Goal: Task Accomplishment & Management: Manage account settings

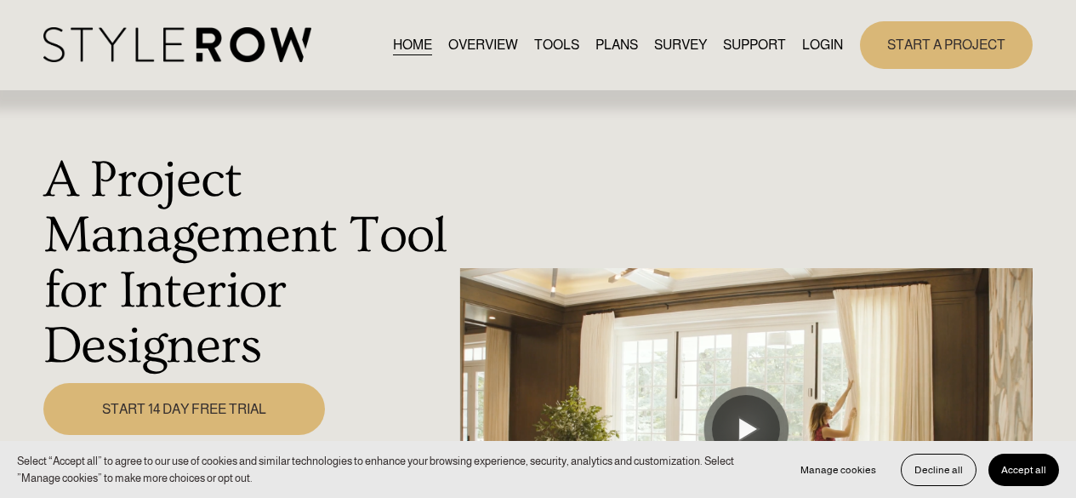
click at [816, 28] on div "HOME OVERVIEW TOOLS PLANS SURVEY SUPPORT QUESTIONS" at bounding box center [443, 44] width 800 height 35
click at [819, 48] on link "LOGIN" at bounding box center [822, 44] width 41 height 23
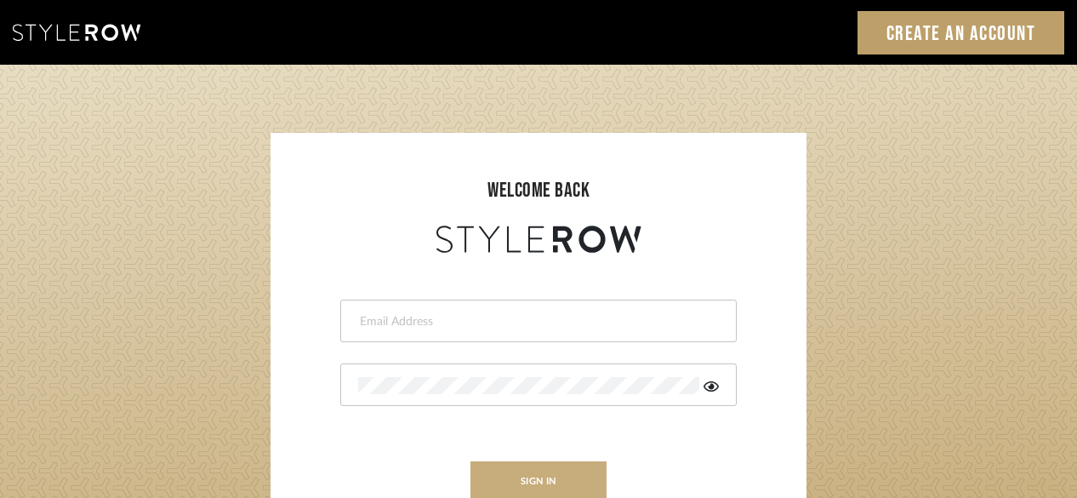
type input "chad@aurorafarewell.com"
click at [515, 470] on button "sign in" at bounding box center [538, 481] width 136 height 40
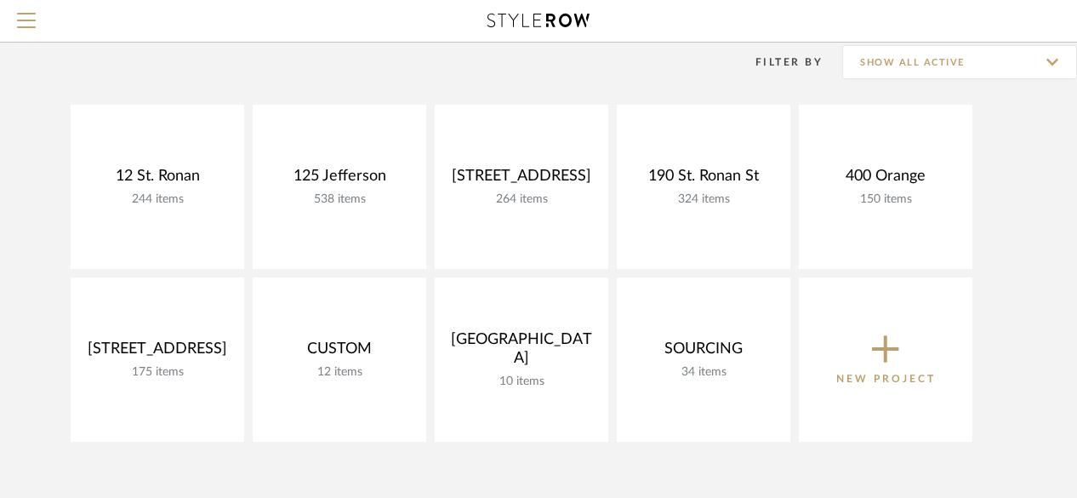
scroll to position [170, 0]
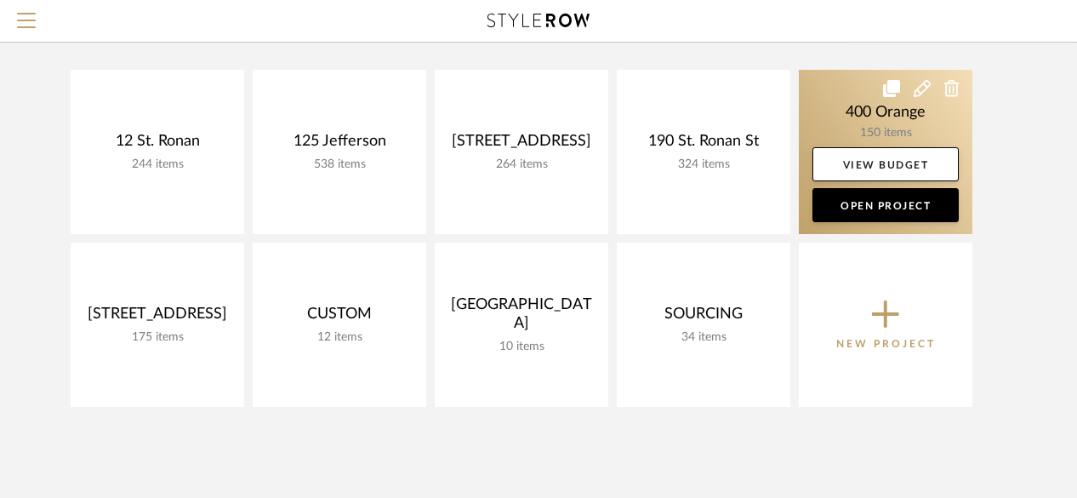
click at [895, 113] on link at bounding box center [886, 152] width 174 height 164
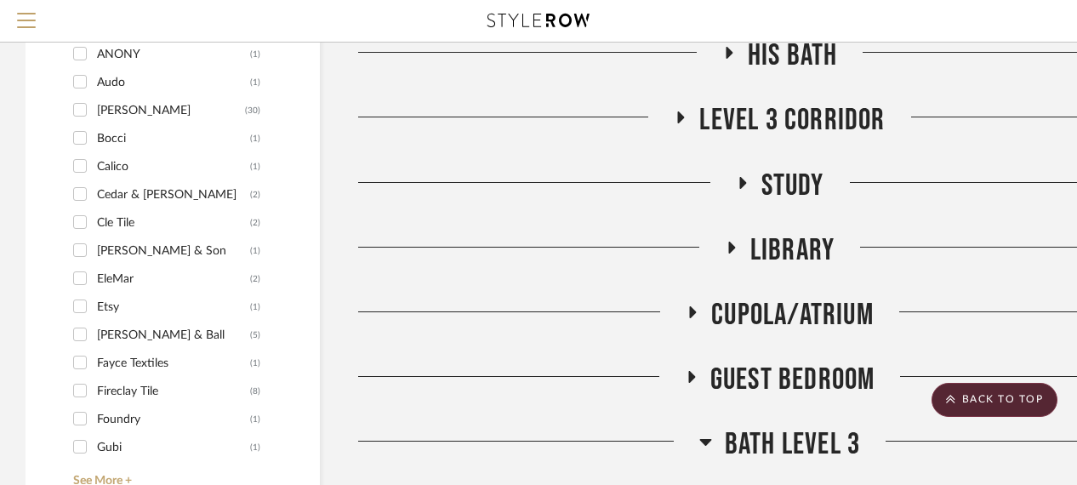
scroll to position [1871, 0]
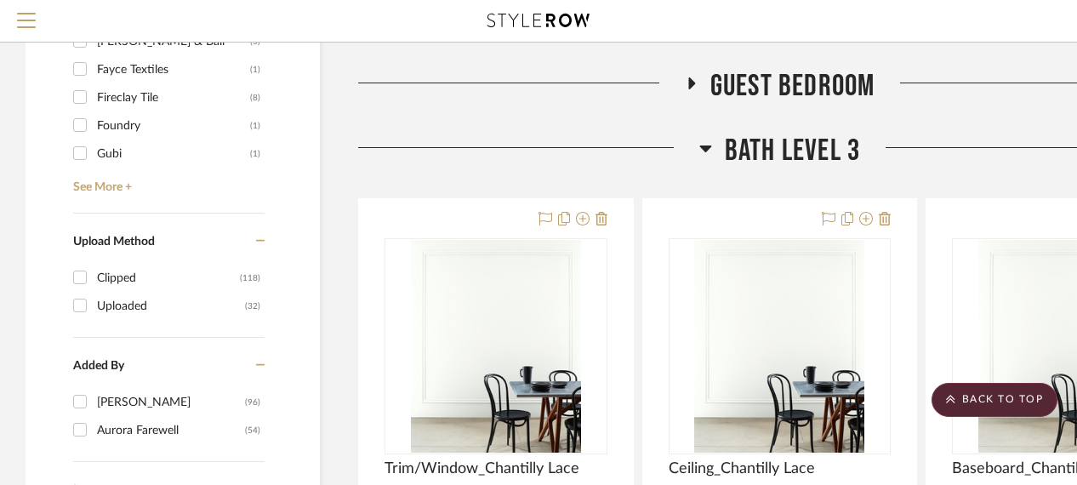
click at [743, 151] on span "Bath Level 3" at bounding box center [792, 151] width 135 height 37
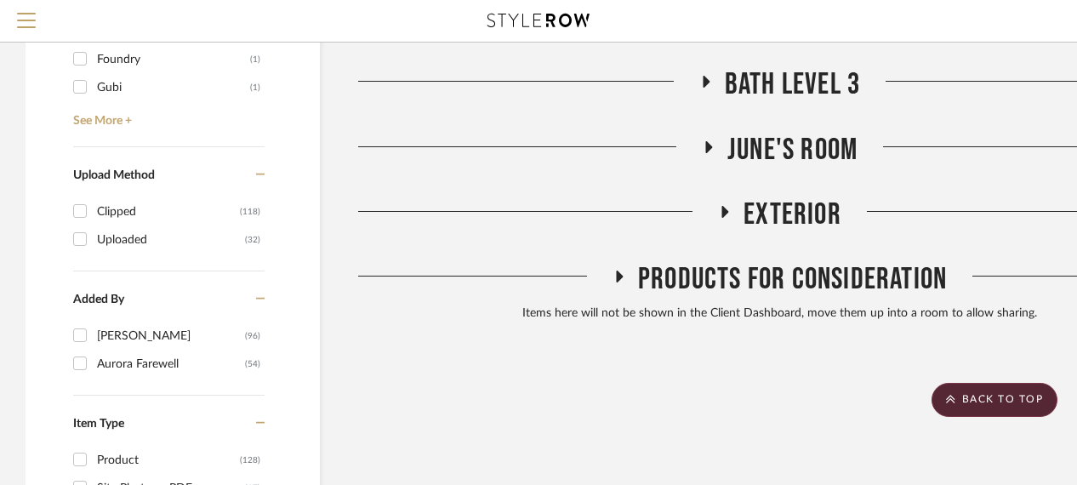
scroll to position [1956, 0]
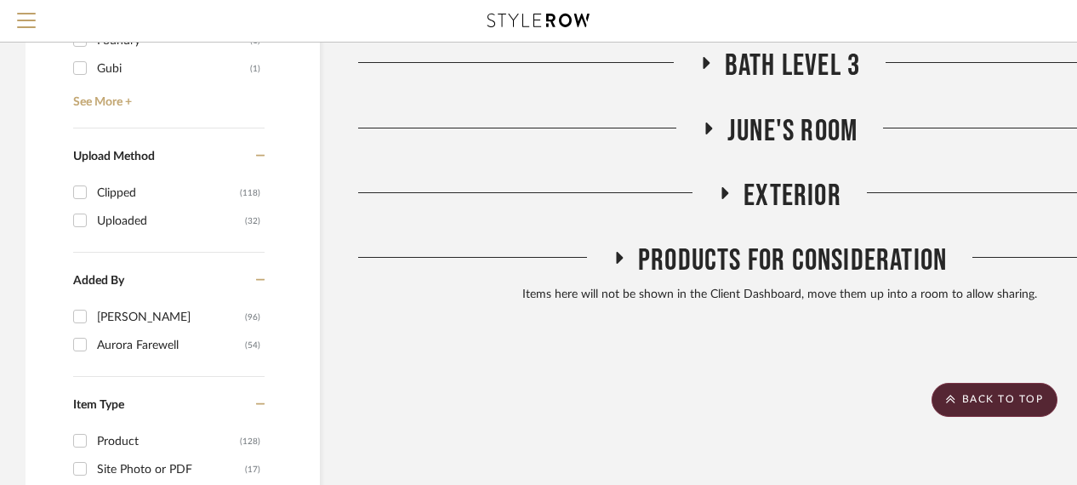
click at [720, 270] on span "Products For Consideration" at bounding box center [792, 260] width 309 height 37
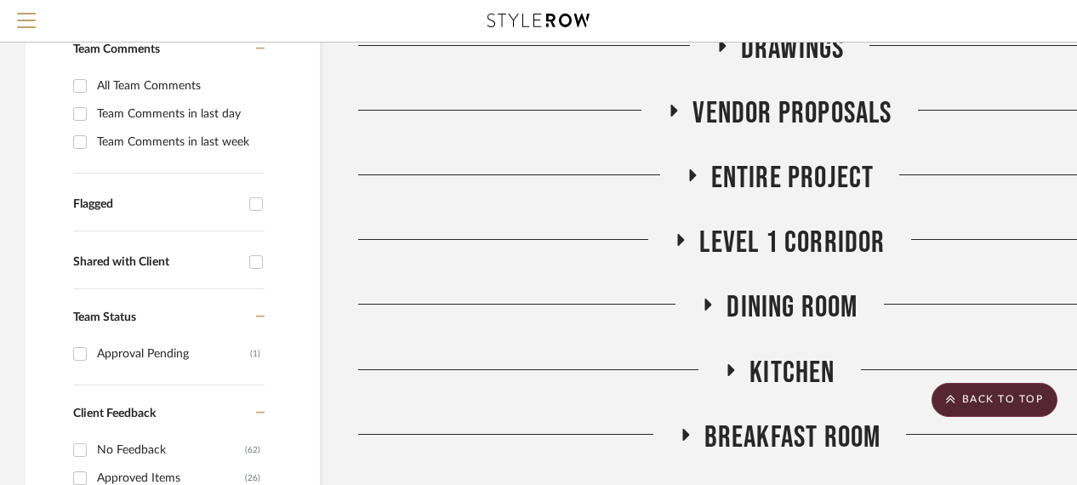
scroll to position [0, 0]
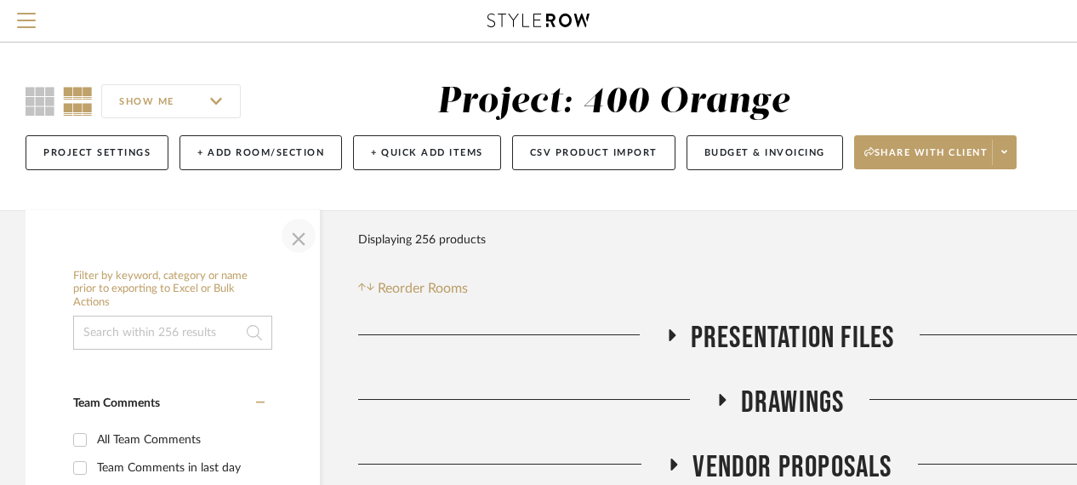
click at [300, 234] on span "button" at bounding box center [298, 235] width 41 height 41
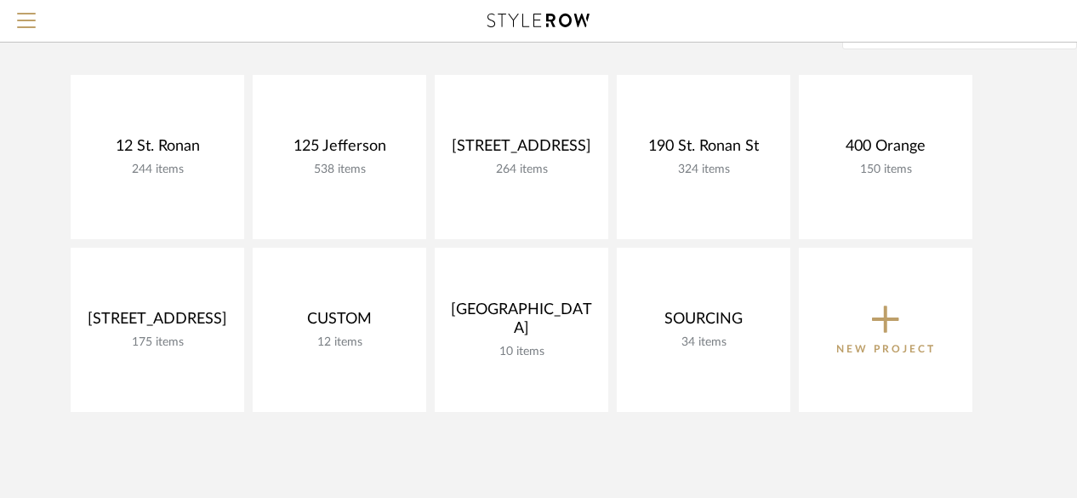
scroll to position [170, 0]
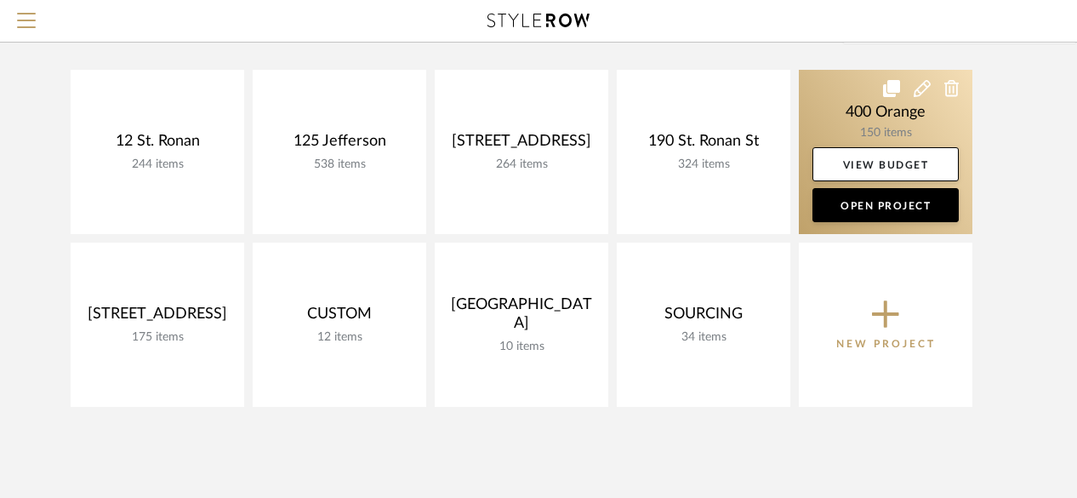
click at [919, 122] on link at bounding box center [886, 152] width 174 height 164
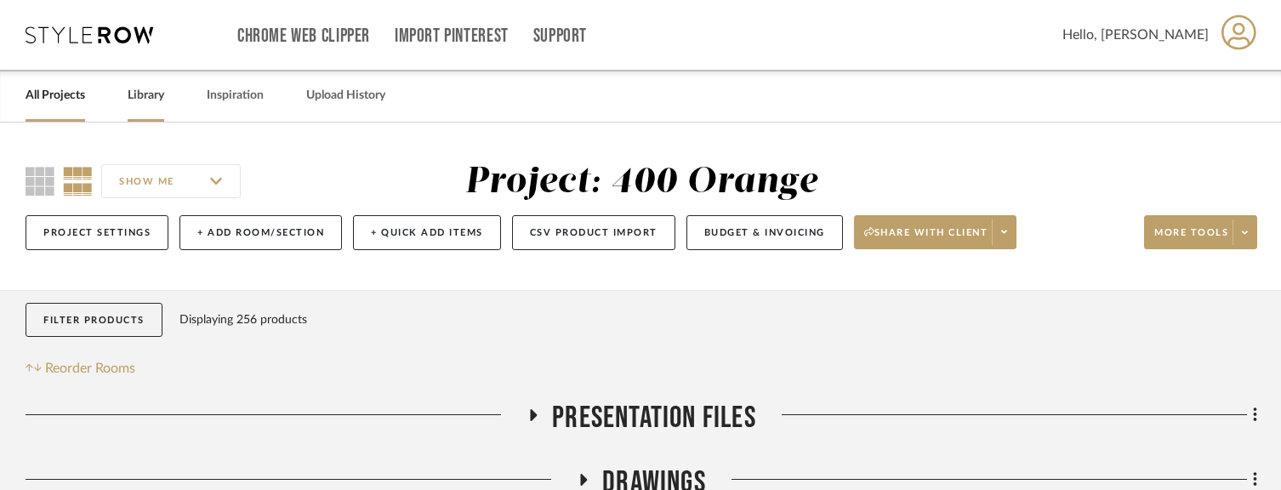
click at [153, 107] on div "Library" at bounding box center [146, 96] width 37 height 52
click at [157, 97] on link "Library" at bounding box center [146, 95] width 37 height 23
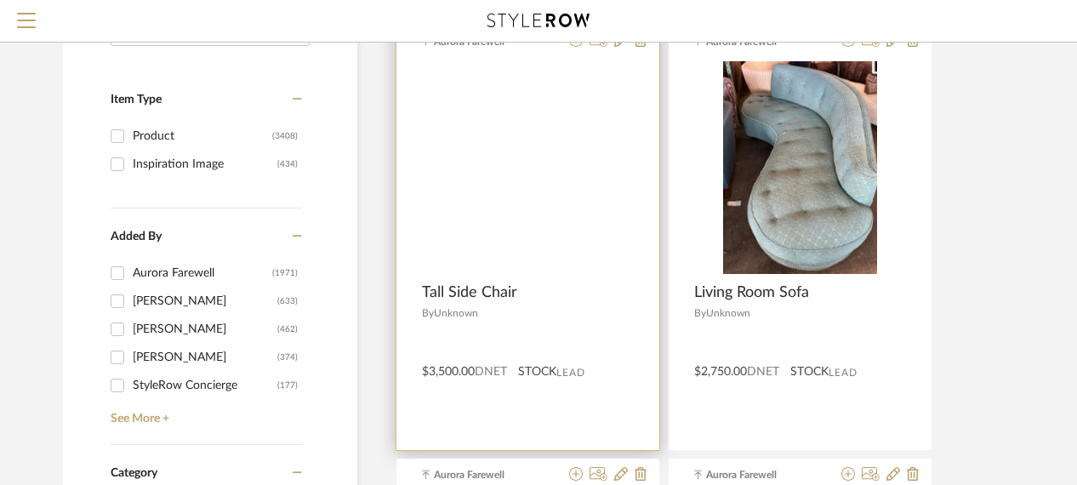
scroll to position [255, 0]
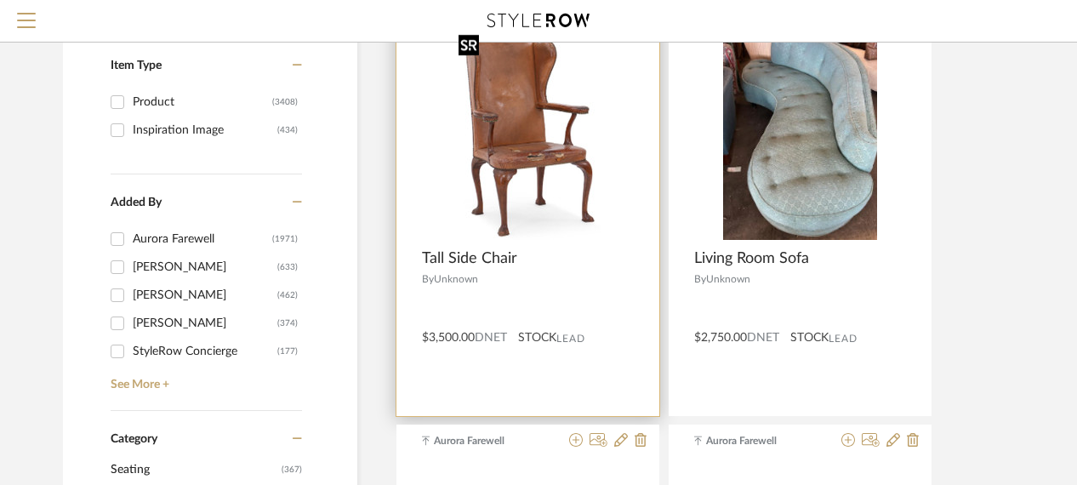
click at [503, 163] on img "0" at bounding box center [527, 133] width 151 height 213
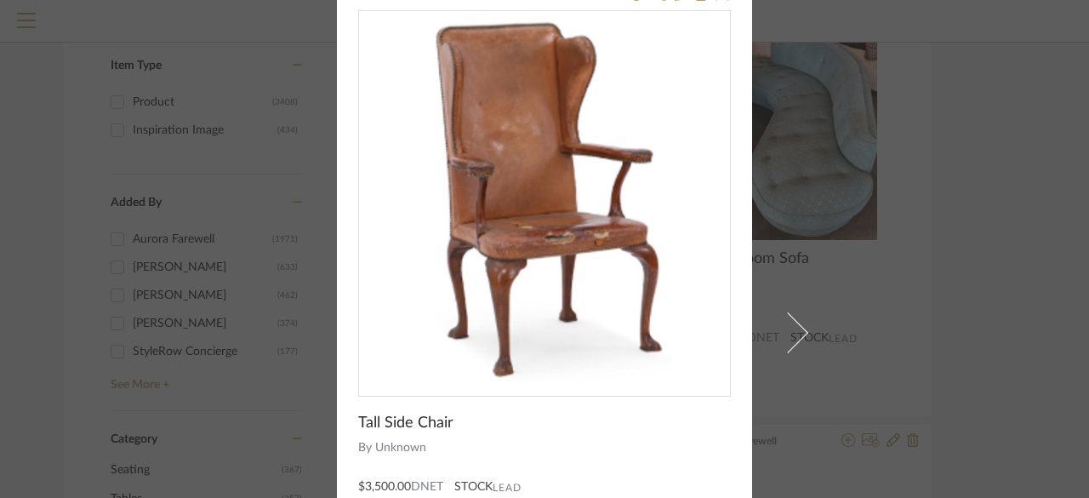
scroll to position [0, 0]
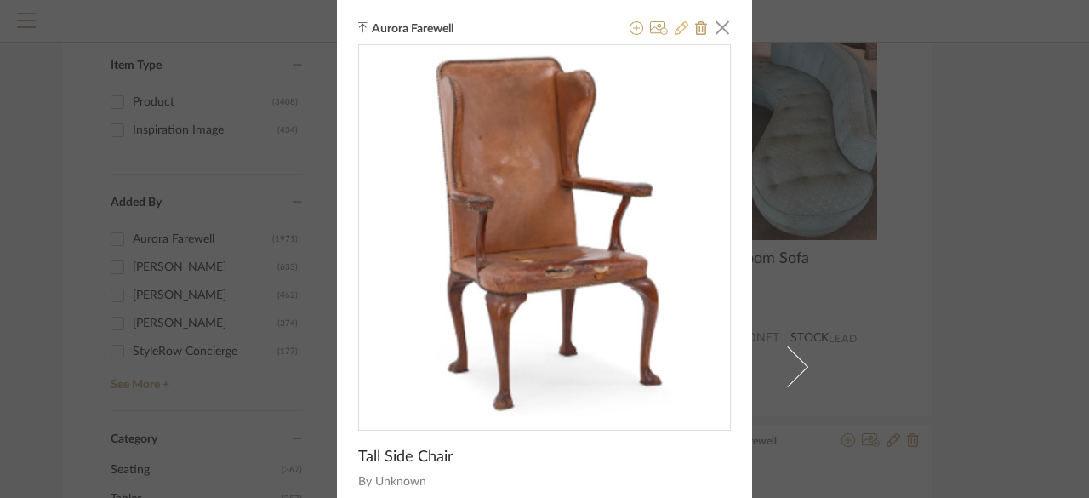
click at [676, 28] on icon at bounding box center [682, 28] width 14 height 14
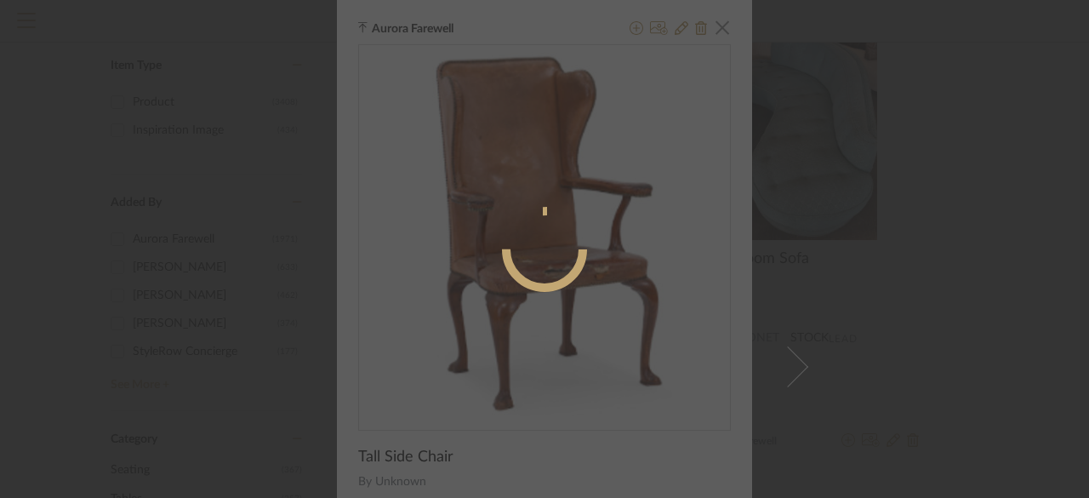
radio input "true"
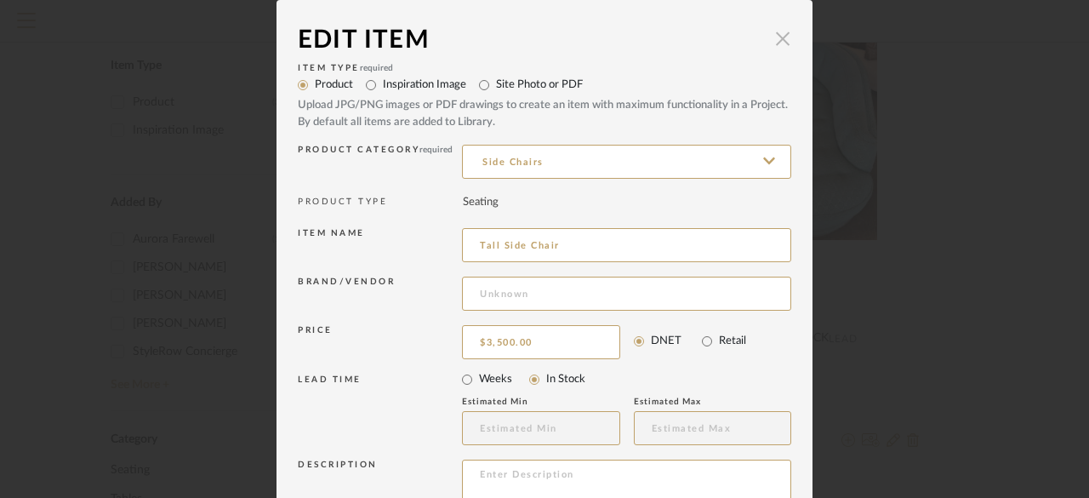
click at [775, 43] on span "button" at bounding box center [783, 38] width 34 height 34
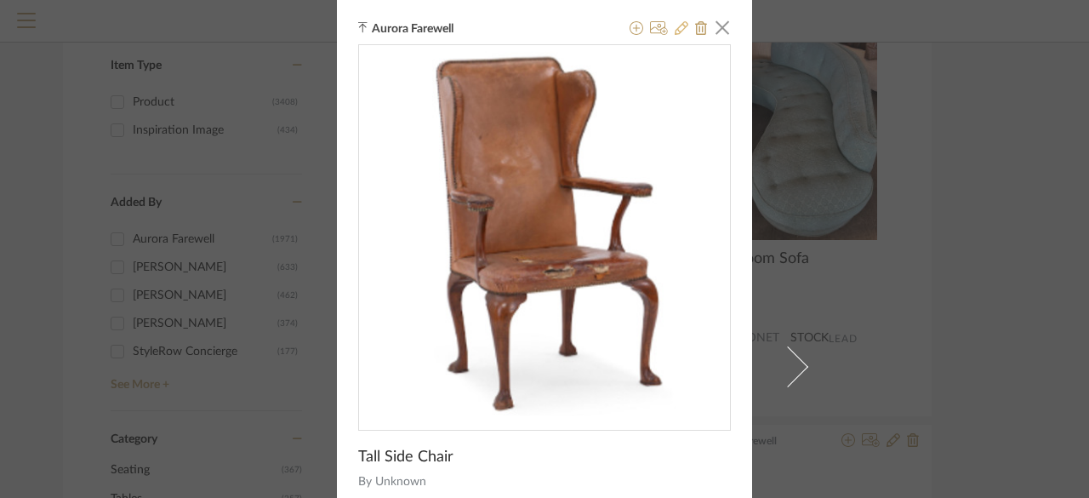
click at [675, 25] on icon at bounding box center [682, 28] width 14 height 14
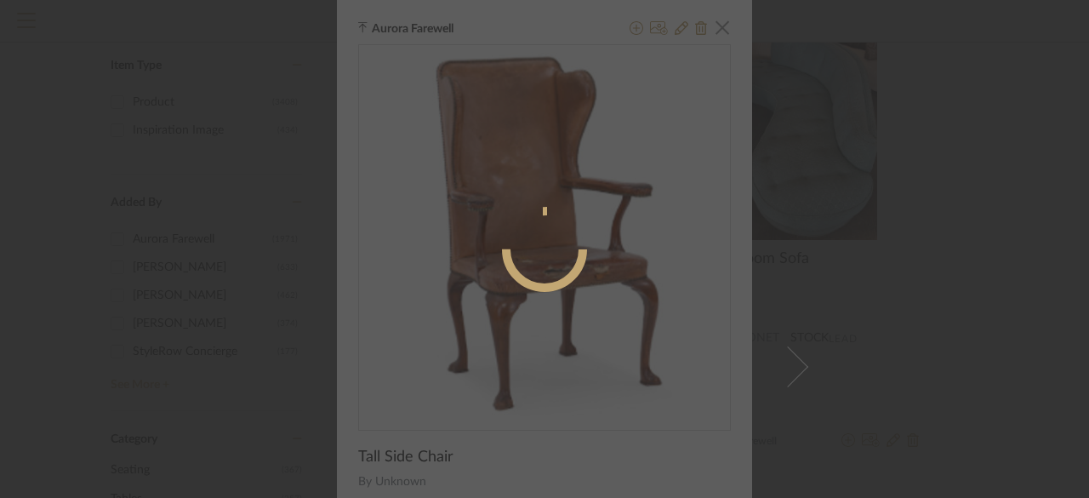
radio input "true"
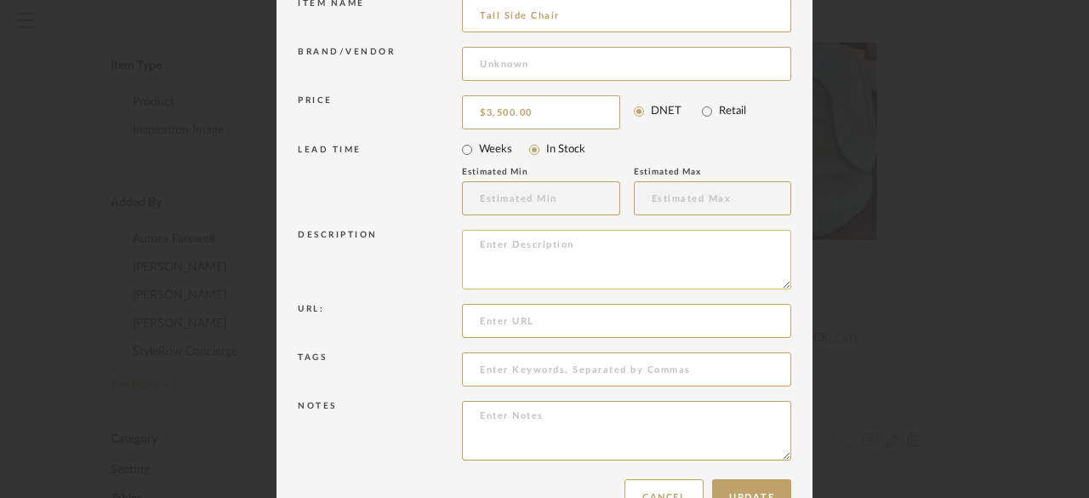
scroll to position [277, 0]
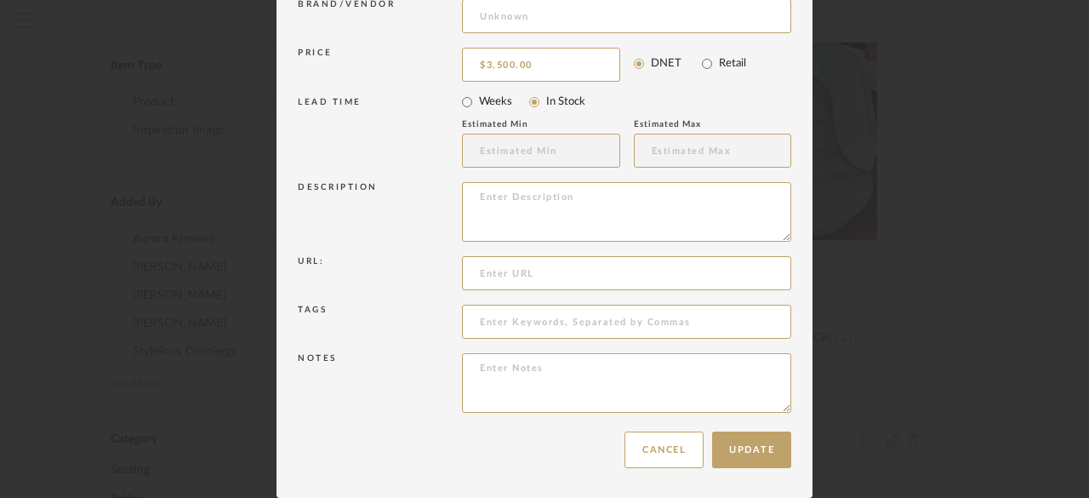
click at [1065, 137] on div "Edit Item × Item Type required Product Inspiration Image Site Photo or PDF Uplo…" at bounding box center [544, 249] width 1089 height 498
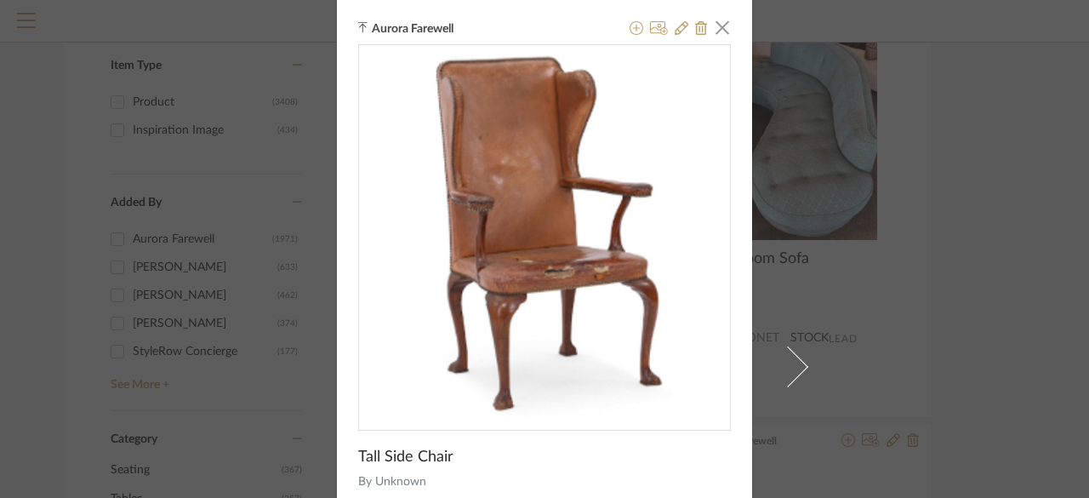
click at [1021, 219] on div "Aurora Farewell × Tall Side Chair By Unknown $3,500.00 DNET STOCK Lead" at bounding box center [544, 249] width 1089 height 498
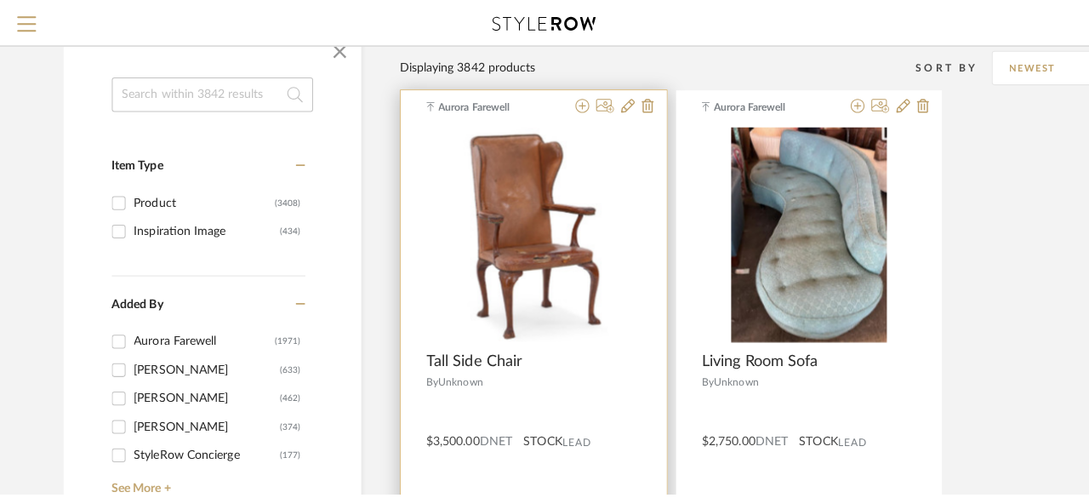
scroll to position [0, 0]
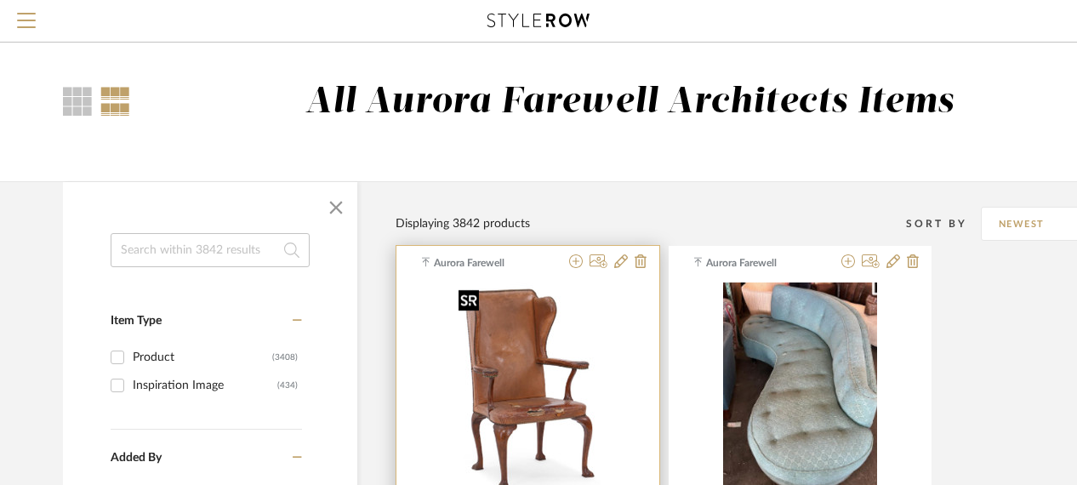
click at [503, 353] on img "0" at bounding box center [527, 388] width 151 height 213
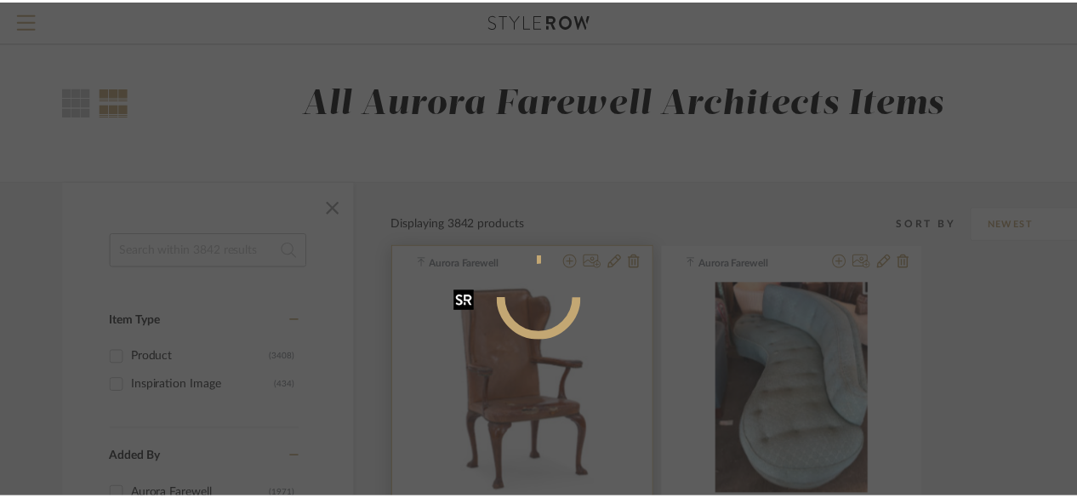
scroll to position [85, 0]
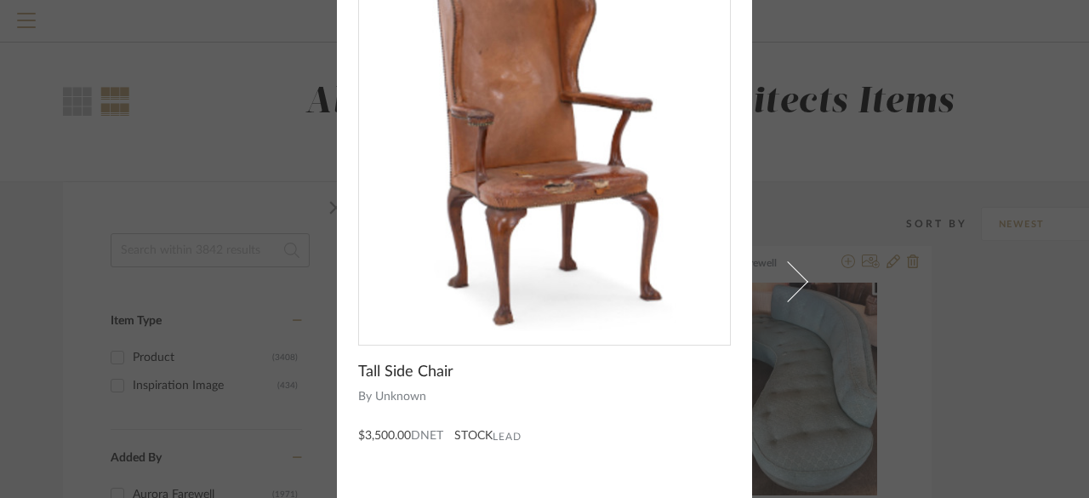
click at [191, 156] on div "Aurora Farewell × Tall Side Chair By Unknown $3,500.00 DNET STOCK Lead" at bounding box center [544, 249] width 1089 height 498
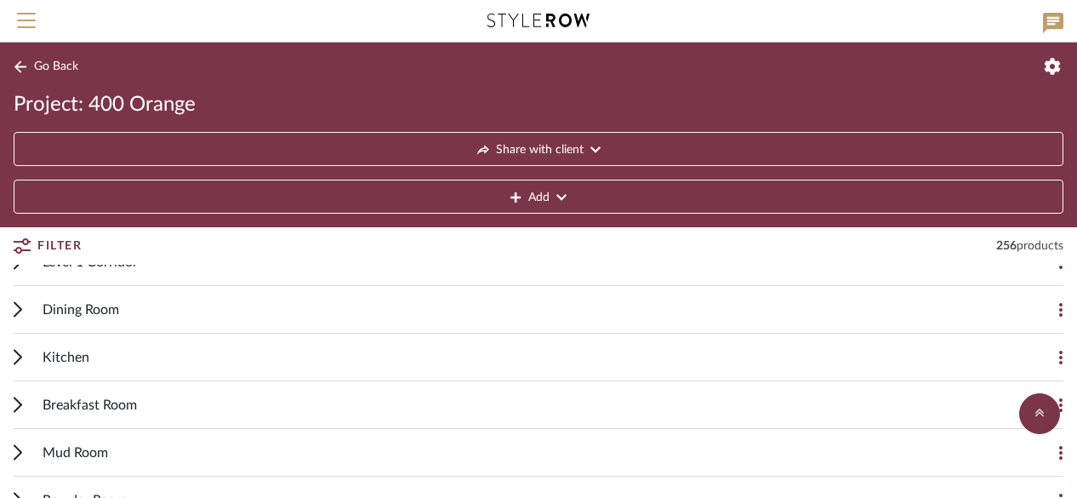
scroll to position [170, 0]
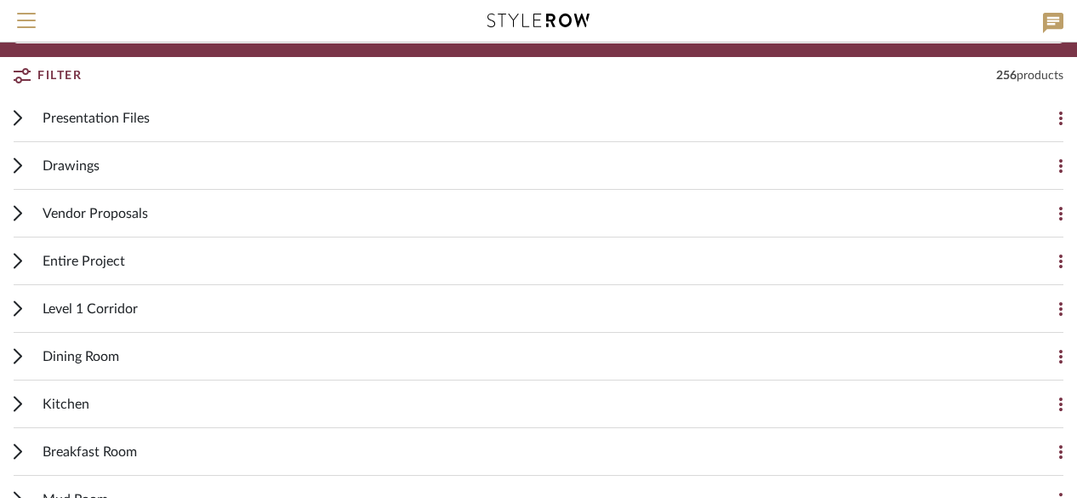
click at [106, 263] on span "Entire Project" at bounding box center [84, 261] width 83 height 20
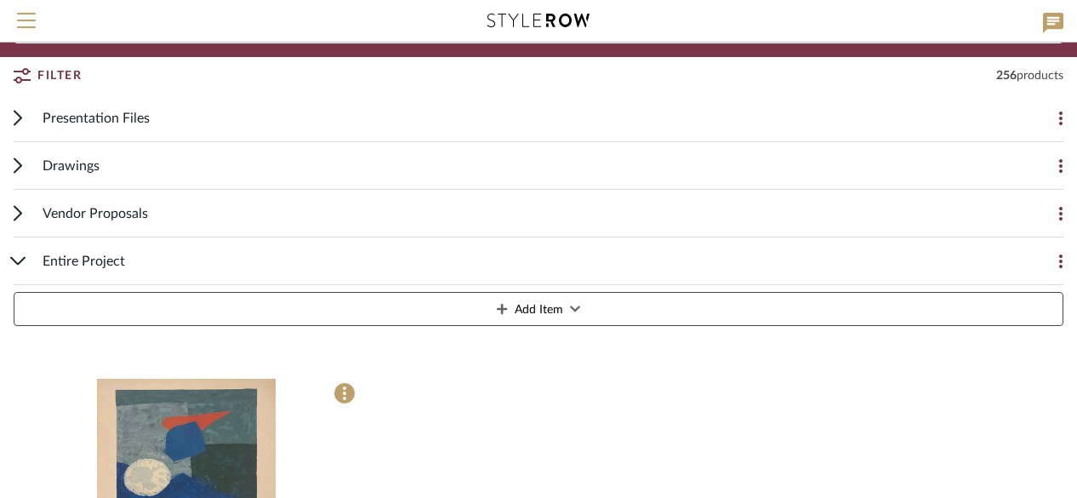
click at [543, 409] on div "Serge POLIAKOFF, Composition bleue, verte et grise By Le Coin Des Arts Papier t…" at bounding box center [539, 484] width 1050 height 303
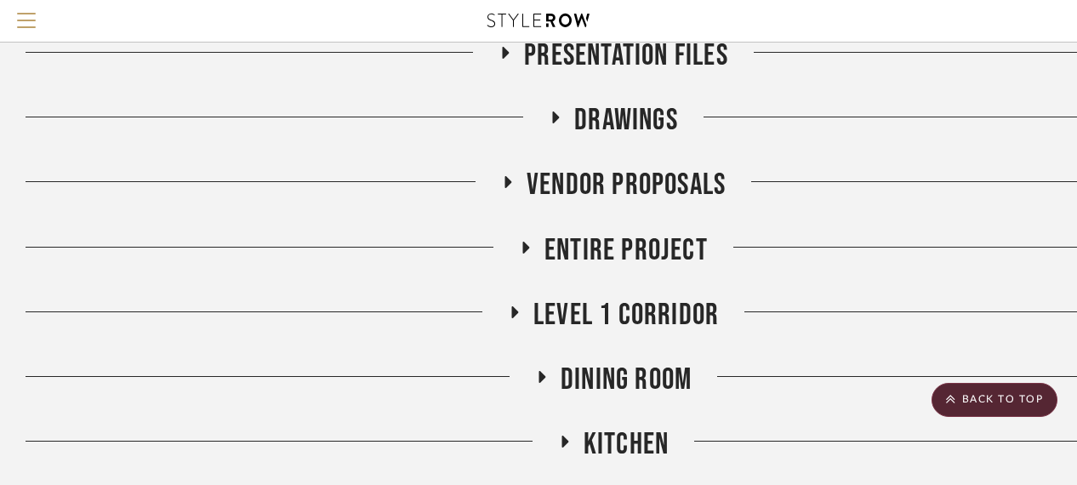
scroll to position [255, 0]
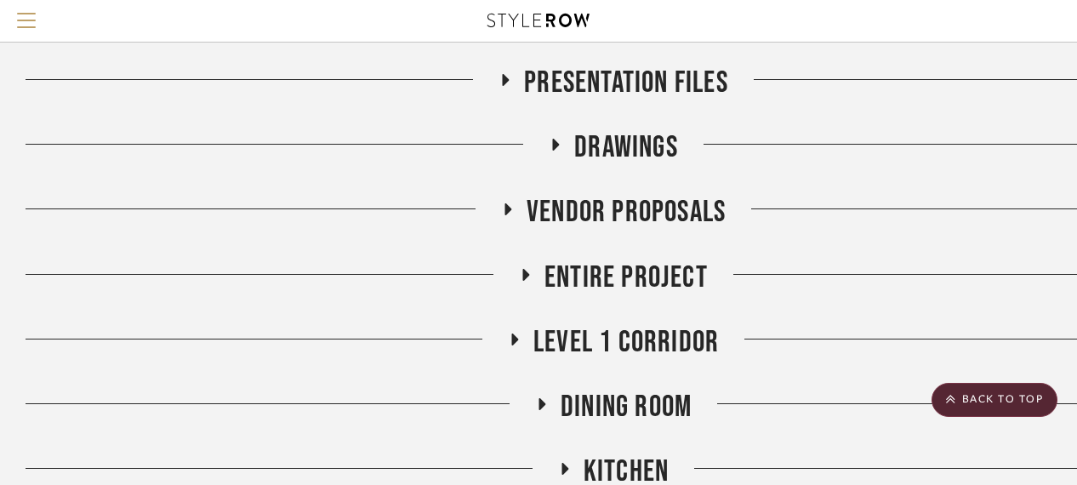
click at [639, 272] on span "Entire Project" at bounding box center [625, 277] width 163 height 37
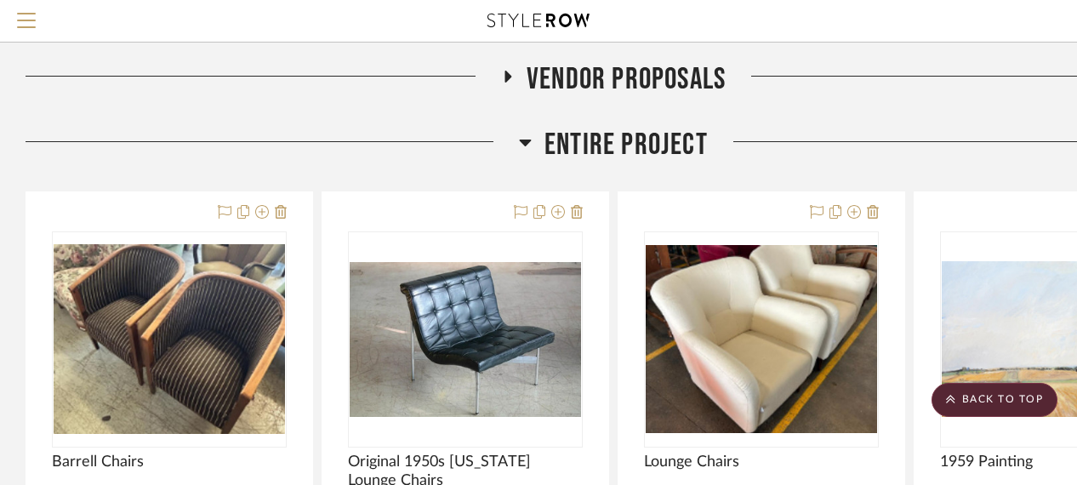
scroll to position [510, 0]
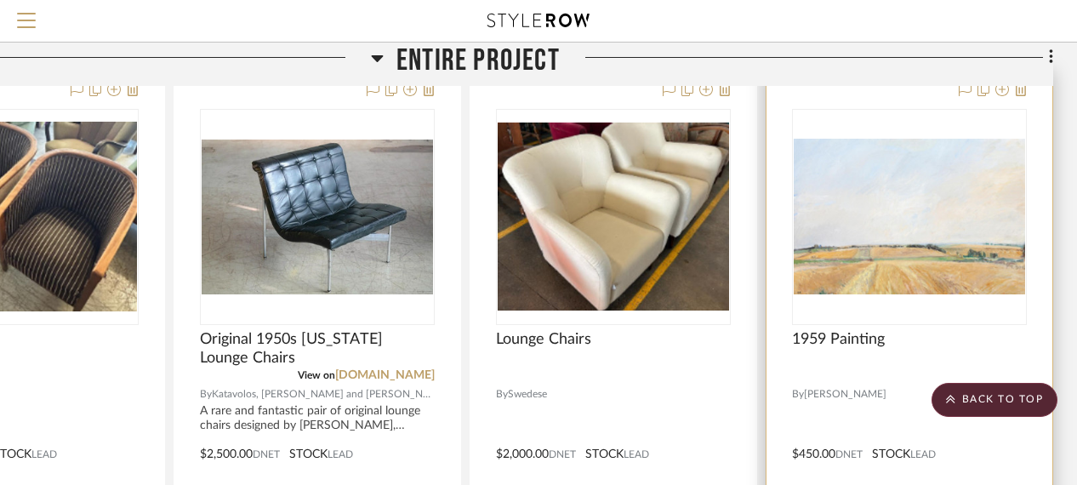
drag, startPoint x: 665, startPoint y: 393, endPoint x: 811, endPoint y: 372, distance: 147.8
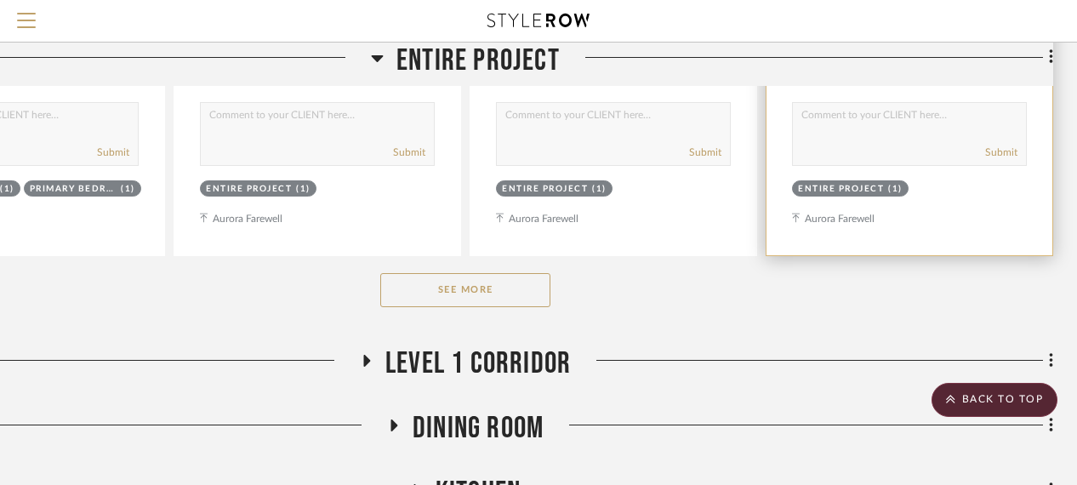
scroll to position [1106, 148]
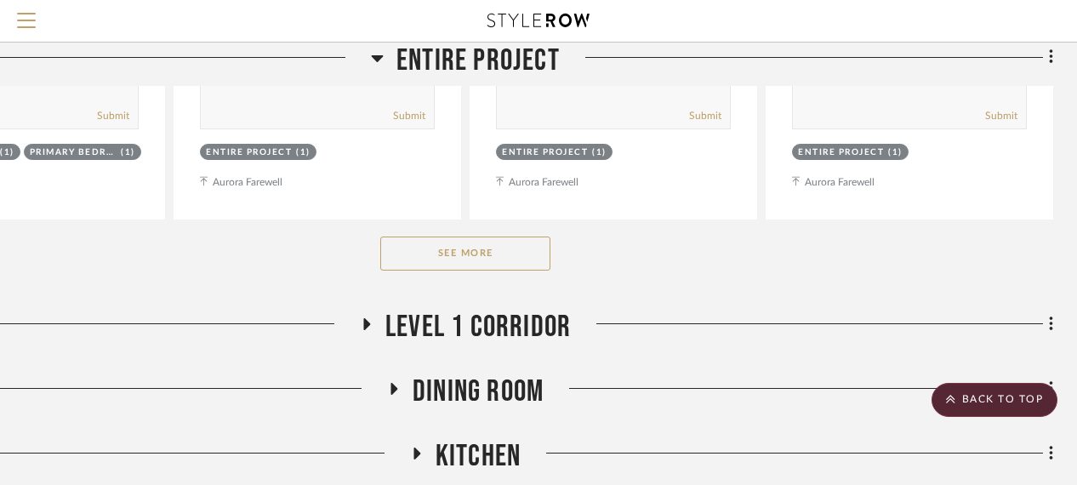
click at [528, 264] on button "See More" at bounding box center [465, 253] width 170 height 34
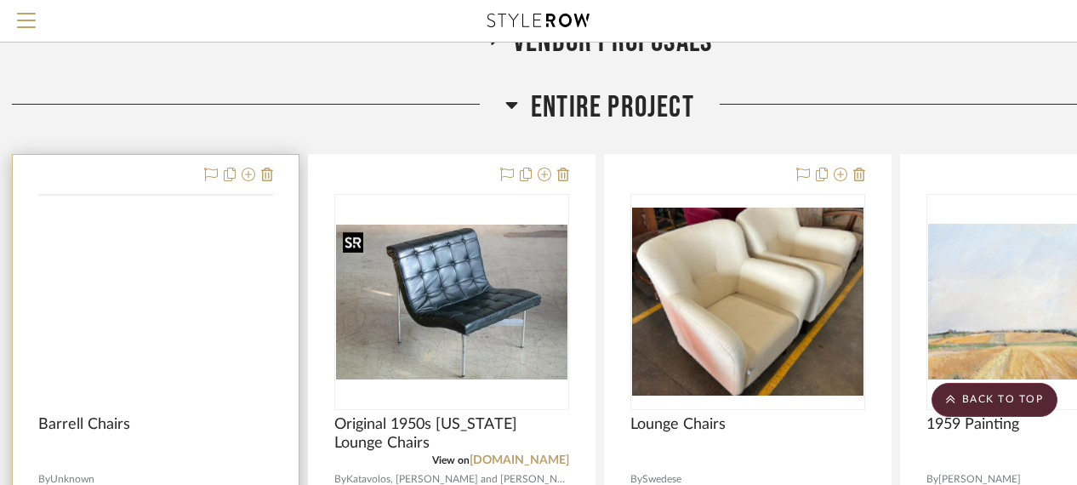
scroll to position [425, 0]
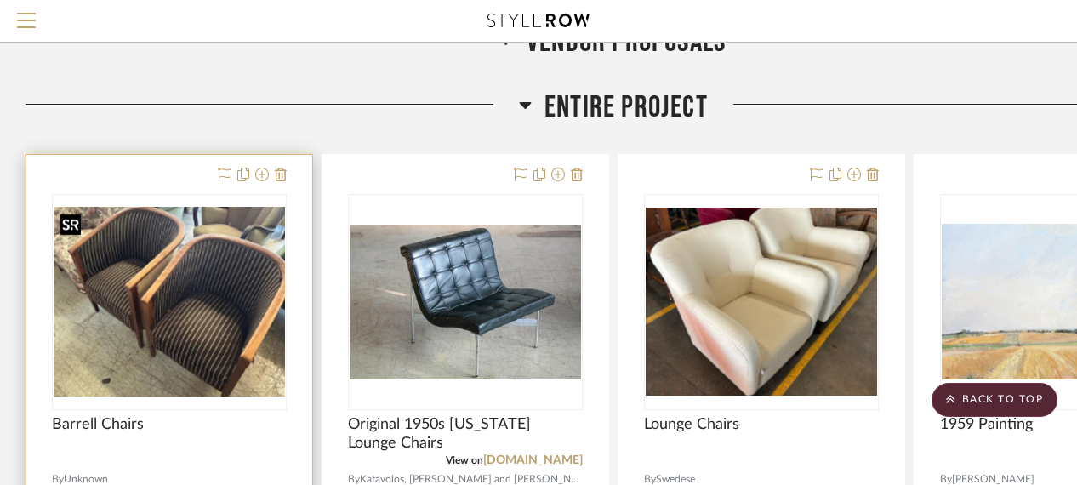
drag, startPoint x: 514, startPoint y: 313, endPoint x: 128, endPoint y: 338, distance: 386.1
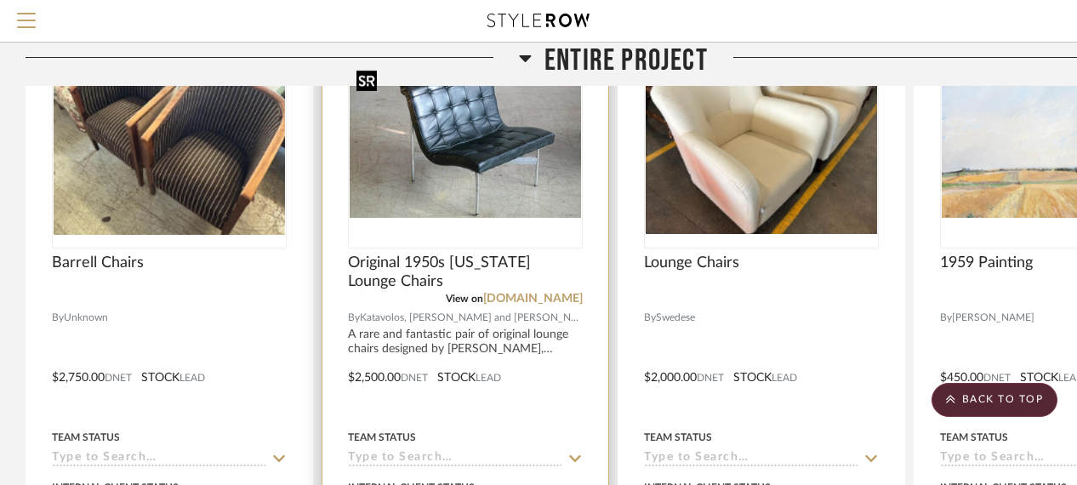
scroll to position [595, 0]
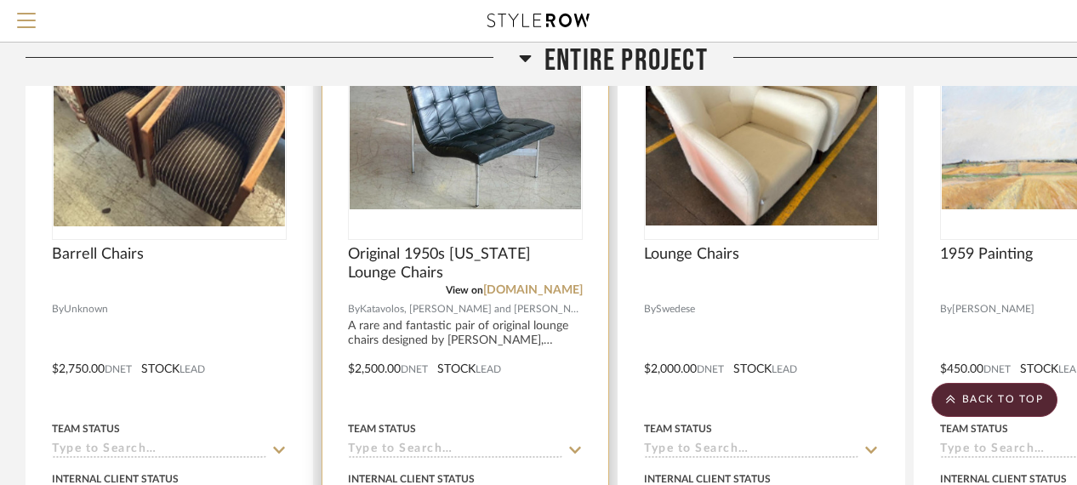
click at [430, 335] on div at bounding box center [465, 357] width 286 height 744
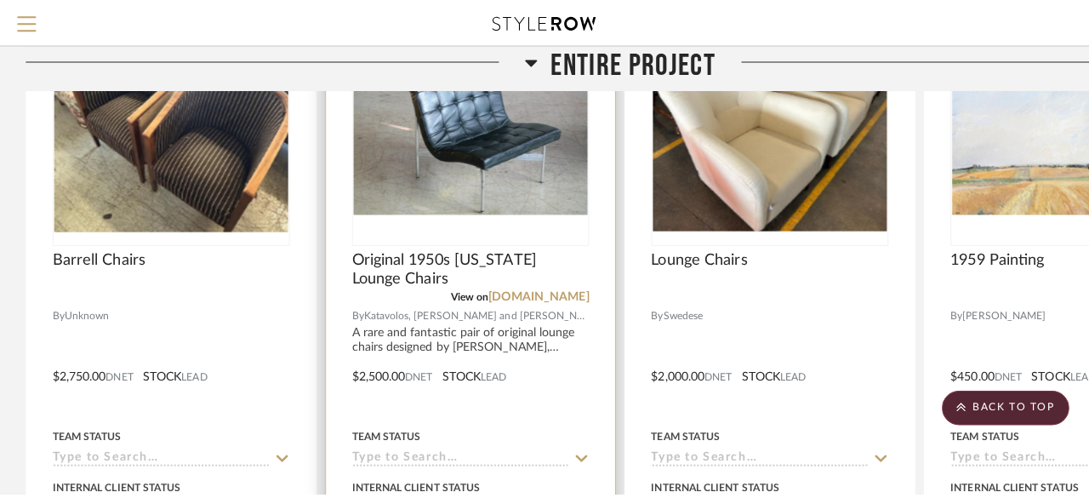
scroll to position [0, 0]
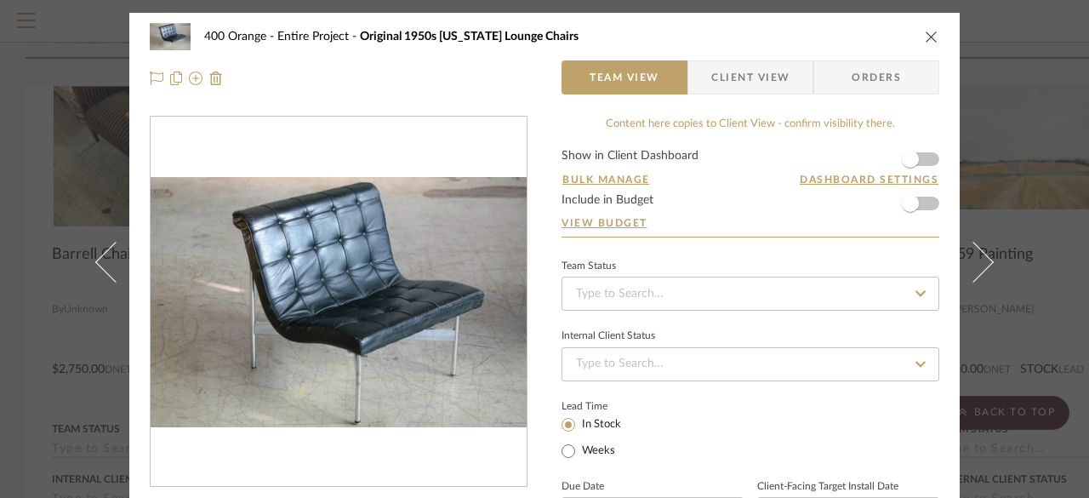
click at [927, 37] on icon "close" at bounding box center [932, 37] width 14 height 14
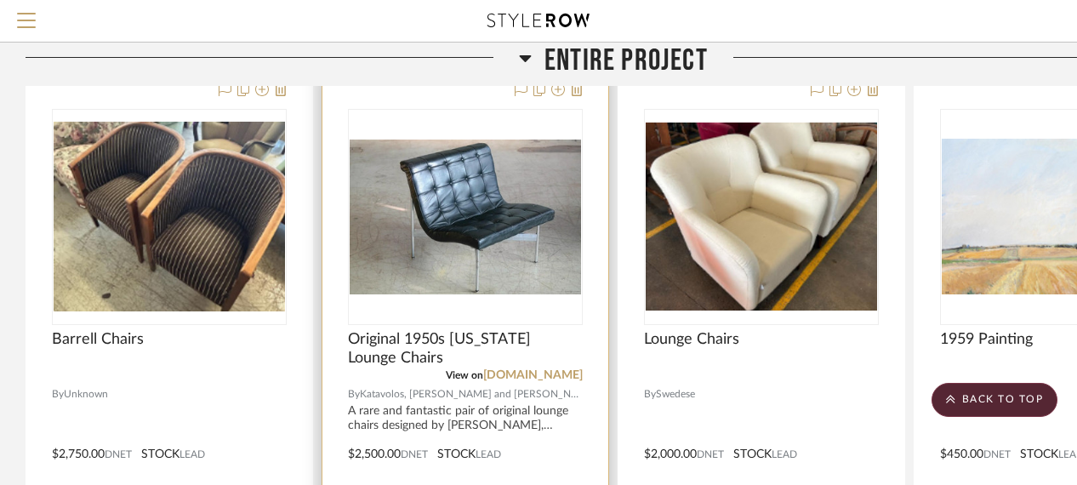
scroll to position [680, 0]
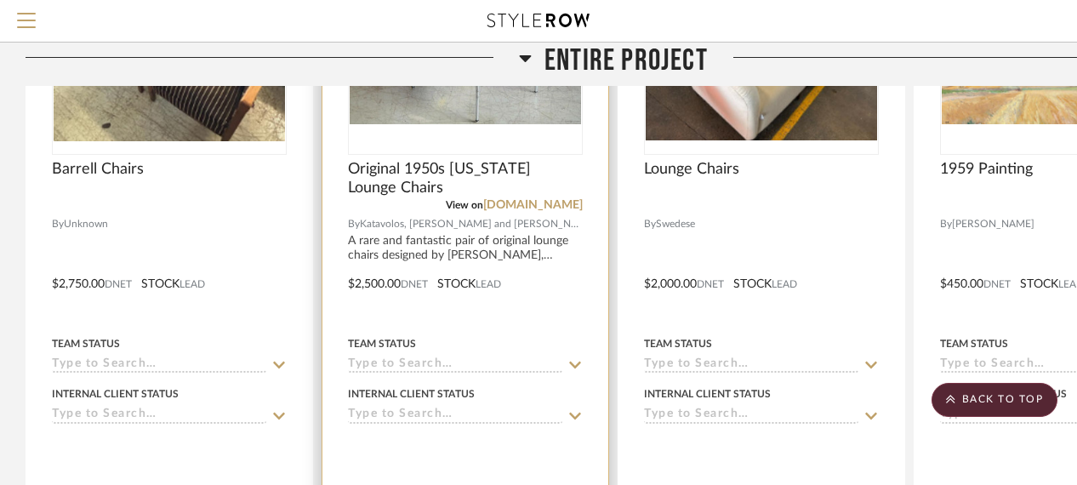
click at [409, 245] on div at bounding box center [465, 272] width 286 height 744
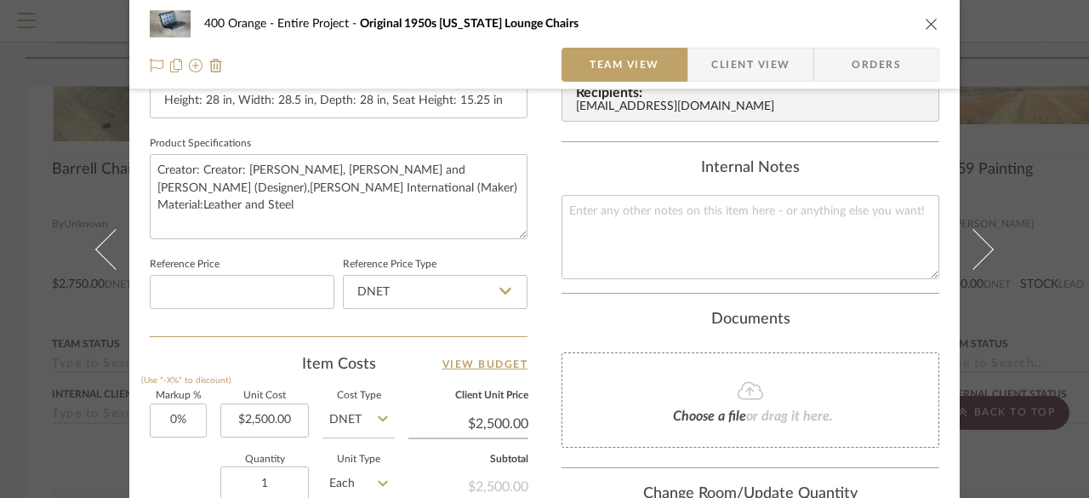
scroll to position [1084, 0]
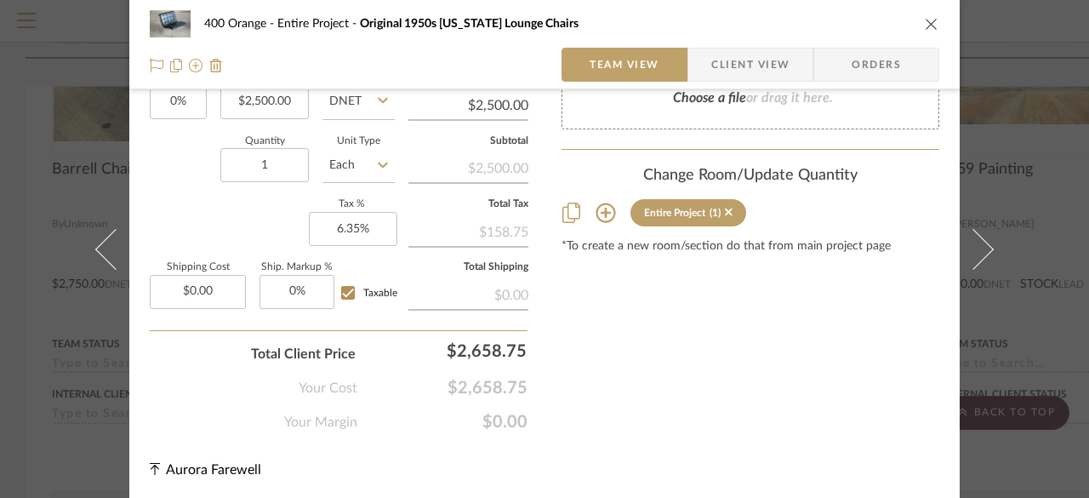
click at [601, 210] on icon at bounding box center [605, 212] width 20 height 20
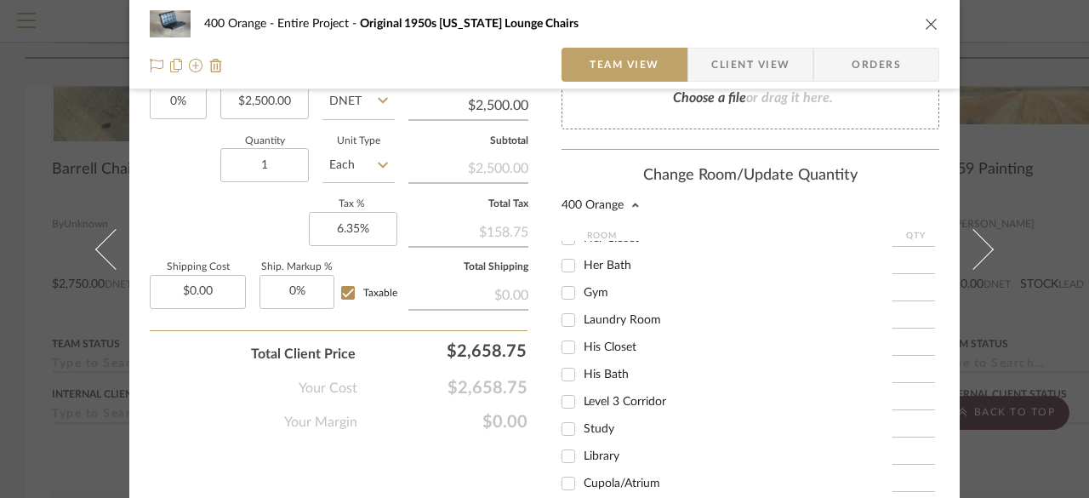
scroll to position [425, 0]
click at [566, 456] on input "Library" at bounding box center [568, 454] width 27 height 27
checkbox input "true"
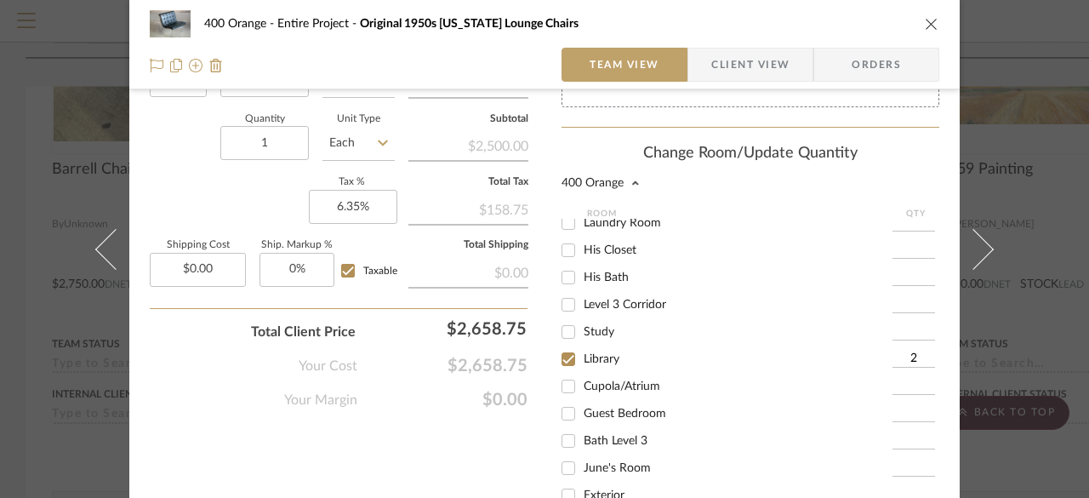
scroll to position [1021, 0]
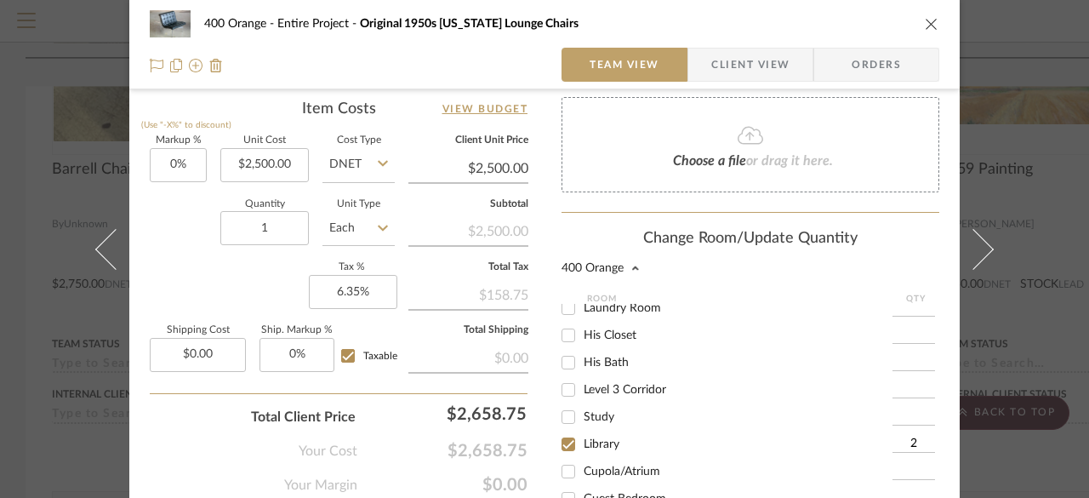
type input "2"
click at [349, 231] on input "Each" at bounding box center [358, 228] width 72 height 34
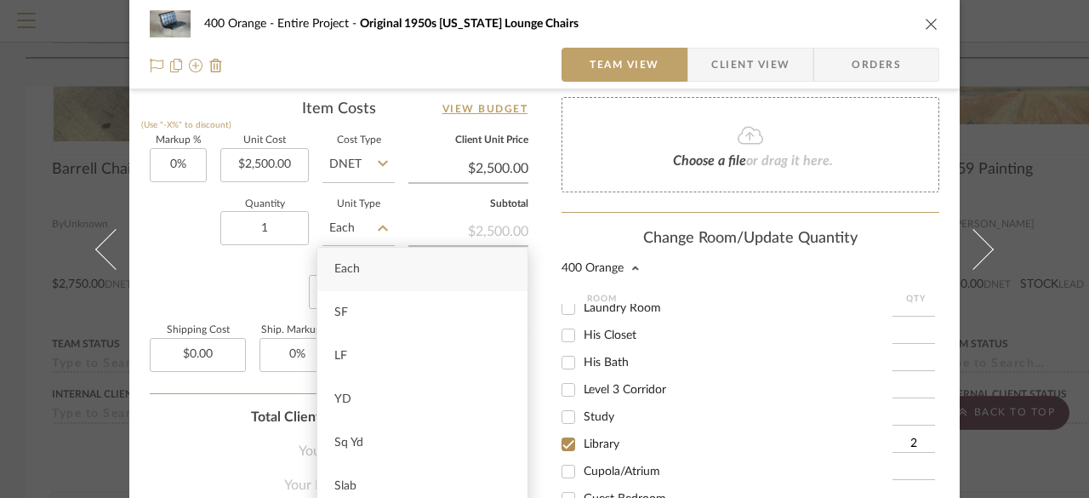
click at [349, 231] on input "Each" at bounding box center [358, 228] width 72 height 34
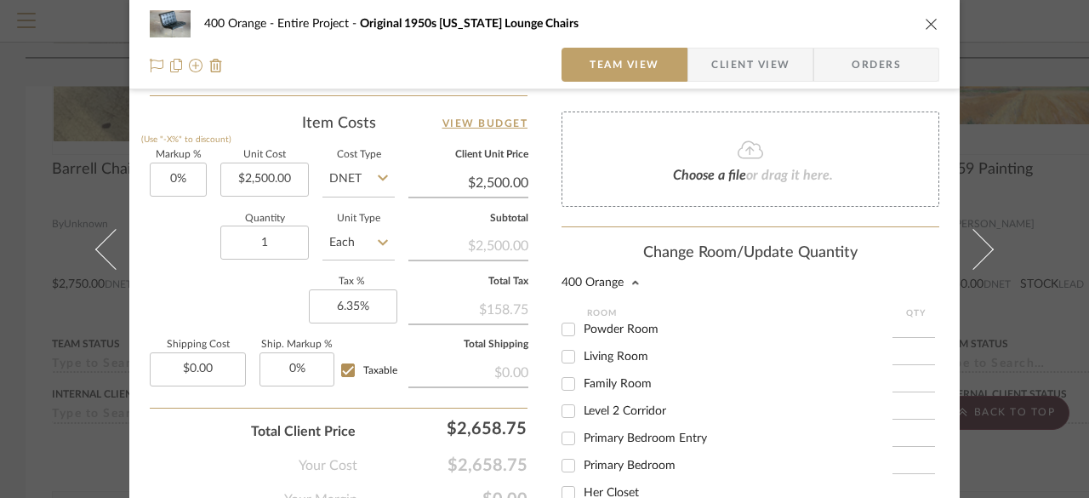
scroll to position [936, 0]
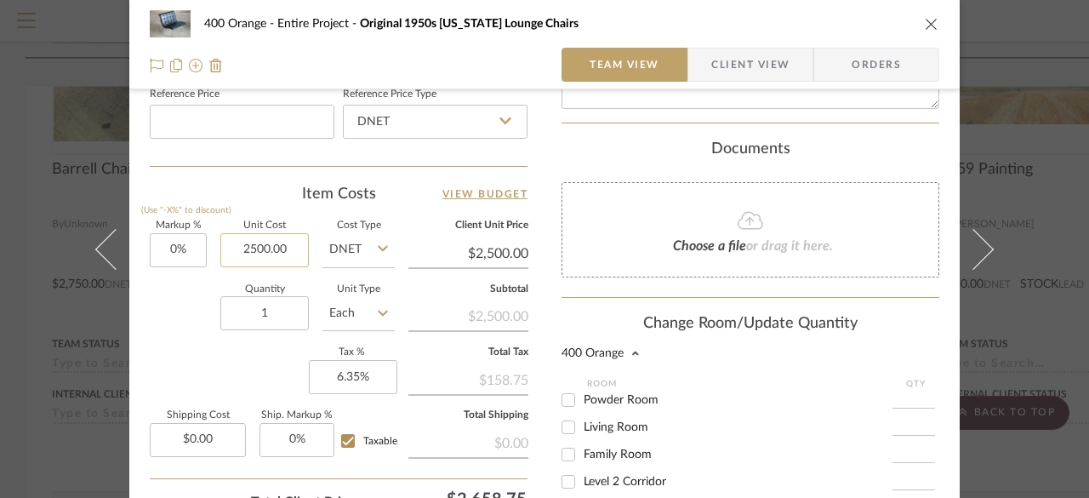
click at [282, 249] on input "2500.00" at bounding box center [264, 250] width 88 height 34
type input "$2,500.00"
click at [378, 315] on icon at bounding box center [383, 313] width 10 height 14
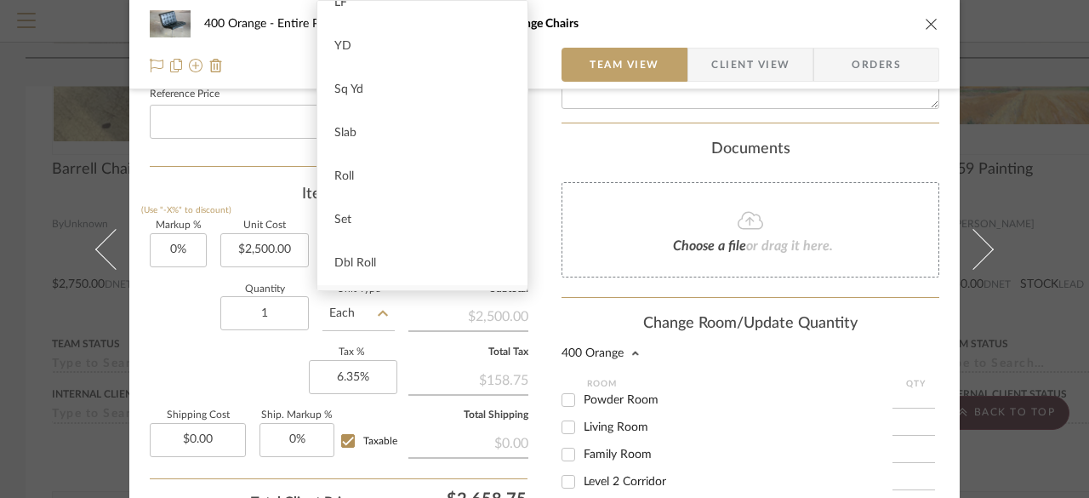
scroll to position [191, 0]
click at [367, 144] on div "Set" at bounding box center [422, 134] width 210 height 43
type input "Set"
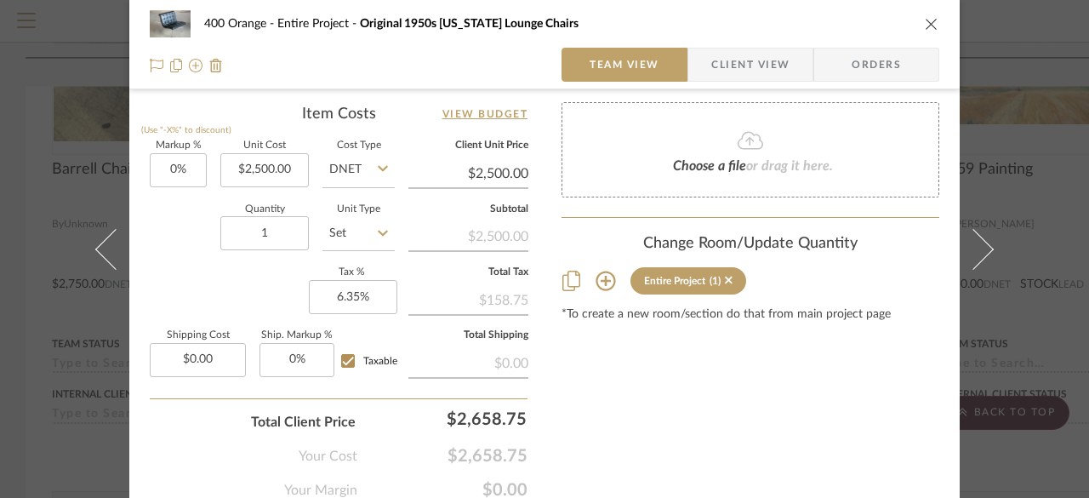
scroll to position [1084, 0]
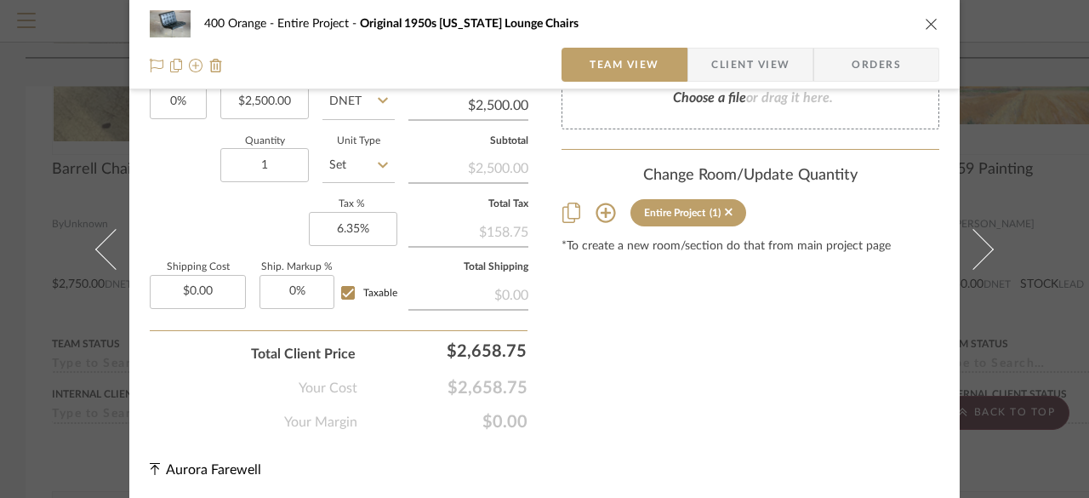
click at [603, 223] on button at bounding box center [606, 213] width 22 height 26
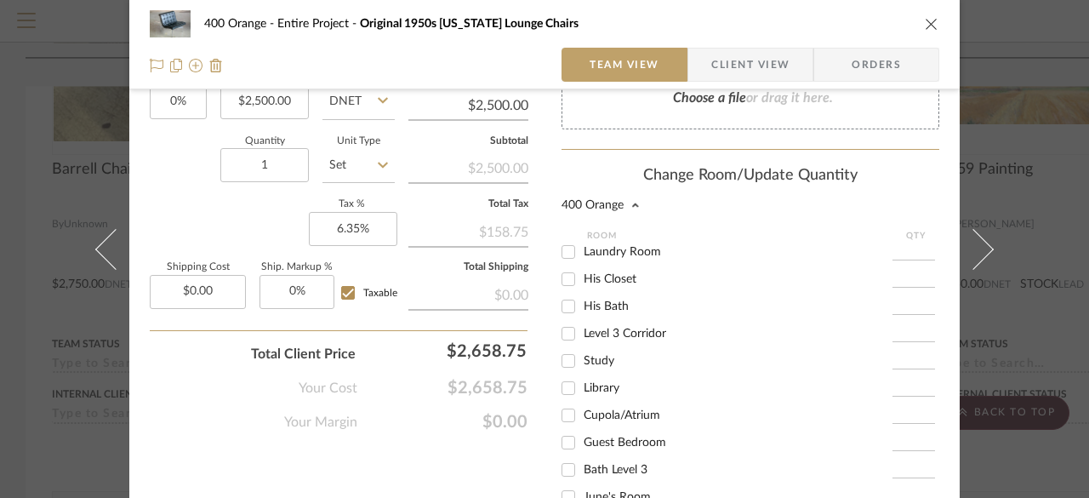
scroll to position [503, 0]
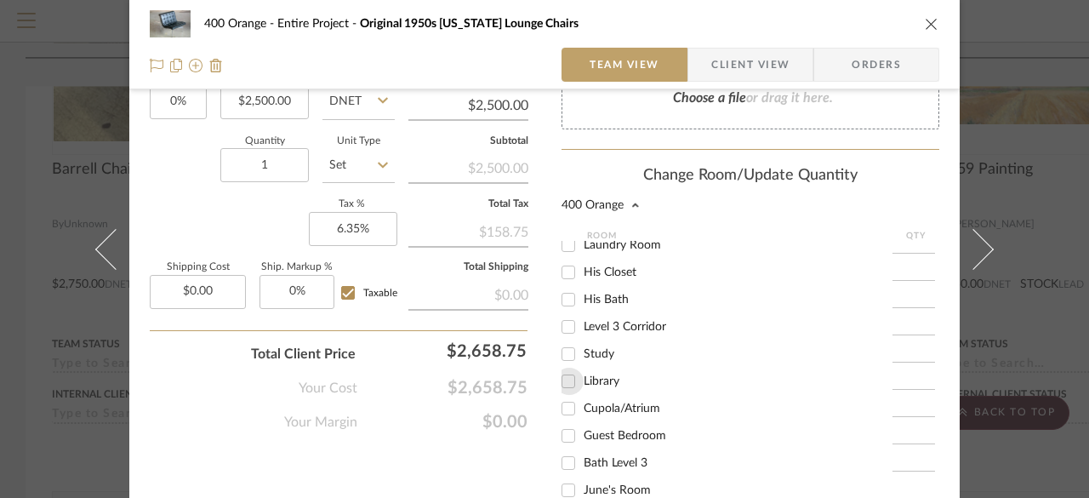
click at [571, 381] on input "Library" at bounding box center [568, 380] width 27 height 27
checkbox input "true"
type input "1"
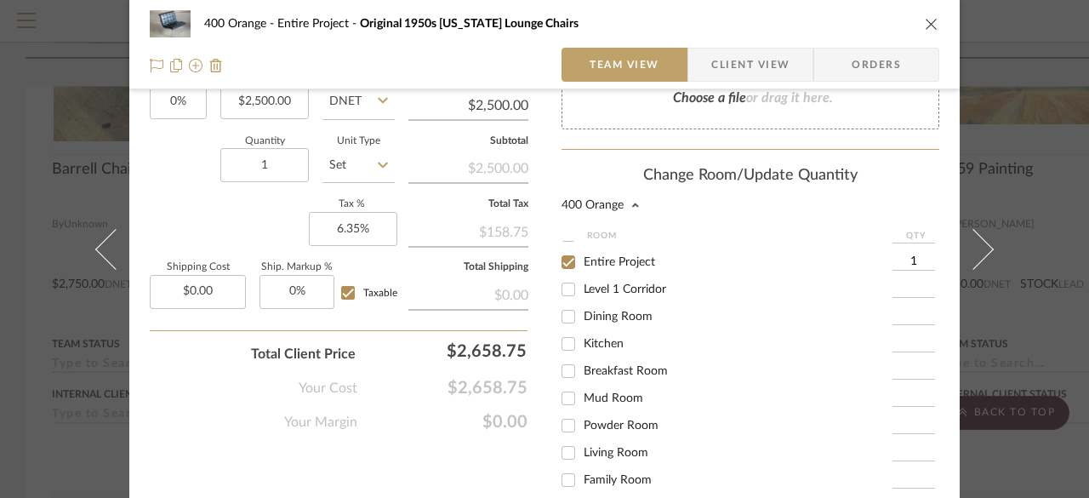
scroll to position [0, 0]
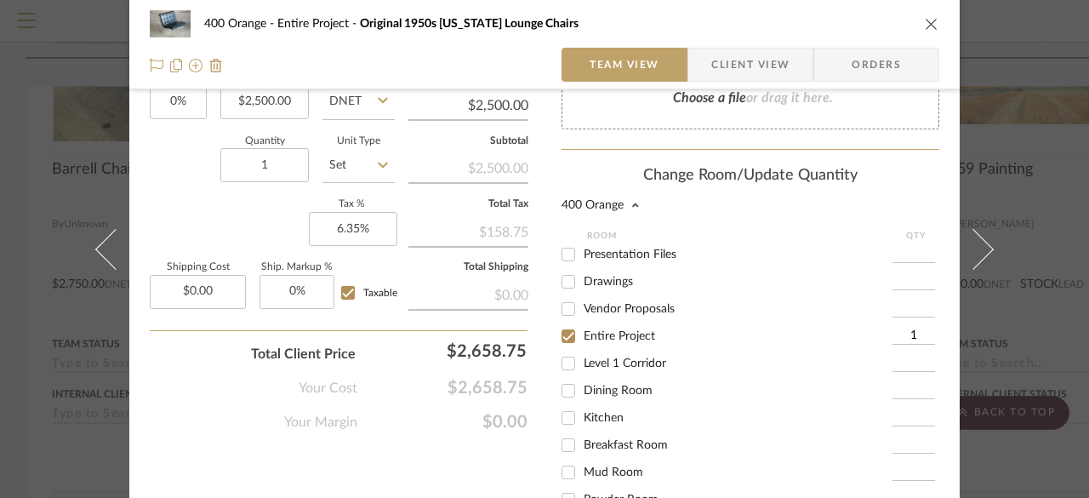
click at [563, 334] on input "Entire Project" at bounding box center [568, 335] width 27 height 27
checkbox input "false"
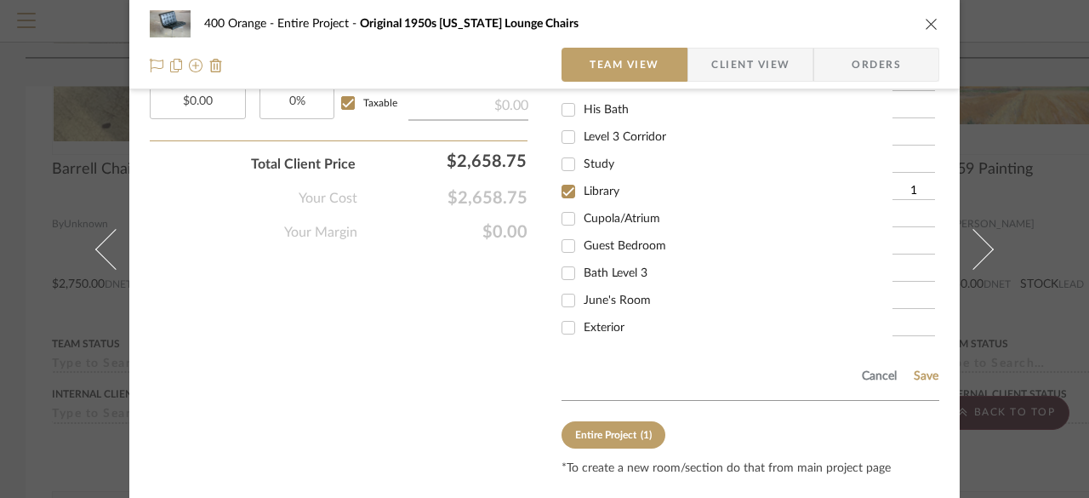
scroll to position [1318, 0]
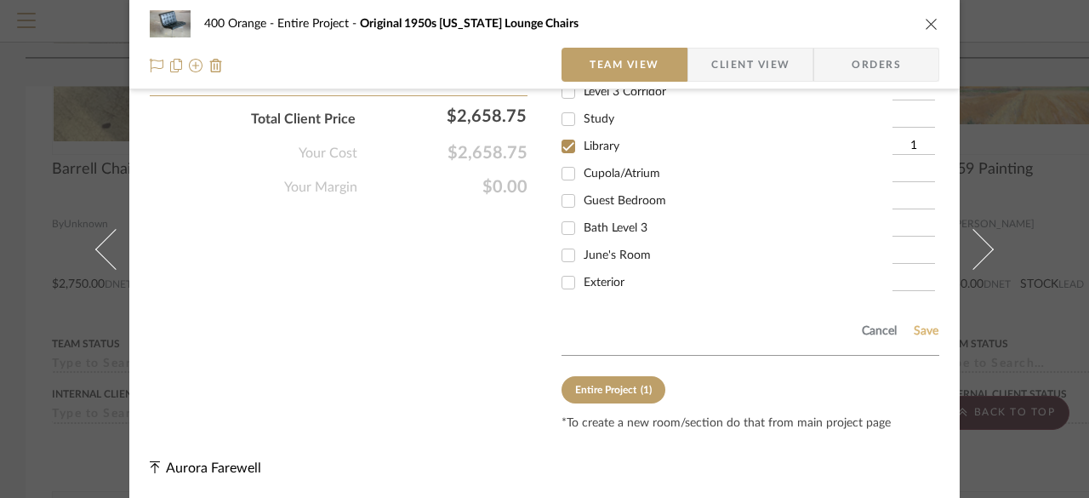
click at [919, 332] on button "Save" at bounding box center [926, 331] width 26 height 14
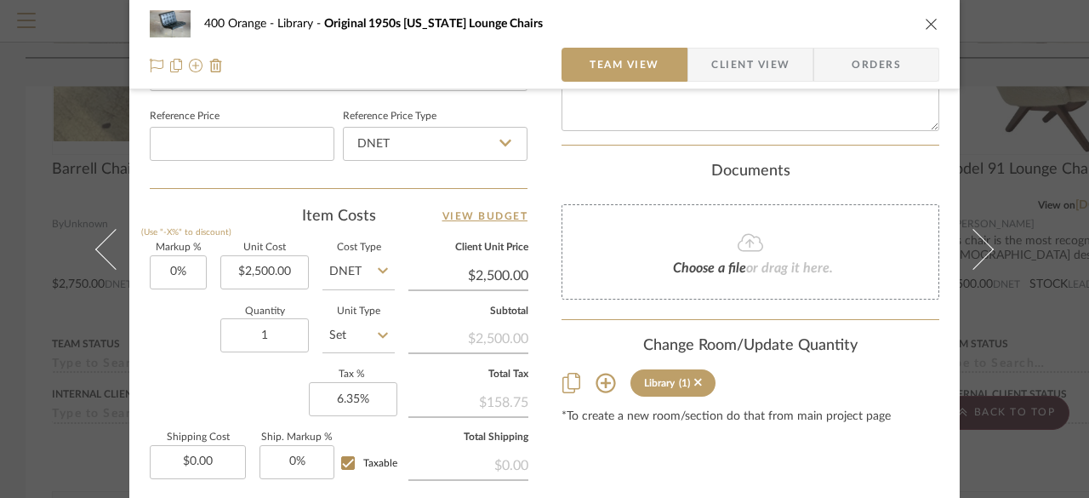
scroll to position [999, 0]
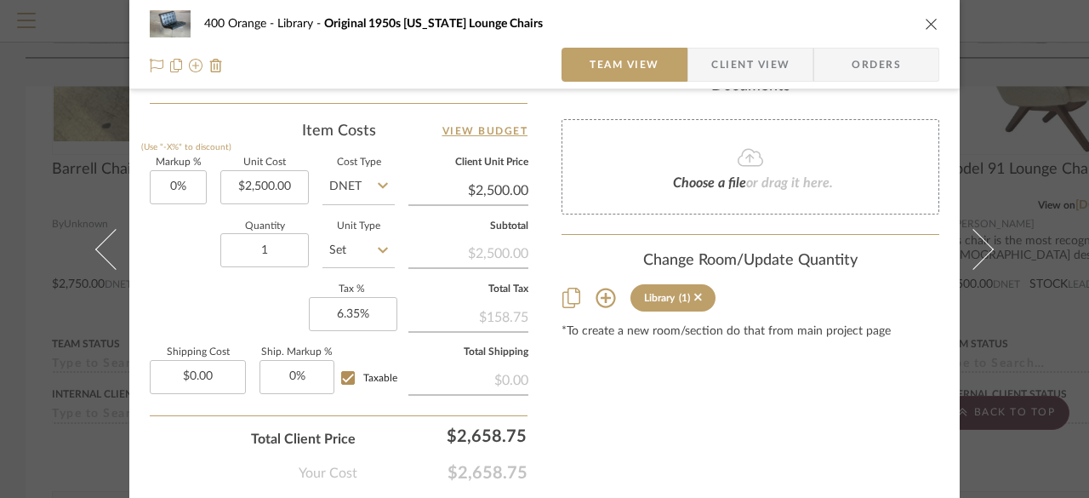
click at [1062, 348] on div "400 Orange Library Original 1950s New York Lounge Chairs Team View Client View …" at bounding box center [544, 249] width 1089 height 498
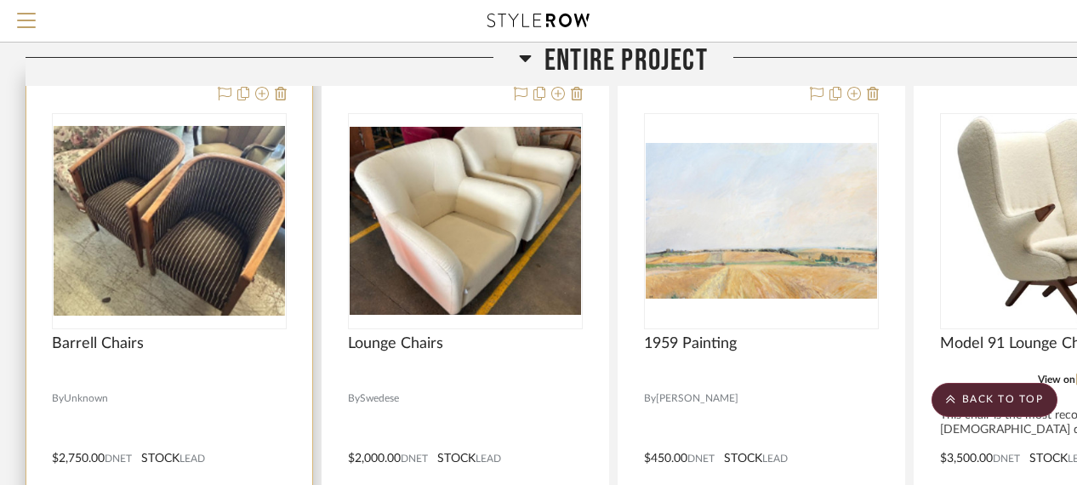
scroll to position [595, 0]
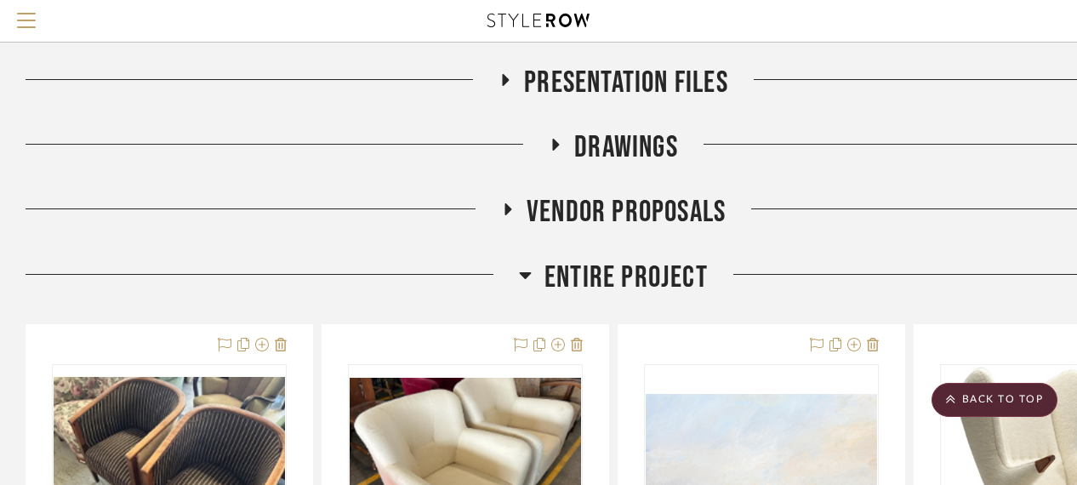
scroll to position [510, 0]
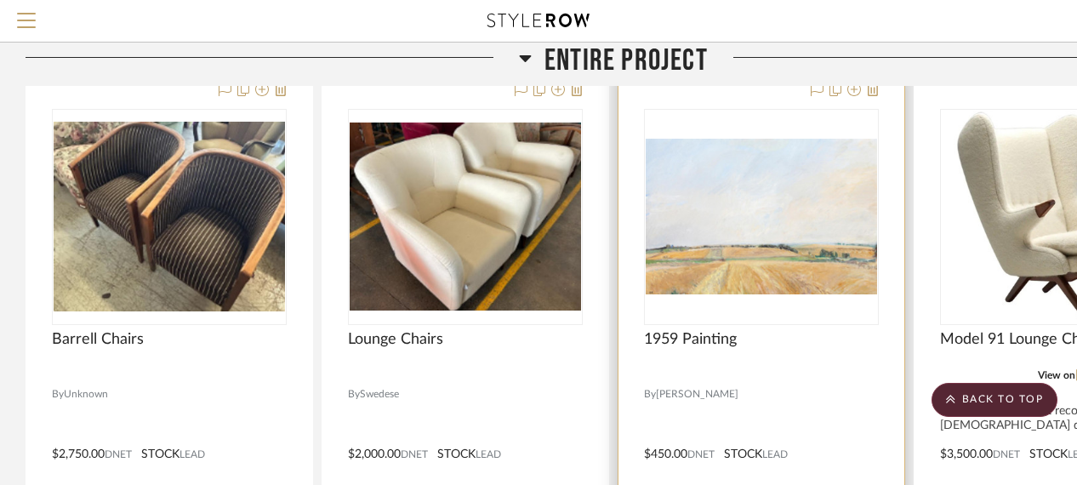
click at [729, 298] on div "0" at bounding box center [761, 217] width 233 height 214
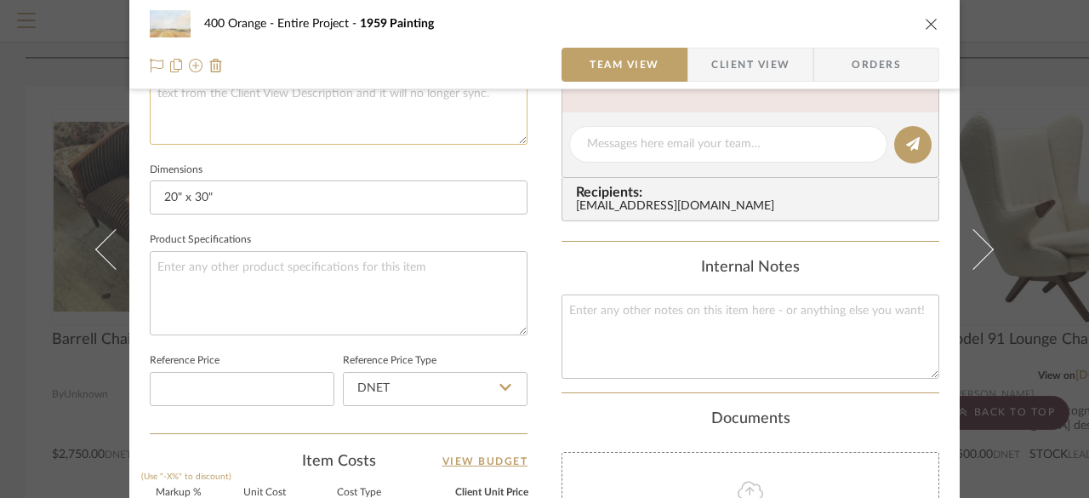
scroll to position [680, 0]
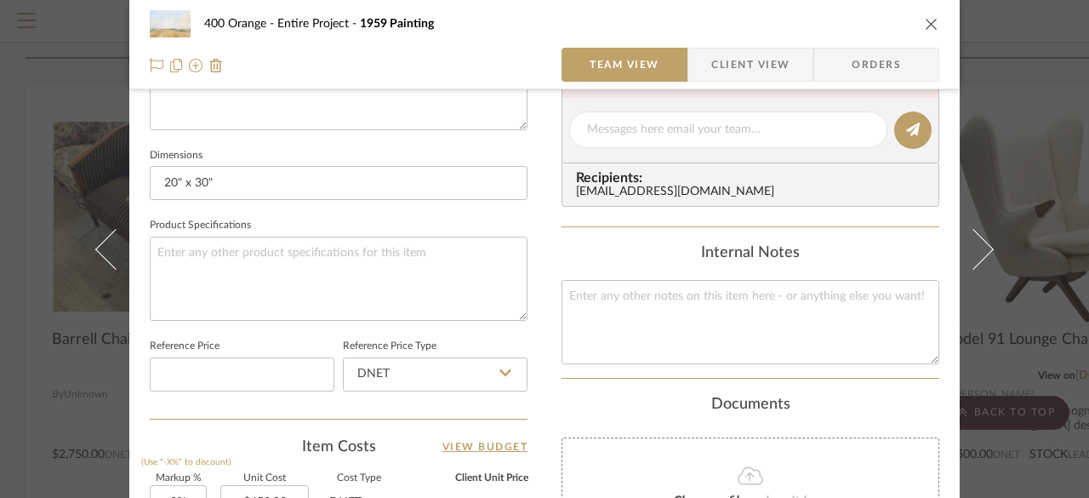
click at [1041, 74] on div "400 Orange Entire Project 1959 Painting Team View Client View Orders Team-Facin…" at bounding box center [544, 249] width 1089 height 498
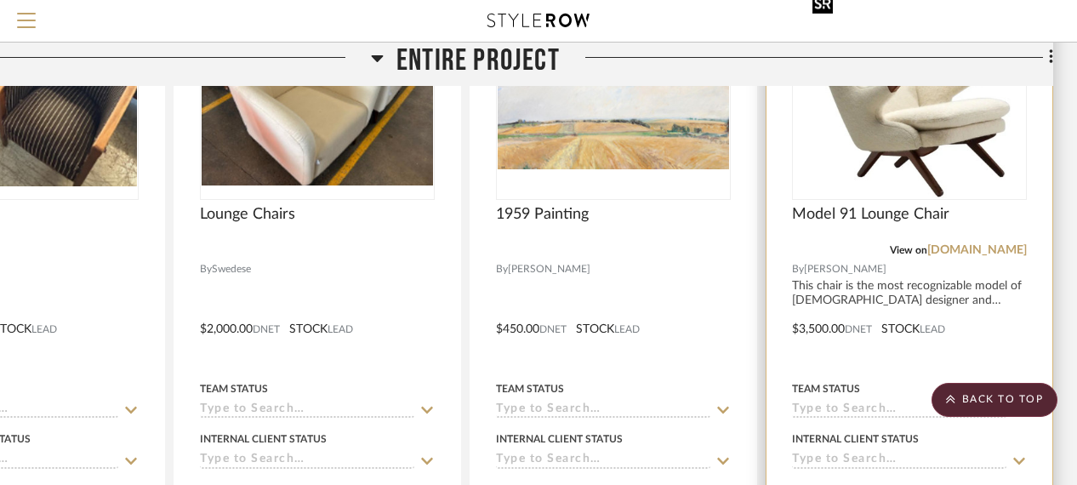
scroll to position [680, 148]
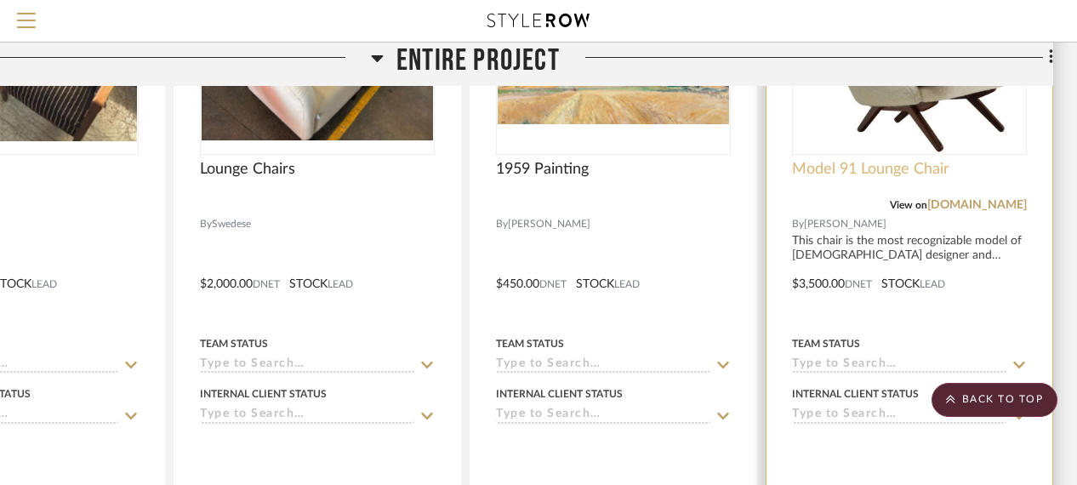
click at [851, 162] on span "Model 91 Lounge Chair" at bounding box center [870, 169] width 157 height 19
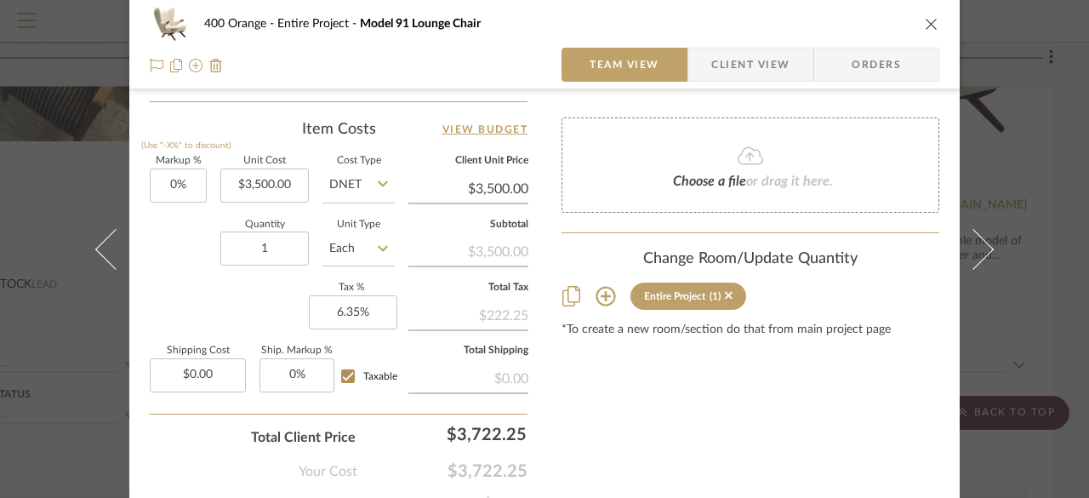
scroll to position [1021, 0]
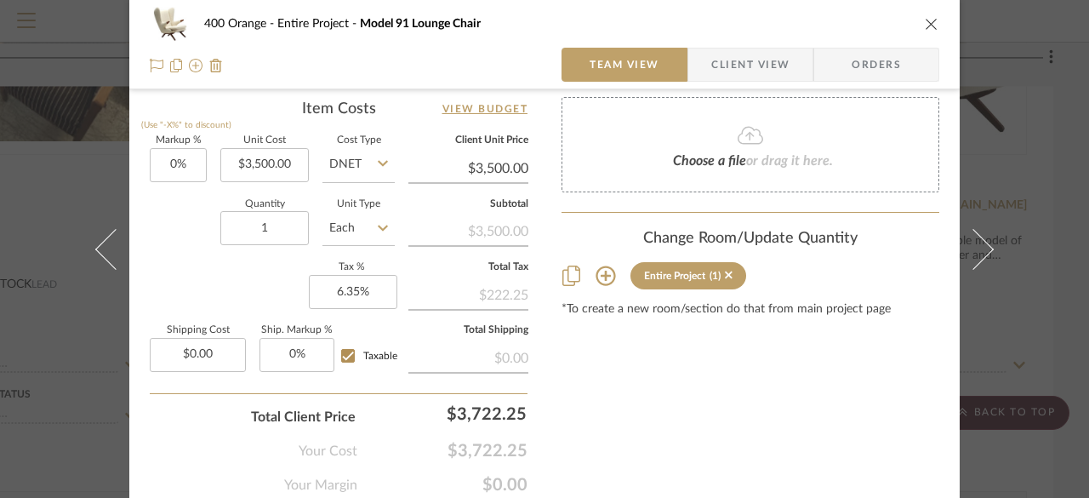
click at [380, 166] on icon at bounding box center [383, 164] width 10 height 14
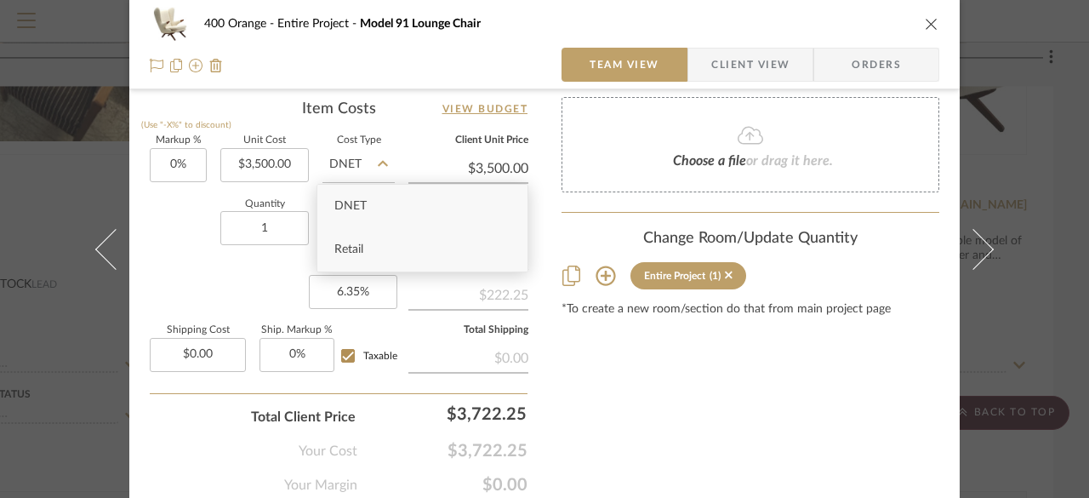
click at [367, 262] on div "Retail" at bounding box center [422, 249] width 210 height 43
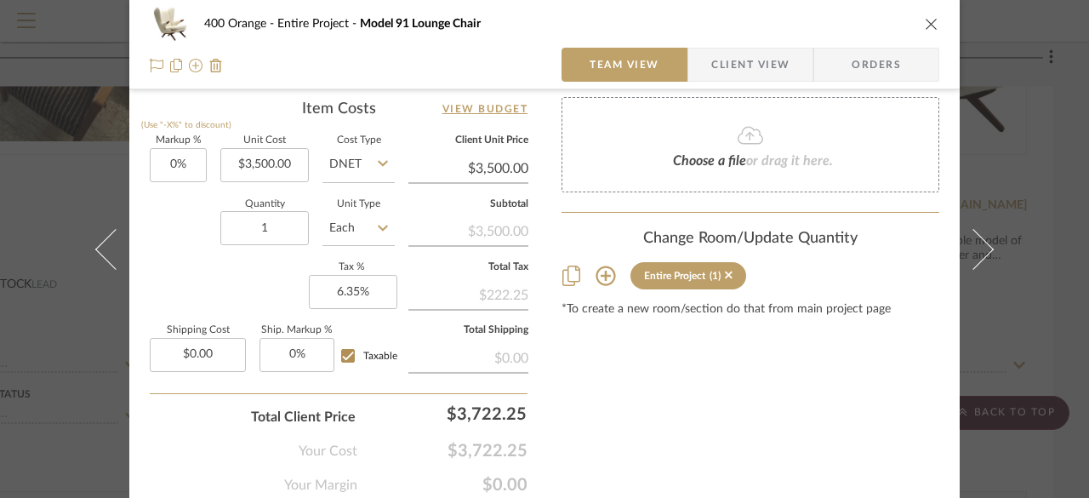
type input "Retail"
click at [291, 174] on input "3500.00" at bounding box center [264, 165] width 88 height 34
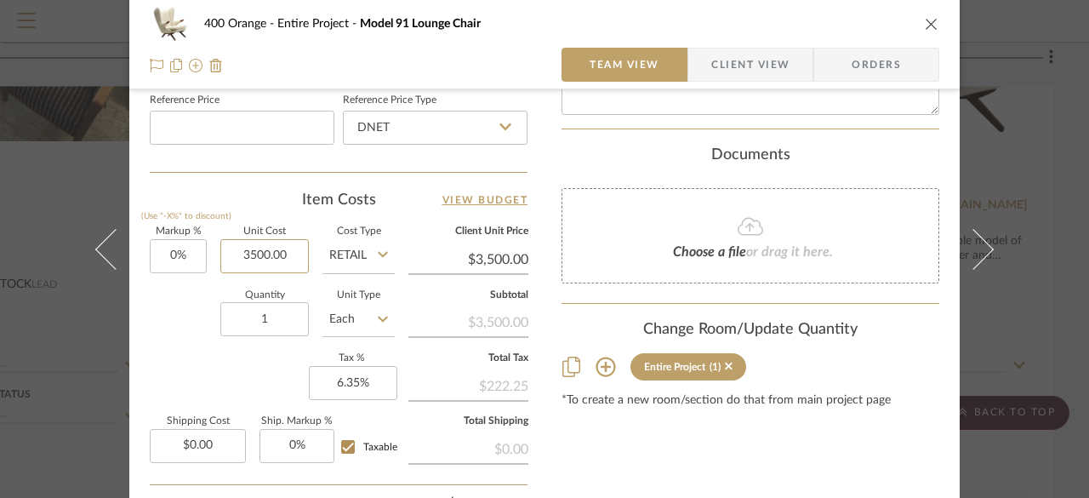
scroll to position [936, 0]
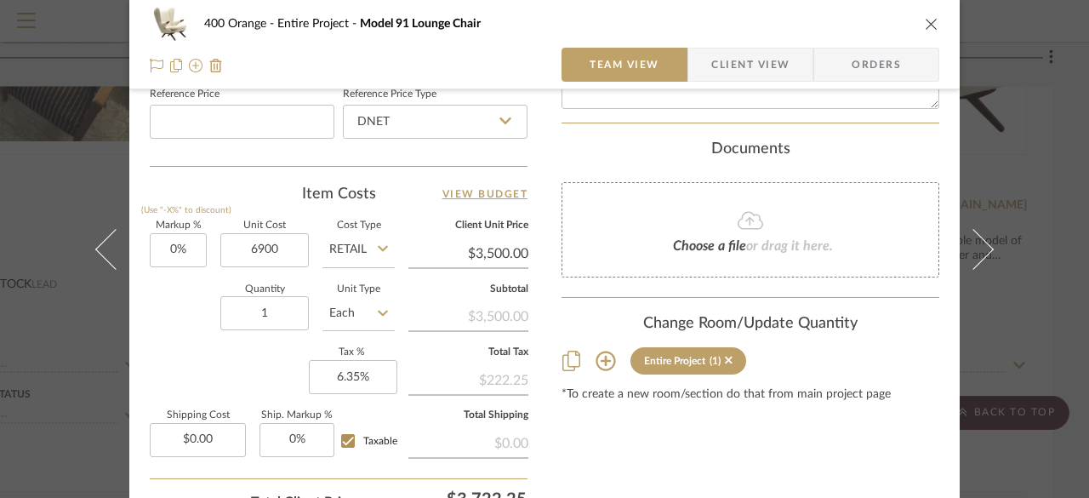
type input "$6,900.00"
click at [210, 378] on div "Markup % (Use "-X%" to discount) 0% Unit Cost $6,900.00 Cost Type Retail Client…" at bounding box center [339, 345] width 378 height 248
type input "$6,900.00"
click at [174, 246] on input "0" at bounding box center [178, 250] width 57 height 34
type input "12%"
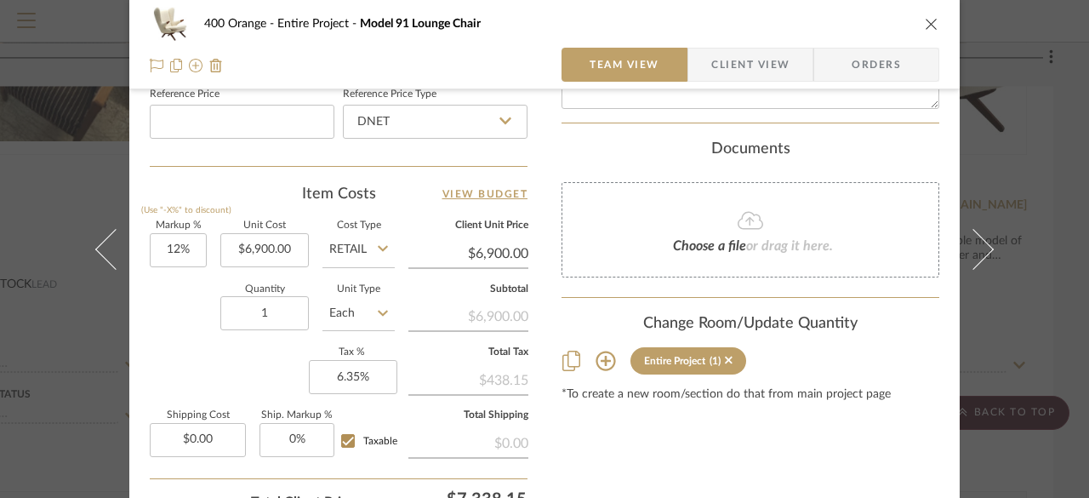
click at [173, 296] on div "Quantity 1 Unit Type Each" at bounding box center [272, 315] width 245 height 60
type input "$7,728.00"
type input "6900.00"
click at [257, 239] on input "6900.00" at bounding box center [264, 250] width 88 height 34
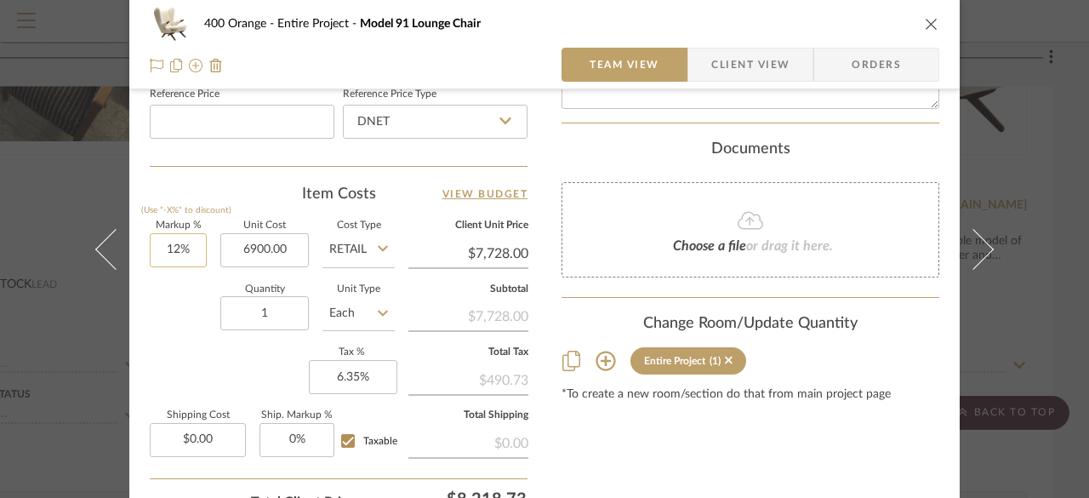
type input "12"
type input "$6,900.00"
click at [183, 242] on input "12" at bounding box center [178, 250] width 57 height 34
type input "12%"
click at [270, 246] on input "6900.00" at bounding box center [264, 250] width 88 height 34
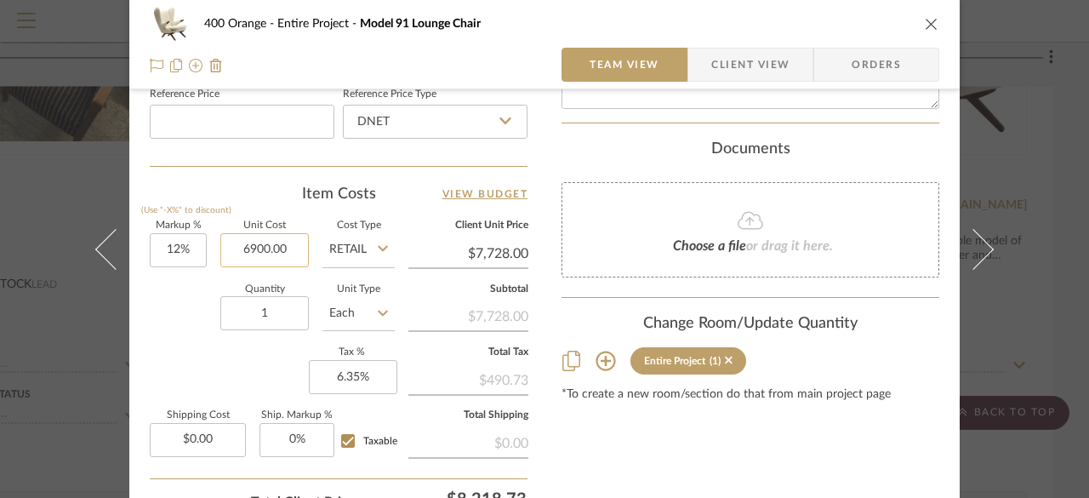
click at [270, 246] on input "6900.00" at bounding box center [264, 250] width 88 height 34
type input "3500"
type input "12"
type input "$3,500.00"
click at [174, 245] on input "12" at bounding box center [178, 250] width 57 height 34
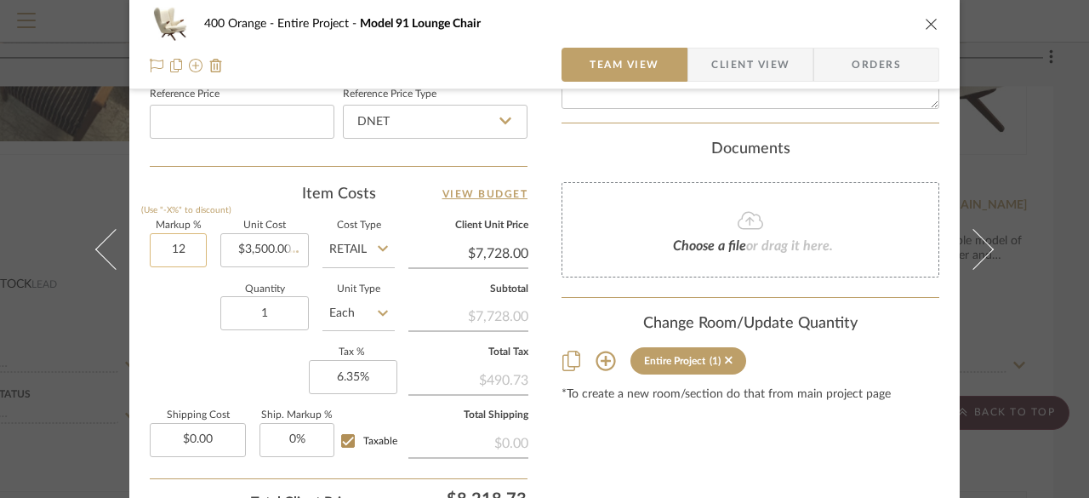
type input "$3,920.00"
type input "0%"
click at [162, 361] on div "Markup % (Use "-X%" to discount) 0% Unit Cost $3,500.00 Cost Type Retail Client…" at bounding box center [339, 345] width 378 height 248
type input "$3,500.00"
click at [595, 360] on icon at bounding box center [605, 361] width 20 height 20
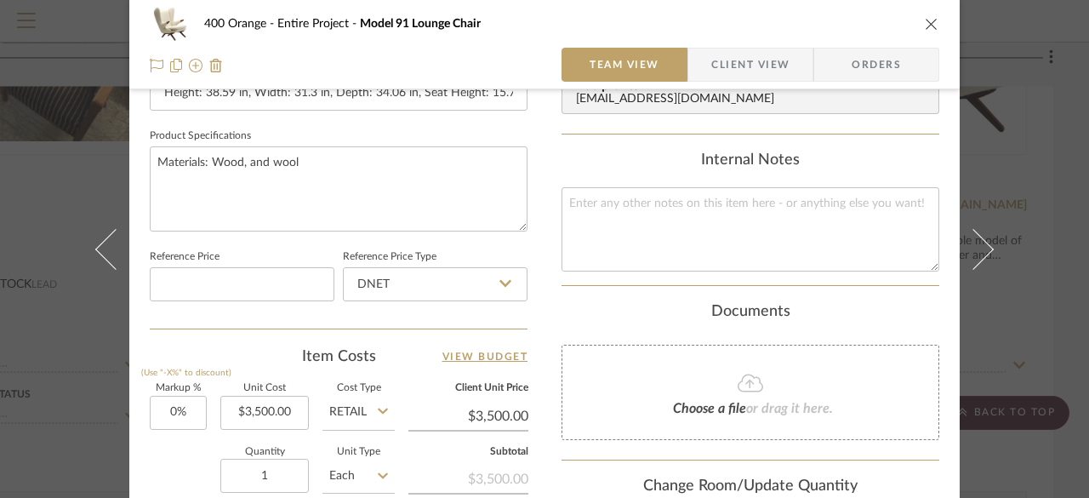
scroll to position [766, 0]
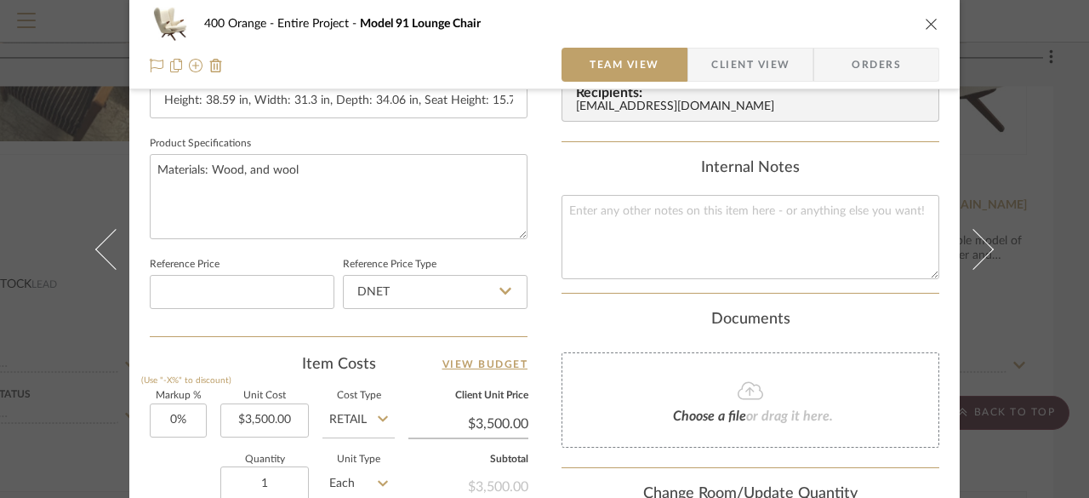
click at [924, 31] on button "close" at bounding box center [931, 23] width 15 height 15
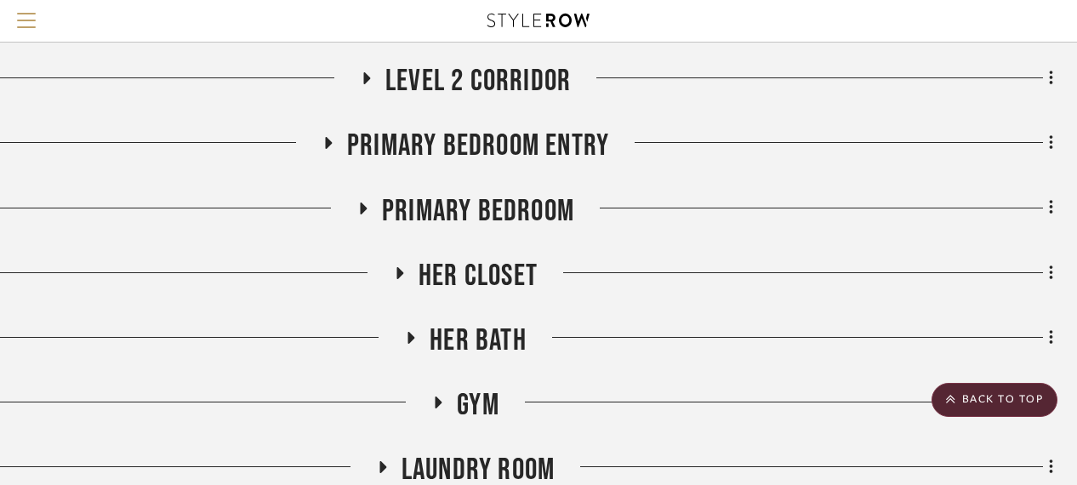
scroll to position [2041, 148]
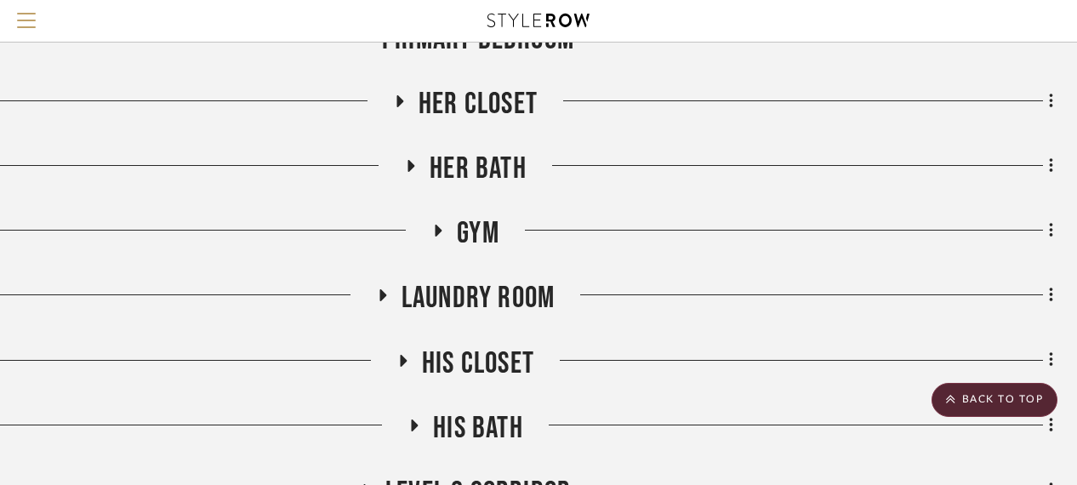
click at [484, 352] on span "His Closet" at bounding box center [478, 363] width 112 height 37
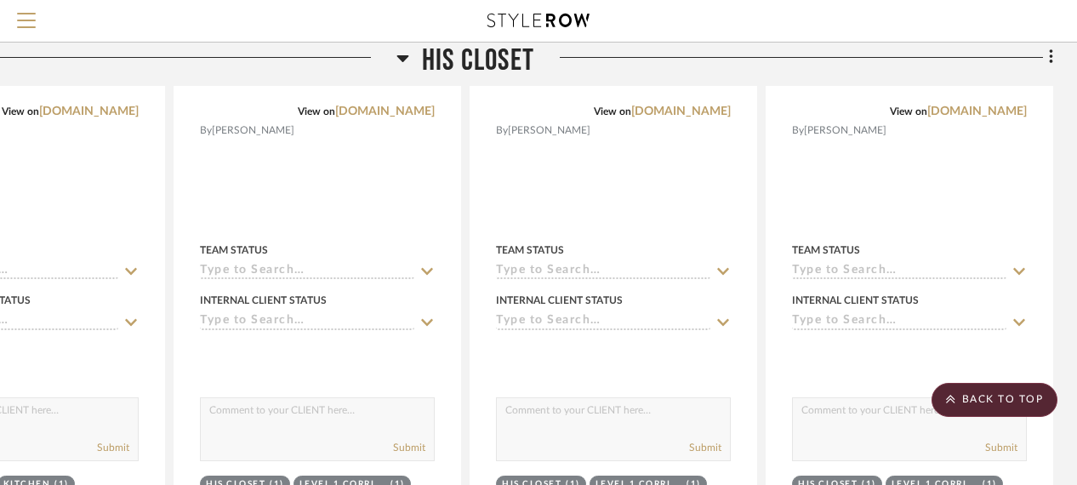
scroll to position [2807, 148]
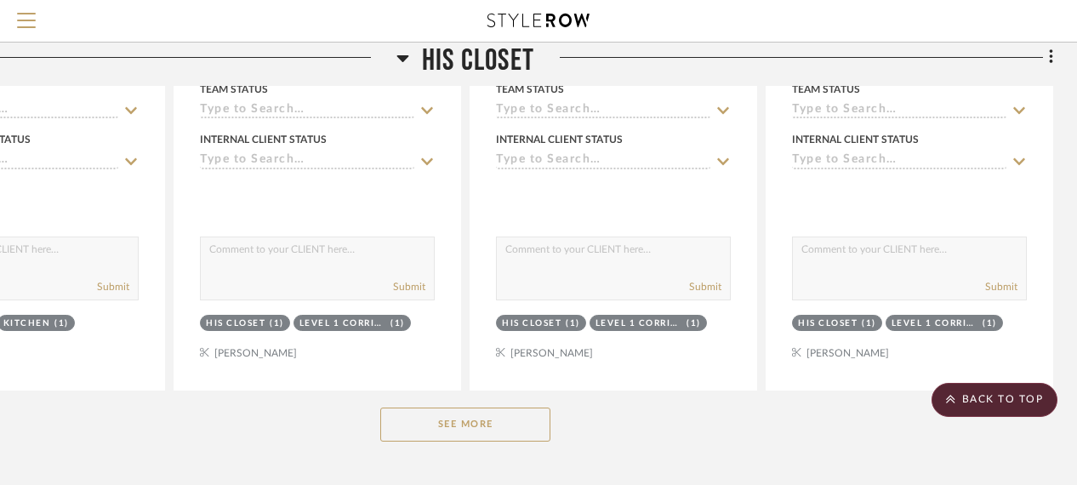
click at [484, 426] on button "See More" at bounding box center [465, 424] width 170 height 34
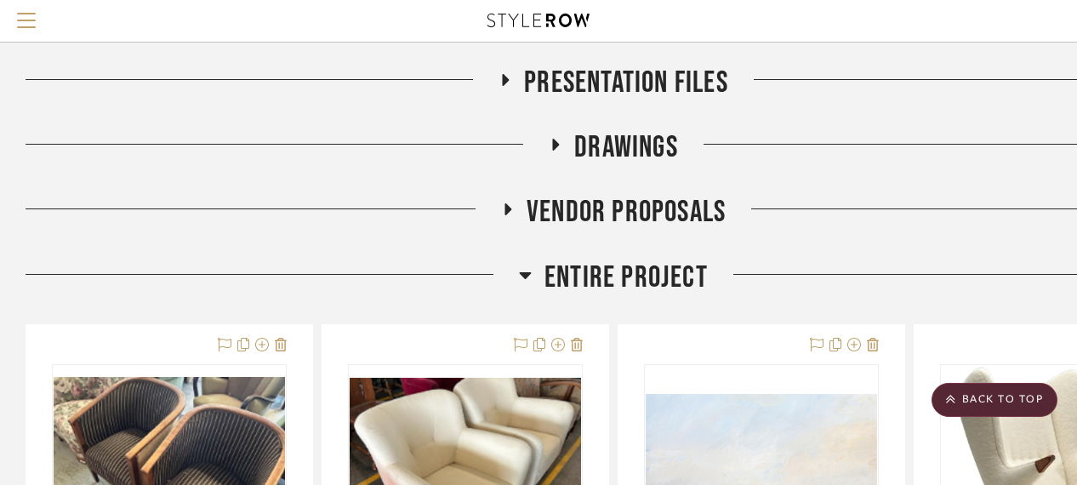
scroll to position [255, 0]
click at [552, 288] on span "Entire Project" at bounding box center [625, 277] width 163 height 37
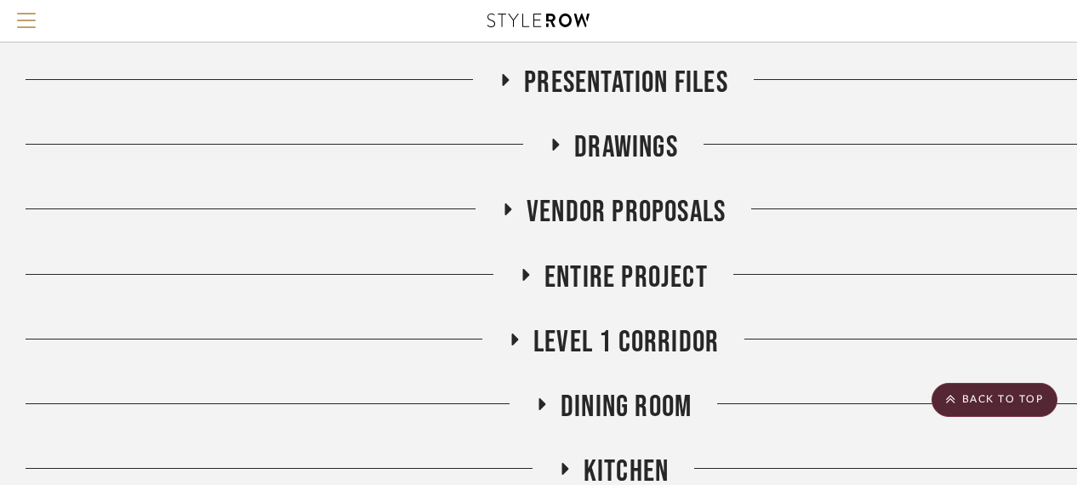
click at [559, 268] on span "Entire Project" at bounding box center [625, 277] width 163 height 37
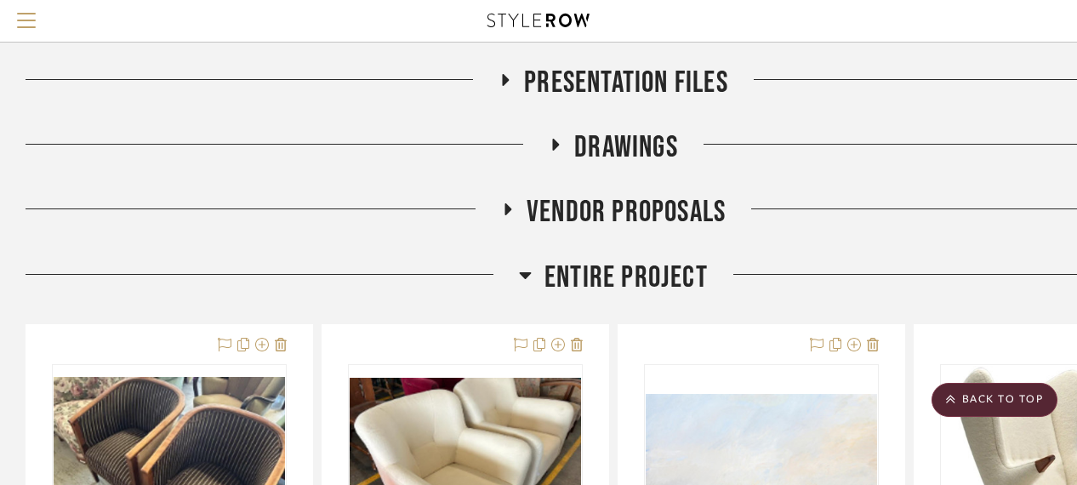
scroll to position [510, 0]
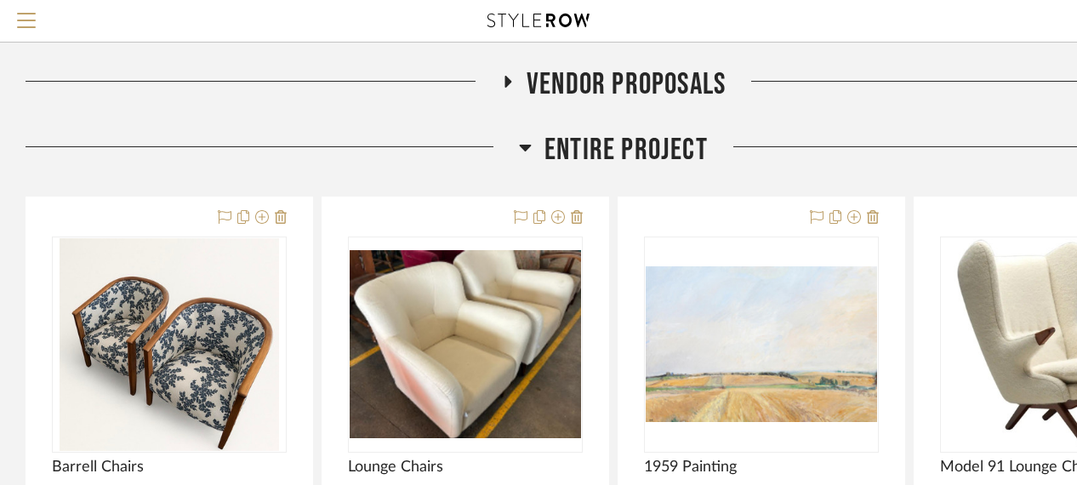
scroll to position [425, 0]
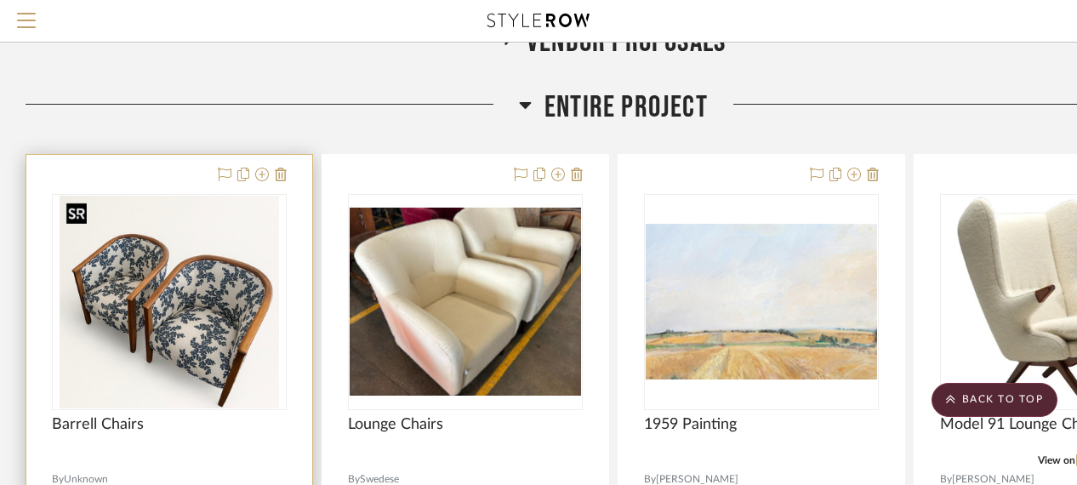
click at [128, 321] on img "0" at bounding box center [169, 302] width 219 height 213
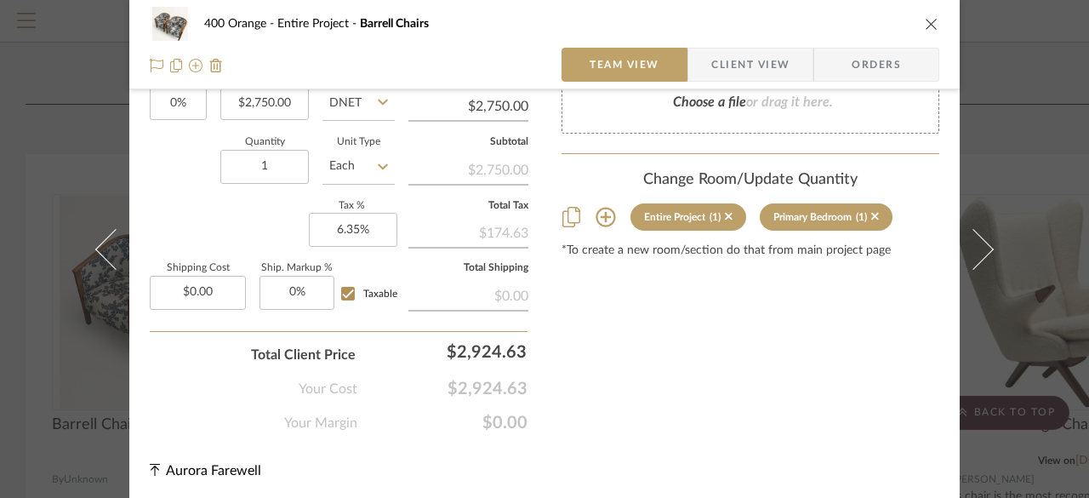
scroll to position [1081, 0]
click at [603, 219] on icon at bounding box center [605, 215] width 20 height 20
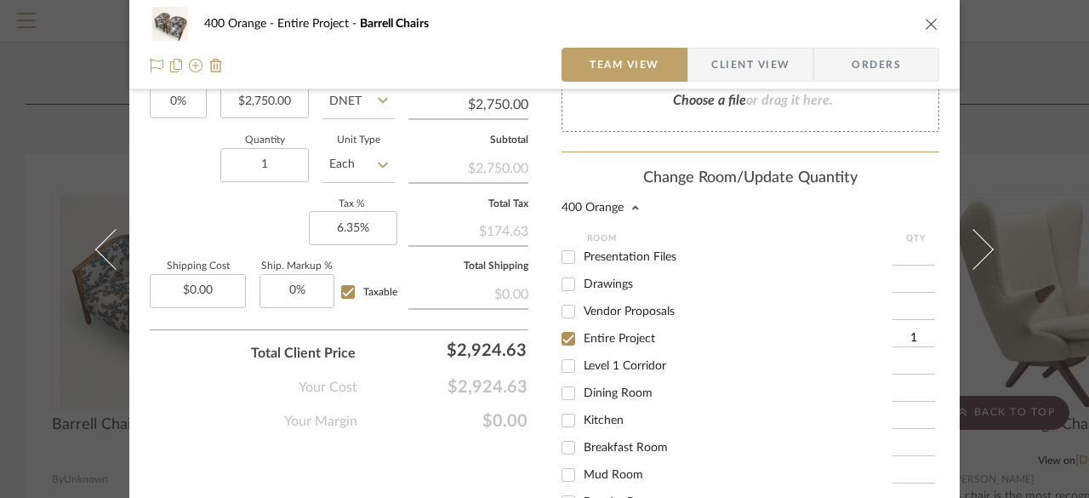
click at [566, 333] on input "Entire Project" at bounding box center [568, 338] width 27 height 27
checkbox input "false"
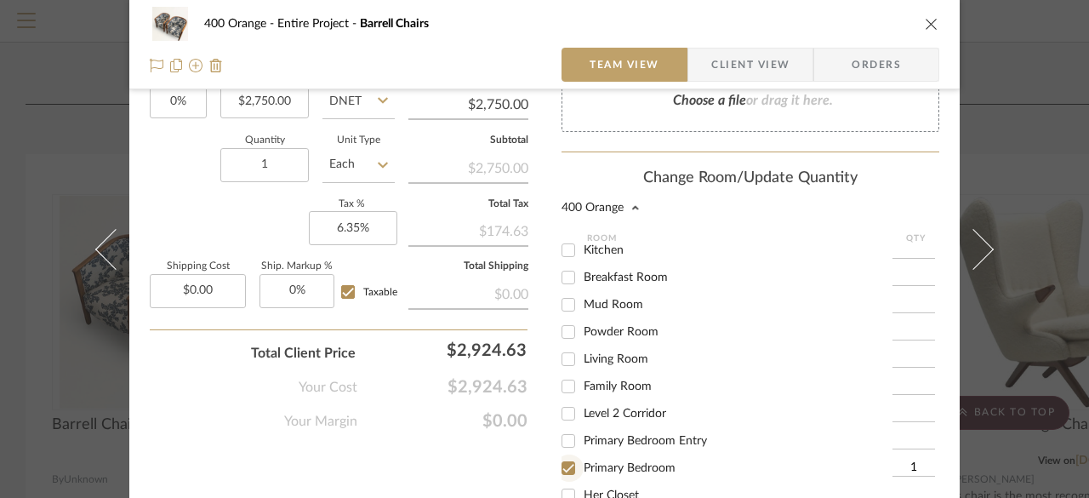
click at [571, 464] on input "Primary Bedroom" at bounding box center [568, 467] width 27 height 27
checkbox input "false"
click at [565, 389] on input "Family Room" at bounding box center [568, 386] width 27 height 27
checkbox input "true"
type input "1"
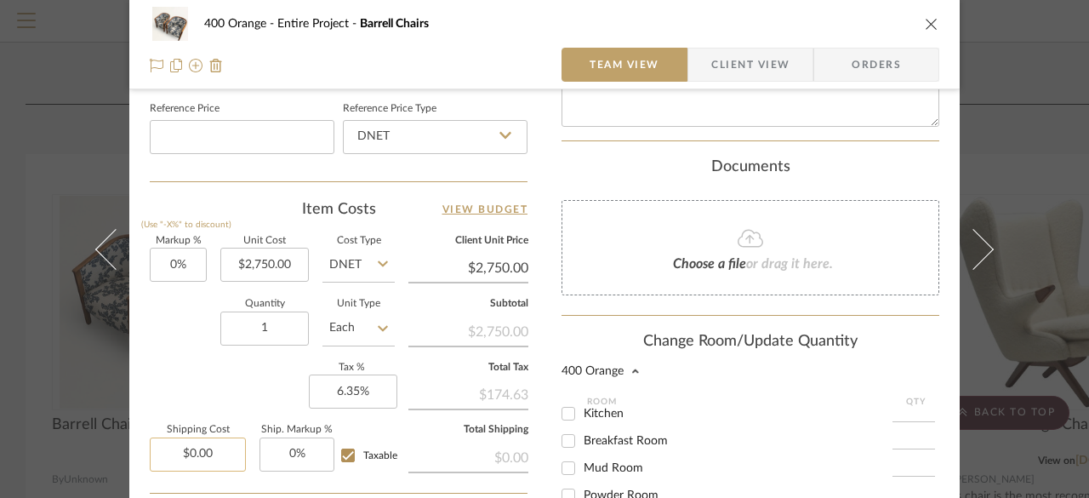
scroll to position [996, 0]
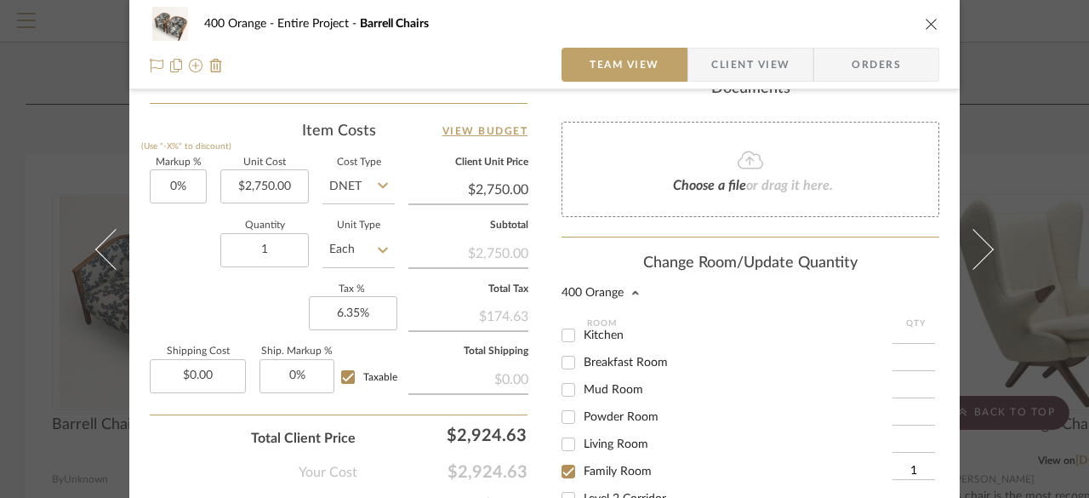
click at [362, 249] on input "Each" at bounding box center [358, 250] width 72 height 34
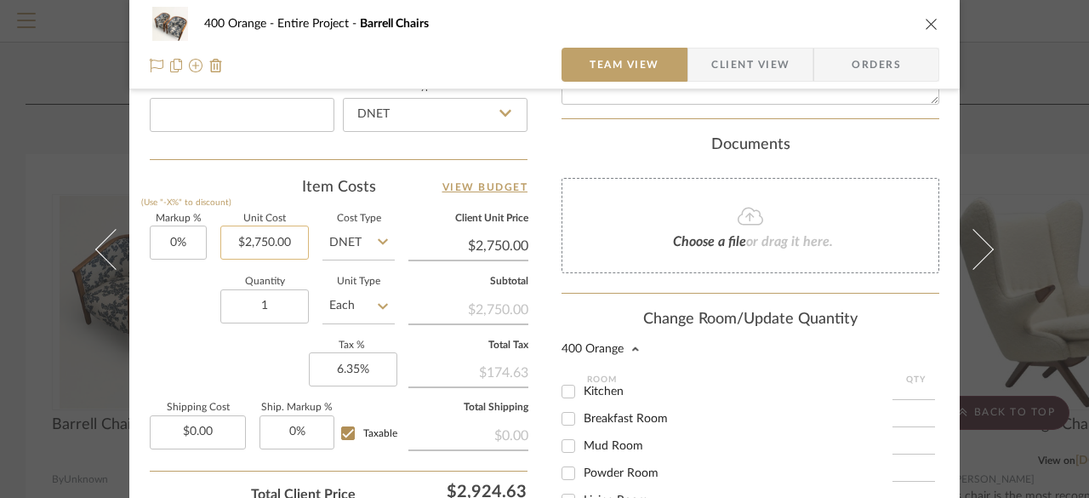
scroll to position [911, 0]
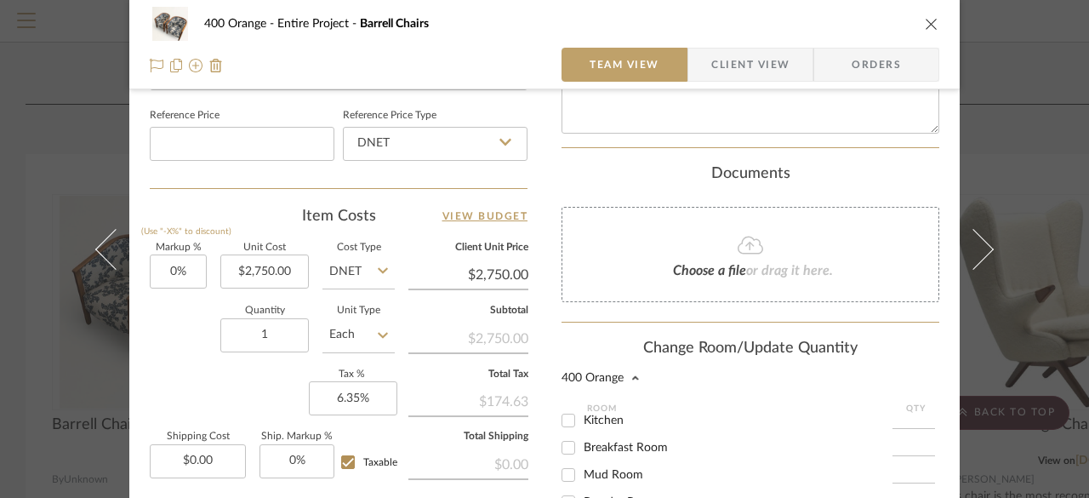
click at [367, 335] on input "Each" at bounding box center [358, 335] width 72 height 34
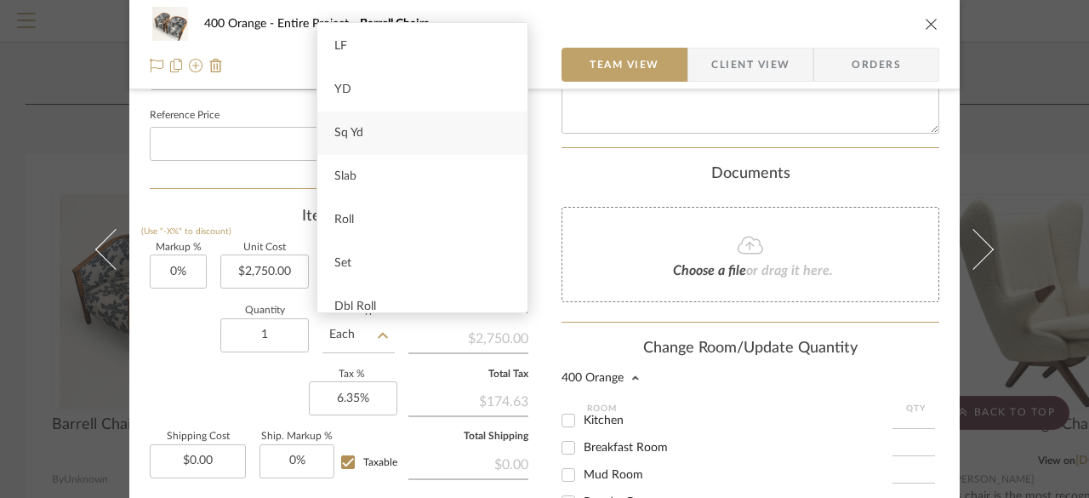
scroll to position [170, 0]
click at [365, 174] on div "Set" at bounding box center [422, 178] width 210 height 43
type input "Set"
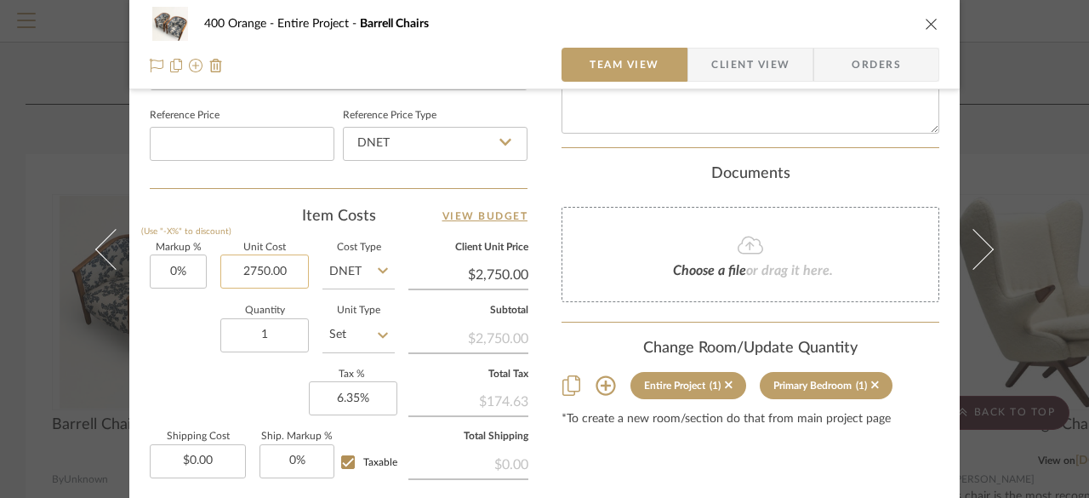
click at [262, 273] on input "2750.00" at bounding box center [264, 271] width 88 height 34
type input "$2,750.00"
click at [242, 379] on div "Markup % (Use "-X%" to discount) 0% Unit Cost $2,750.00 Cost Type DNET Client U…" at bounding box center [339, 367] width 378 height 248
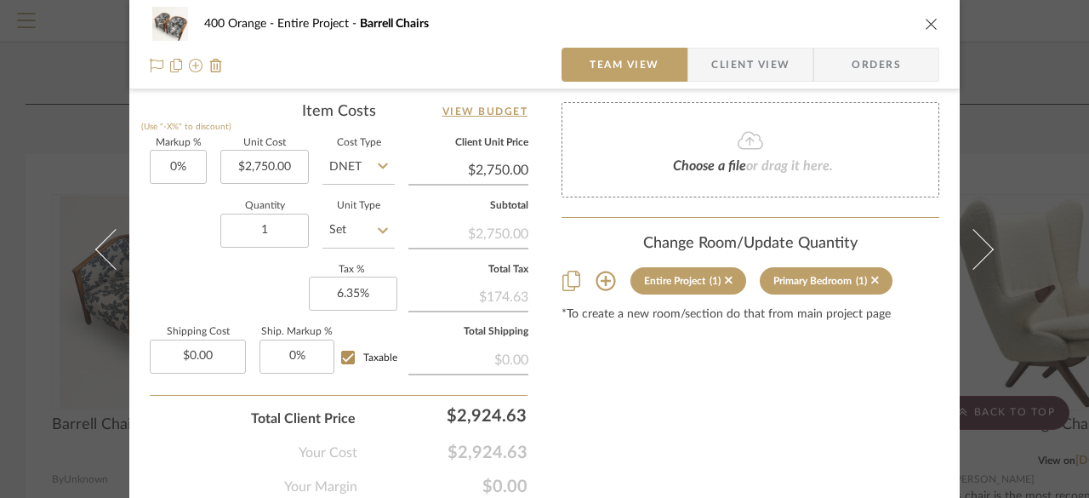
scroll to position [1081, 0]
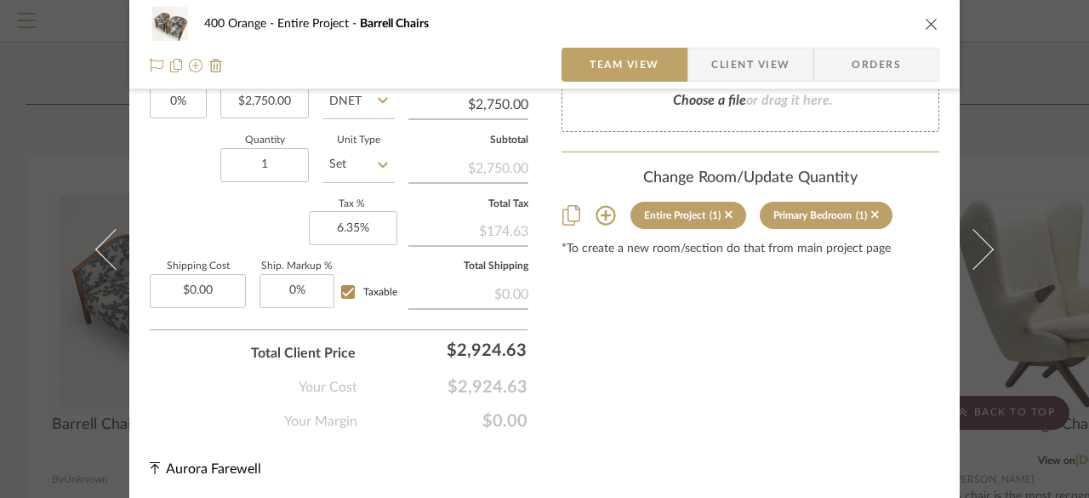
click at [597, 215] on icon at bounding box center [605, 216] width 20 height 20
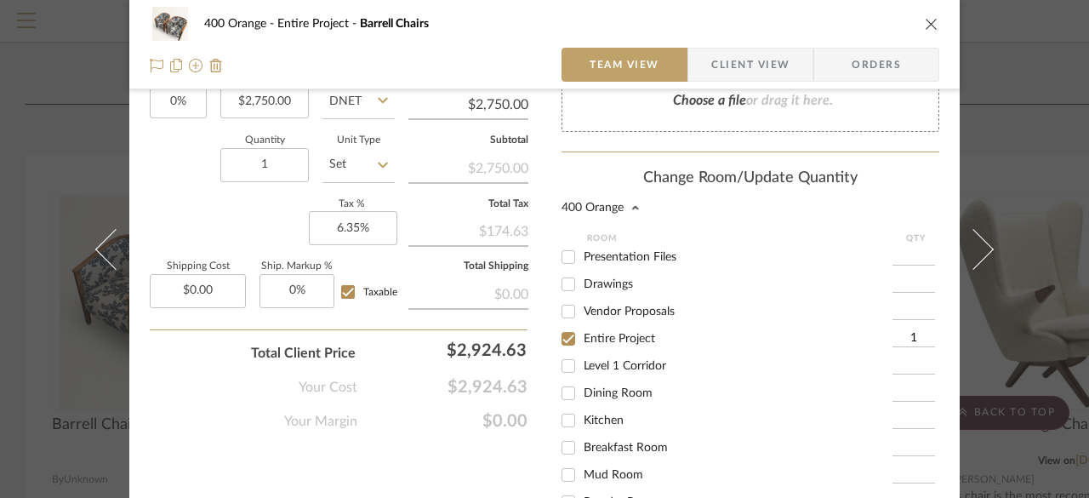
click at [574, 336] on input "Entire Project" at bounding box center [568, 338] width 27 height 27
checkbox input "false"
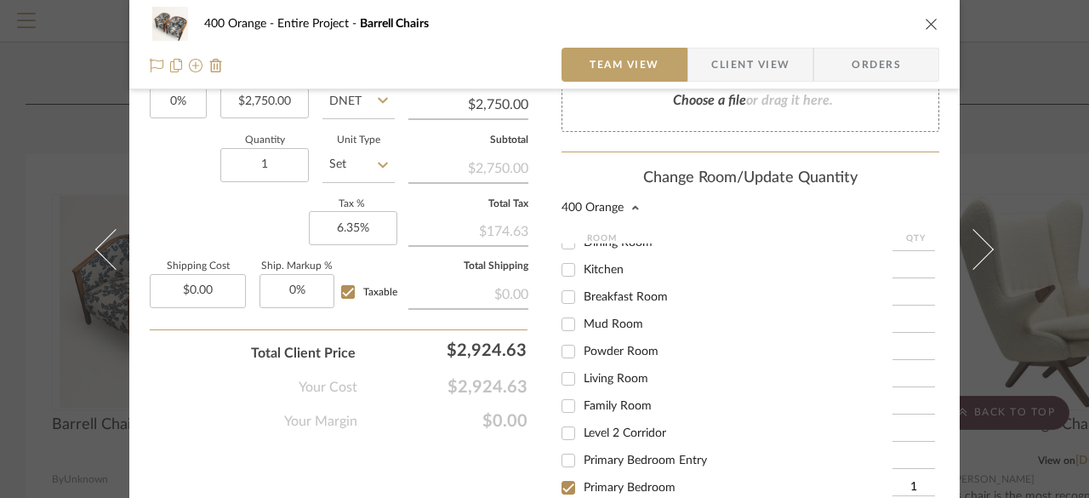
scroll to position [170, 0]
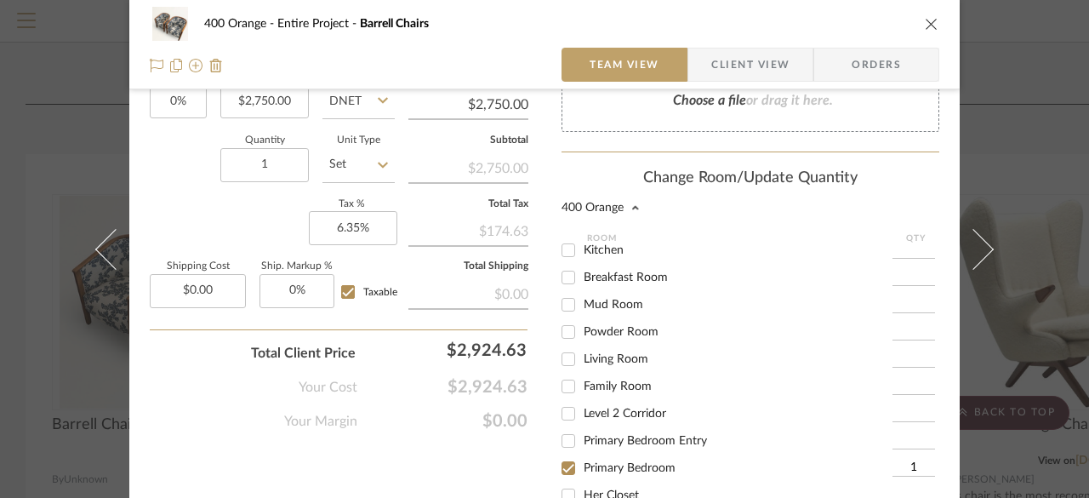
click at [606, 464] on span "Primary Bedroom" at bounding box center [630, 468] width 92 height 12
click at [582, 464] on input "Primary Bedroom" at bounding box center [568, 467] width 27 height 27
checkbox input "false"
click at [566, 380] on input "Family Room" at bounding box center [568, 386] width 27 height 27
checkbox input "true"
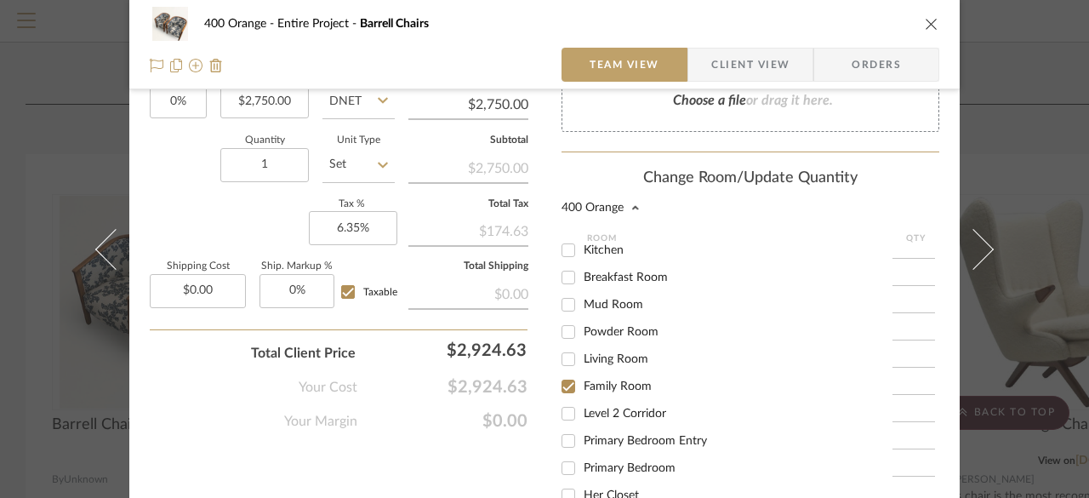
type input "1"
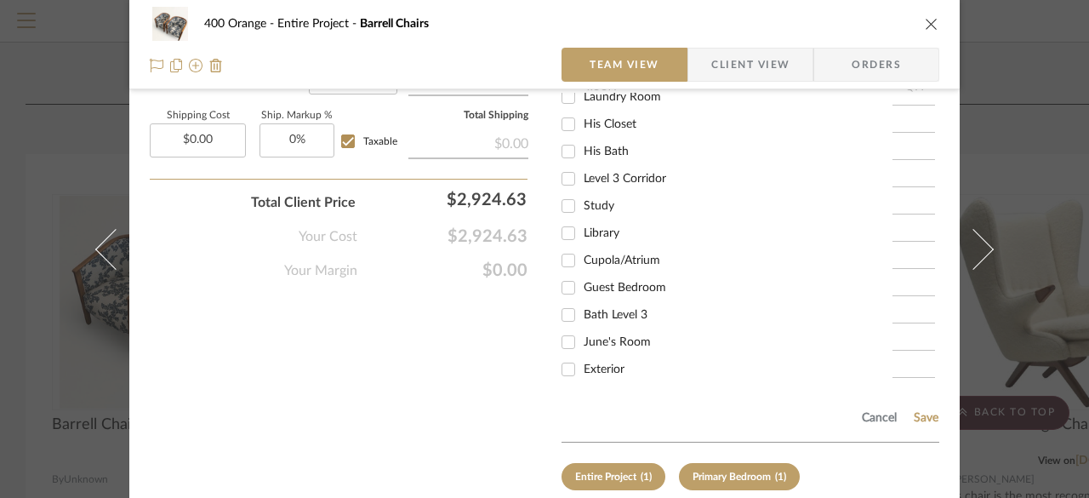
scroll to position [1318, 0]
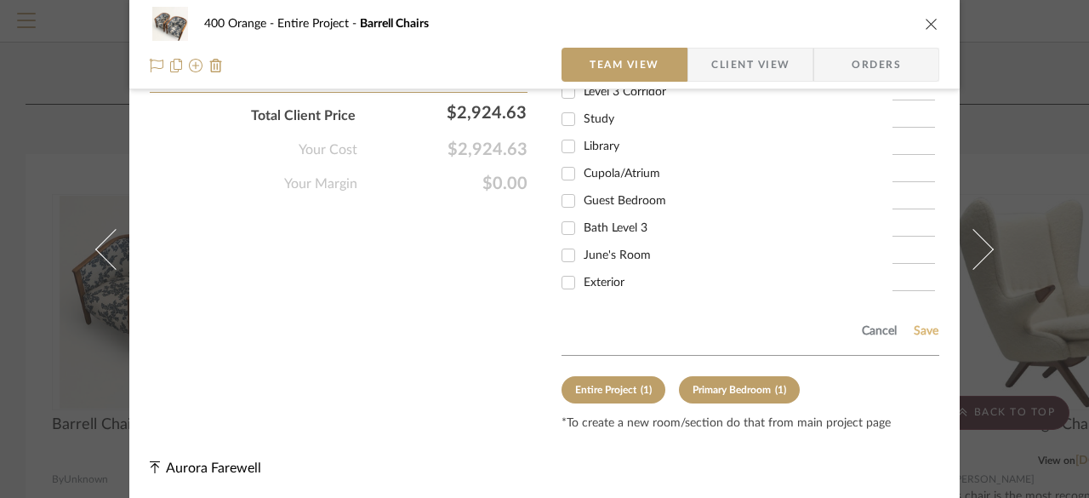
click at [913, 332] on button "Save" at bounding box center [926, 331] width 26 height 14
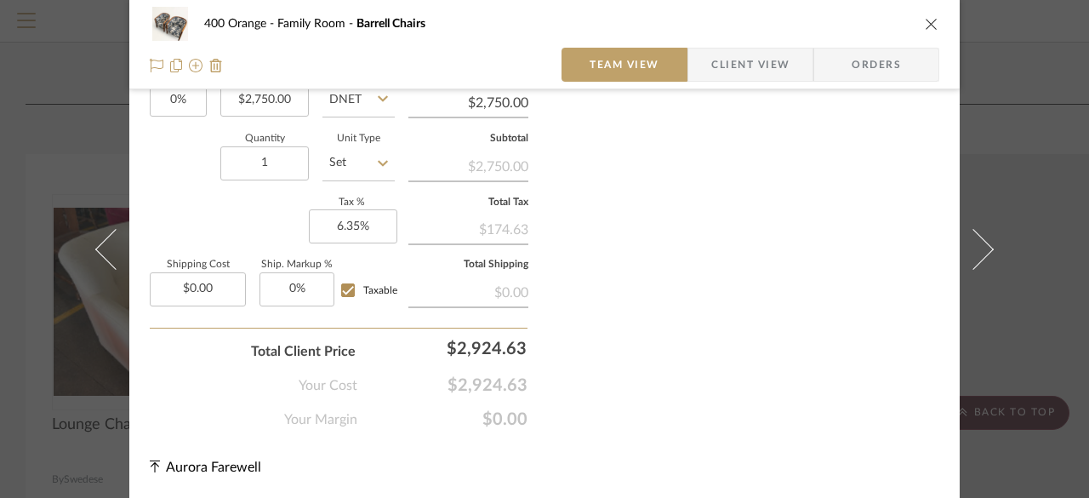
scroll to position [1081, 0]
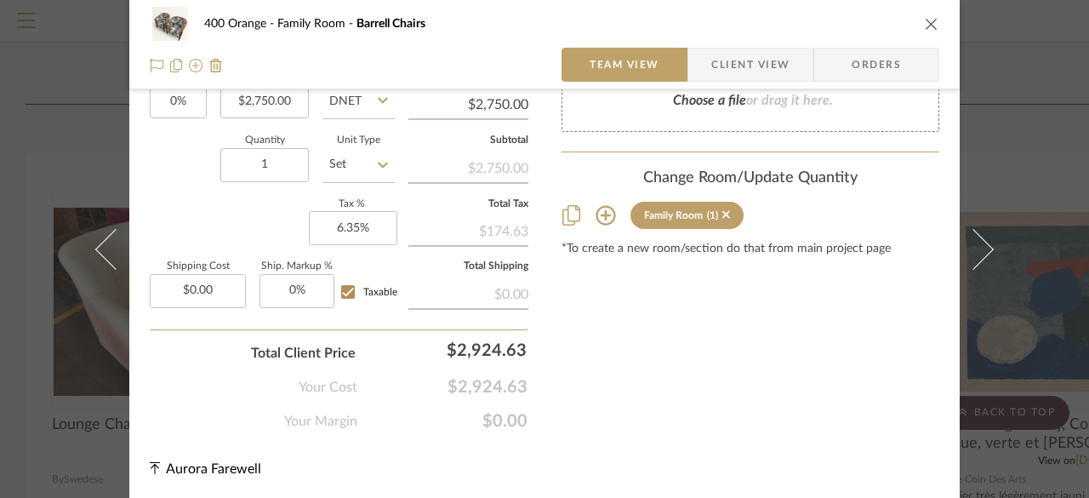
click at [925, 20] on icon "close" at bounding box center [932, 24] width 14 height 14
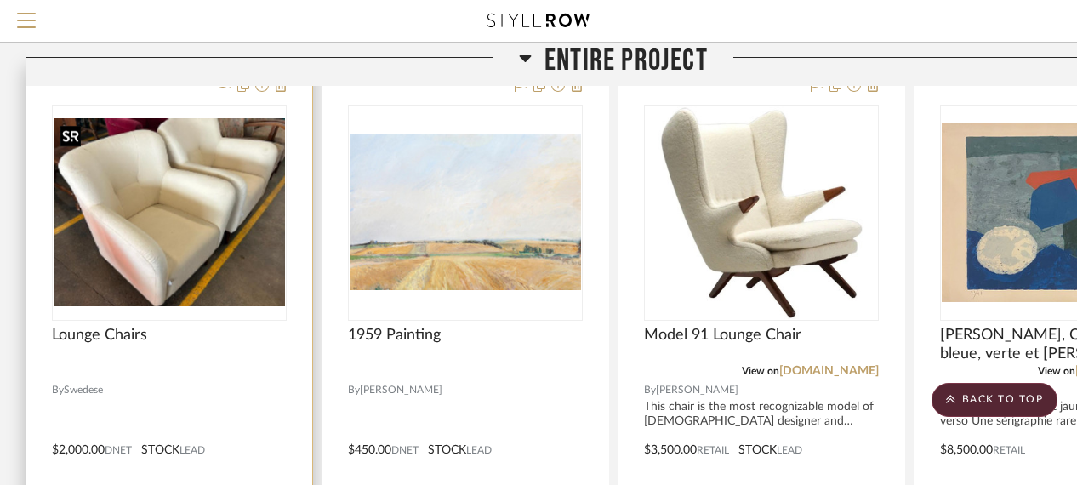
scroll to position [595, 0]
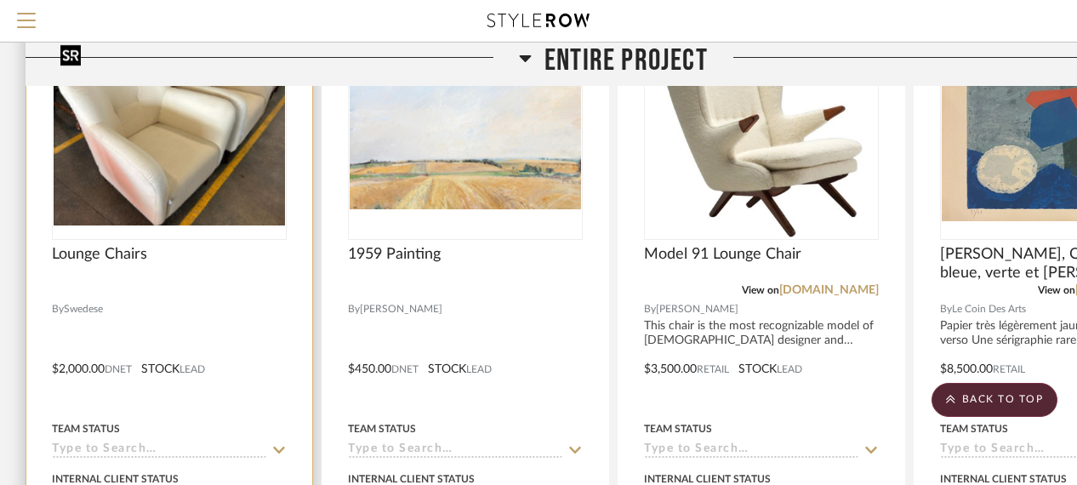
click at [192, 173] on img "0" at bounding box center [169, 131] width 231 height 188
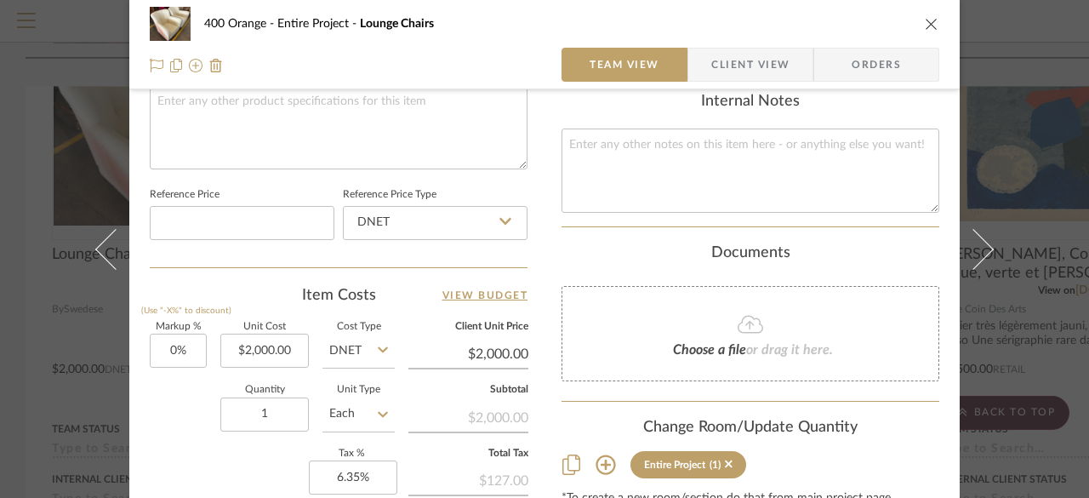
scroll to position [1081, 0]
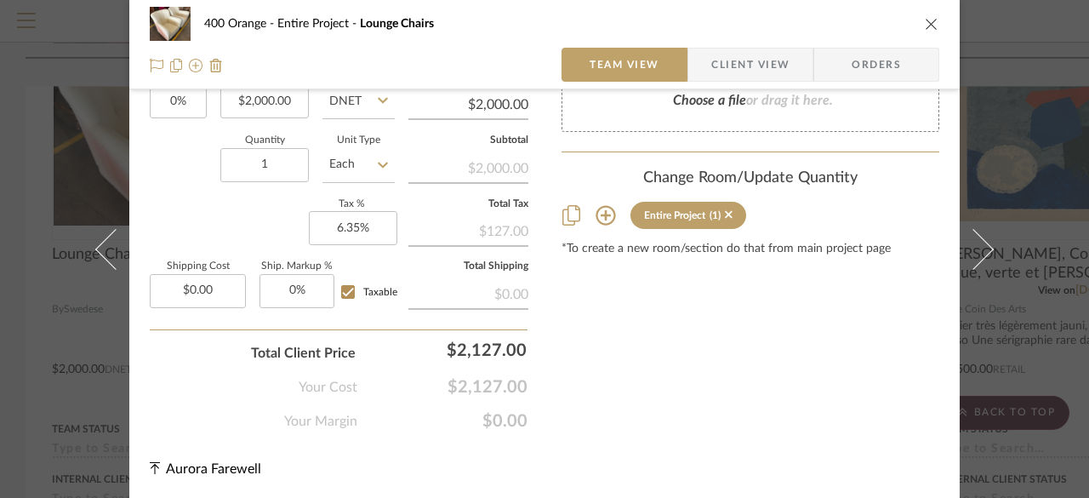
click at [606, 213] on icon at bounding box center [605, 215] width 20 height 20
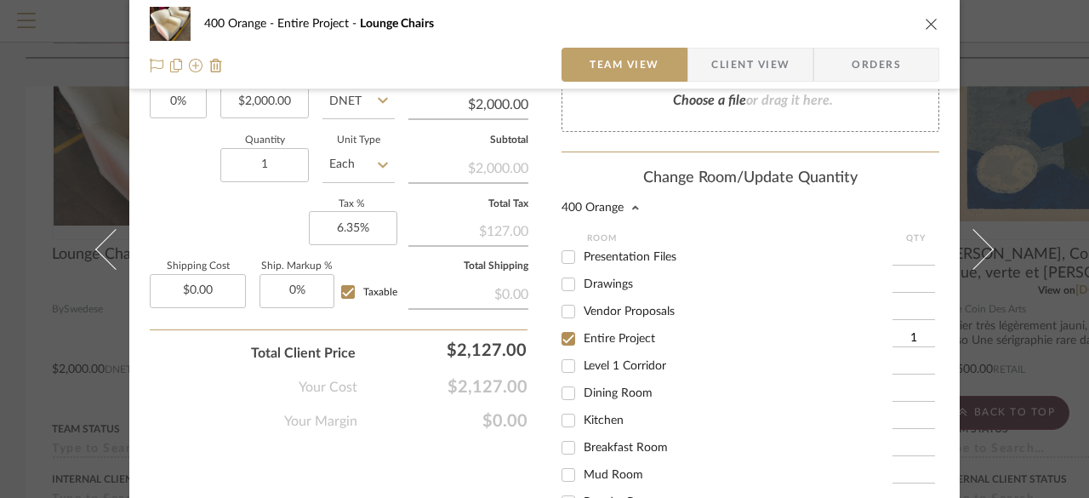
scroll to position [170, 0]
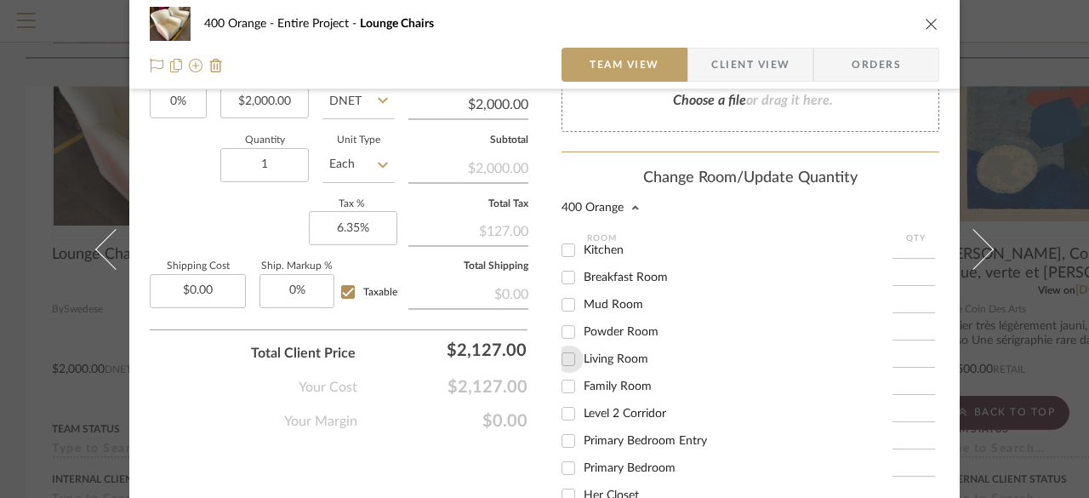
click at [556, 364] on input "Living Room" at bounding box center [568, 358] width 27 height 27
checkbox input "true"
type input "1"
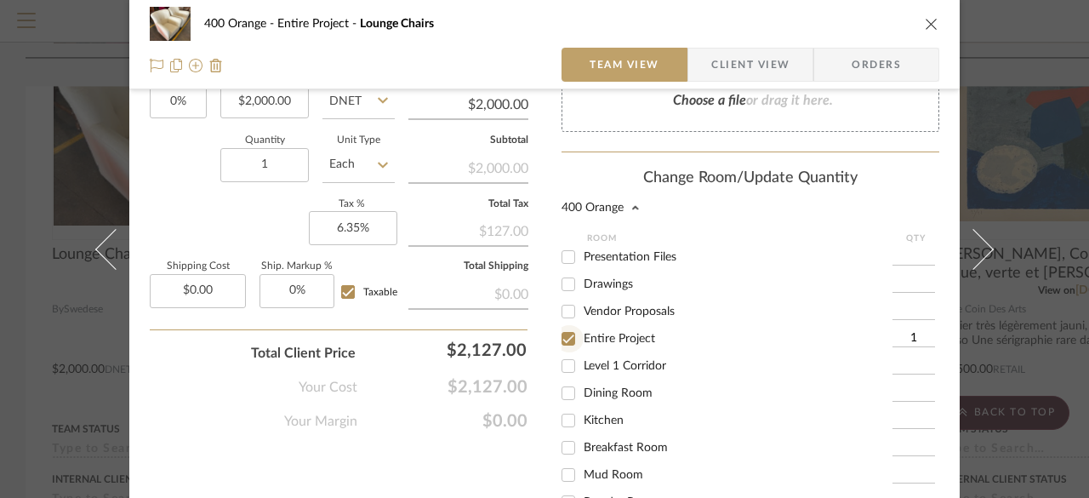
click at [560, 337] on input "Entire Project" at bounding box center [568, 338] width 27 height 27
checkbox input "false"
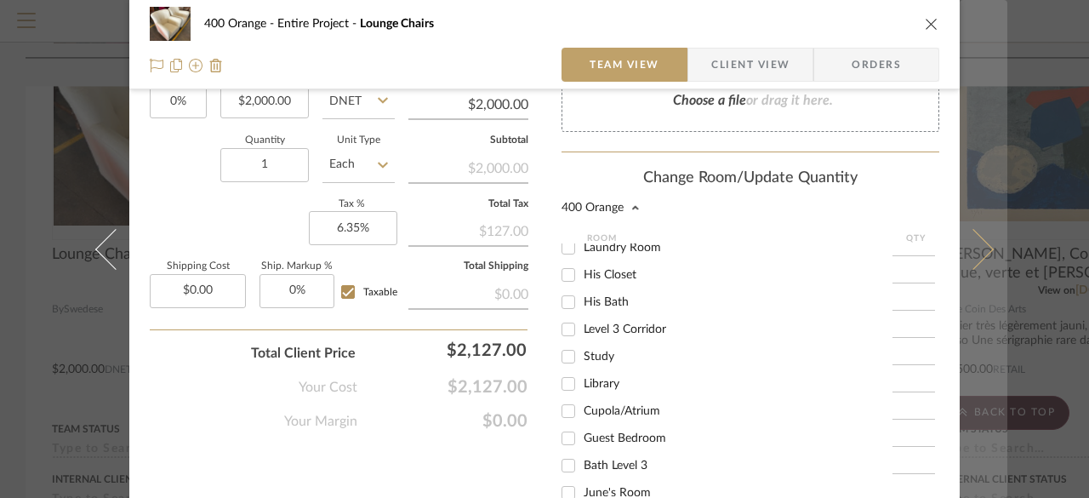
scroll to position [1318, 0]
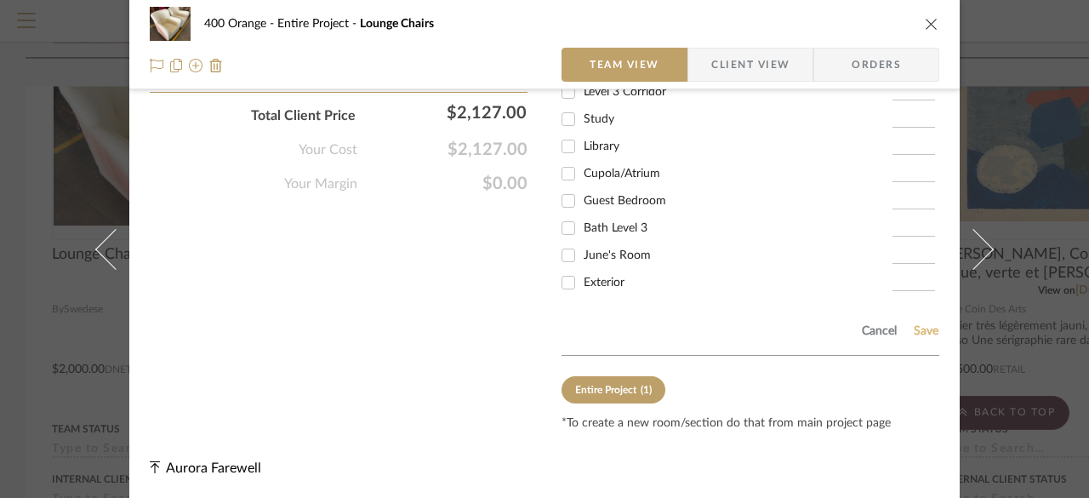
click at [913, 328] on button "Save" at bounding box center [926, 331] width 26 height 14
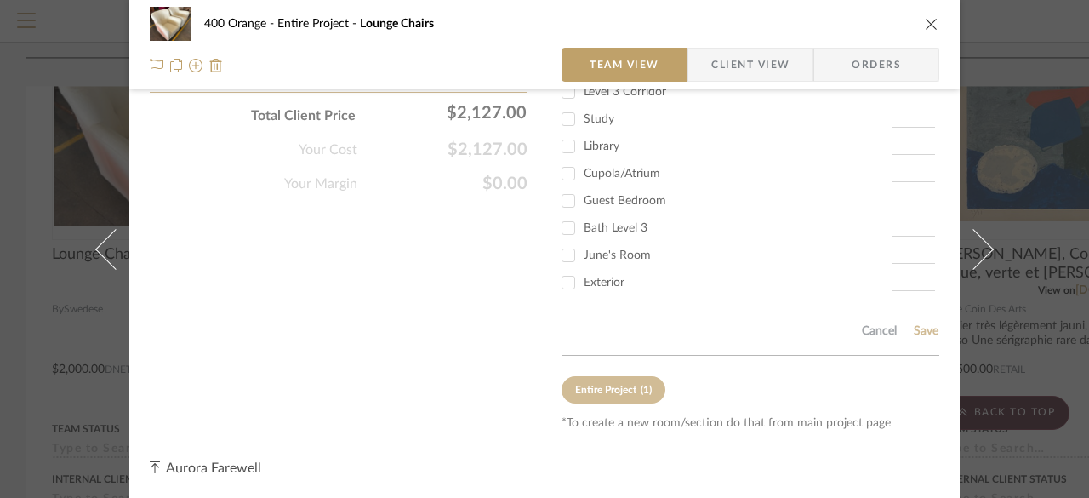
scroll to position [1081, 0]
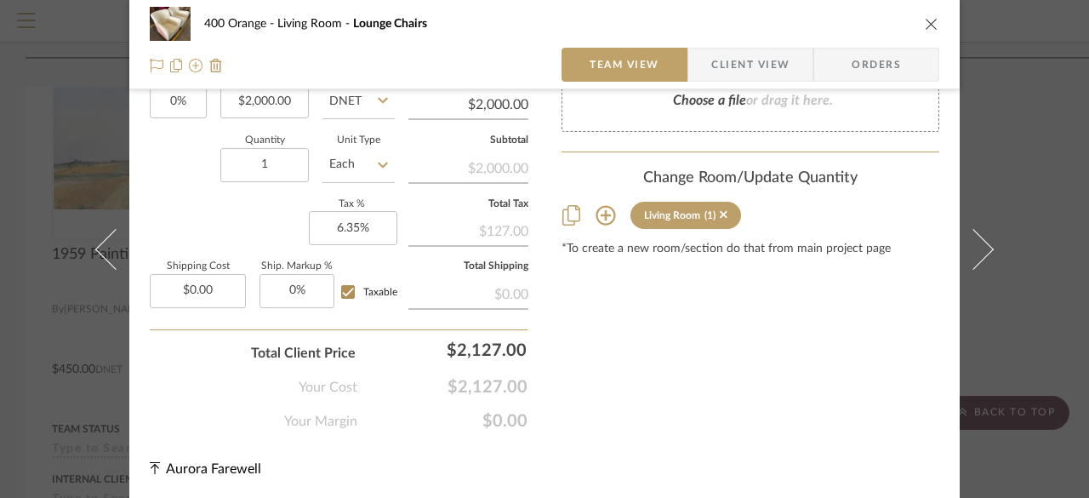
click at [928, 20] on icon "close" at bounding box center [932, 24] width 14 height 14
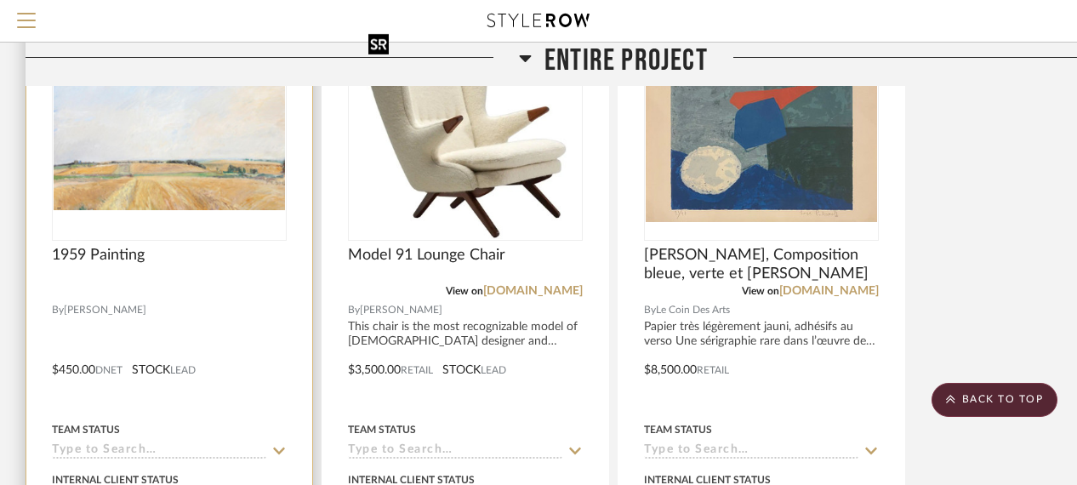
scroll to position [595, 0]
click at [130, 254] on span "1959 Painting" at bounding box center [98, 254] width 93 height 19
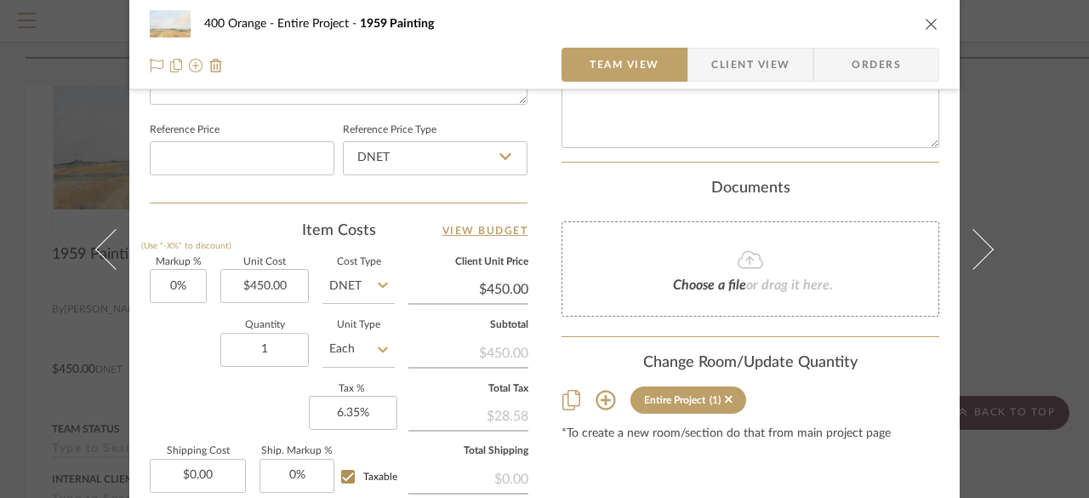
scroll to position [1021, 0]
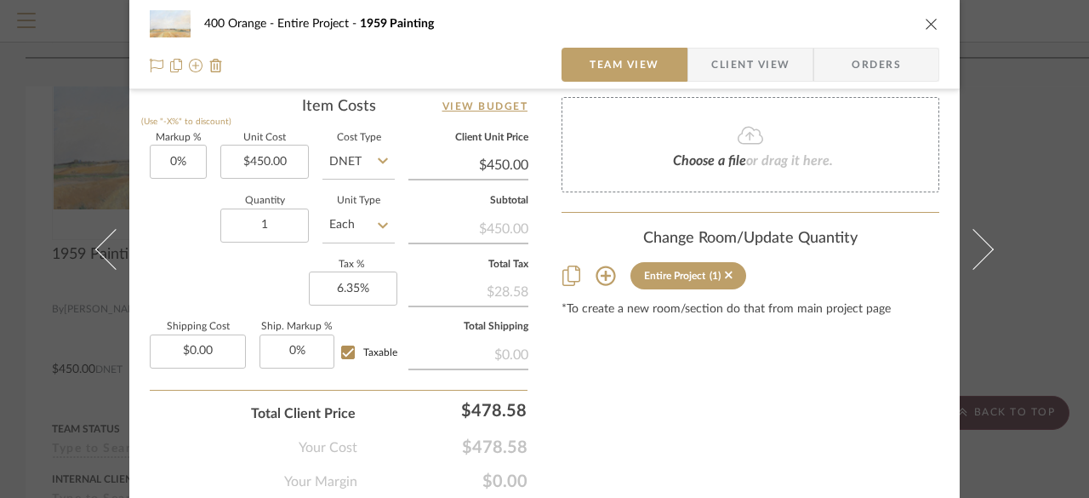
click at [610, 282] on button at bounding box center [606, 276] width 22 height 26
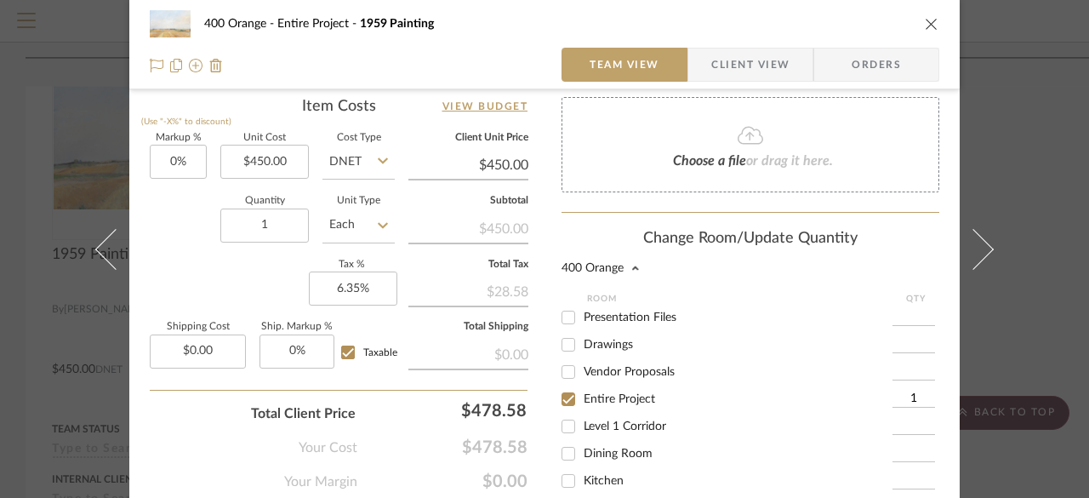
click at [558, 405] on input "Entire Project" at bounding box center [568, 398] width 27 height 27
checkbox input "false"
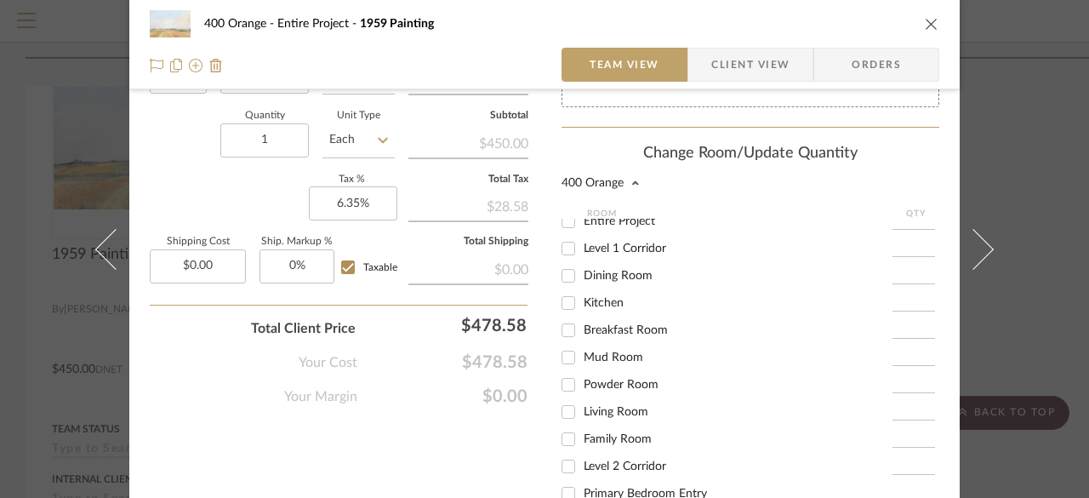
scroll to position [85, 0]
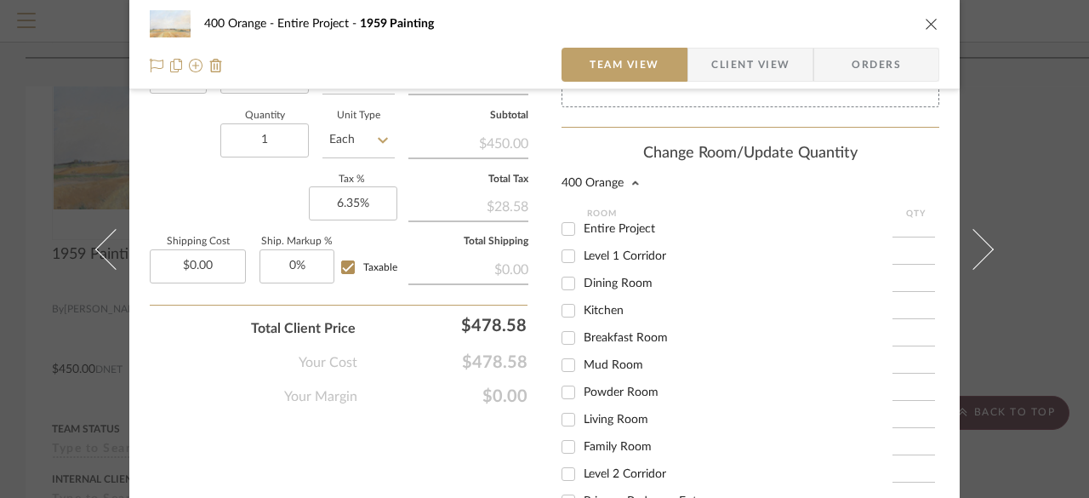
click at [613, 287] on span "Dining Room" at bounding box center [618, 283] width 69 height 12
click at [582, 287] on input "Dining Room" at bounding box center [568, 283] width 27 height 27
checkbox input "true"
type input "1"
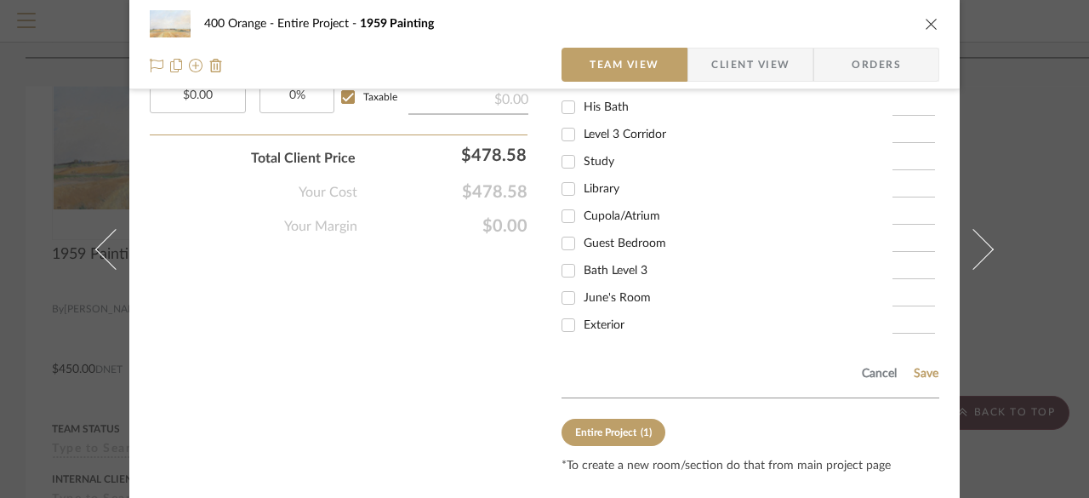
scroll to position [1318, 0]
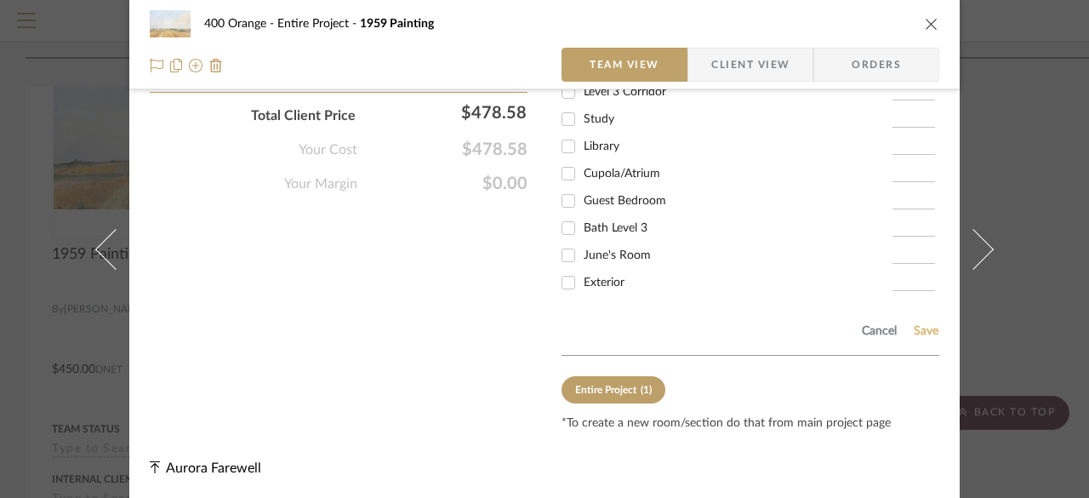
click at [925, 333] on button "Save" at bounding box center [926, 331] width 26 height 14
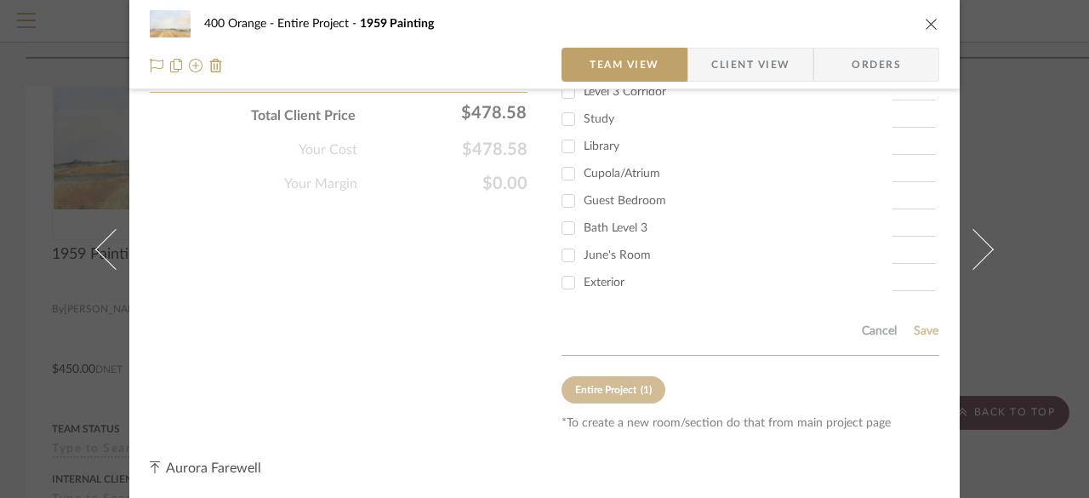
scroll to position [1081, 0]
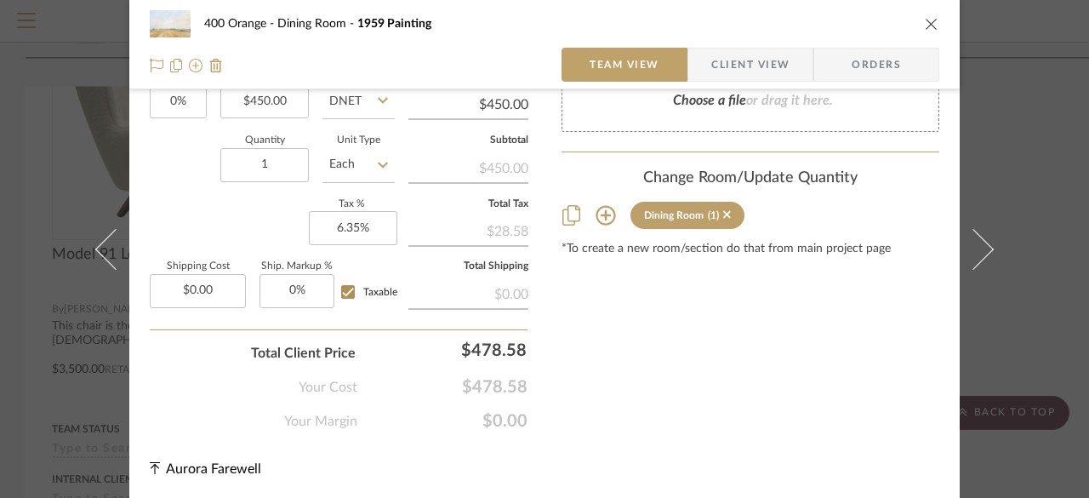
click at [925, 24] on icon "close" at bounding box center [932, 24] width 14 height 14
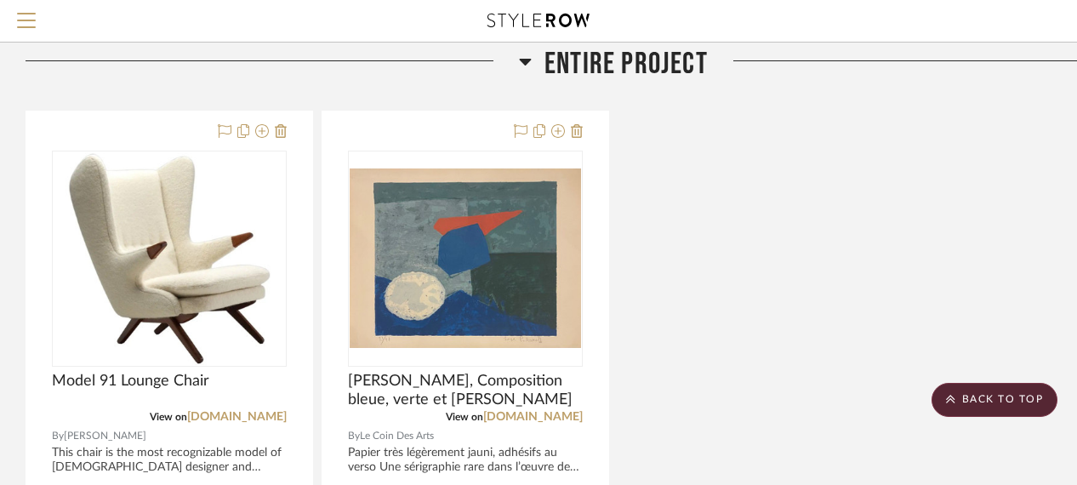
scroll to position [510, 0]
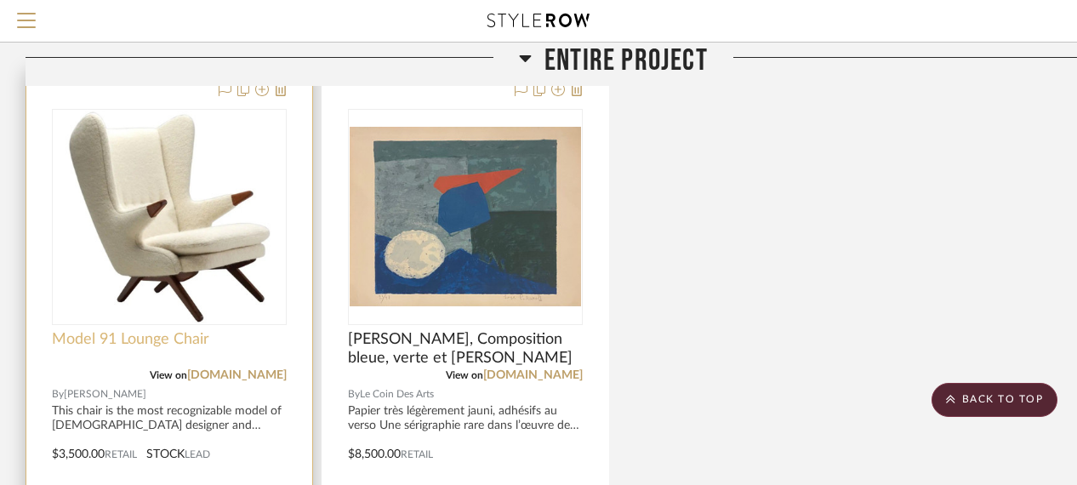
click at [122, 344] on span "Model 91 Lounge Chair" at bounding box center [130, 339] width 157 height 19
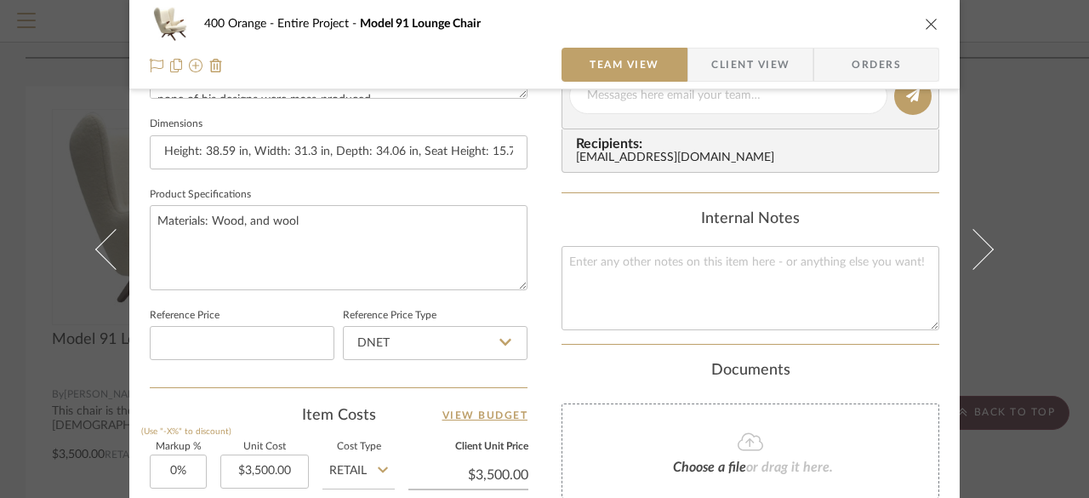
scroll to position [766, 0]
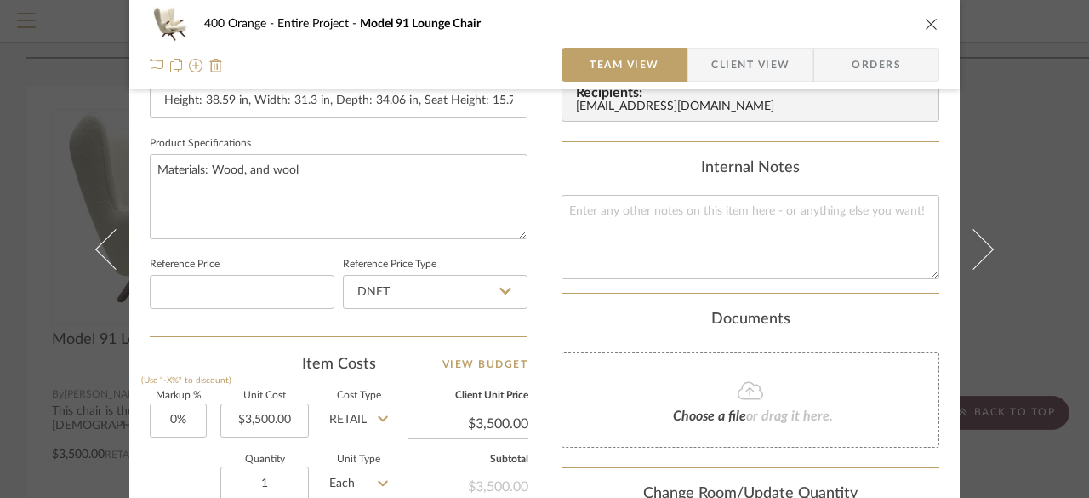
click at [364, 417] on input "Retail" at bounding box center [358, 420] width 72 height 34
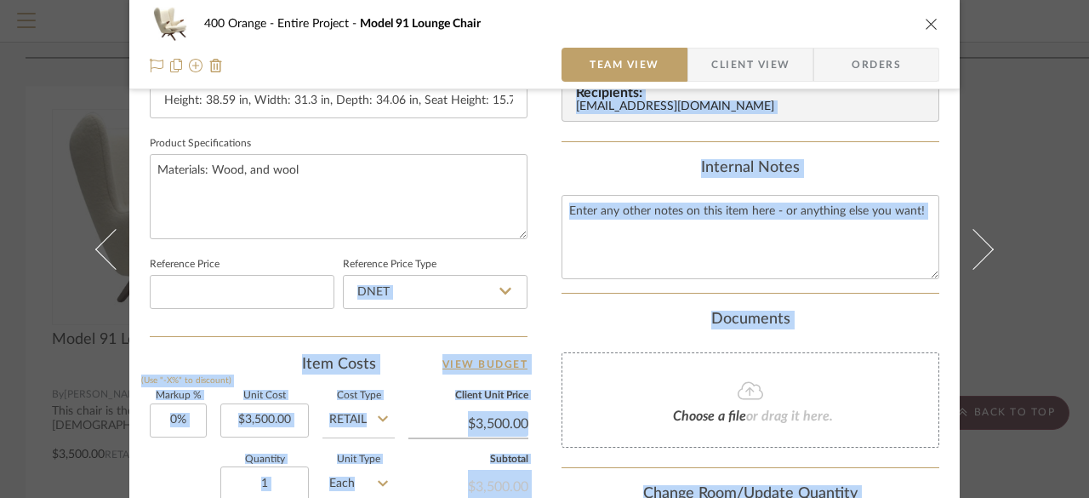
drag, startPoint x: 383, startPoint y: 367, endPoint x: 391, endPoint y: 330, distance: 38.4
click at [399, 351] on div "Team-Facing Details Item Name Model 91 Lounge Chair Brand Svend Skipper Interna…" at bounding box center [339, 50] width 378 height 1400
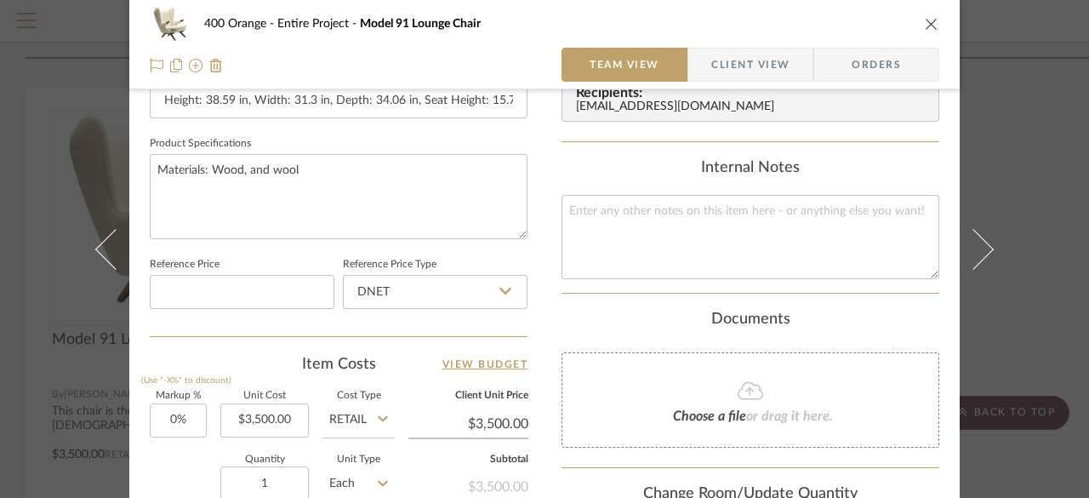
click at [369, 418] on input "Retail" at bounding box center [358, 420] width 72 height 34
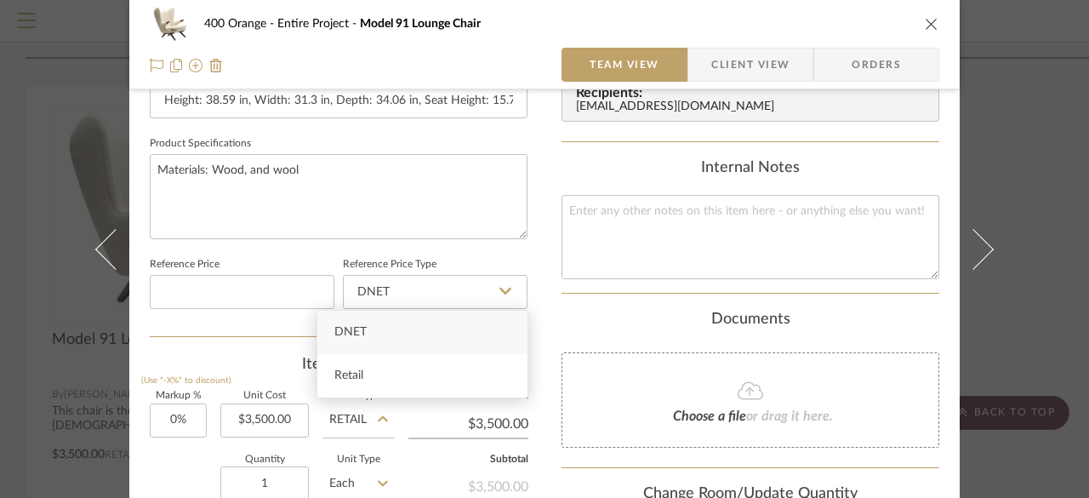
click at [374, 339] on div "DNET" at bounding box center [422, 331] width 210 height 43
type input "DNET"
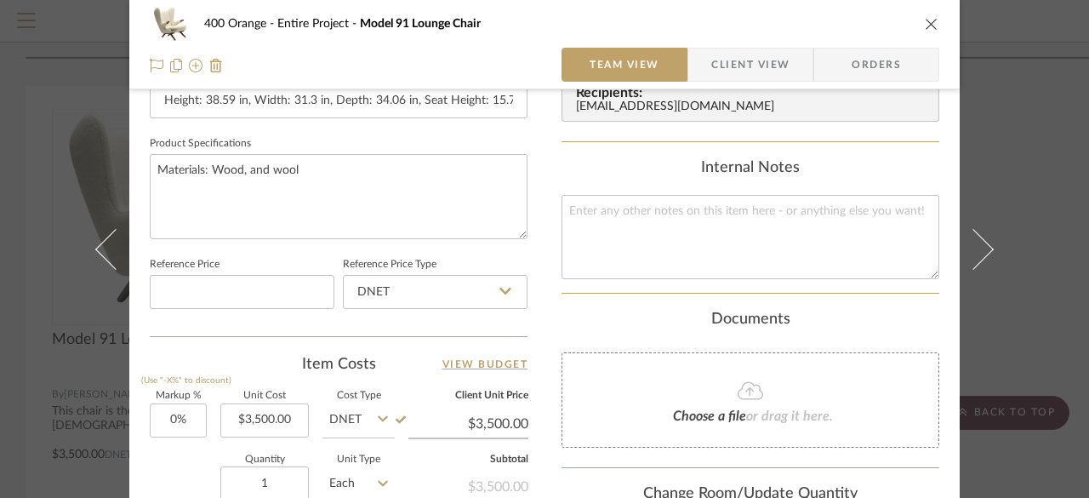
click at [595, 293] on div "Content here copies to Client View - confirm visibility there. Show in Client D…" at bounding box center [750, 50] width 378 height 1400
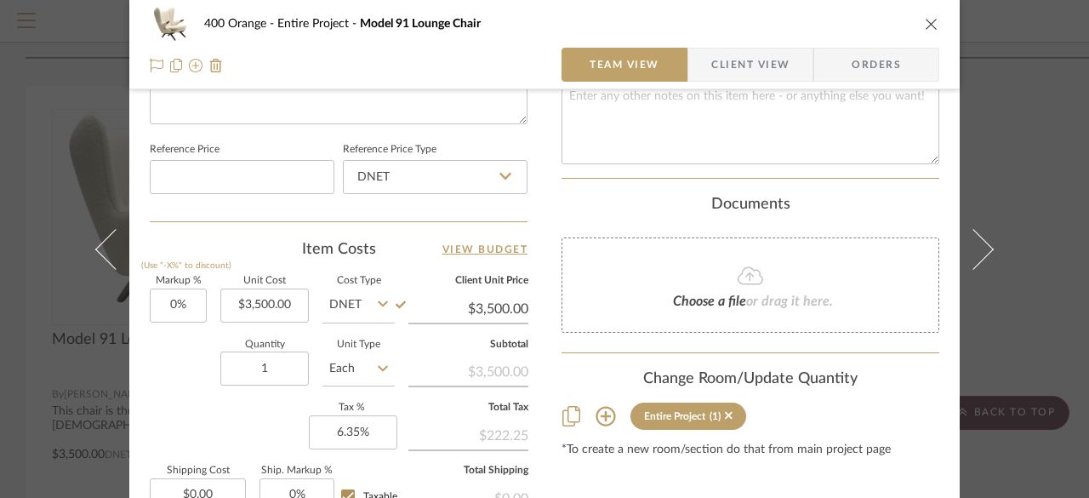
scroll to position [658, 0]
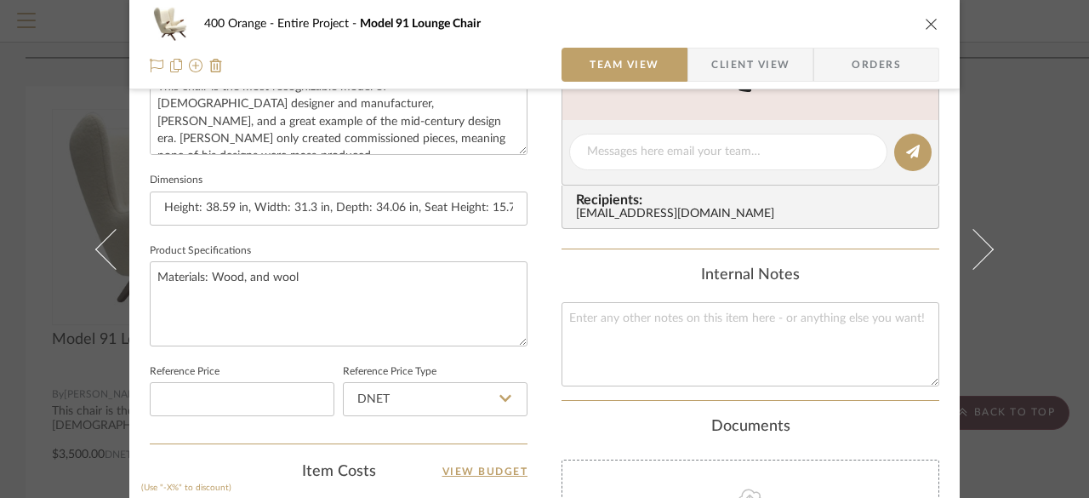
click at [1050, 315] on div "400 Orange Entire Project Model 91 Lounge Chair Team View Client View Orders Te…" at bounding box center [544, 249] width 1089 height 498
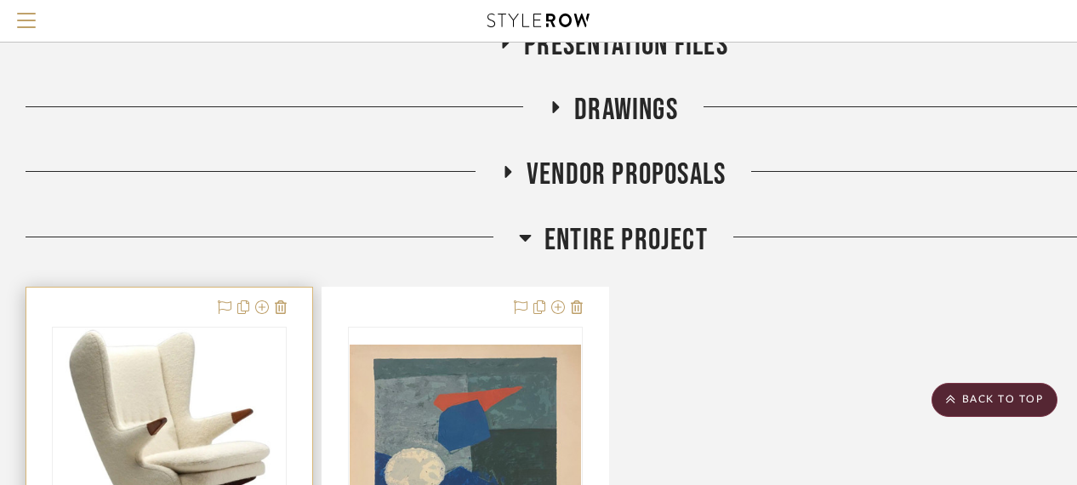
scroll to position [255, 0]
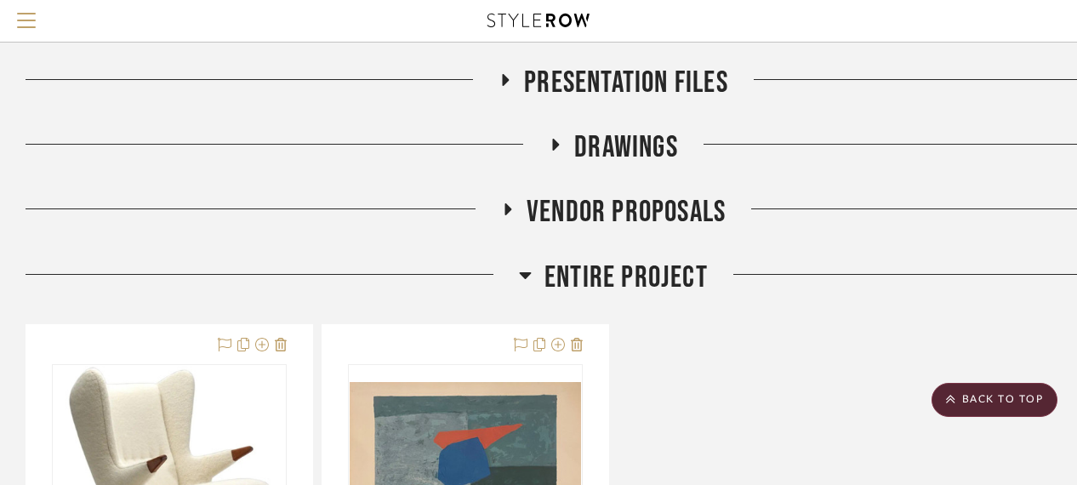
click at [599, 268] on span "Entire Project" at bounding box center [625, 277] width 163 height 37
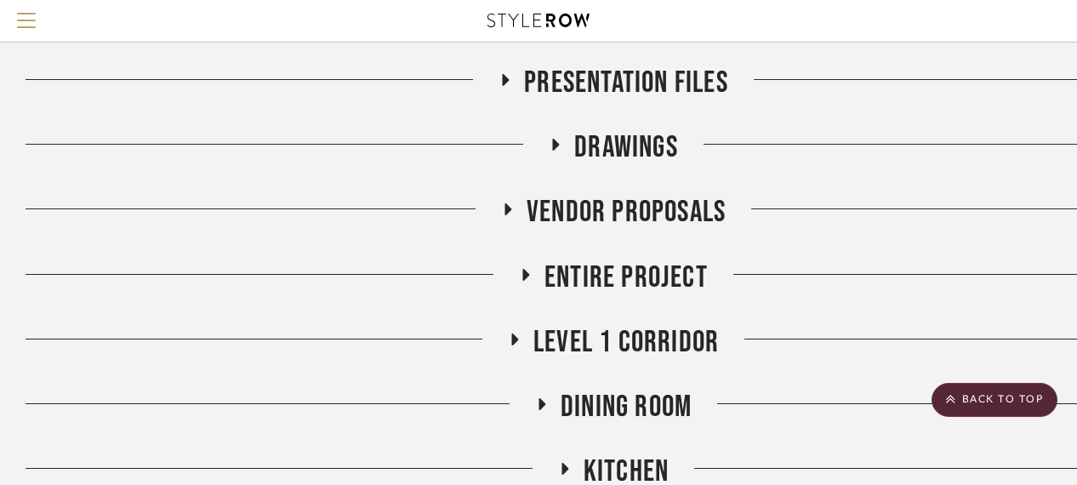
click at [591, 335] on span "Level 1 Corridor" at bounding box center [625, 342] width 185 height 37
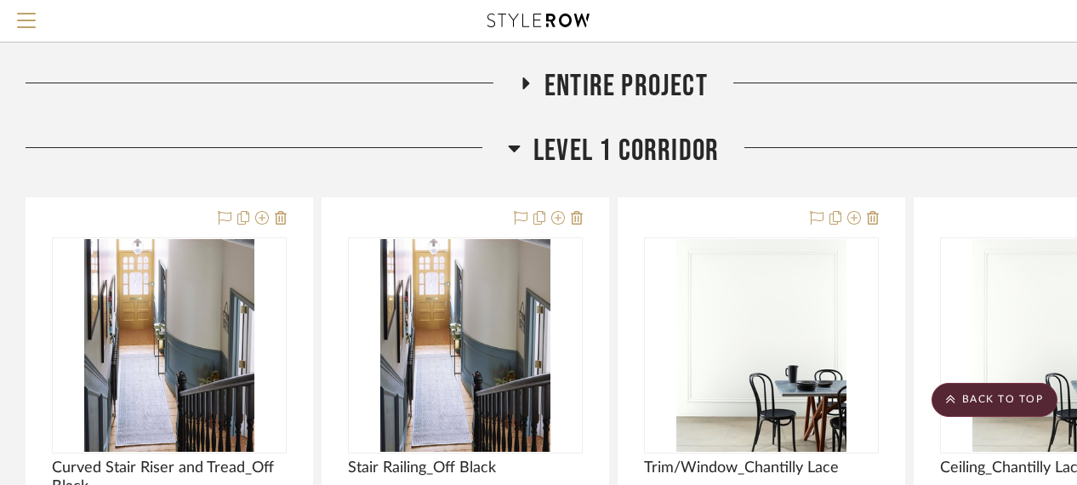
scroll to position [510, 0]
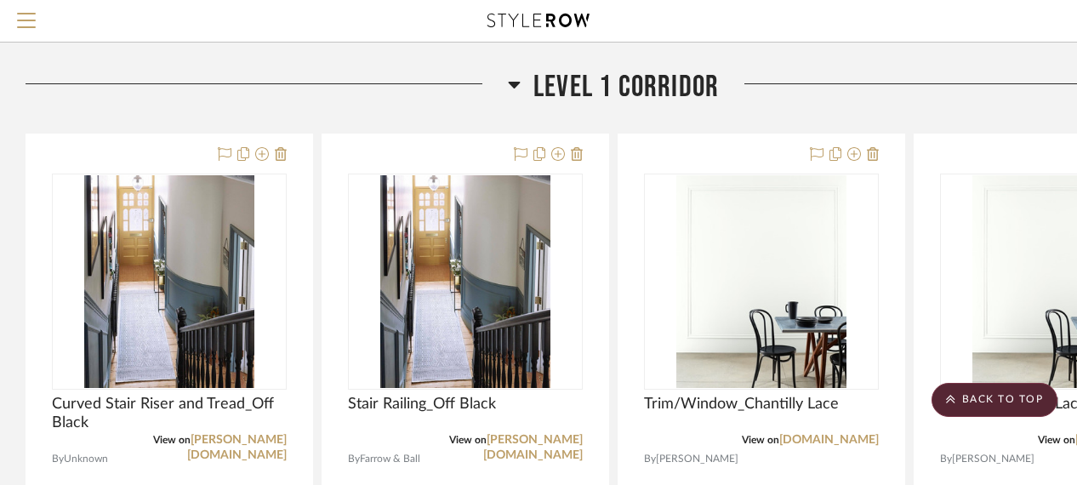
click at [593, 88] on span "Level 1 Corridor" at bounding box center [625, 87] width 185 height 37
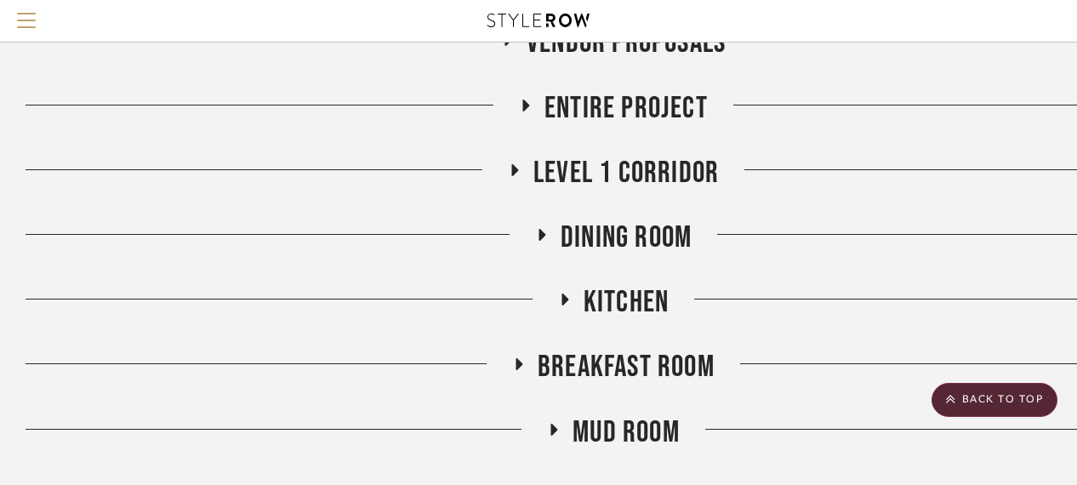
scroll to position [340, 0]
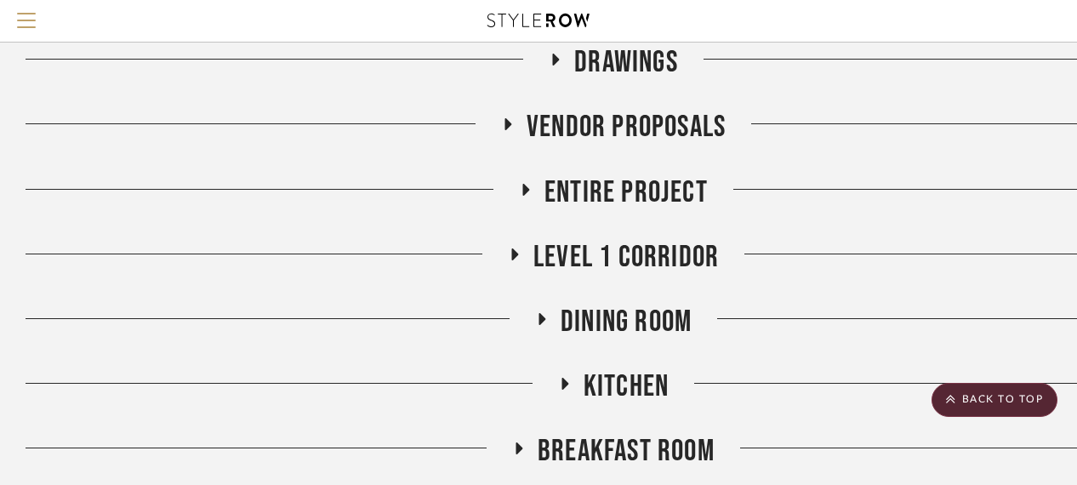
click at [622, 312] on span "Dining Room" at bounding box center [626, 322] width 131 height 37
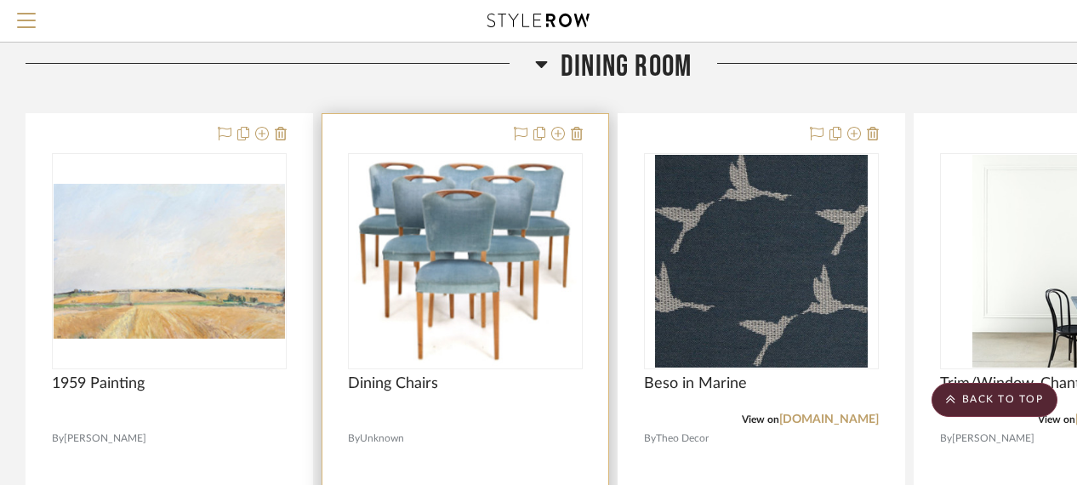
scroll to position [766, 0]
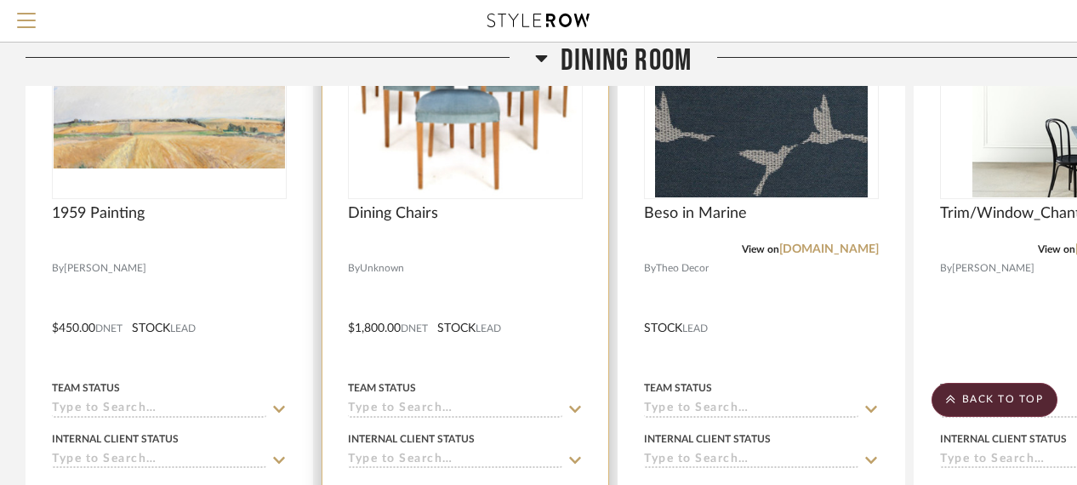
click at [494, 174] on img "0" at bounding box center [465, 91] width 231 height 213
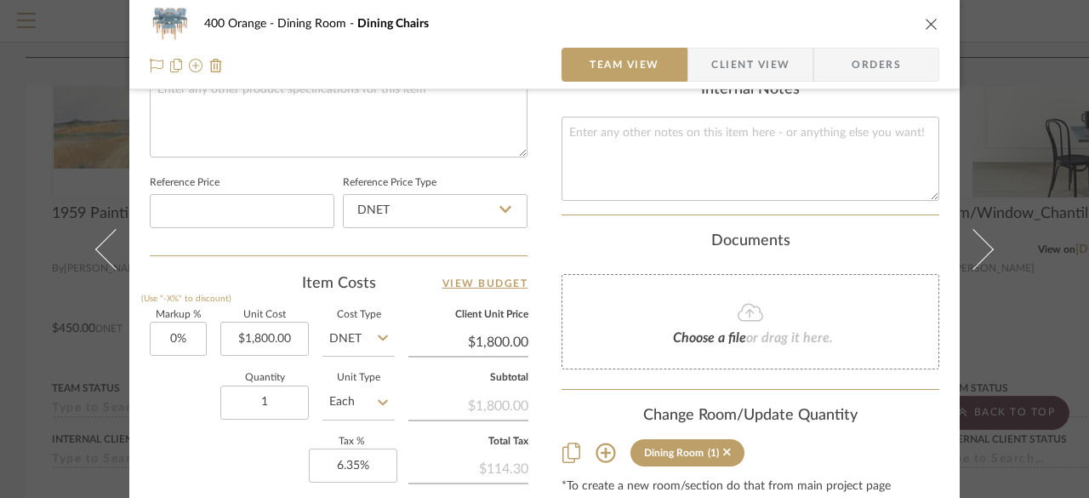
scroll to position [851, 0]
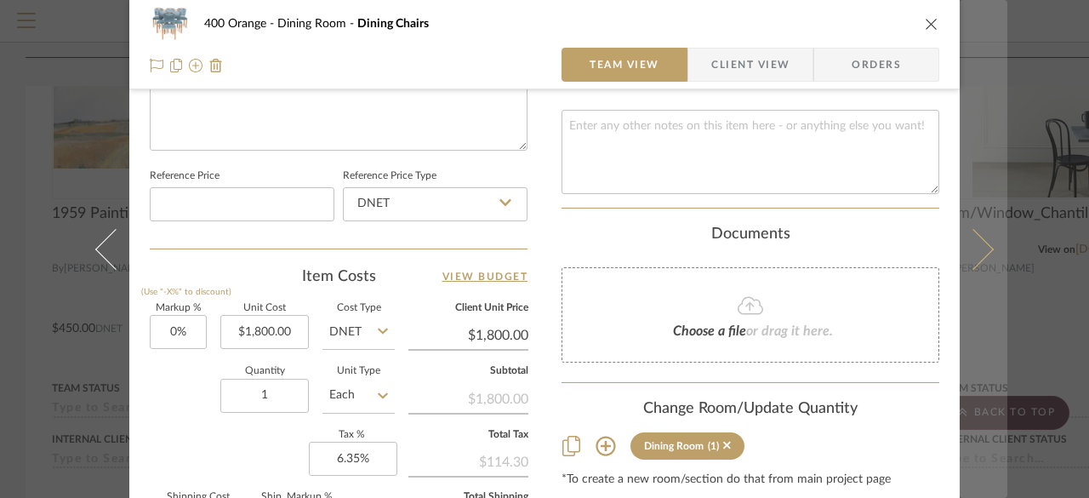
click at [995, 113] on button at bounding box center [983, 249] width 48 height 498
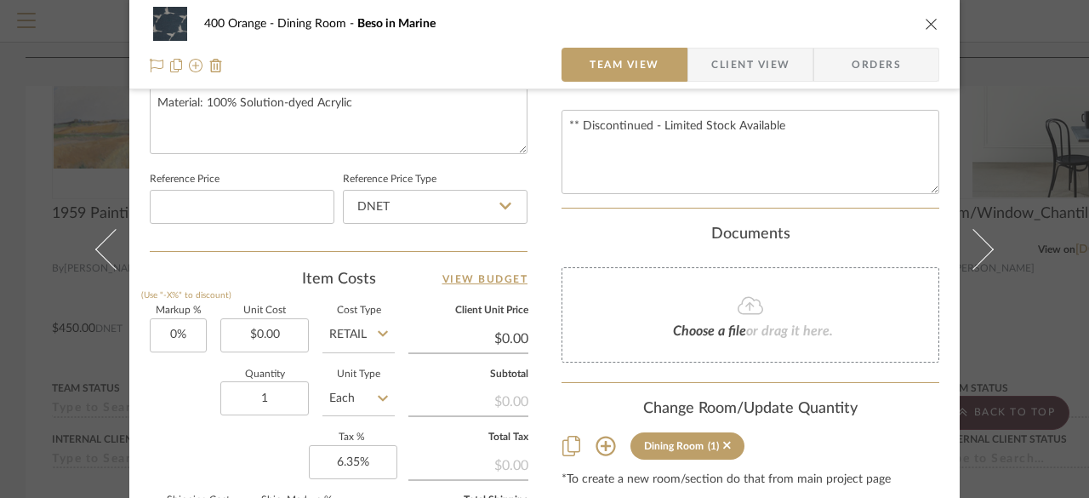
click at [930, 19] on icon "close" at bounding box center [932, 24] width 14 height 14
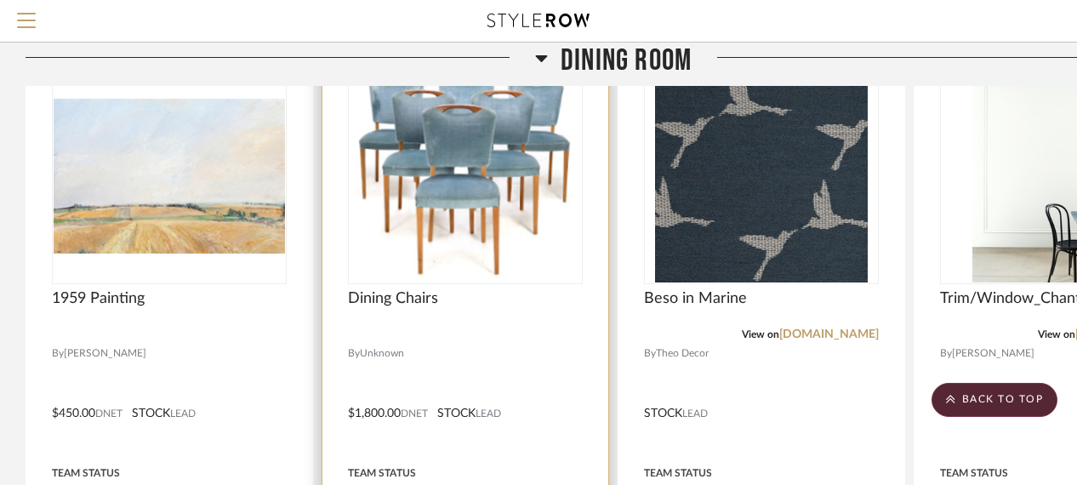
scroll to position [425, 0]
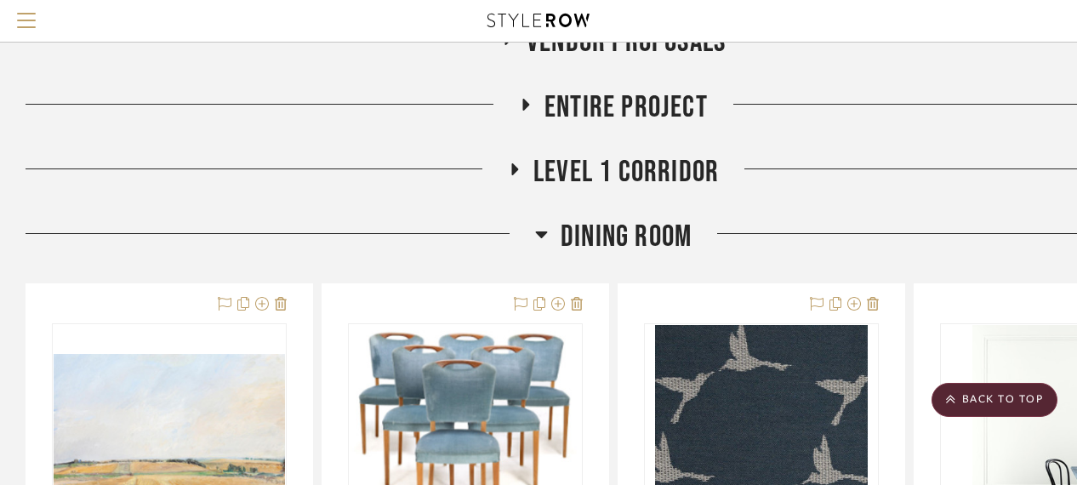
click at [566, 241] on span "Dining Room" at bounding box center [626, 237] width 131 height 37
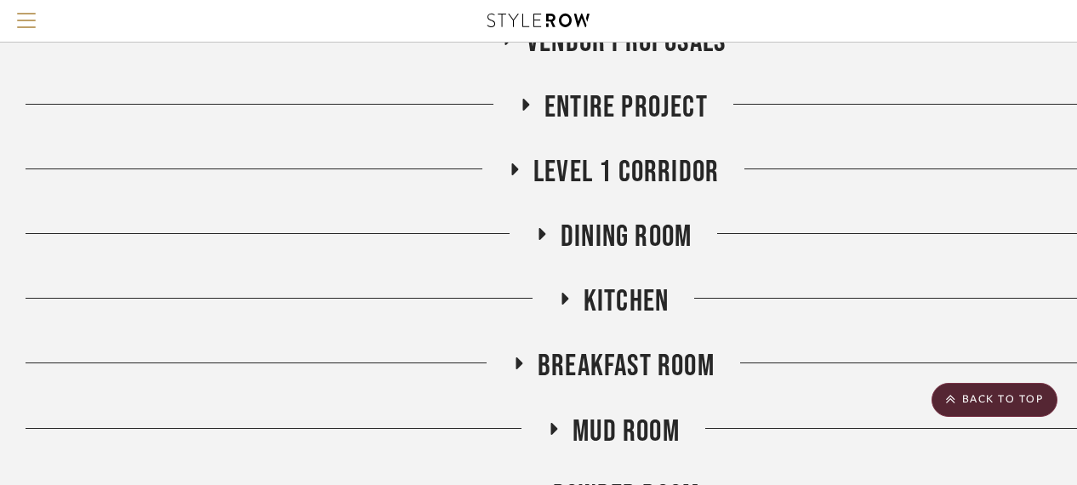
click at [610, 242] on span "Dining Room" at bounding box center [626, 237] width 131 height 37
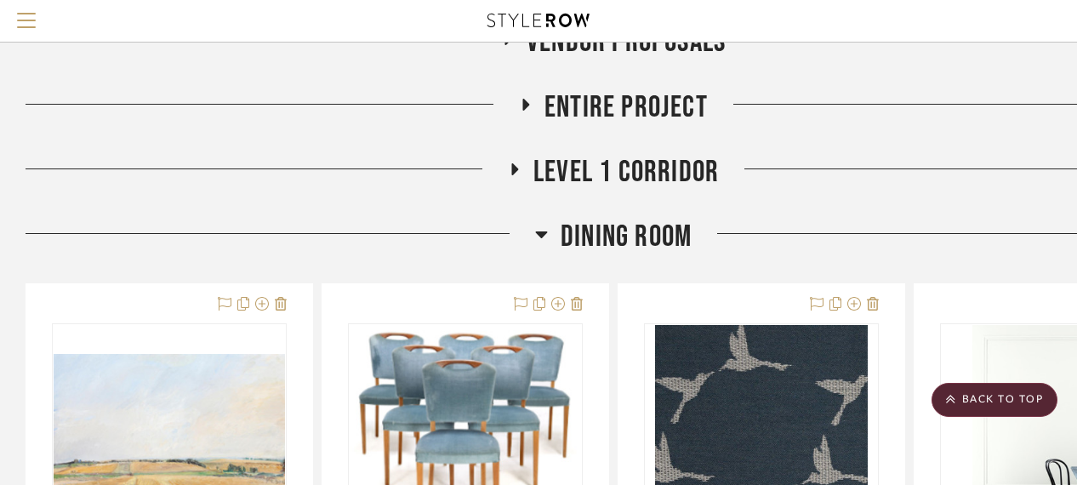
scroll to position [595, 0]
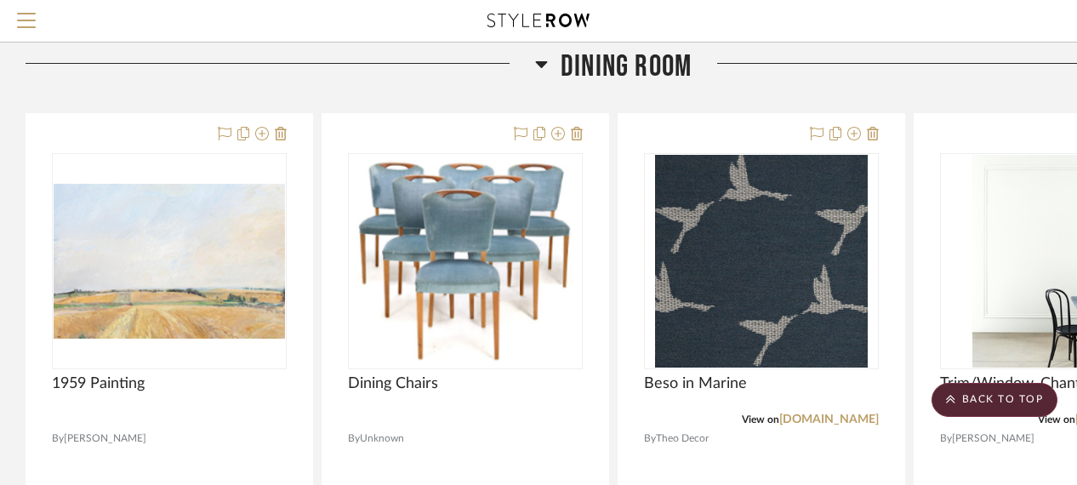
click at [594, 67] on span "Dining Room" at bounding box center [626, 66] width 131 height 37
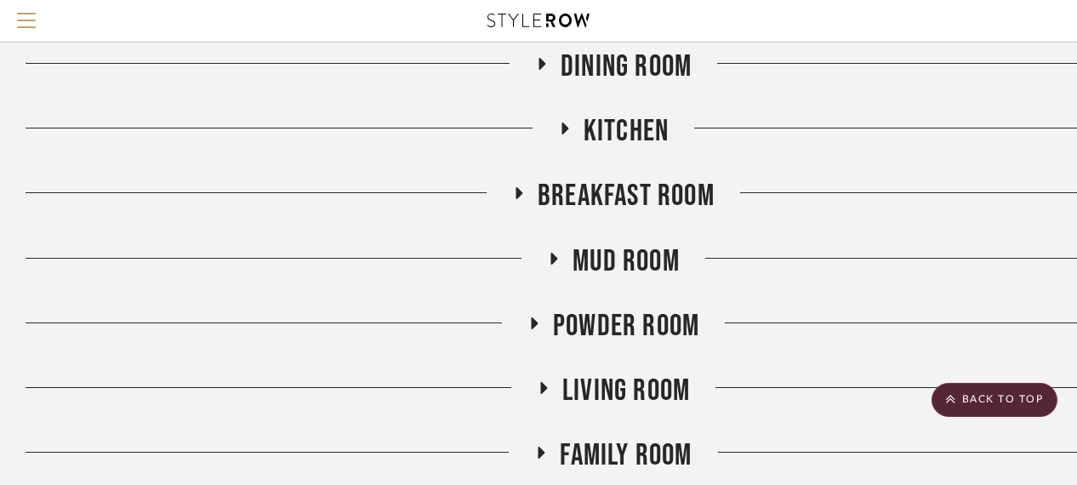
click at [602, 204] on span "Breakfast Room" at bounding box center [626, 196] width 177 height 37
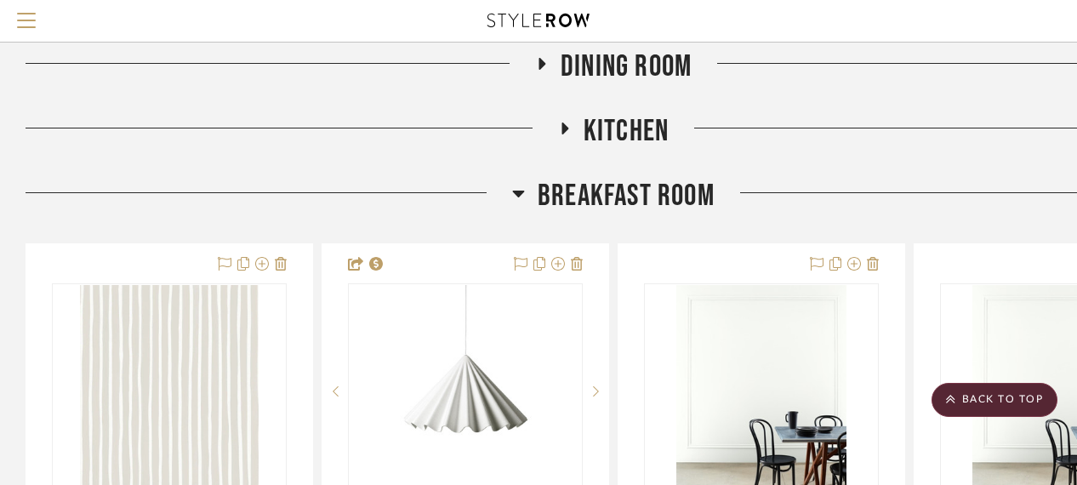
click at [602, 204] on span "Breakfast Room" at bounding box center [626, 196] width 177 height 37
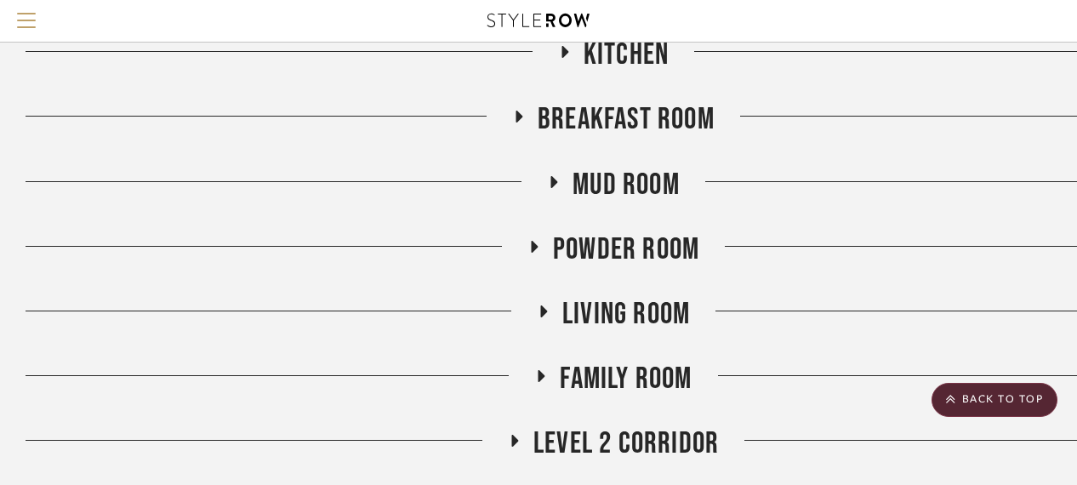
scroll to position [680, 0]
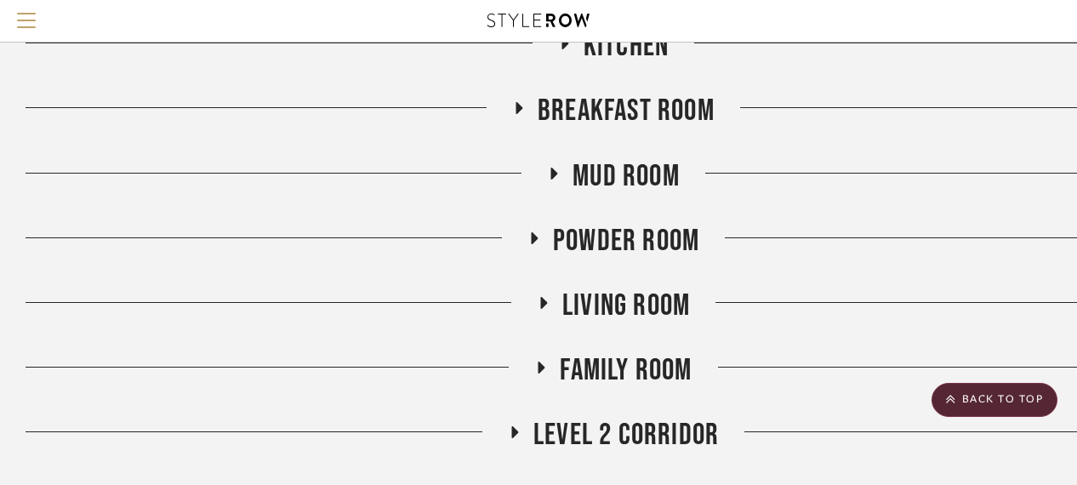
click at [597, 234] on span "Powder Room" at bounding box center [626, 241] width 146 height 37
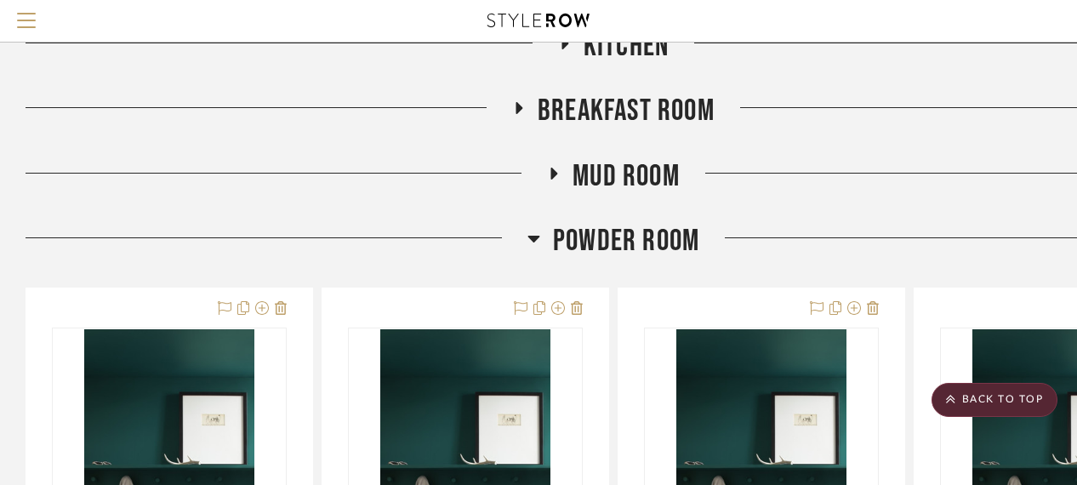
click at [597, 234] on span "Powder Room" at bounding box center [626, 241] width 146 height 37
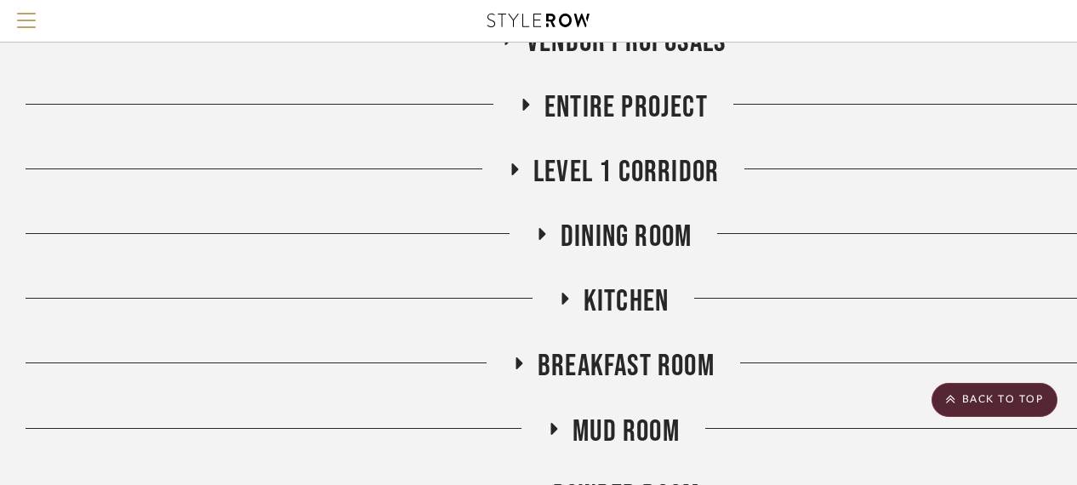
scroll to position [255, 0]
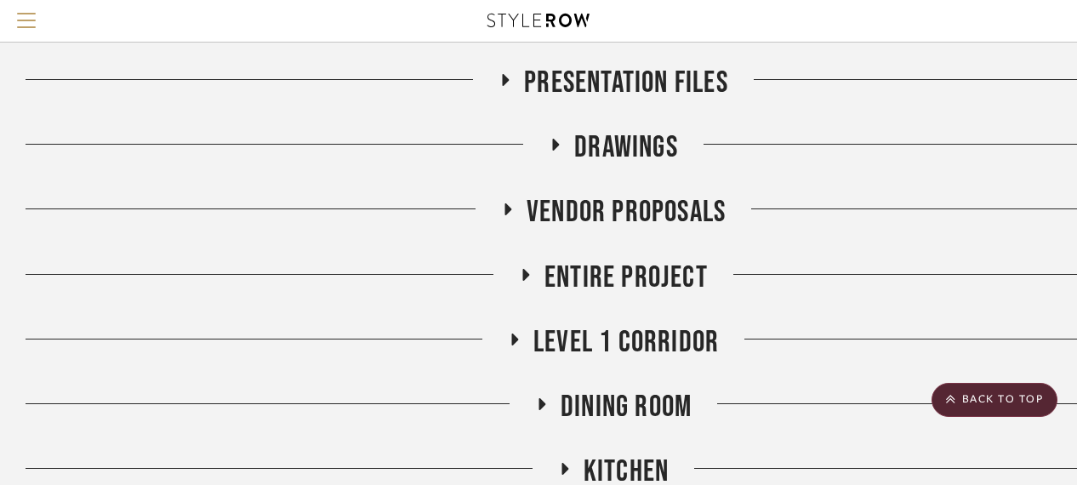
click at [595, 289] on span "Entire Project" at bounding box center [625, 277] width 163 height 37
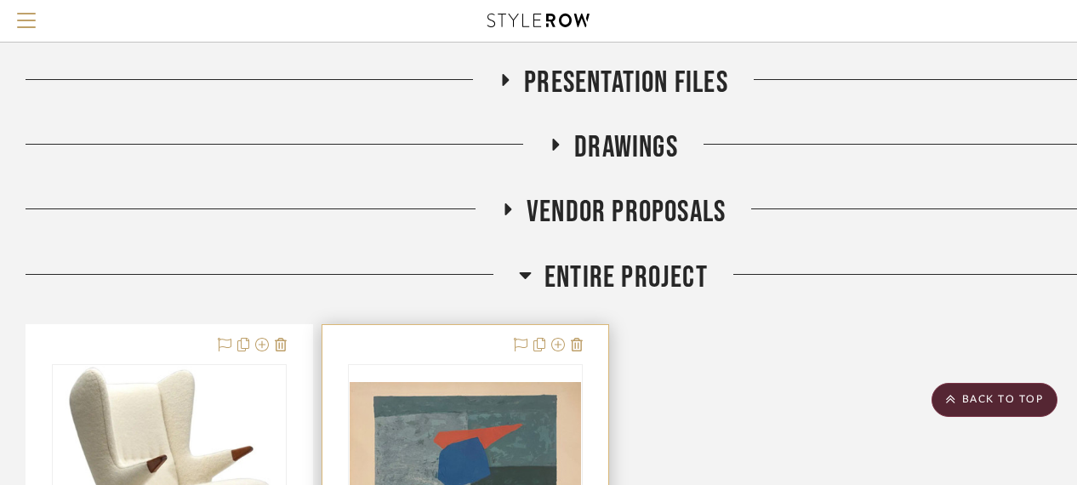
scroll to position [425, 0]
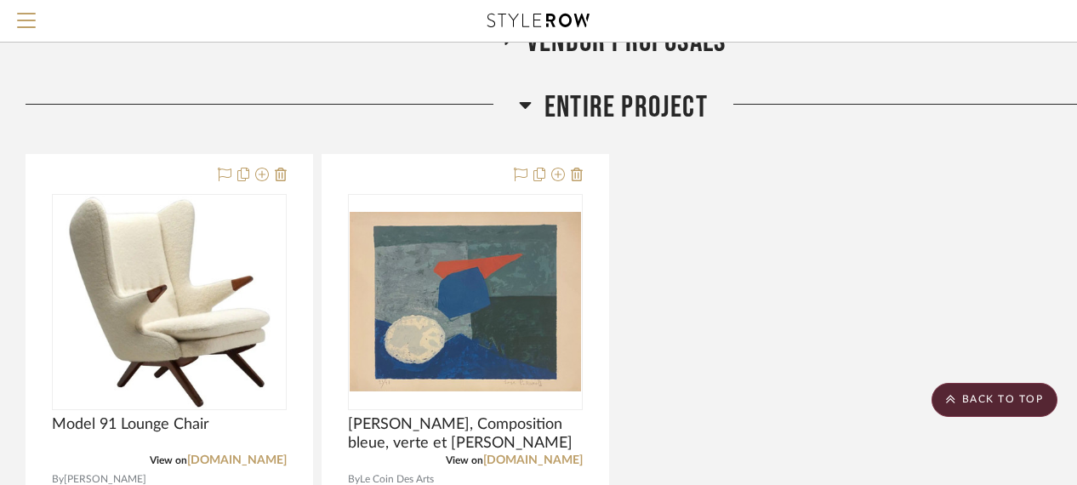
click at [646, 90] on span "Entire Project" at bounding box center [625, 107] width 163 height 37
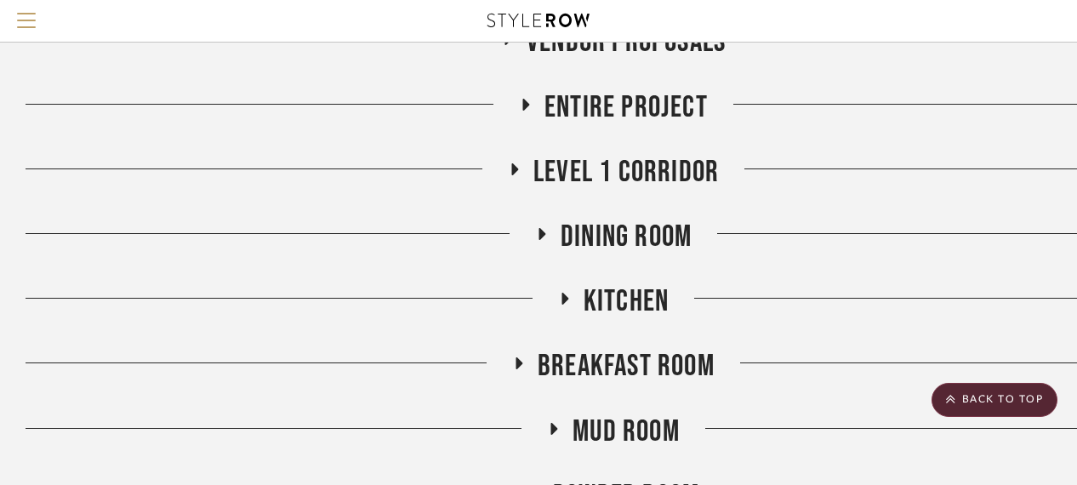
scroll to position [766, 0]
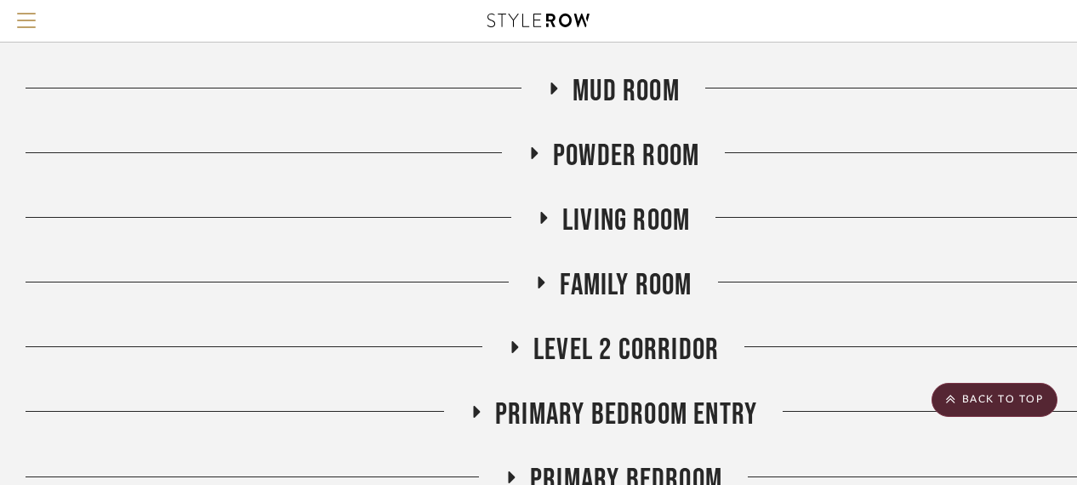
click at [625, 224] on span "Living Room" at bounding box center [626, 220] width 128 height 37
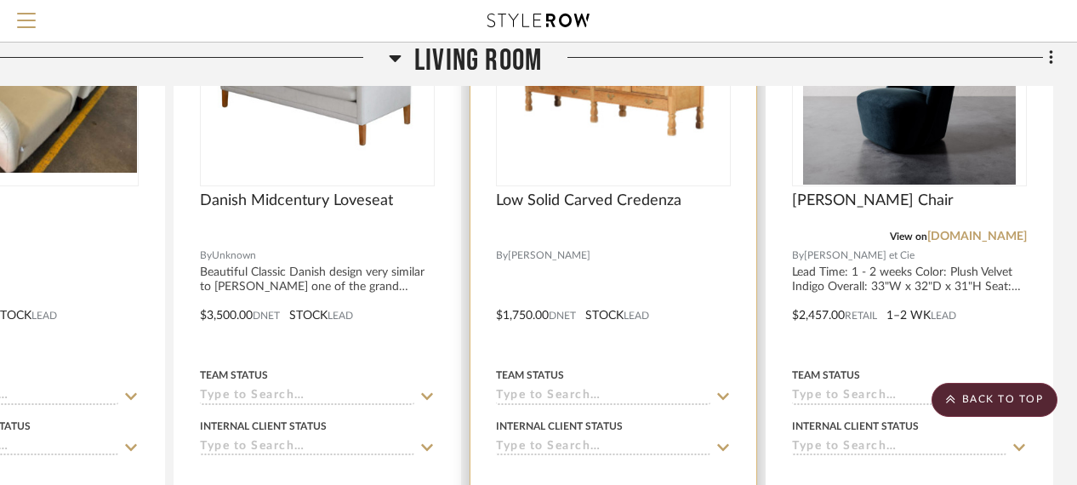
scroll to position [1021, 148]
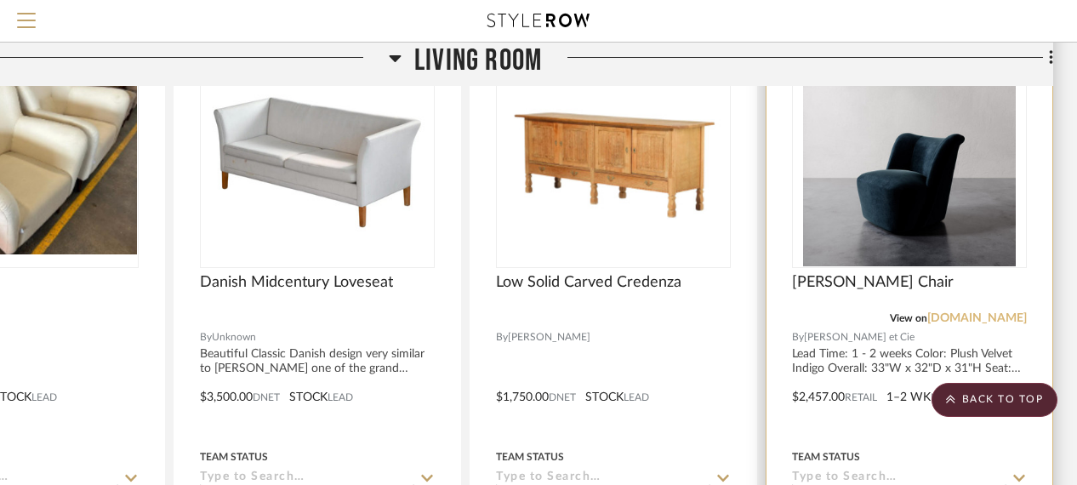
click at [952, 320] on link "[DOMAIN_NAME]" at bounding box center [977, 318] width 100 height 12
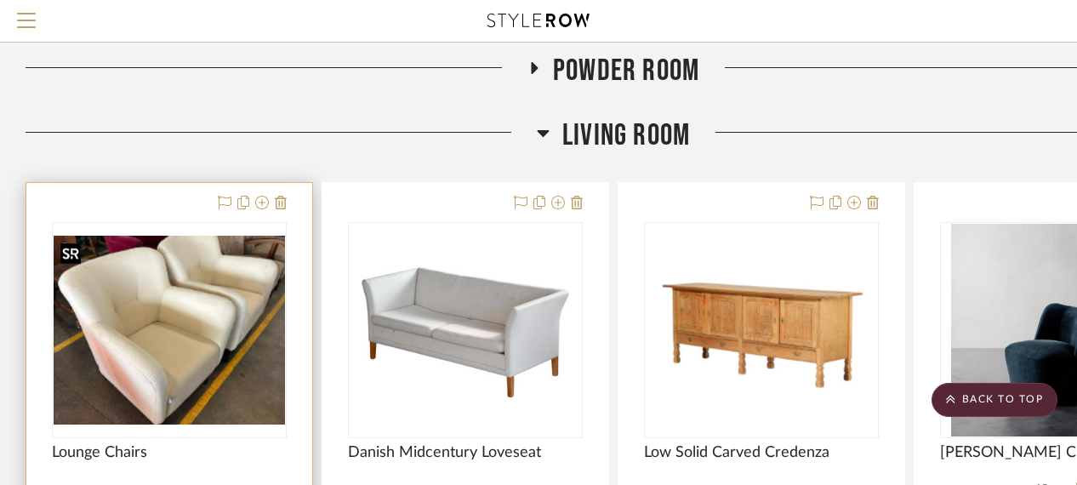
scroll to position [680, 0]
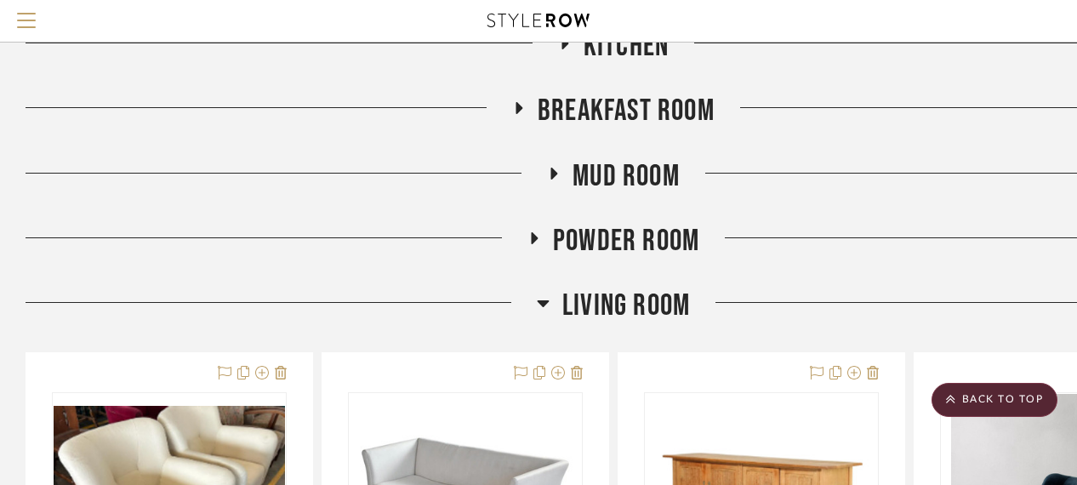
click at [589, 224] on span "Powder Room" at bounding box center [626, 241] width 146 height 37
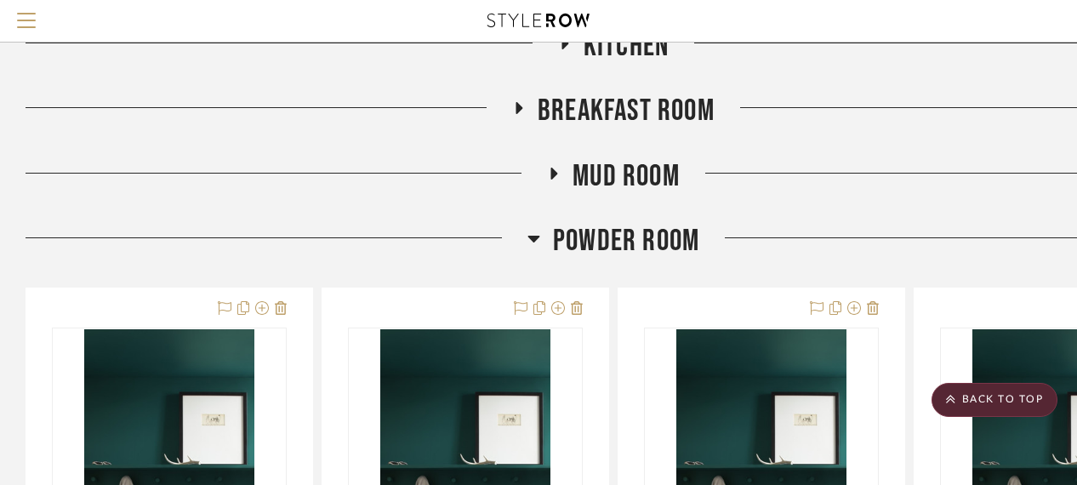
click at [576, 231] on span "Powder Room" at bounding box center [626, 241] width 146 height 37
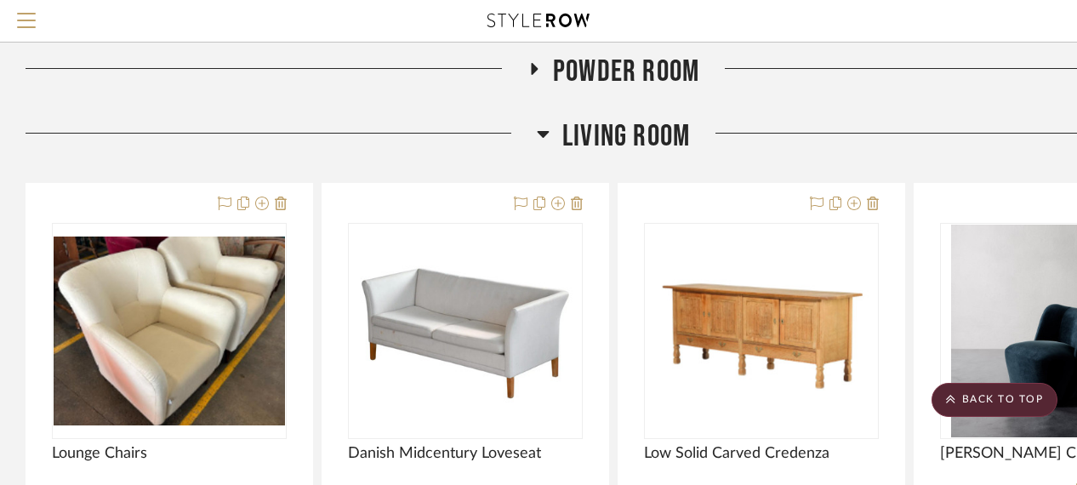
scroll to position [851, 0]
click at [579, 118] on span "Living Room" at bounding box center [626, 135] width 128 height 37
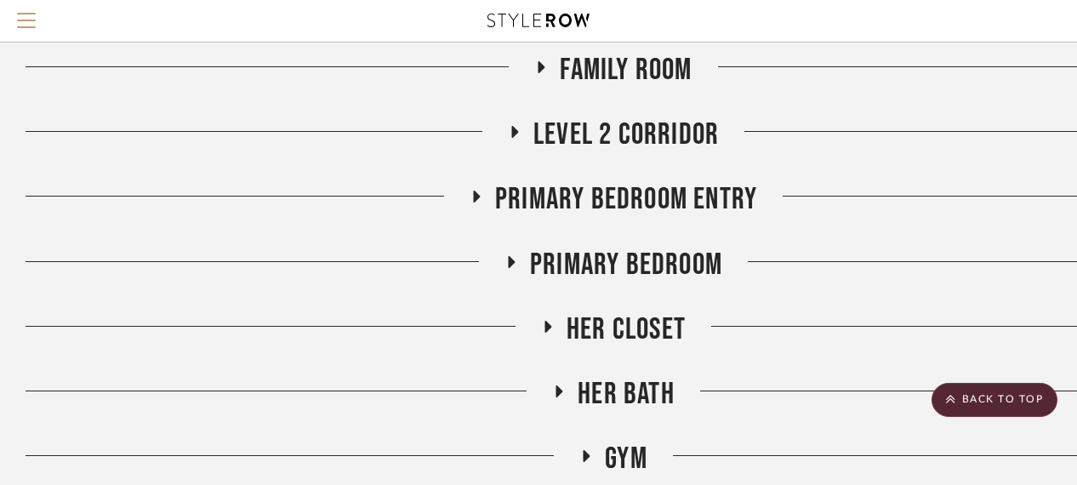
scroll to position [936, 0]
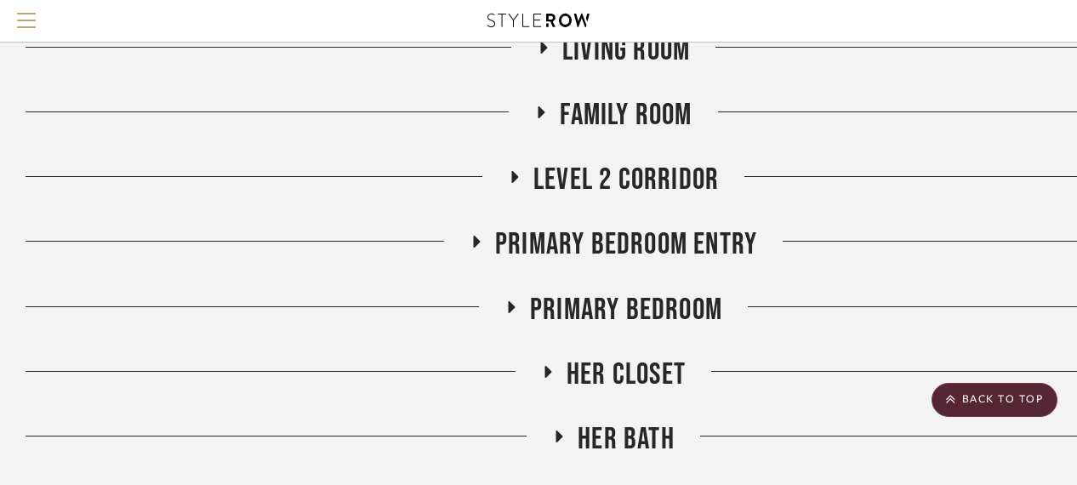
click at [599, 179] on span "Level 2 Corridor" at bounding box center [625, 180] width 185 height 37
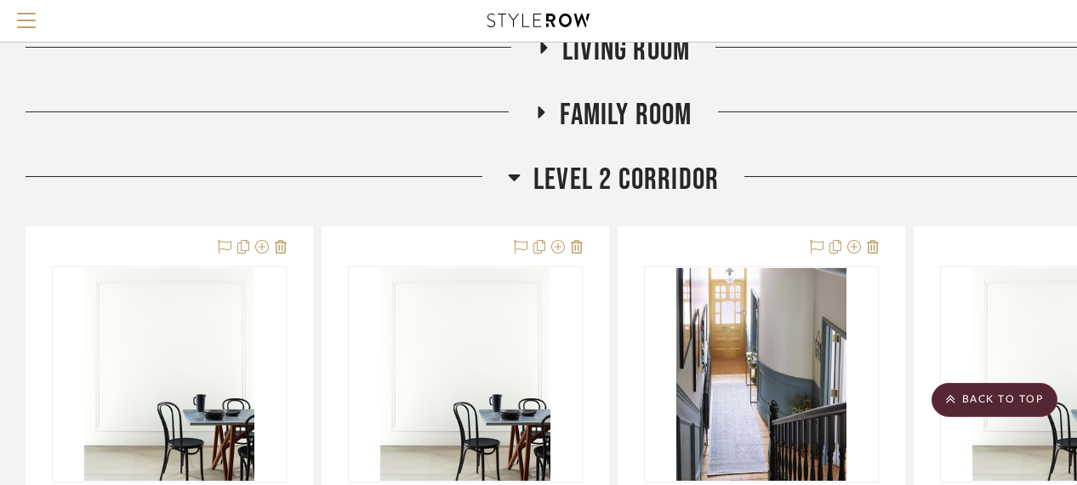
click at [599, 179] on span "Level 2 Corridor" at bounding box center [625, 180] width 185 height 37
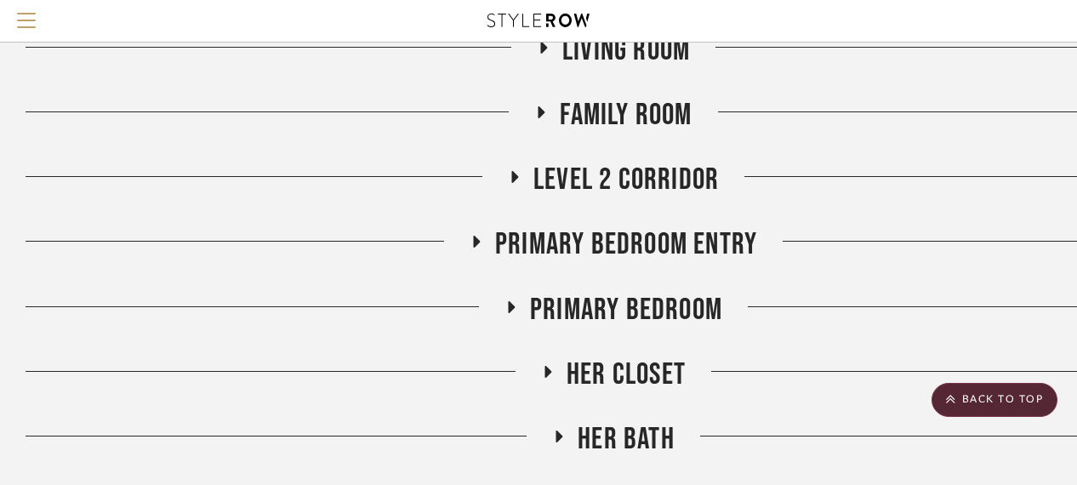
click at [596, 247] on span "Primary Bedroom Entry" at bounding box center [626, 244] width 262 height 37
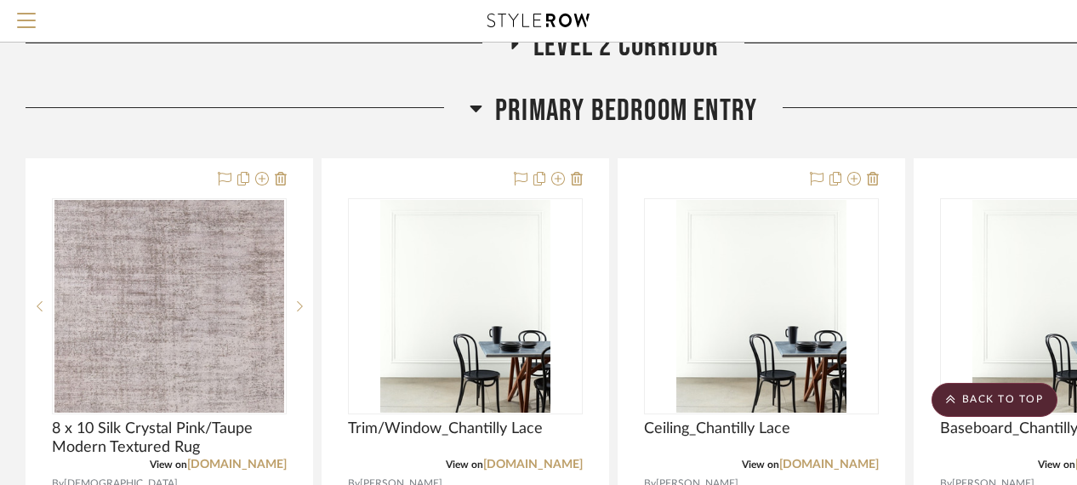
scroll to position [1106, 0]
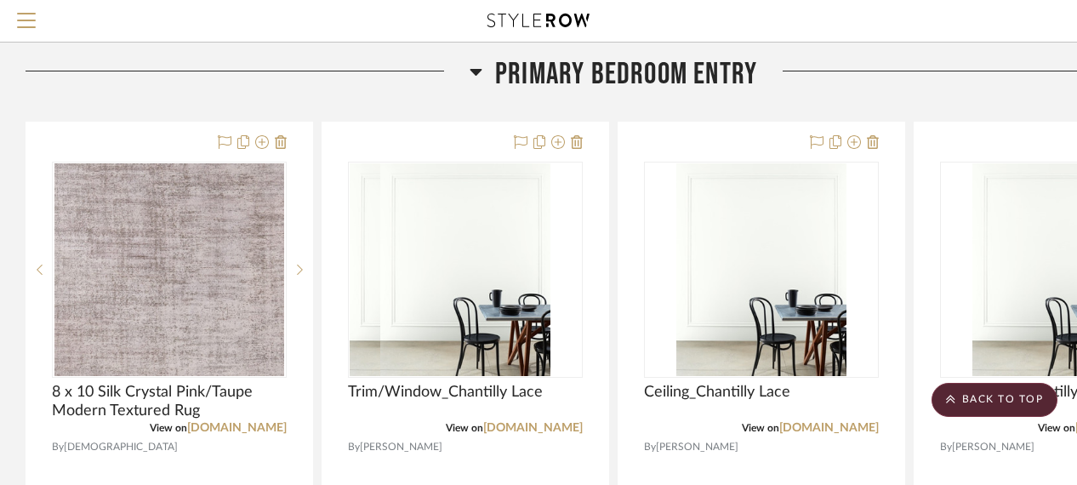
click at [607, 71] on span "Primary Bedroom Entry" at bounding box center [626, 74] width 262 height 37
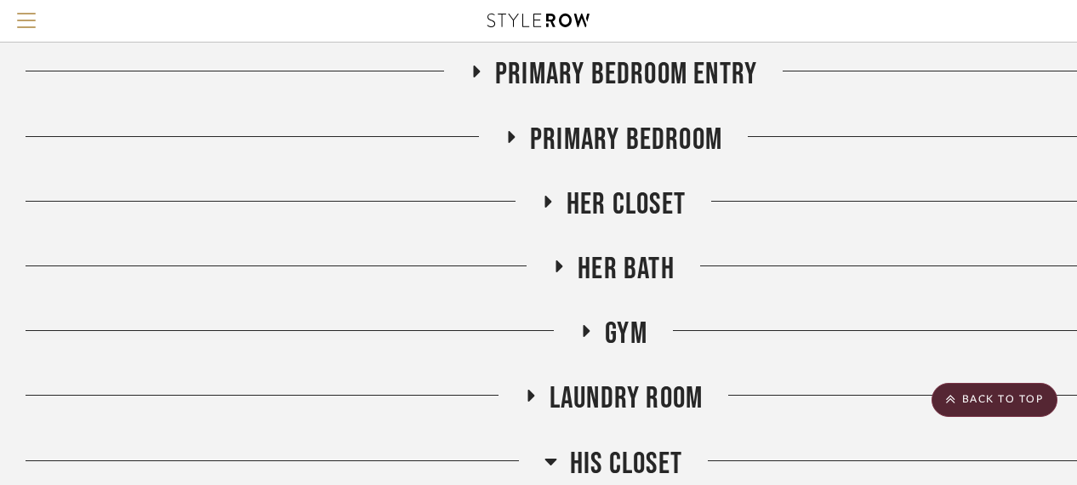
click at [608, 141] on span "Primary Bedroom" at bounding box center [626, 140] width 192 height 37
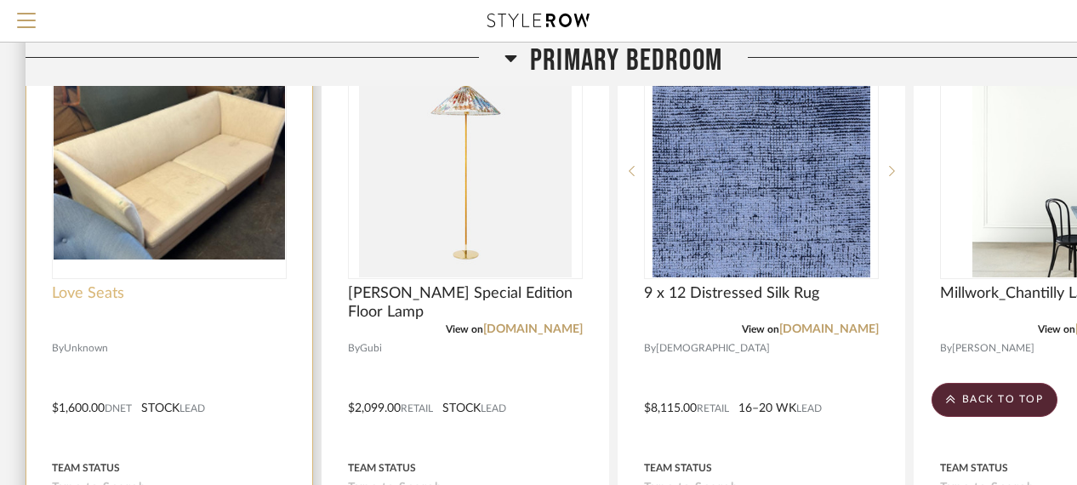
scroll to position [1276, 0]
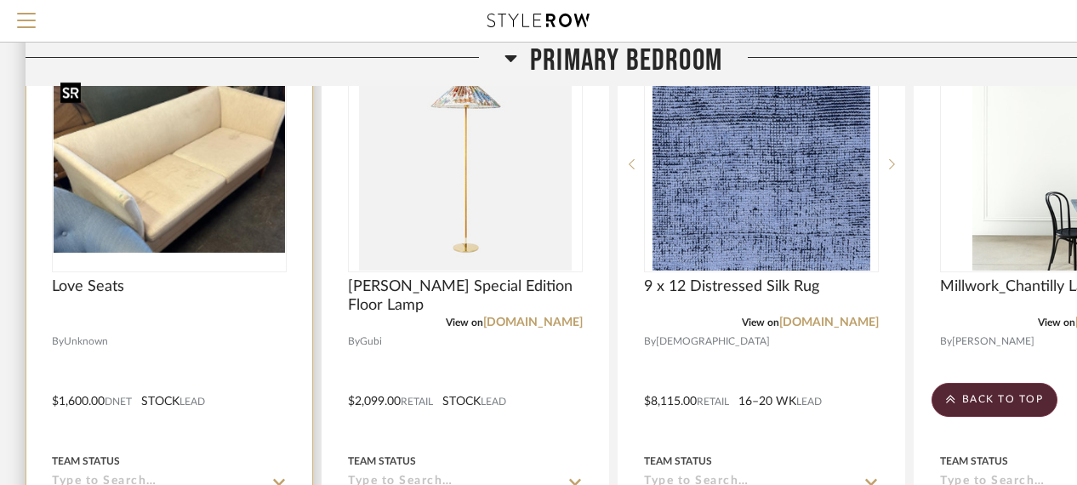
click at [143, 204] on img "0" at bounding box center [169, 164] width 231 height 178
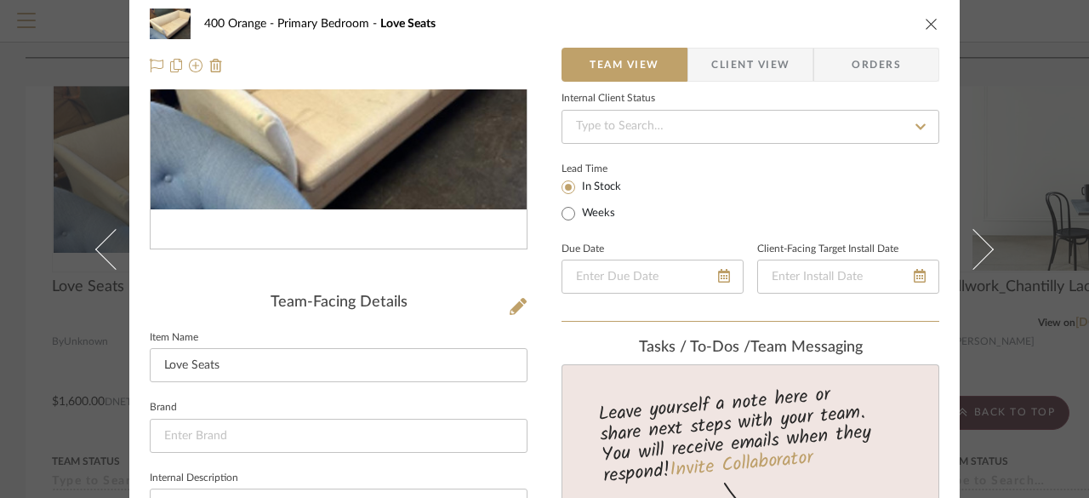
scroll to position [0, 0]
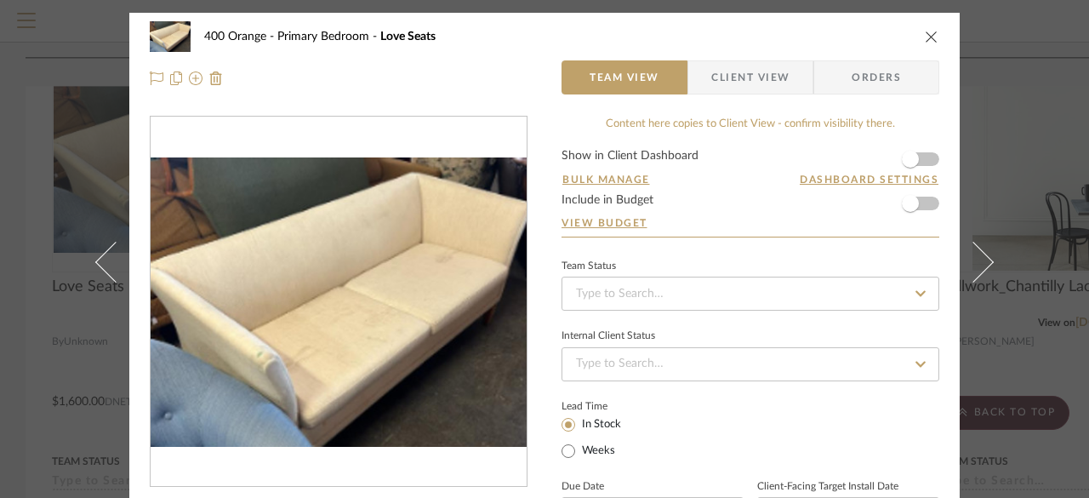
click at [468, 84] on div at bounding box center [339, 77] width 378 height 34
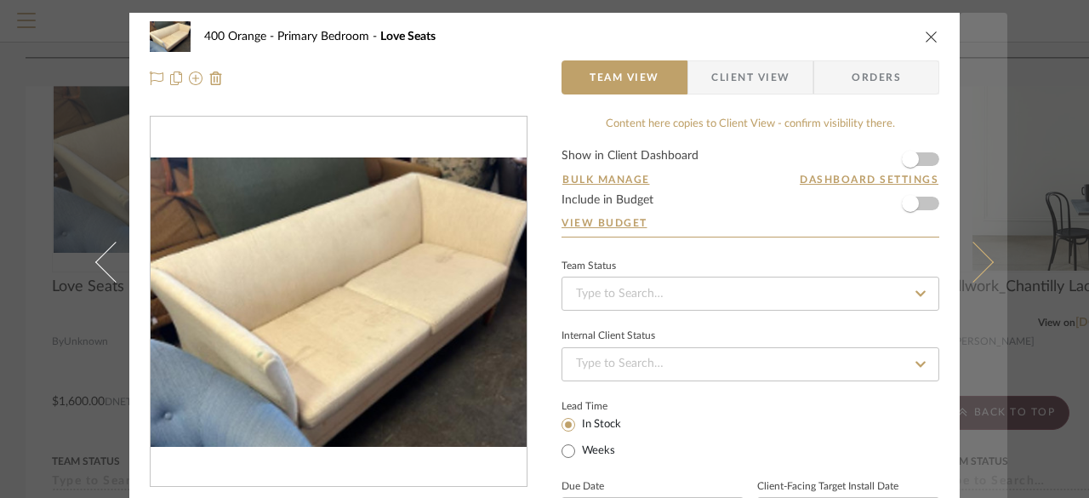
click at [990, 21] on button at bounding box center [983, 262] width 48 height 498
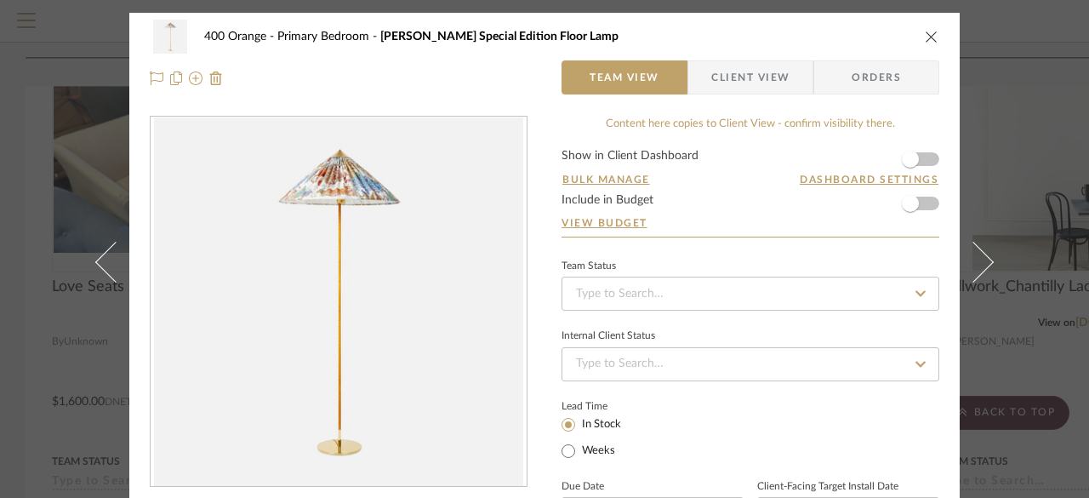
click at [913, 38] on div "400 Orange Primary Bedroom Pierre Frey Special Edition Floor Lamp" at bounding box center [544, 37] width 789 height 34
click at [925, 33] on icon "close" at bounding box center [932, 37] width 14 height 14
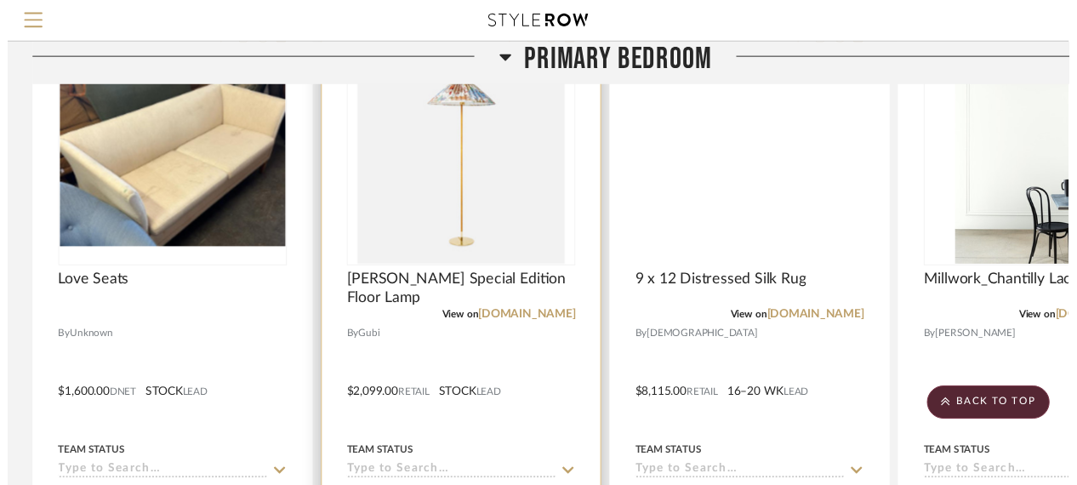
scroll to position [1276, 0]
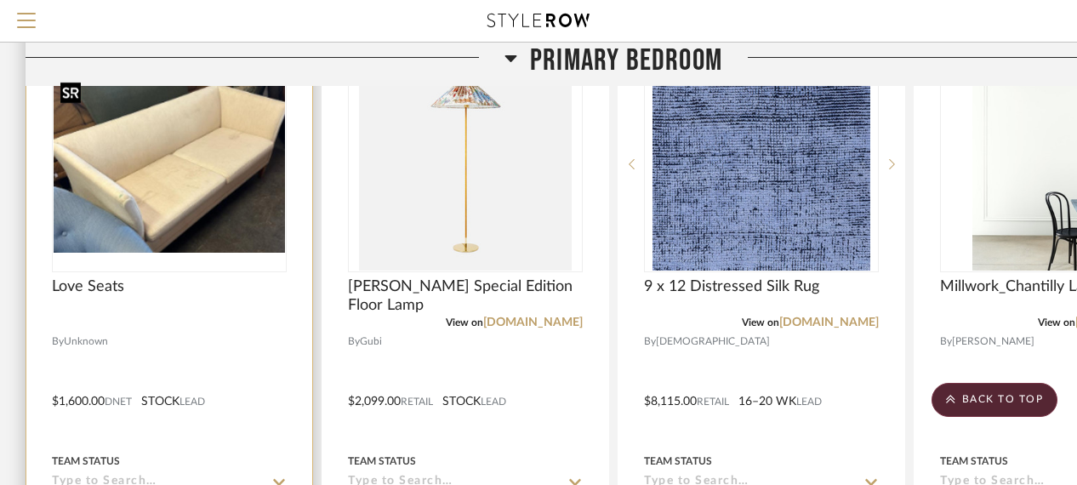
click at [268, 202] on img "0" at bounding box center [169, 164] width 231 height 178
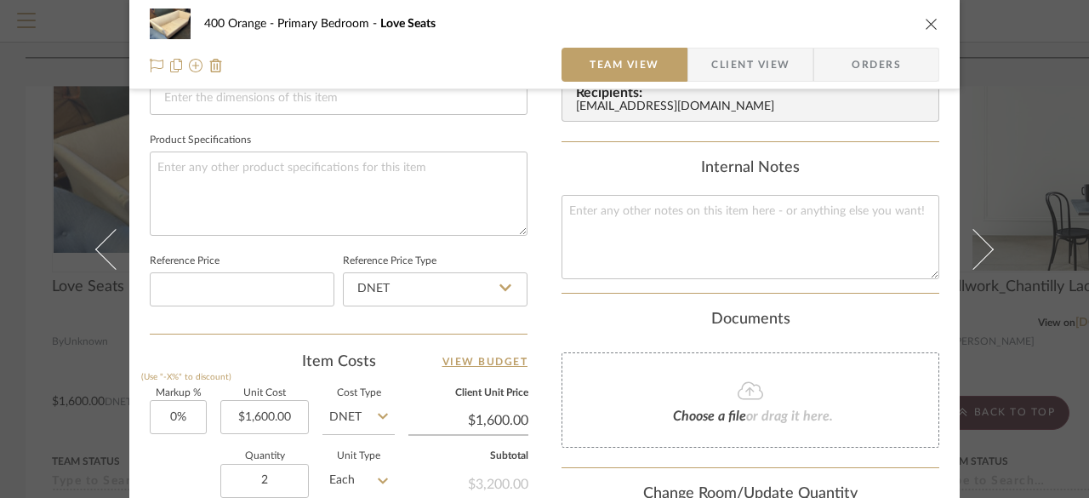
scroll to position [1081, 0]
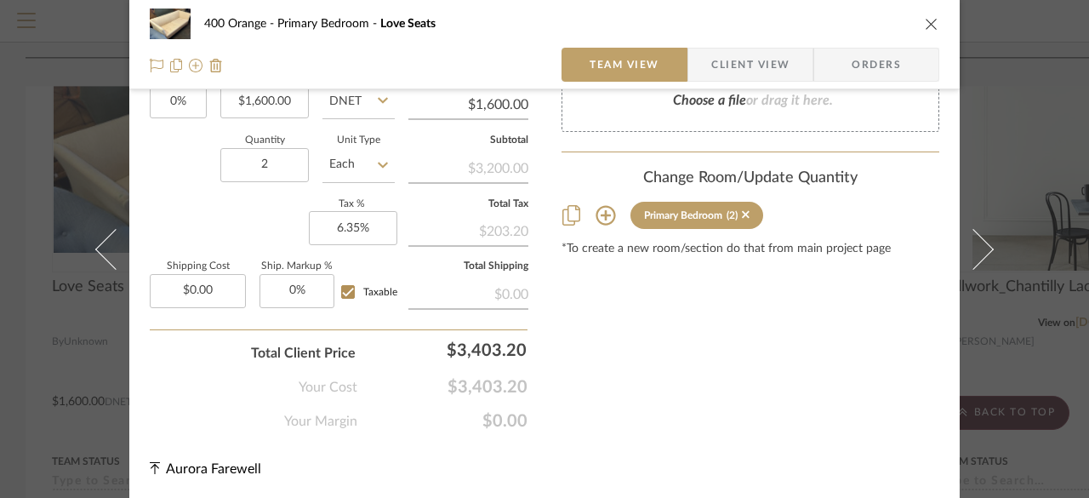
click at [600, 215] on icon at bounding box center [605, 216] width 20 height 20
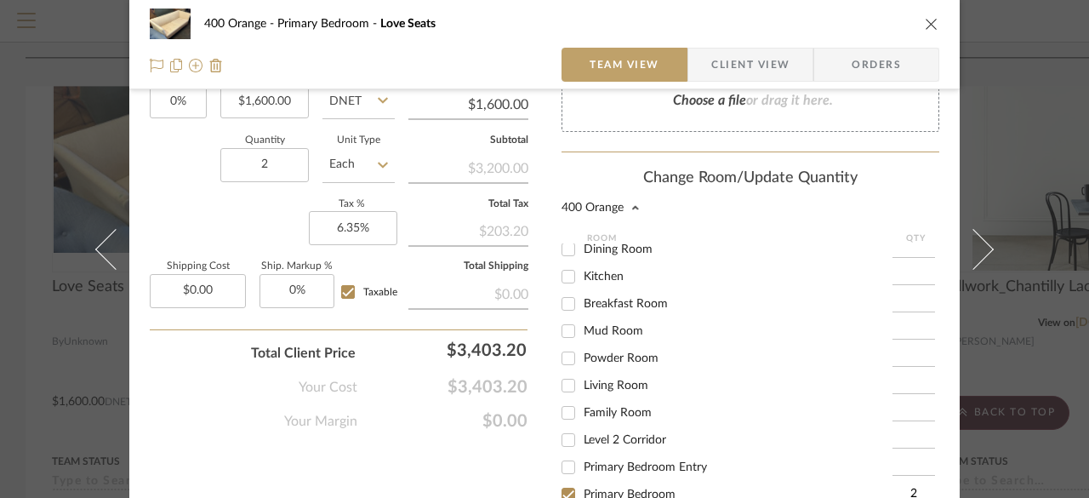
scroll to position [340, 0]
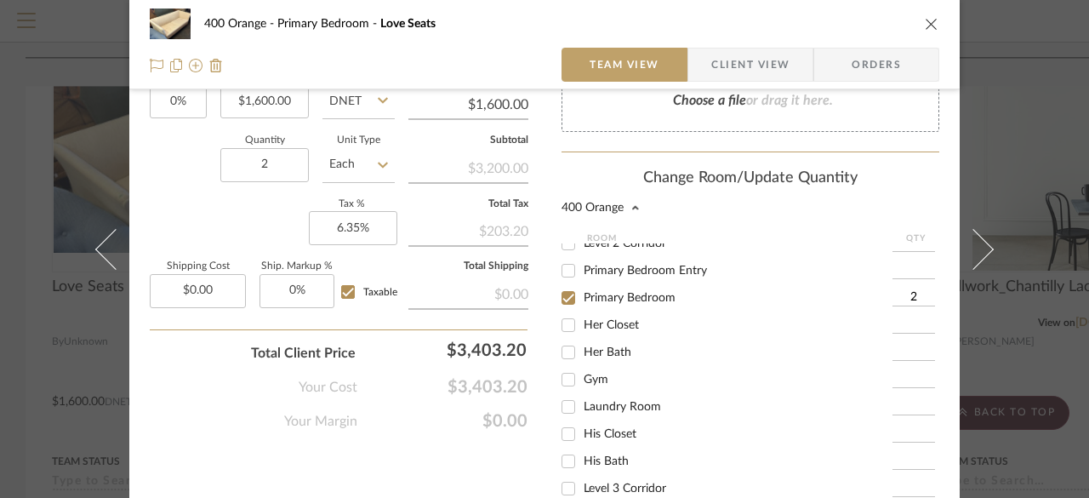
click at [652, 299] on span "Primary Bedroom" at bounding box center [630, 298] width 92 height 12
click at [582, 299] on input "Primary Bedroom" at bounding box center [568, 297] width 27 height 27
checkbox input "false"
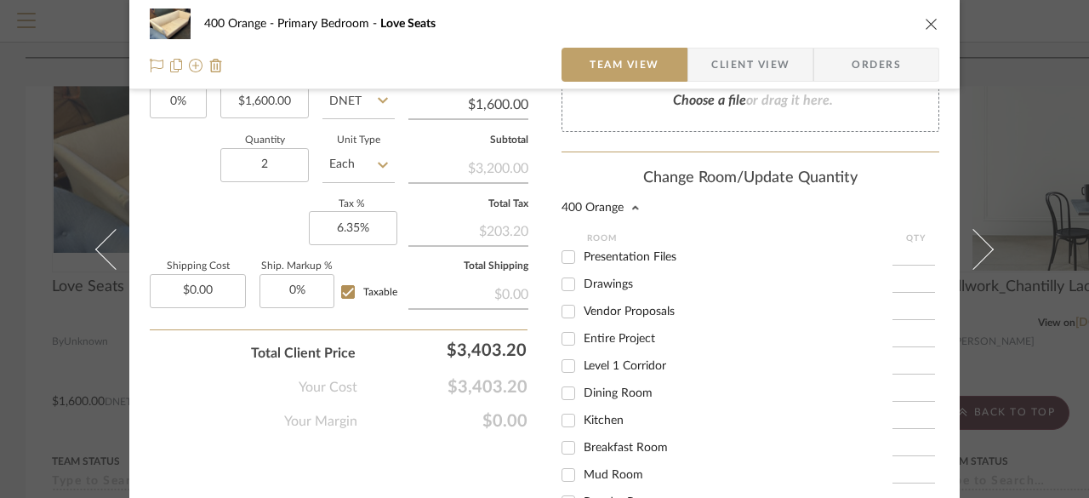
scroll to position [996, 0]
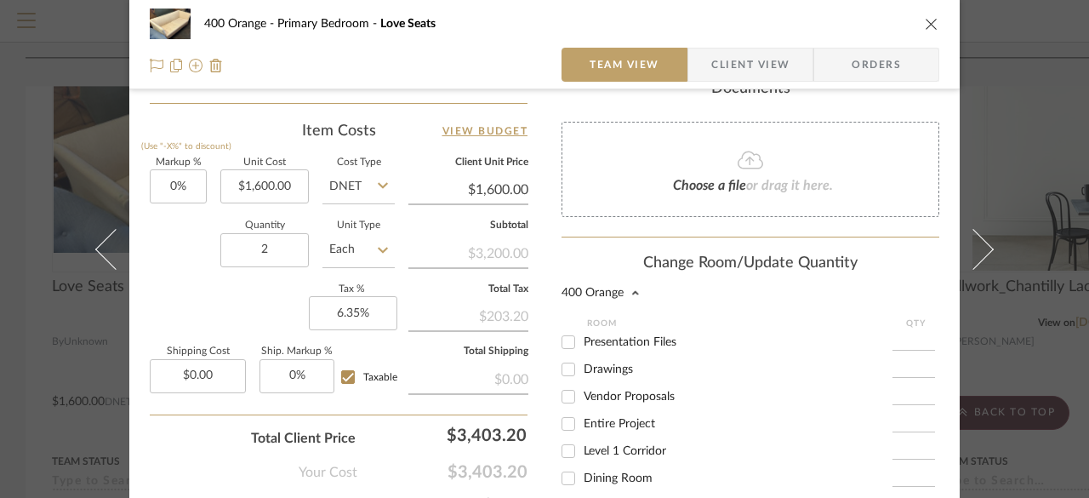
click at [619, 427] on span "Entire Project" at bounding box center [619, 424] width 71 height 12
click at [582, 427] on input "Entire Project" at bounding box center [568, 423] width 27 height 27
checkbox input "true"
type input "1"
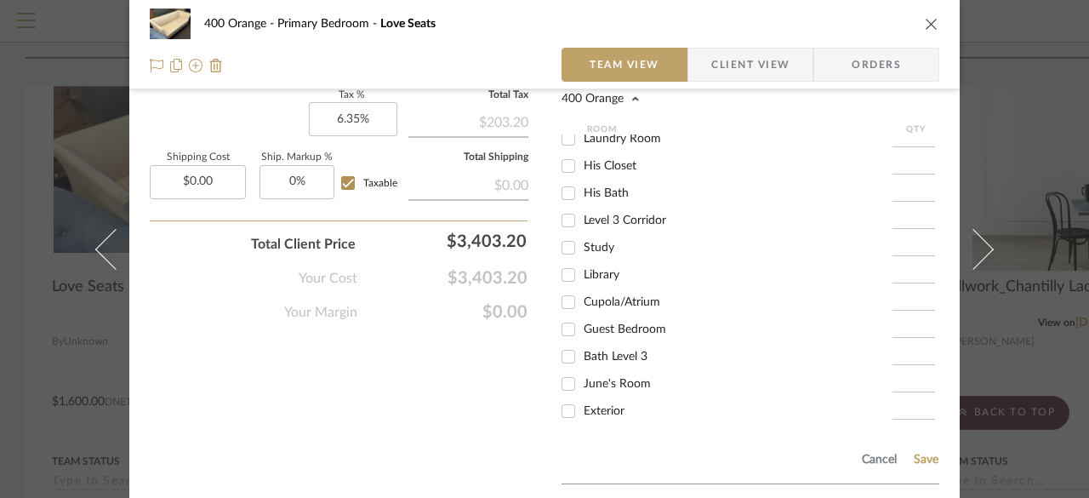
scroll to position [1318, 0]
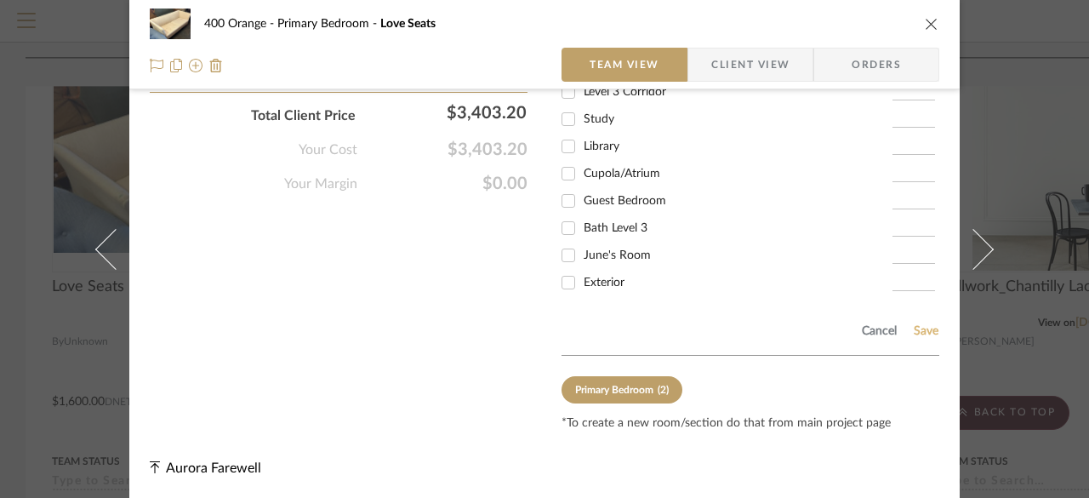
click at [925, 332] on button "Save" at bounding box center [926, 331] width 26 height 14
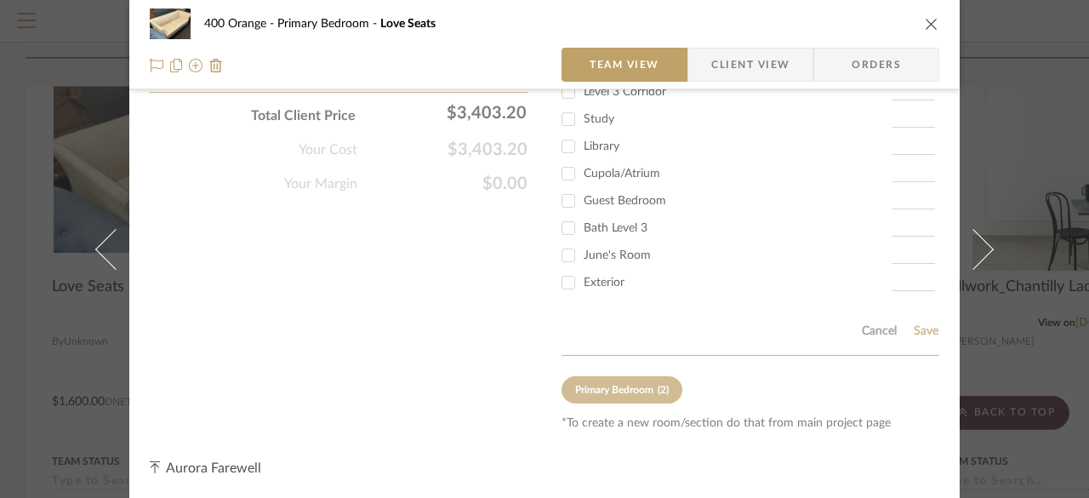
type input "1"
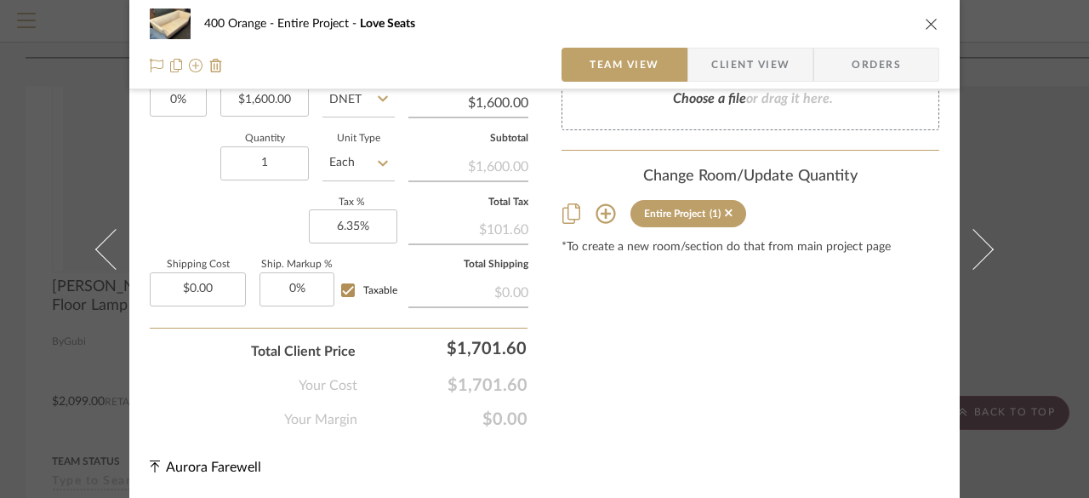
scroll to position [1081, 0]
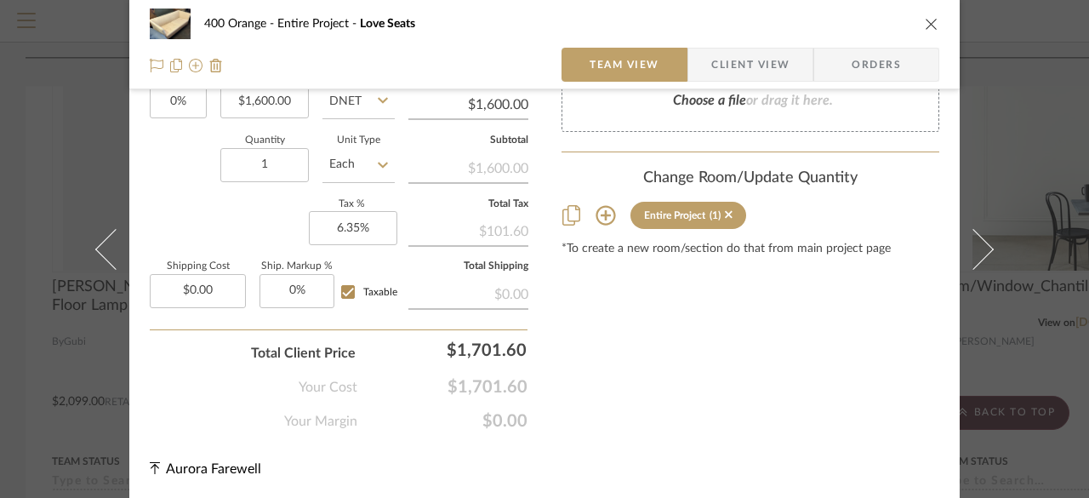
click at [928, 23] on icon "close" at bounding box center [932, 24] width 14 height 14
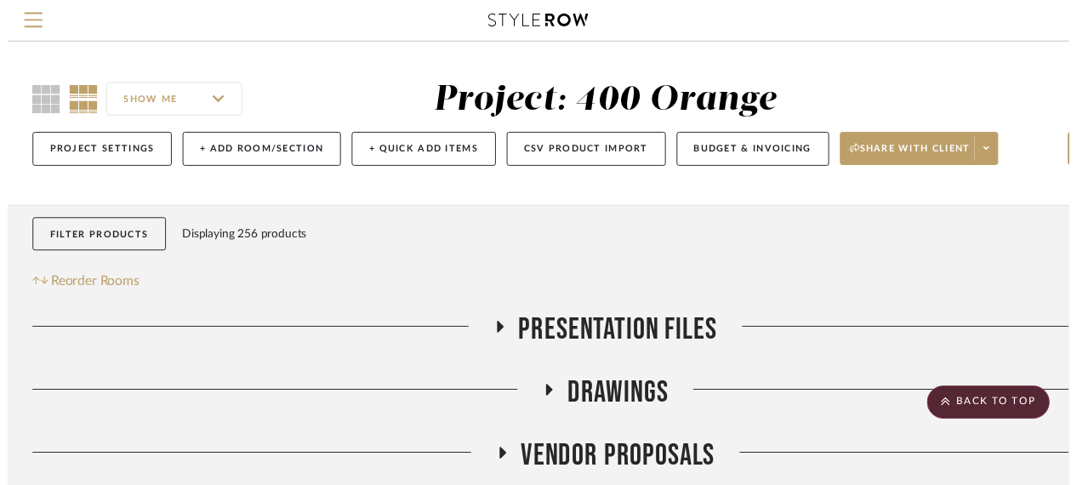
scroll to position [1276, 0]
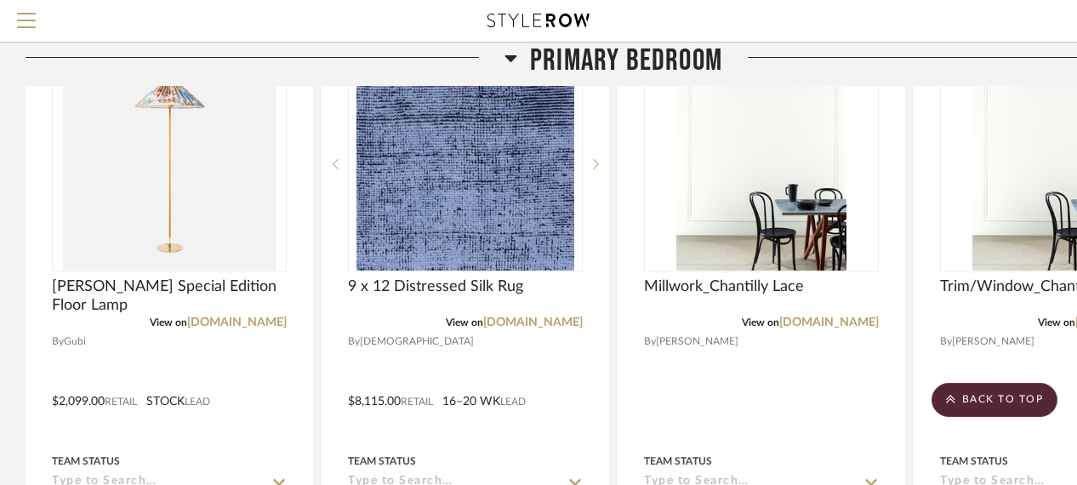
click at [614, 61] on span "Primary Bedroom" at bounding box center [626, 61] width 192 height 37
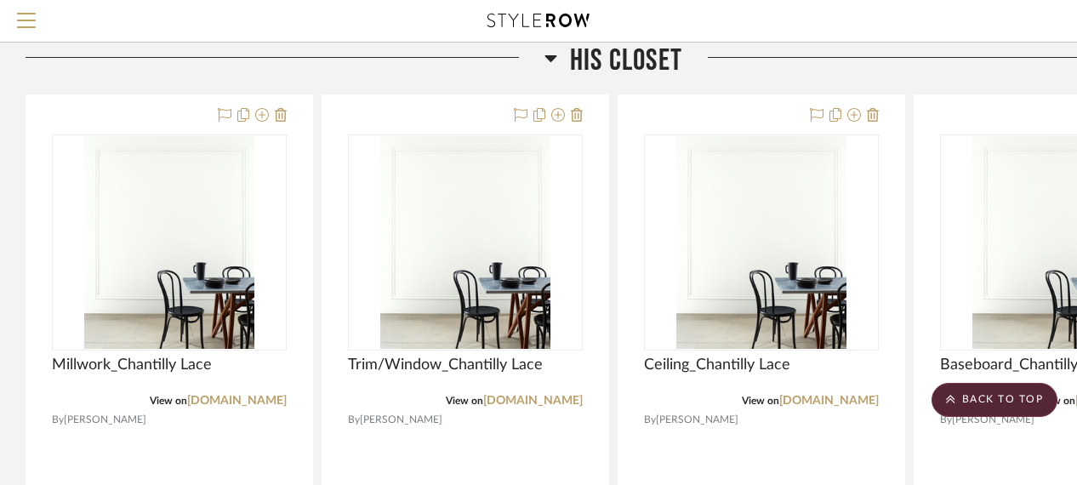
scroll to position [1531, 0]
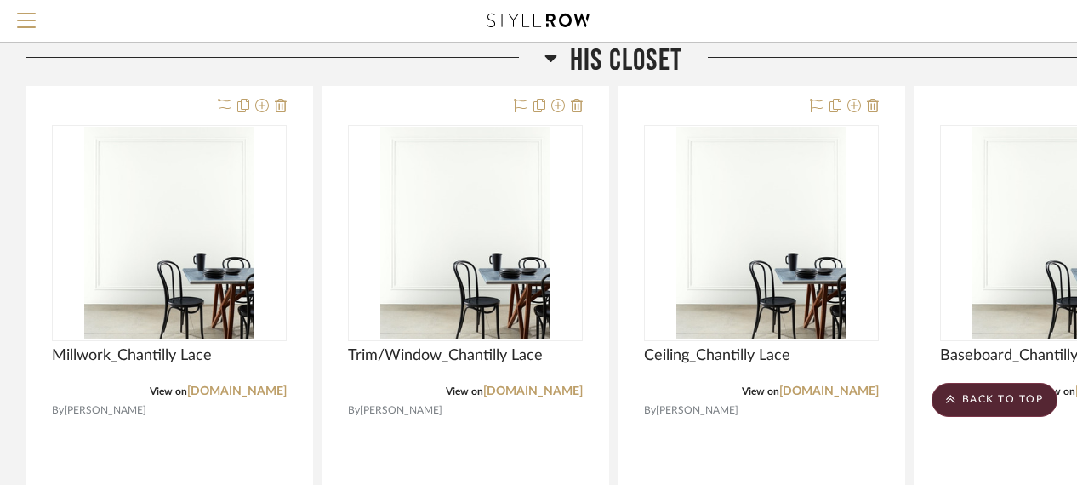
click at [632, 56] on span "His Closet" at bounding box center [626, 61] width 112 height 37
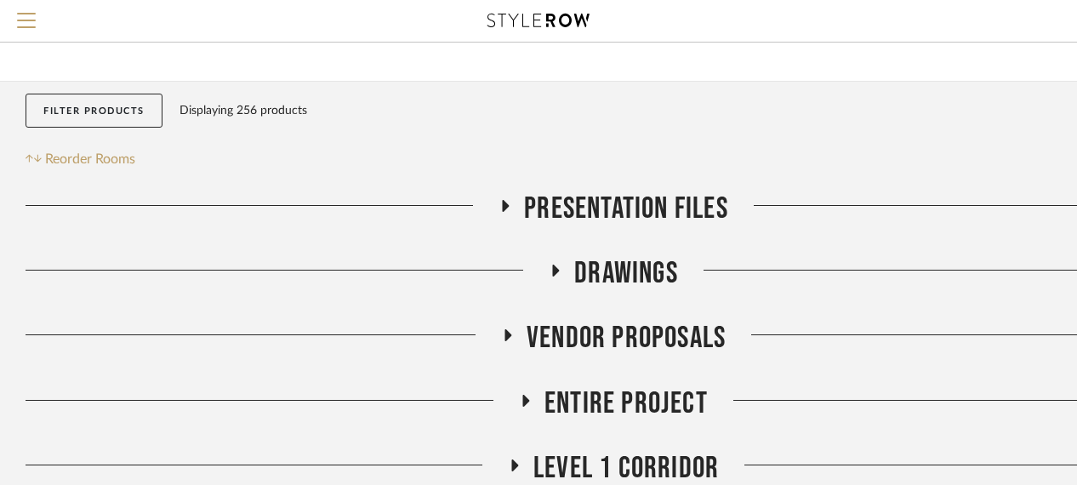
scroll to position [170, 0]
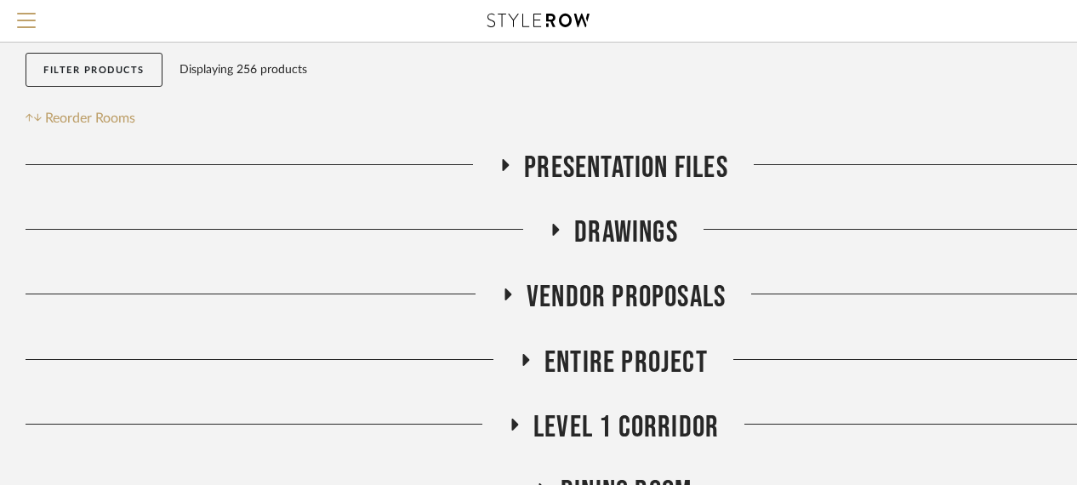
click at [602, 350] on span "Entire Project" at bounding box center [625, 362] width 163 height 37
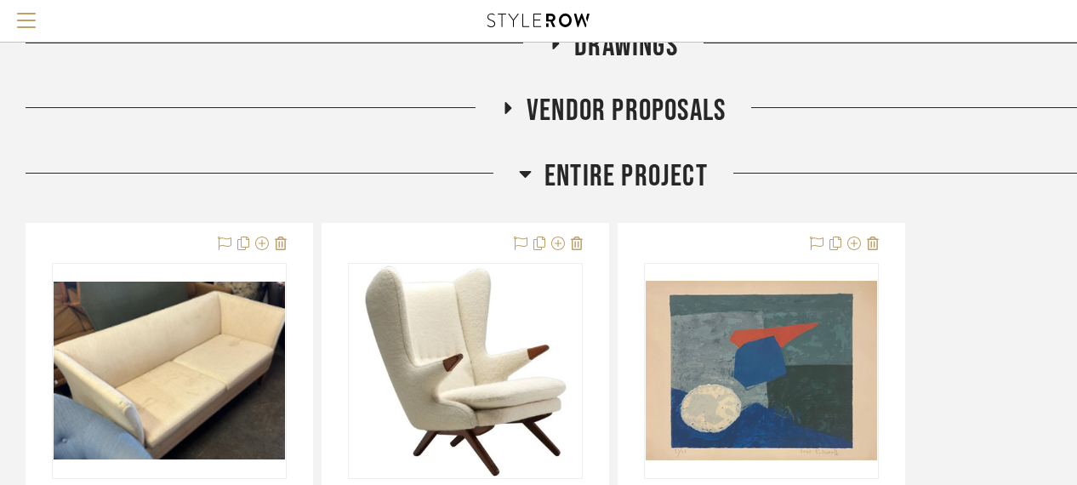
scroll to position [510, 0]
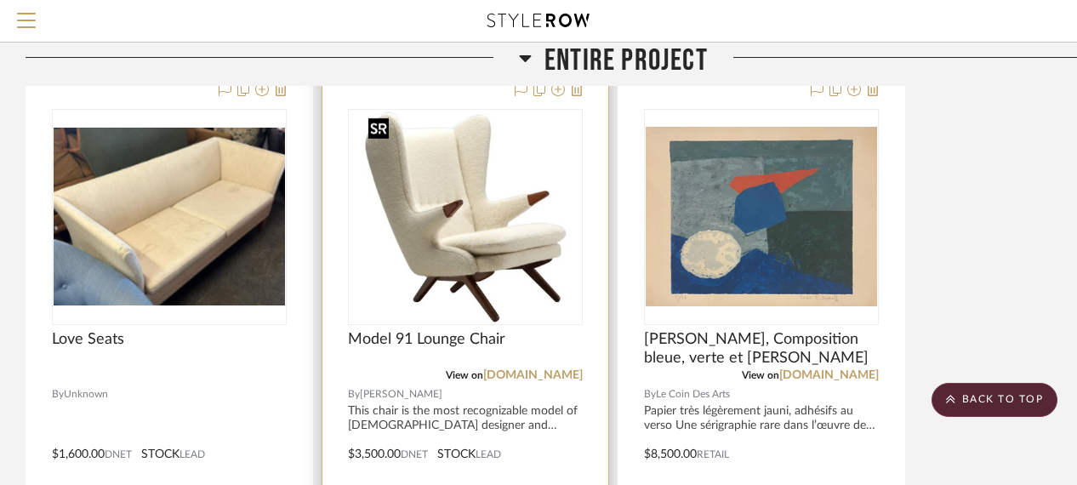
click at [0, 0] on img at bounding box center [0, 0] width 0 height 0
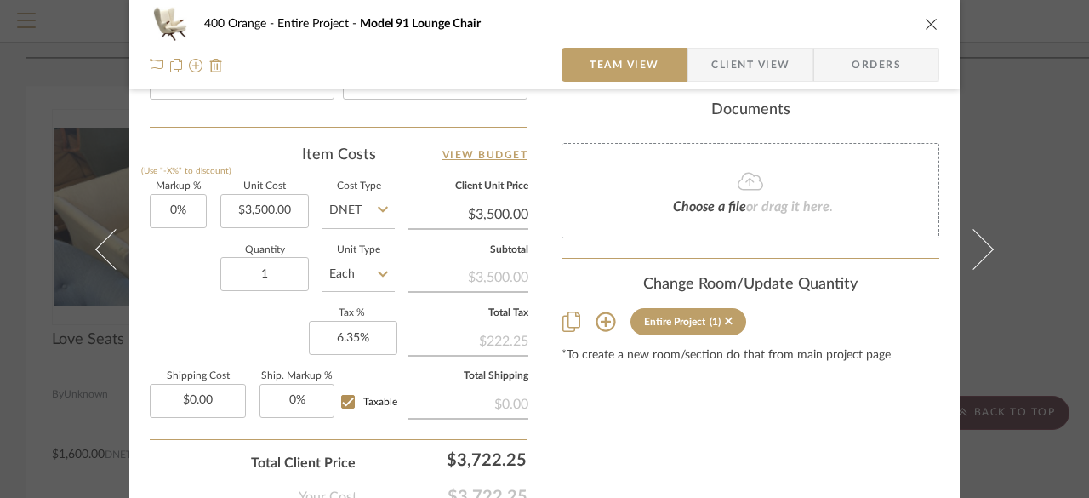
scroll to position [1084, 0]
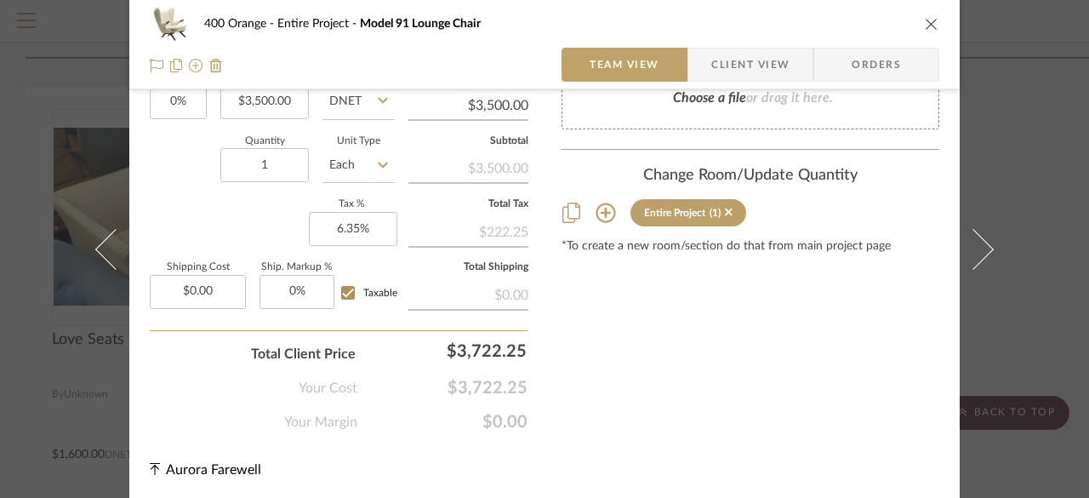
click at [601, 214] on icon at bounding box center [605, 212] width 20 height 20
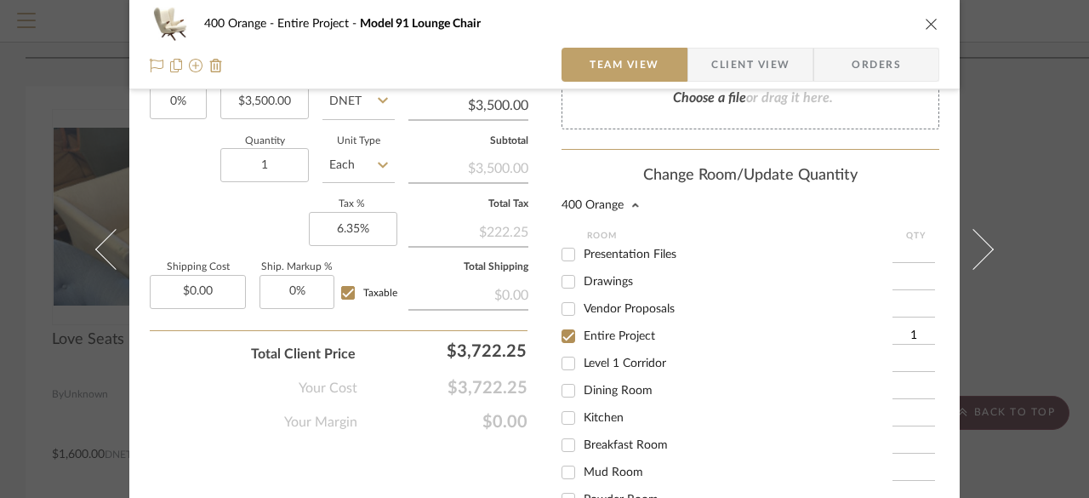
click at [602, 336] on span "Entire Project" at bounding box center [619, 336] width 71 height 12
click at [582, 336] on input "Entire Project" at bounding box center [568, 335] width 27 height 27
checkbox input "false"
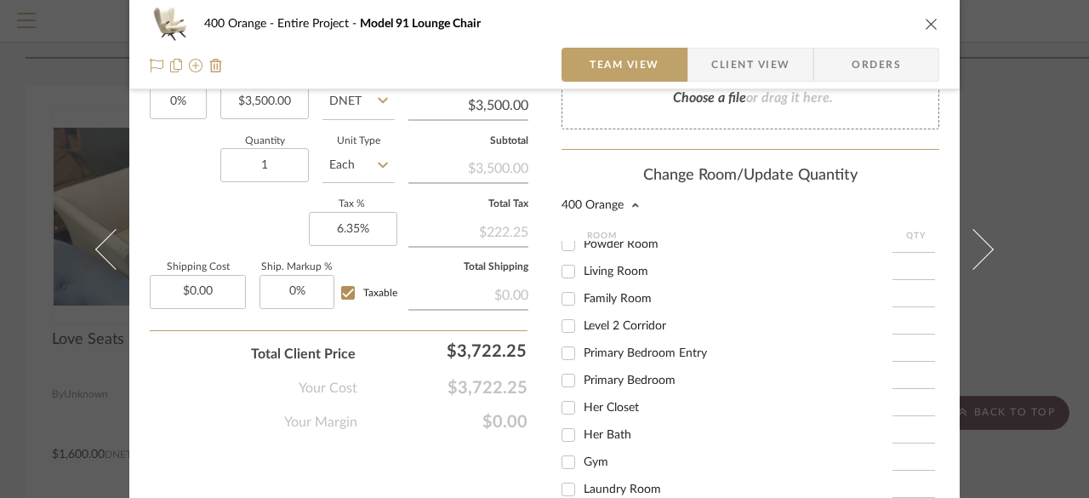
scroll to position [340, 0]
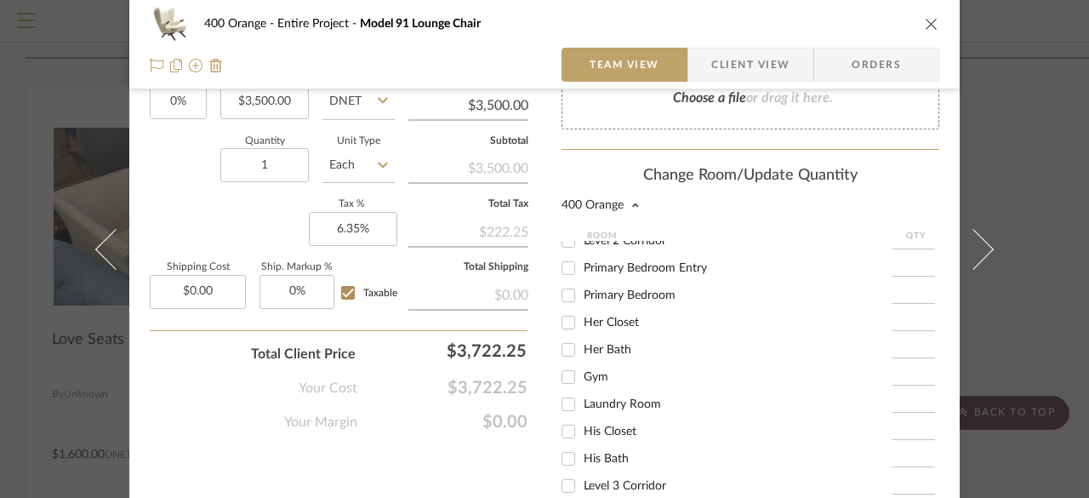
click at [562, 433] on input "His Closet" at bounding box center [568, 431] width 27 height 27
checkbox input "true"
type input "1"
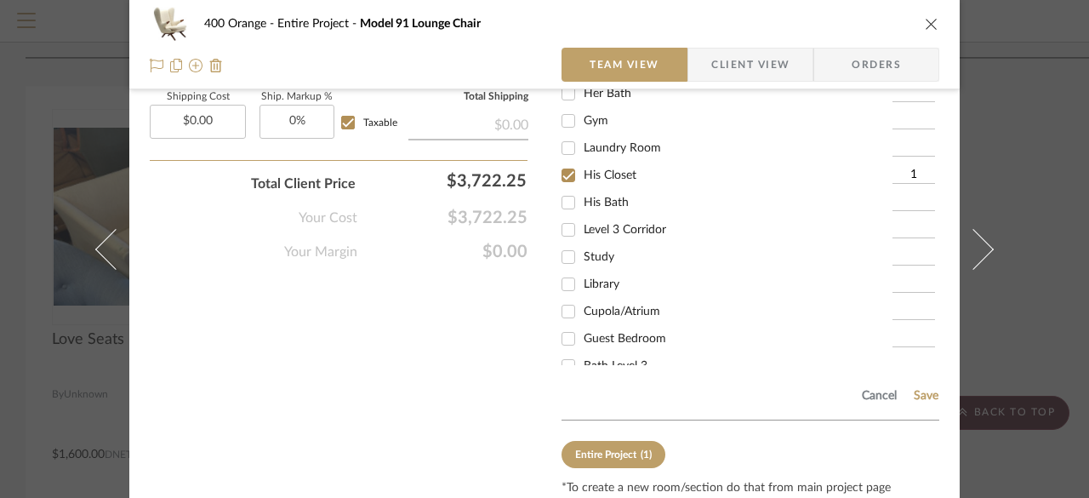
scroll to position [418, 0]
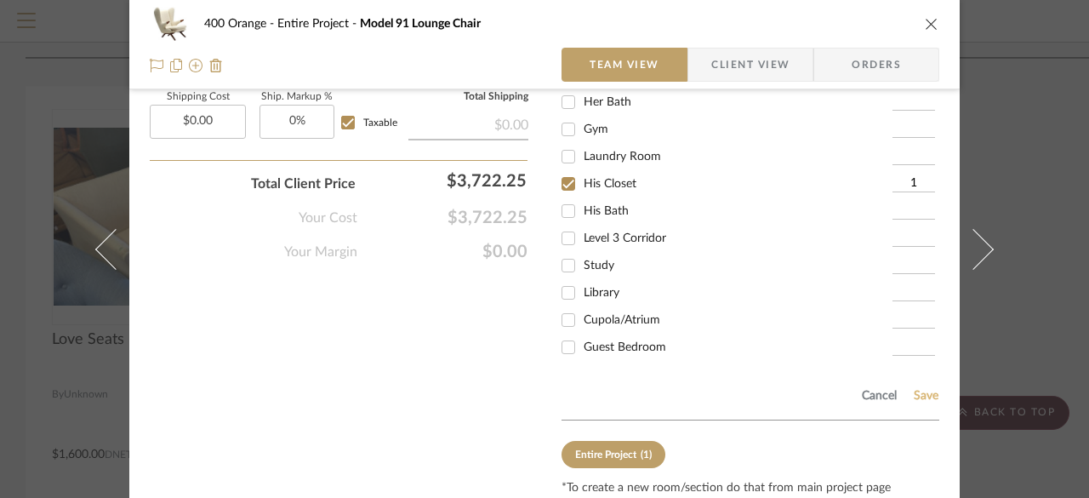
click at [918, 395] on button "Save" at bounding box center [926, 396] width 26 height 14
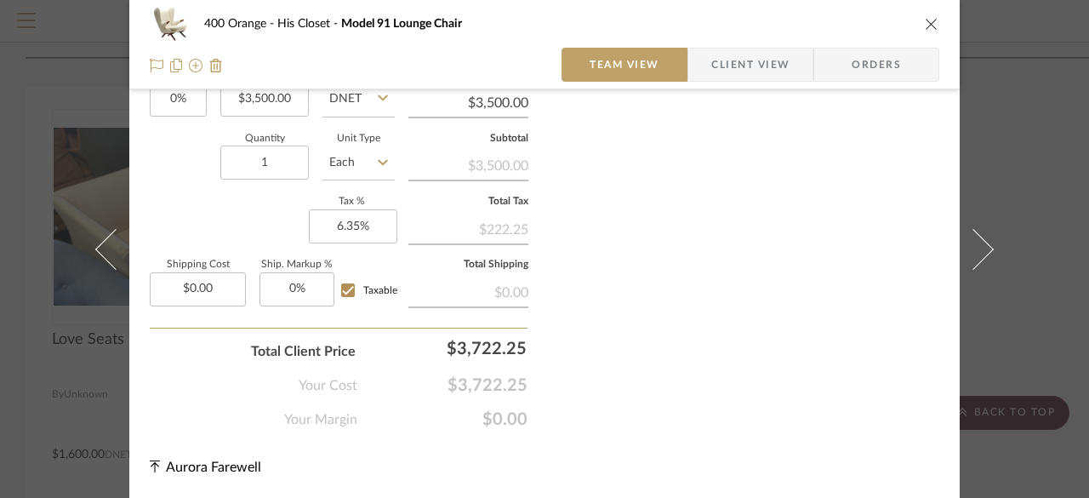
scroll to position [1084, 0]
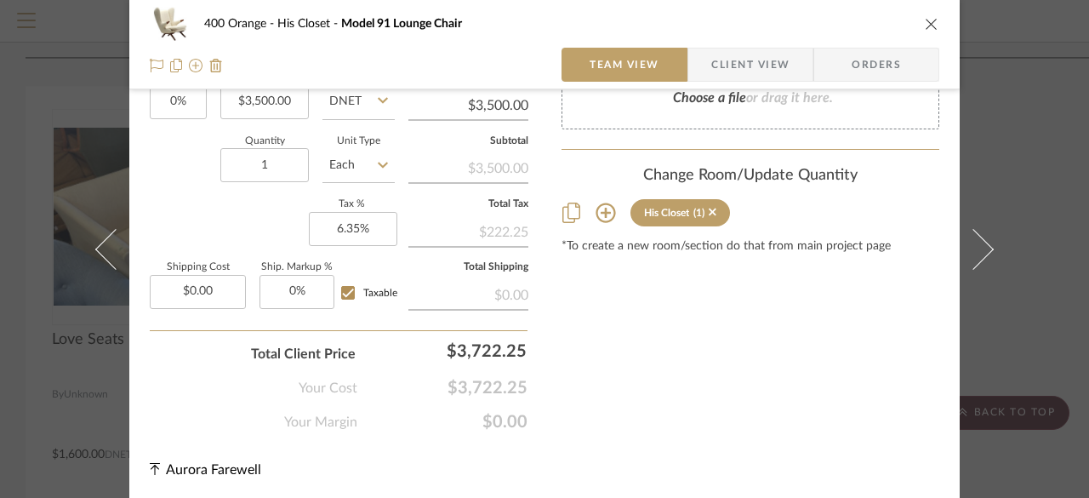
click at [1054, 251] on div "400 Orange His Closet Model 91 Lounge Chair Team View Client View Orders Team-F…" at bounding box center [544, 249] width 1089 height 498
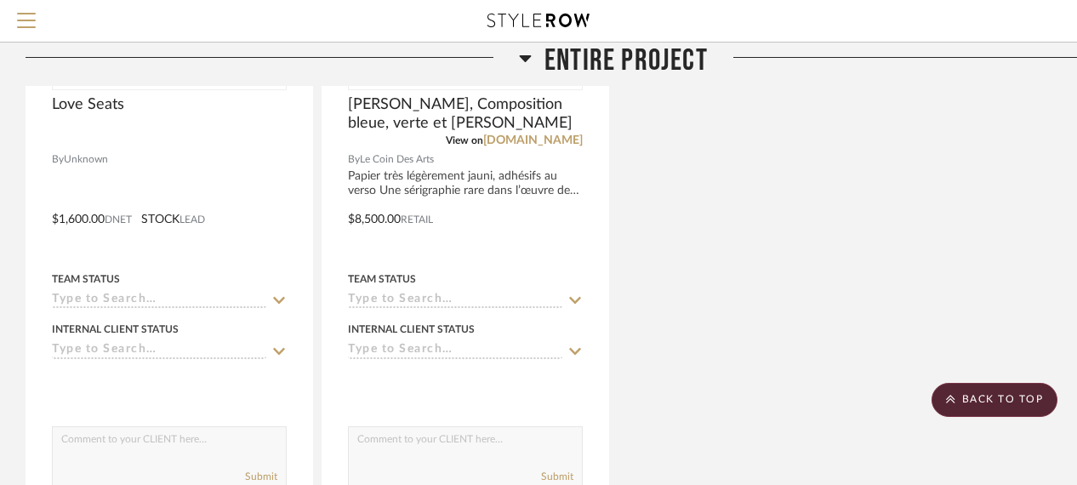
scroll to position [851, 0]
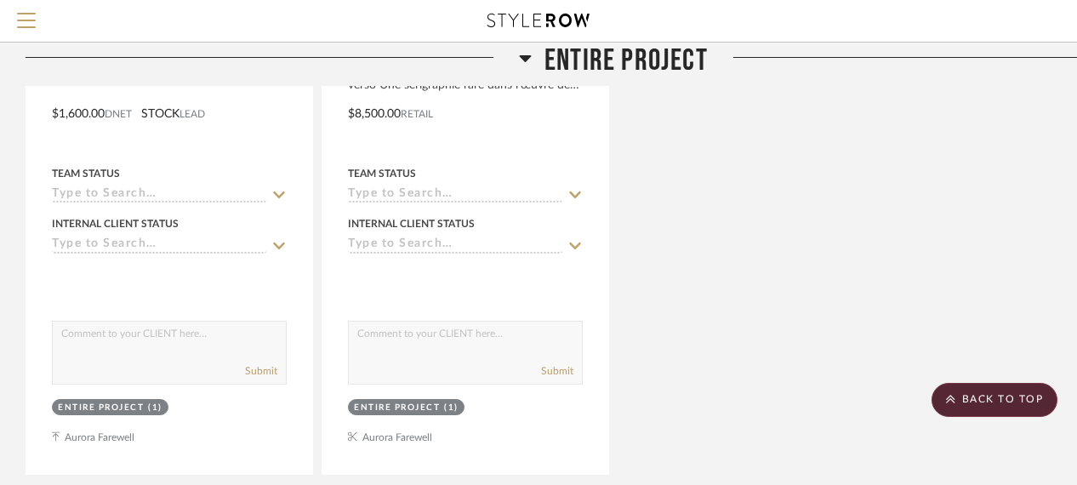
click at [614, 74] on span "Entire Project" at bounding box center [625, 61] width 163 height 37
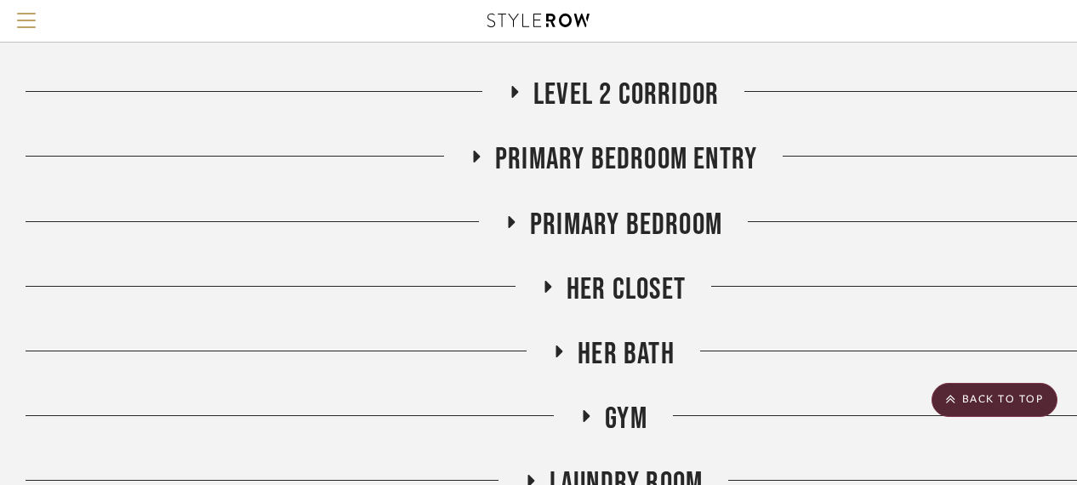
scroll to position [1191, 0]
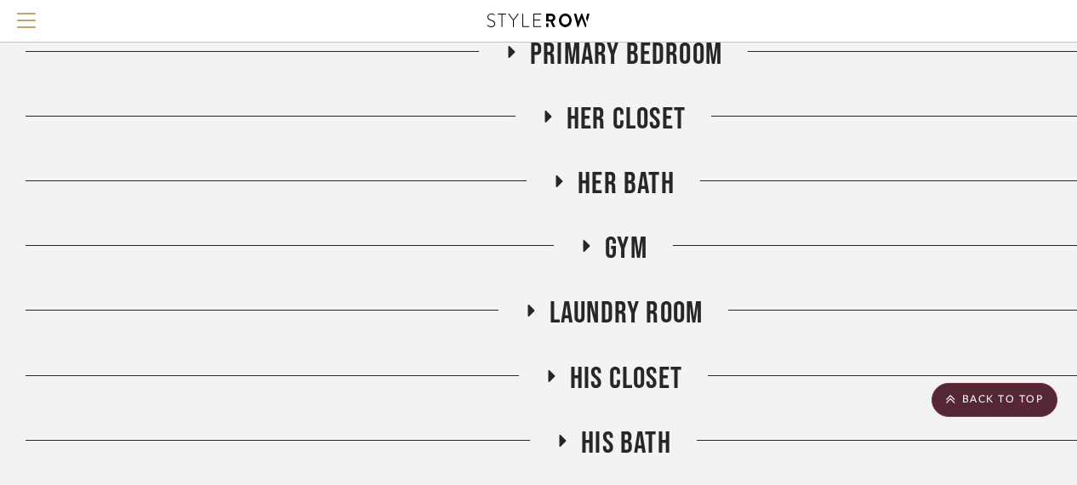
click at [604, 381] on span "His Closet" at bounding box center [626, 379] width 112 height 37
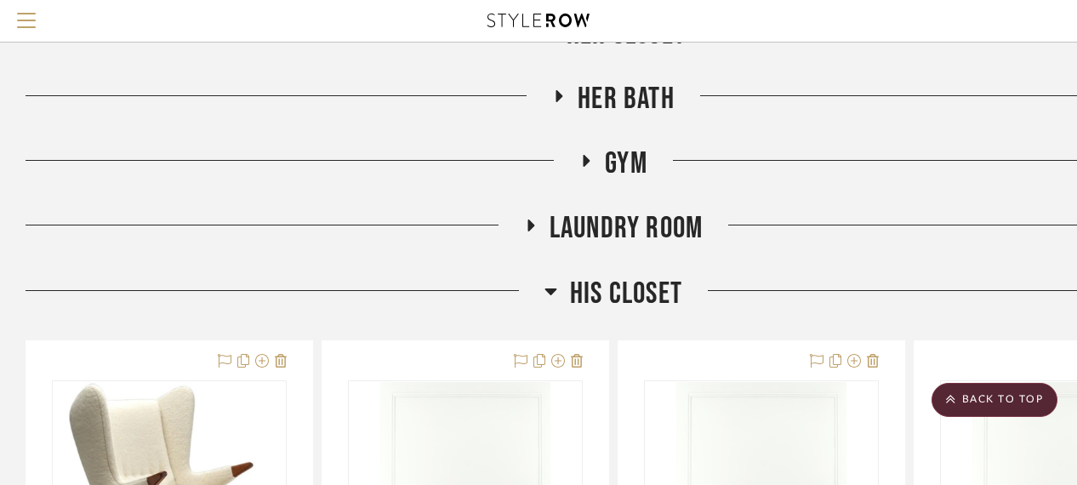
scroll to position [1276, 0]
click at [623, 293] on span "His Closet" at bounding box center [626, 294] width 112 height 37
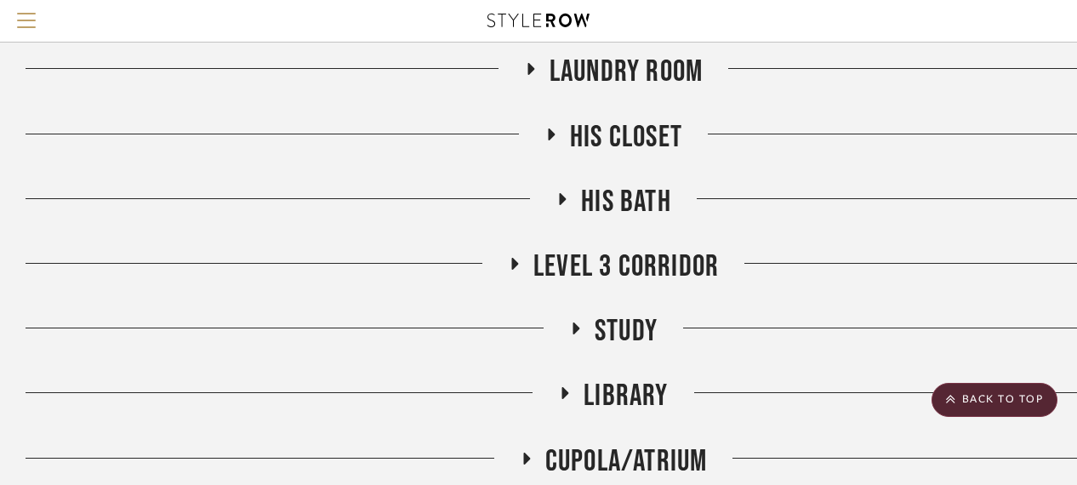
scroll to position [1446, 0]
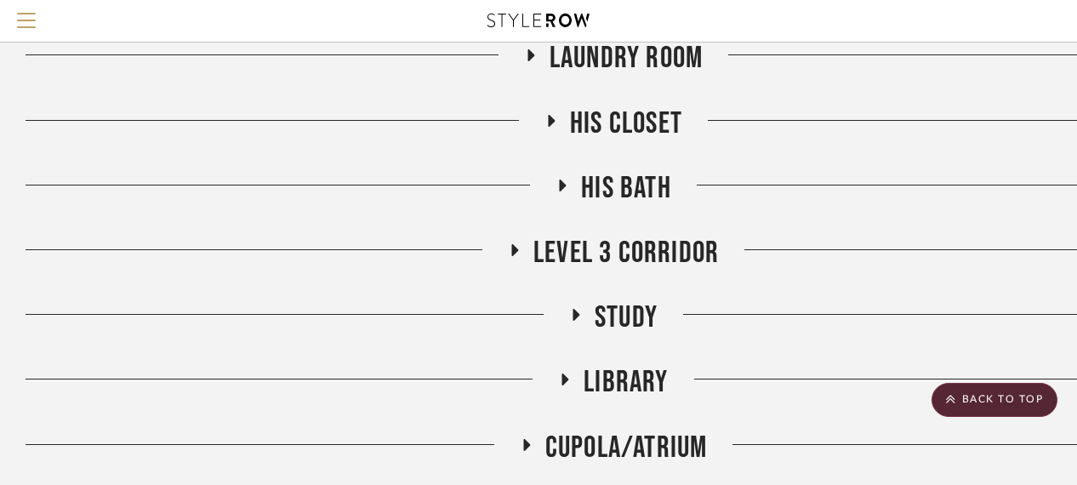
click at [615, 261] on span "Level 3 Corridor" at bounding box center [625, 253] width 185 height 37
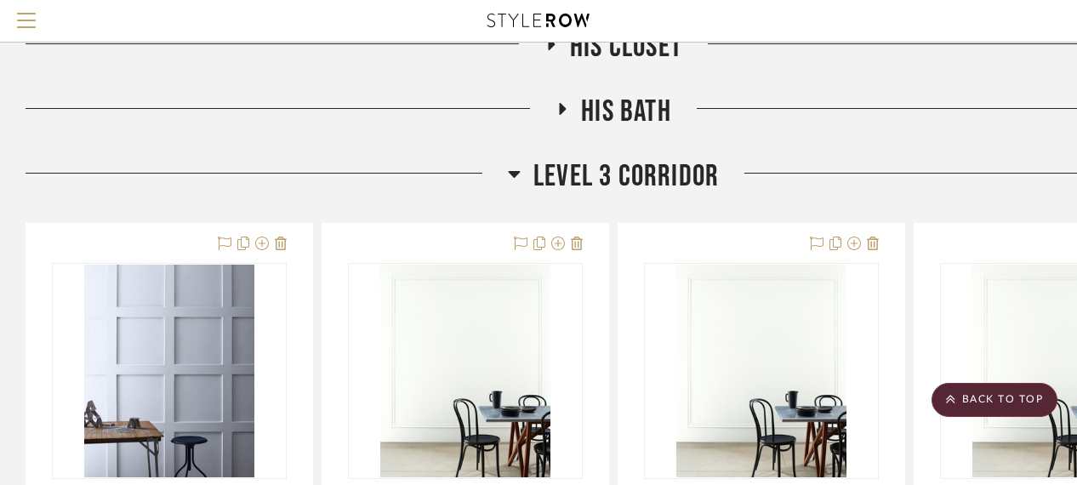
scroll to position [1531, 0]
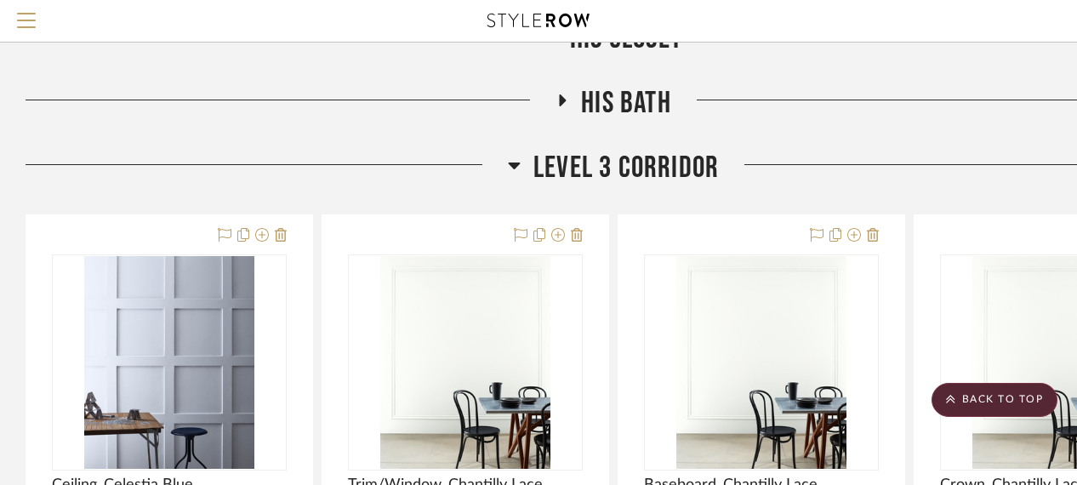
click at [649, 151] on span "Level 3 Corridor" at bounding box center [625, 168] width 185 height 37
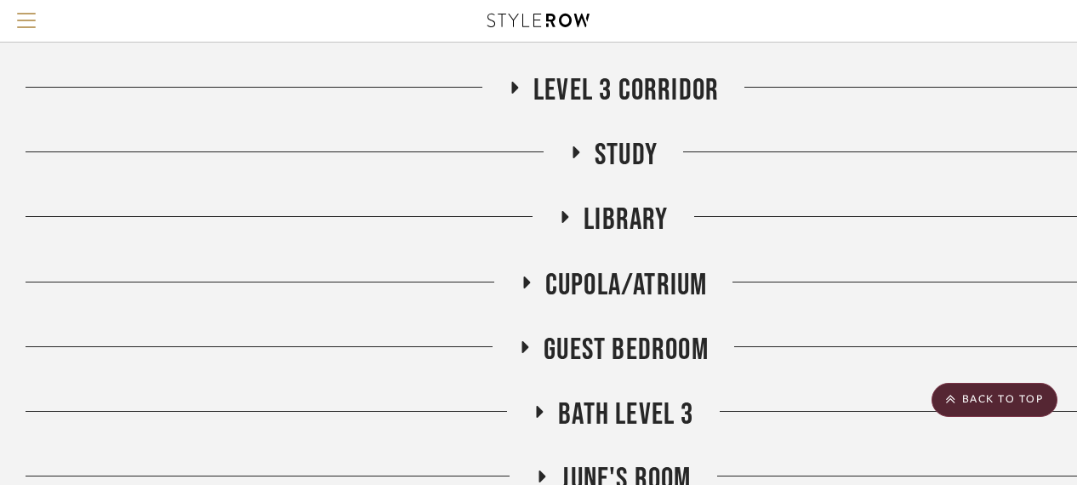
scroll to position [1701, 0]
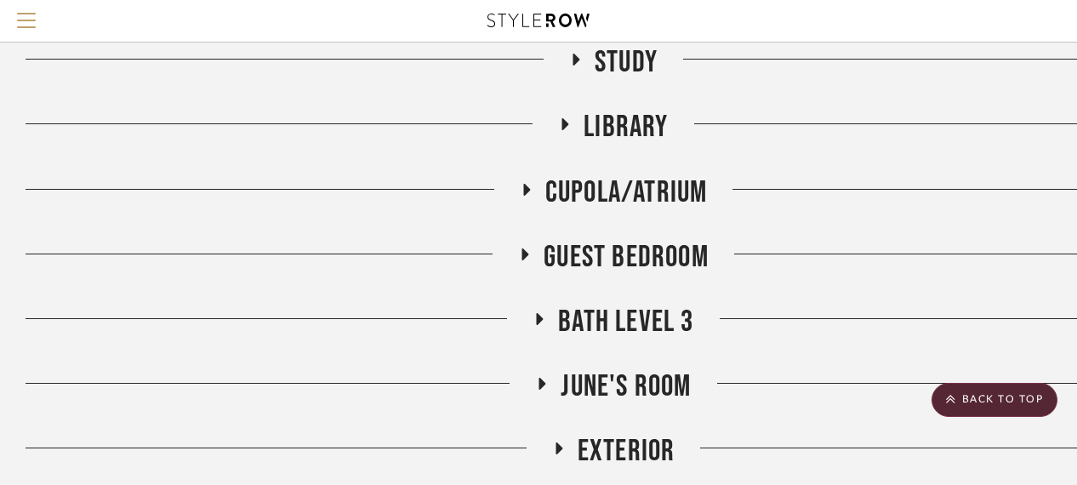
click at [650, 68] on span "Study" at bounding box center [626, 62] width 63 height 37
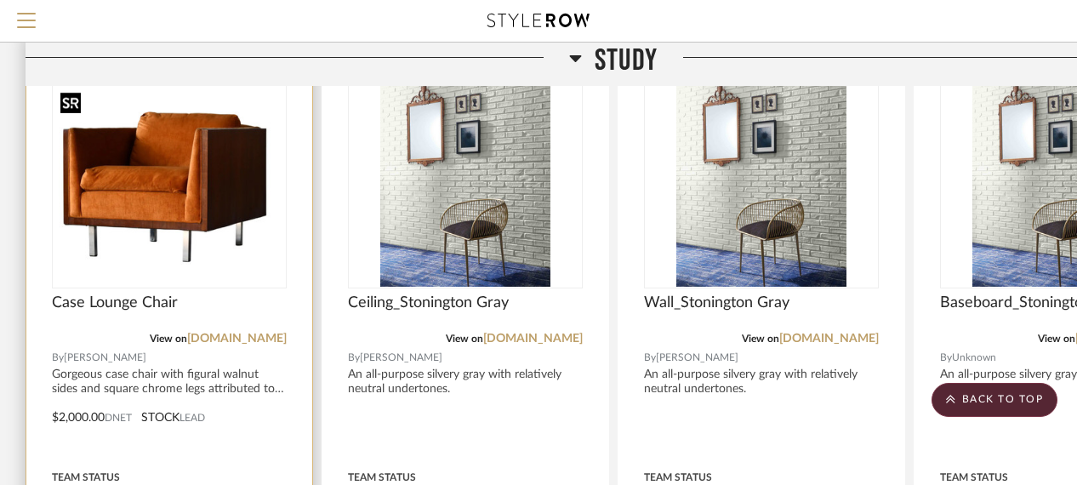
scroll to position [1786, 0]
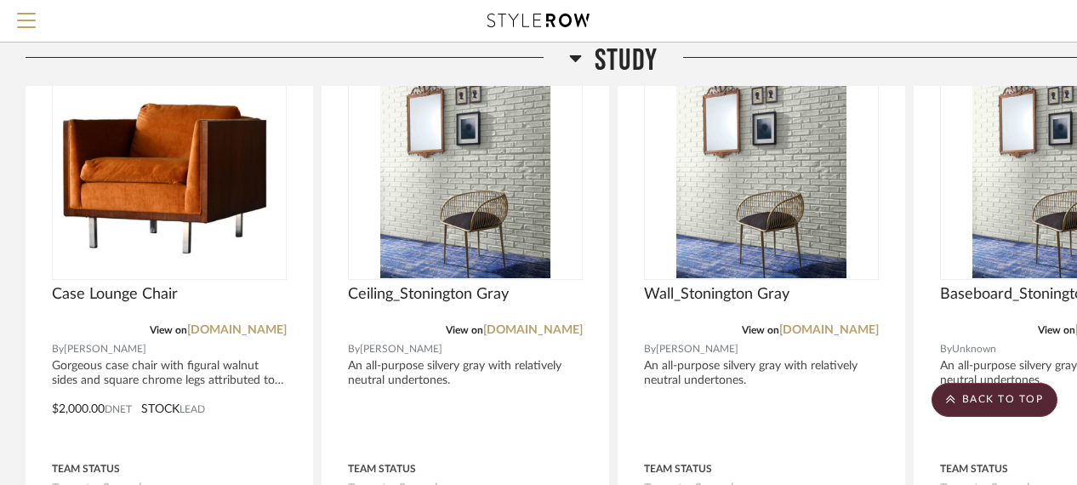
click at [595, 55] on span "Study" at bounding box center [626, 61] width 63 height 37
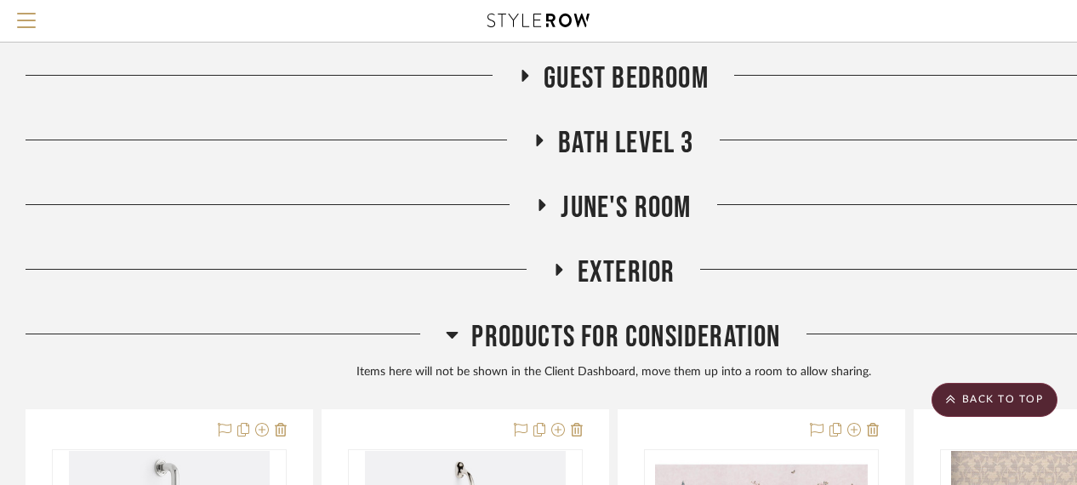
scroll to position [1871, 0]
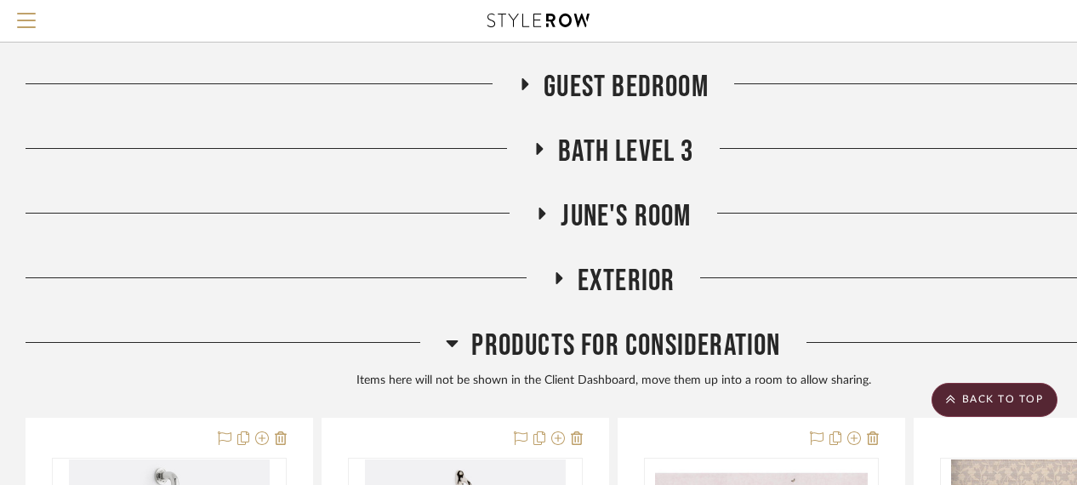
click at [598, 333] on span "Products For Consideration" at bounding box center [625, 345] width 309 height 37
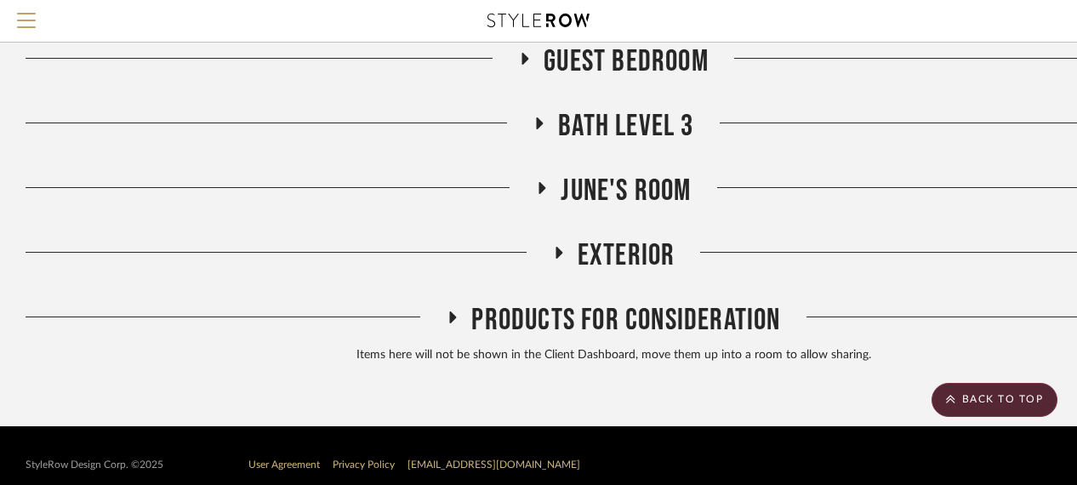
scroll to position [1916, 0]
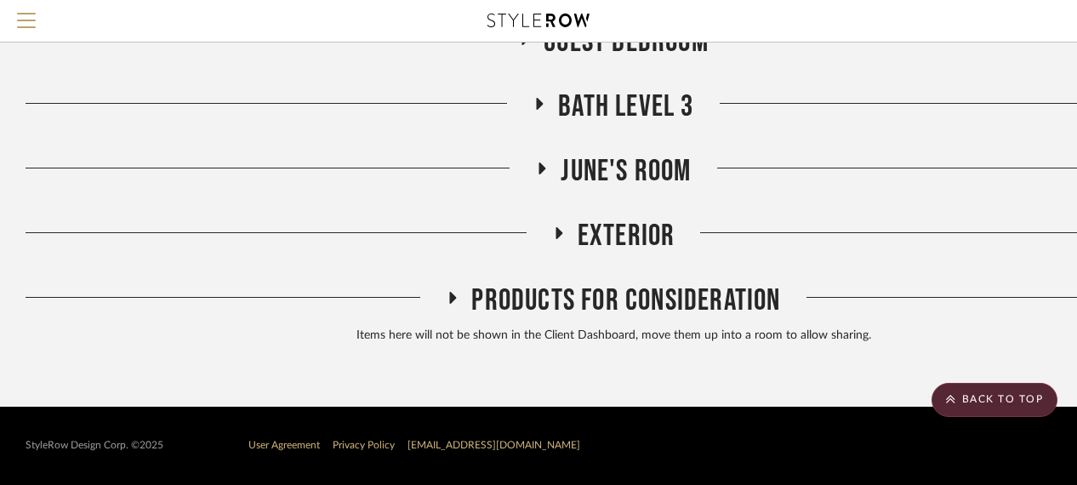
click at [592, 303] on span "Products For Consideration" at bounding box center [625, 300] width 309 height 37
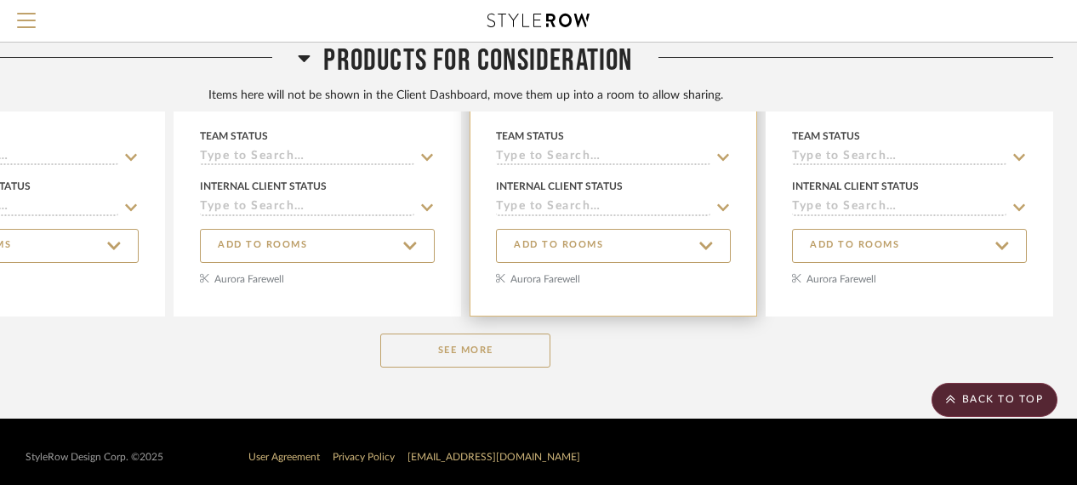
scroll to position [2610, 148]
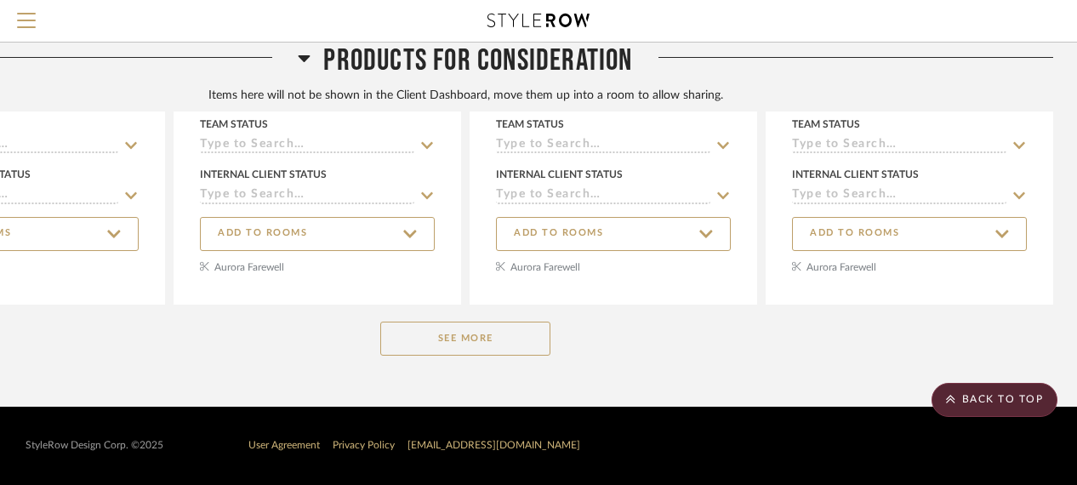
click at [444, 343] on button "See More" at bounding box center [465, 339] width 170 height 34
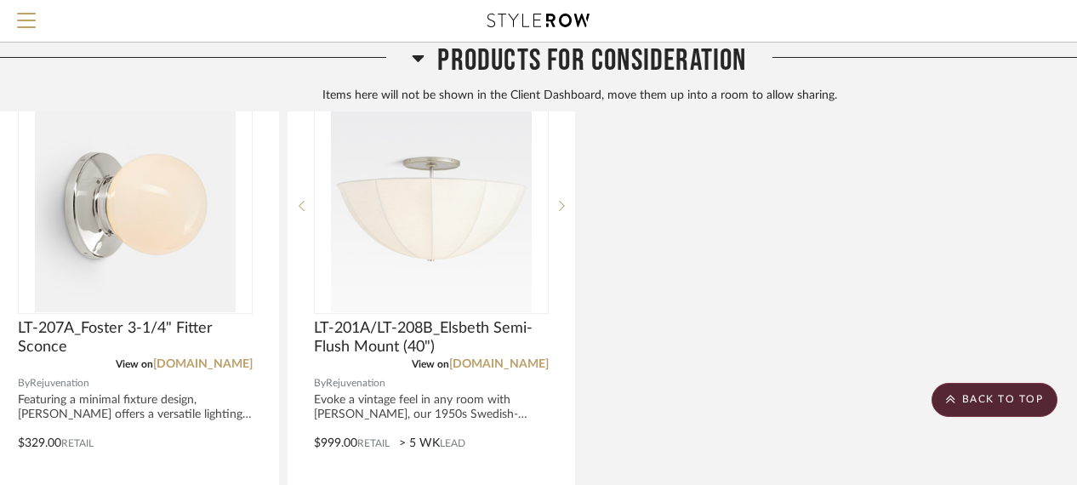
scroll to position [2865, 0]
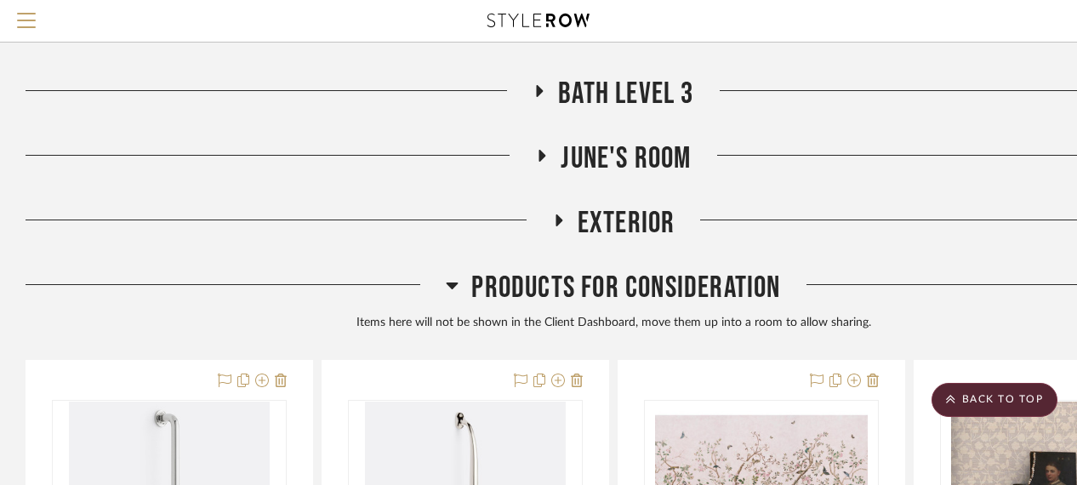
click at [599, 288] on span "Products For Consideration" at bounding box center [625, 288] width 309 height 37
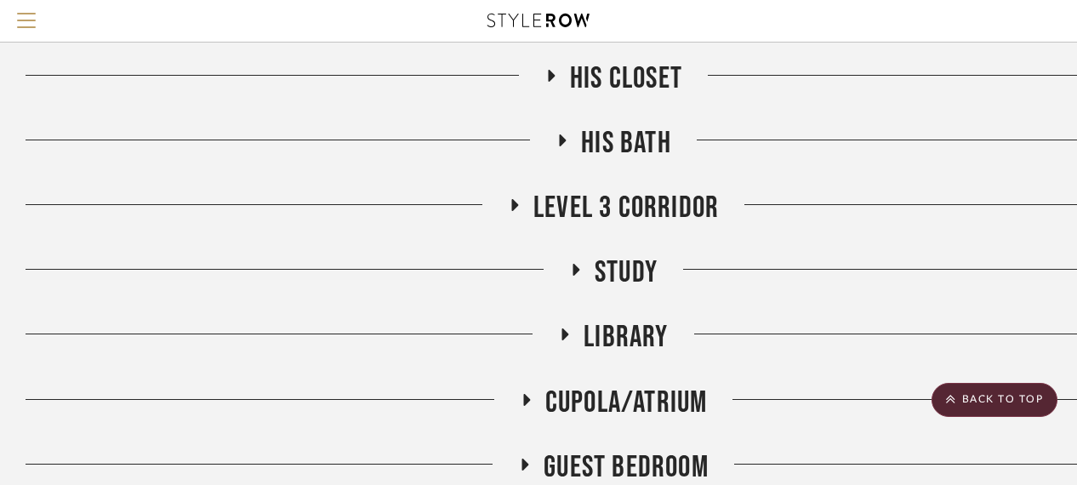
scroll to position [981, 0]
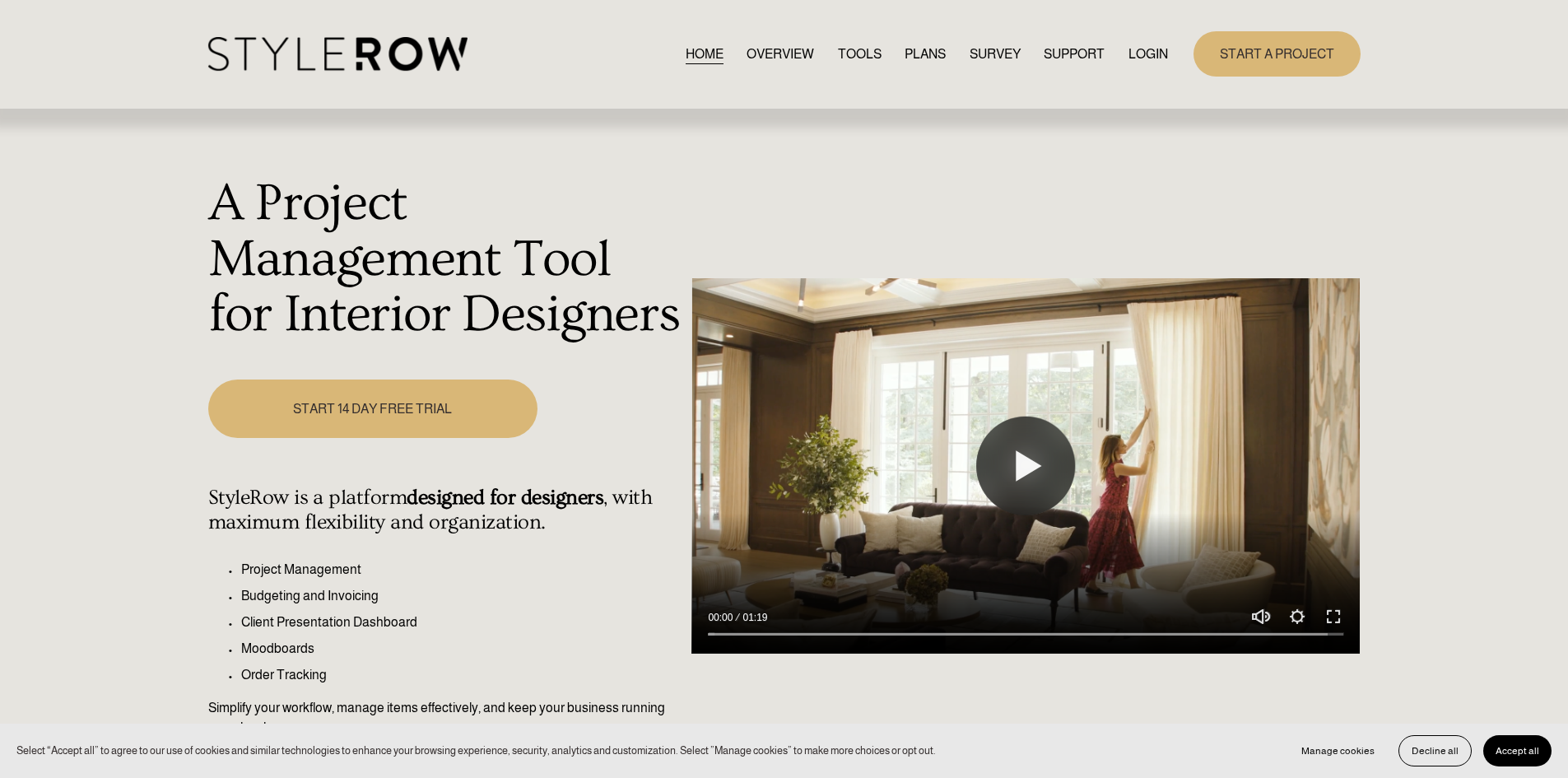
click at [1131, 51] on link "LOGIN" at bounding box center [1148, 53] width 40 height 22
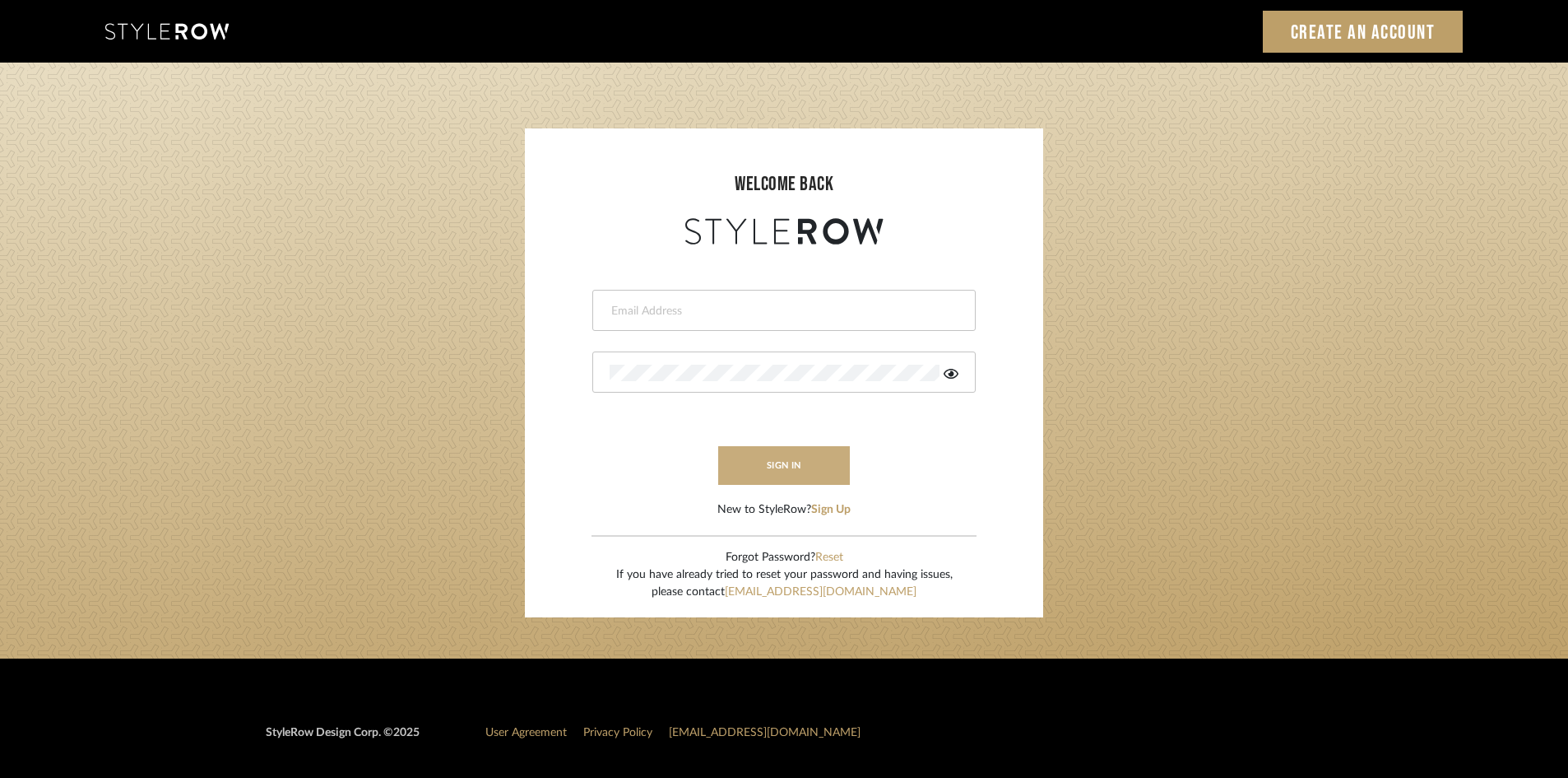
type input "chad@aurorafarewell.com"
click at [807, 455] on button "sign in" at bounding box center [784, 465] width 132 height 39
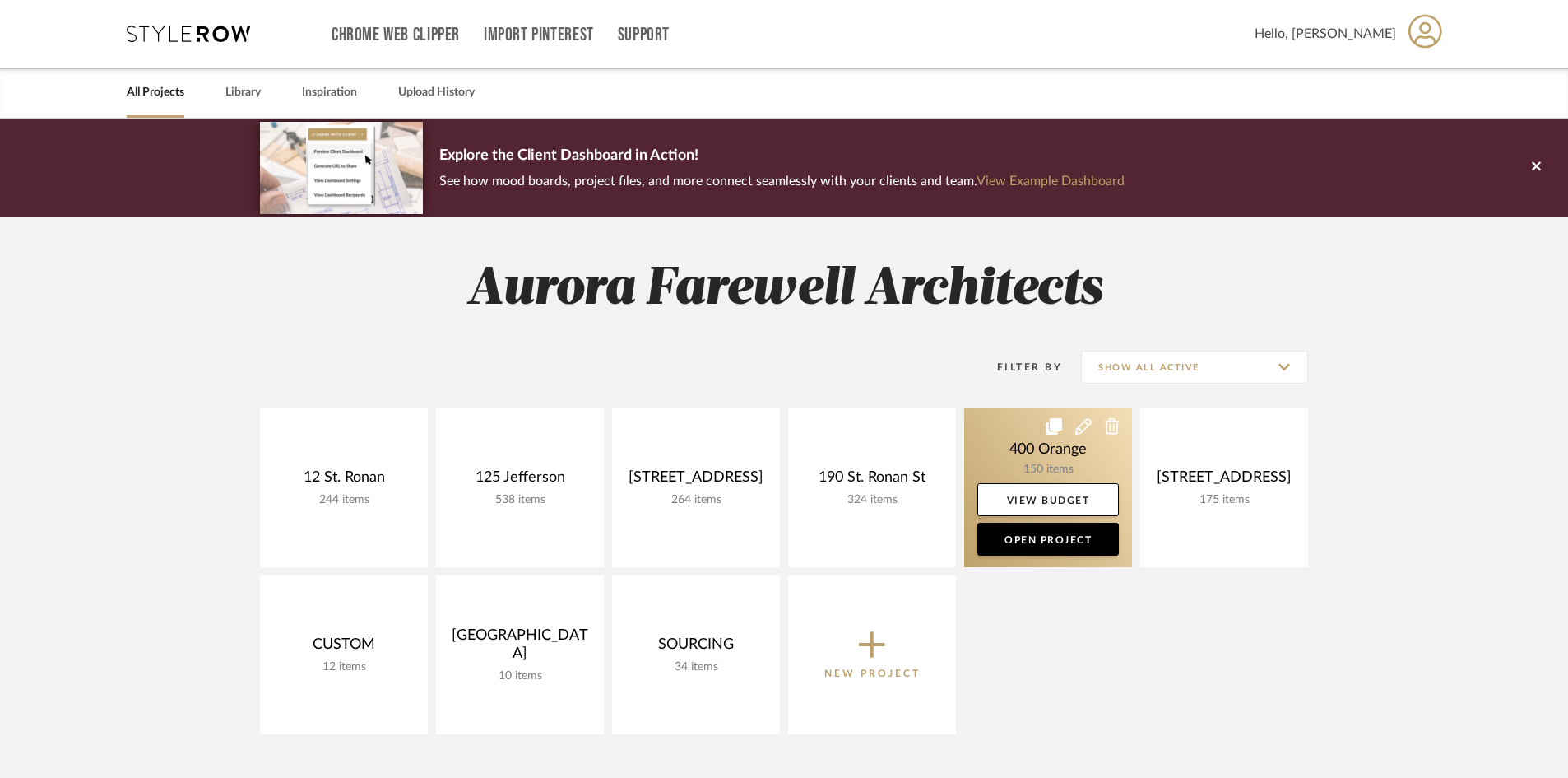
click at [1046, 460] on link at bounding box center [1049, 488] width 168 height 159
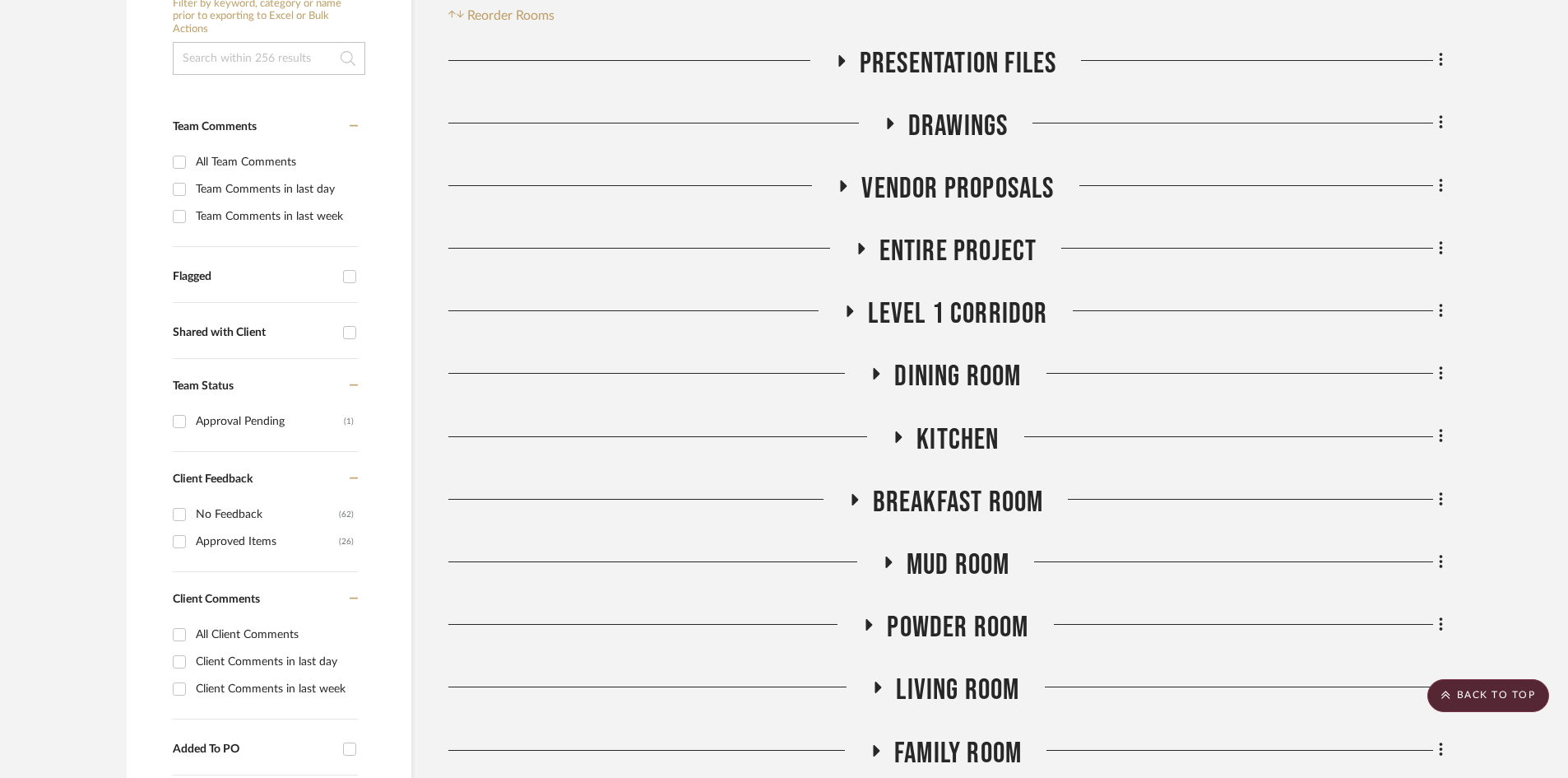
scroll to position [329, 0]
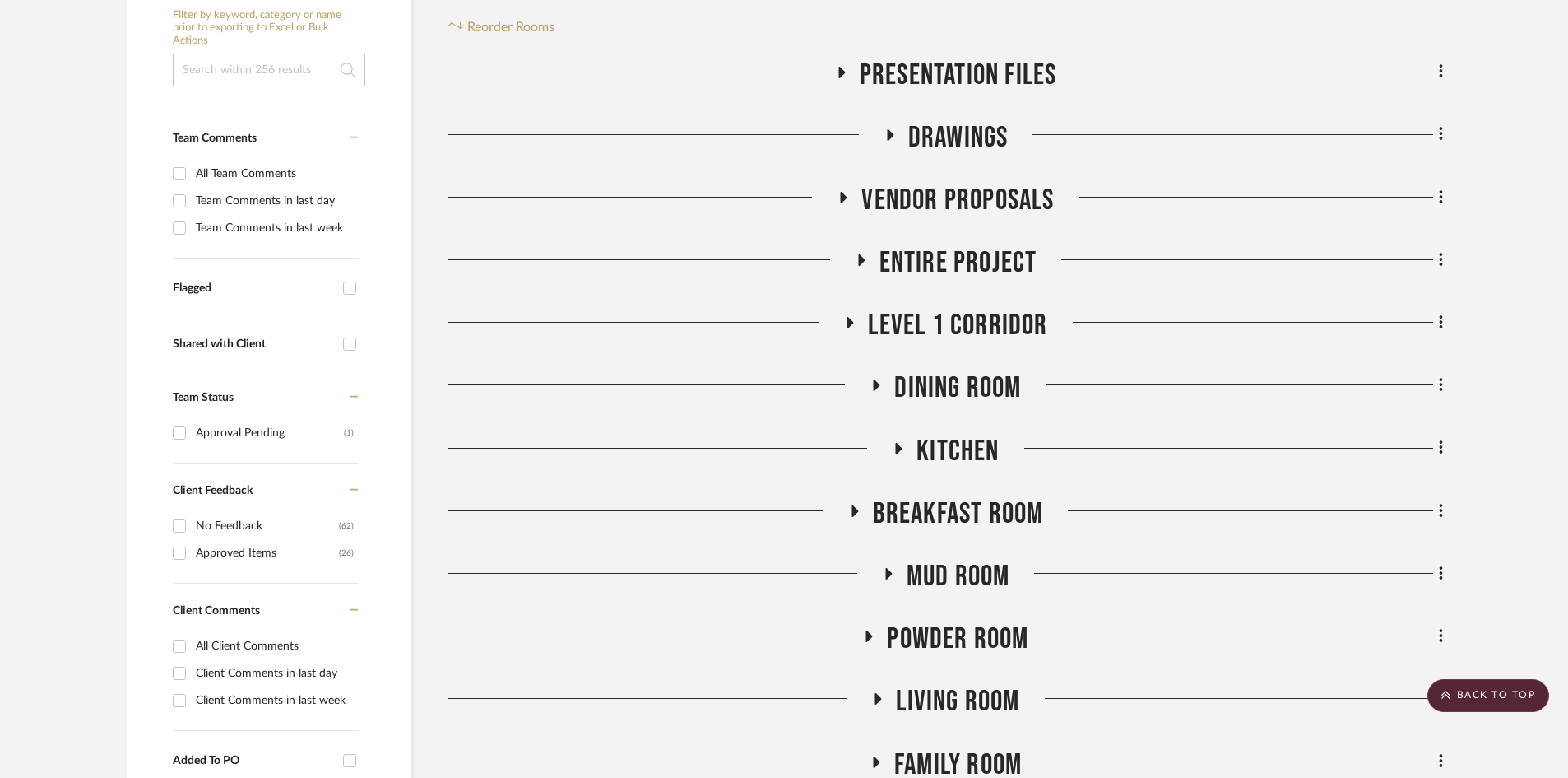
click at [947, 377] on span "Dining Room" at bounding box center [958, 388] width 127 height 36
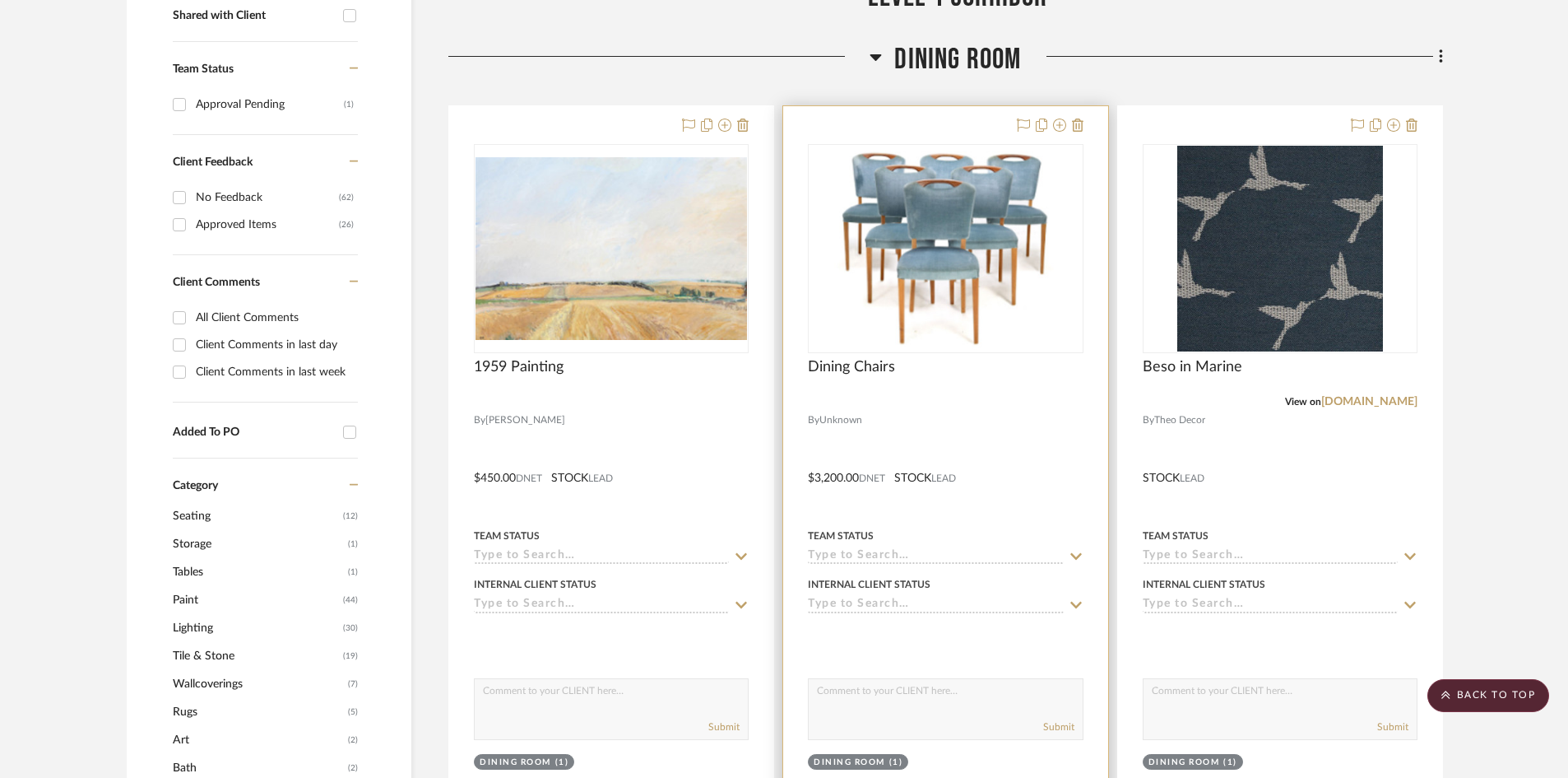
scroll to position [658, 0]
click at [920, 306] on div at bounding box center [945, 248] width 275 height 209
click at [845, 361] on span "Dining Chairs" at bounding box center [851, 366] width 87 height 18
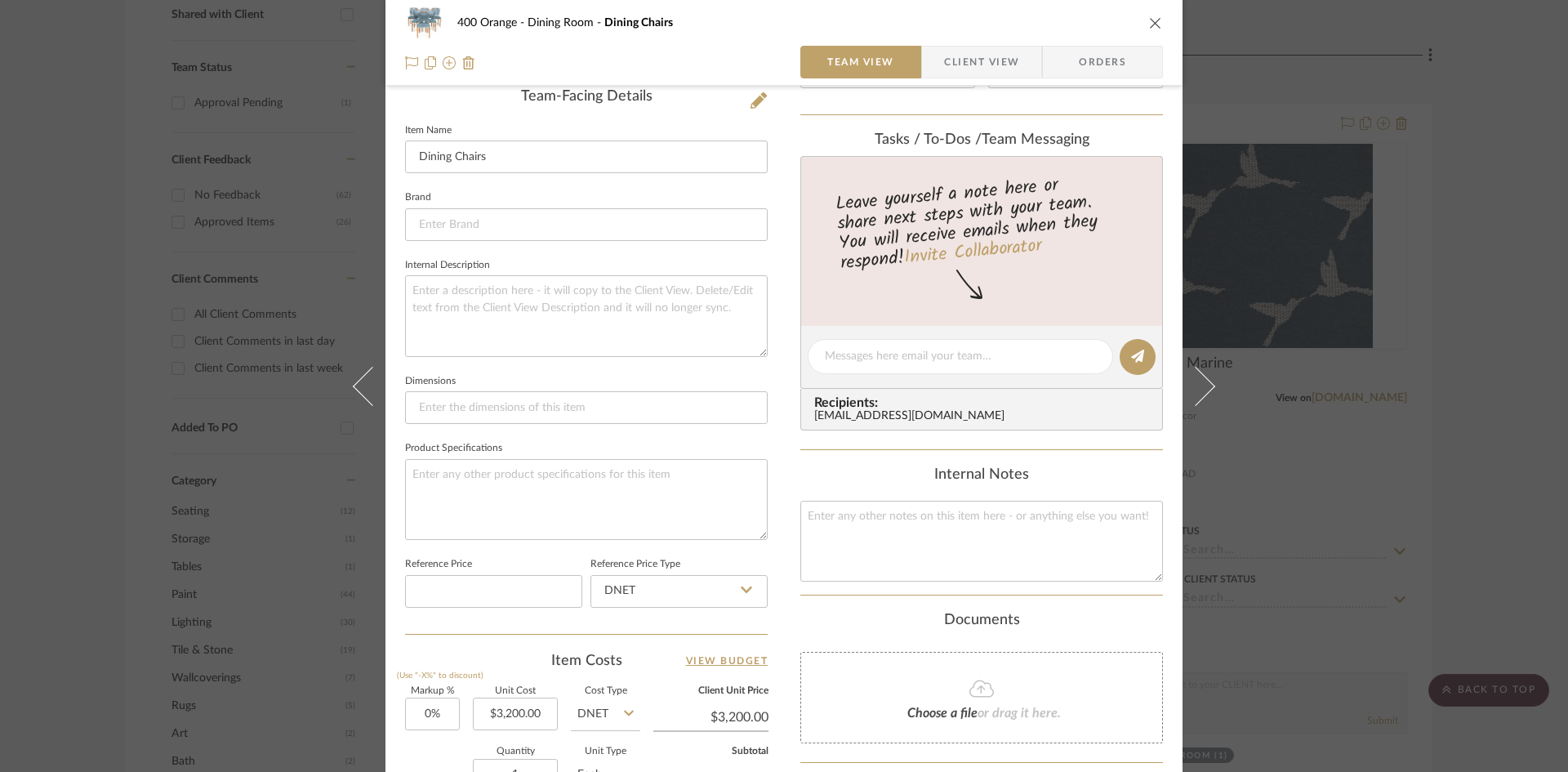
scroll to position [571, 0]
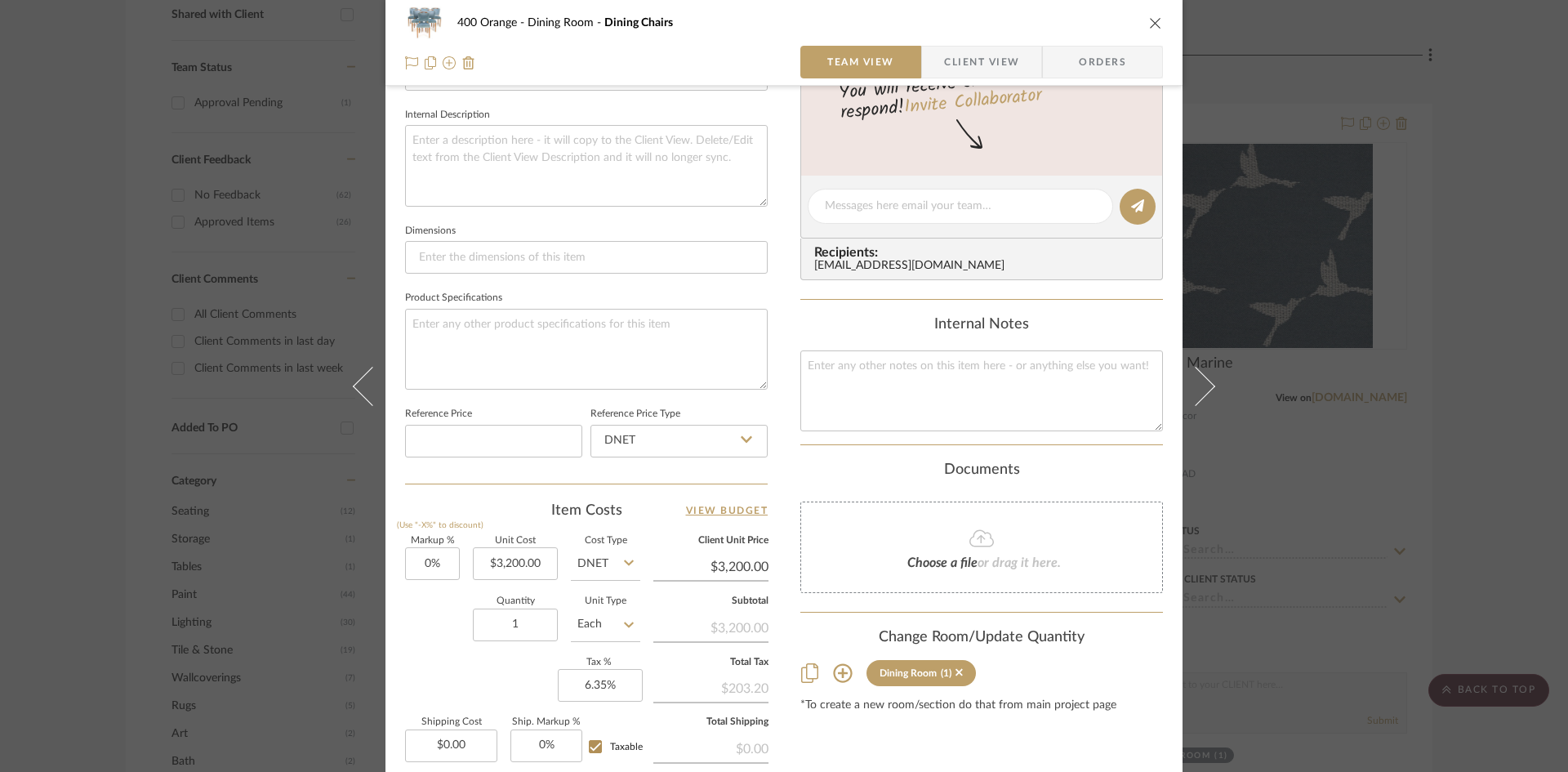
click at [598, 560] on input "DNET" at bounding box center [606, 564] width 69 height 33
click at [607, 655] on div "Retail" at bounding box center [666, 646] width 202 height 41
type input "Retail"
click at [627, 566] on icon at bounding box center [629, 563] width 10 height 13
click at [614, 615] on div "DNET" at bounding box center [666, 604] width 202 height 41
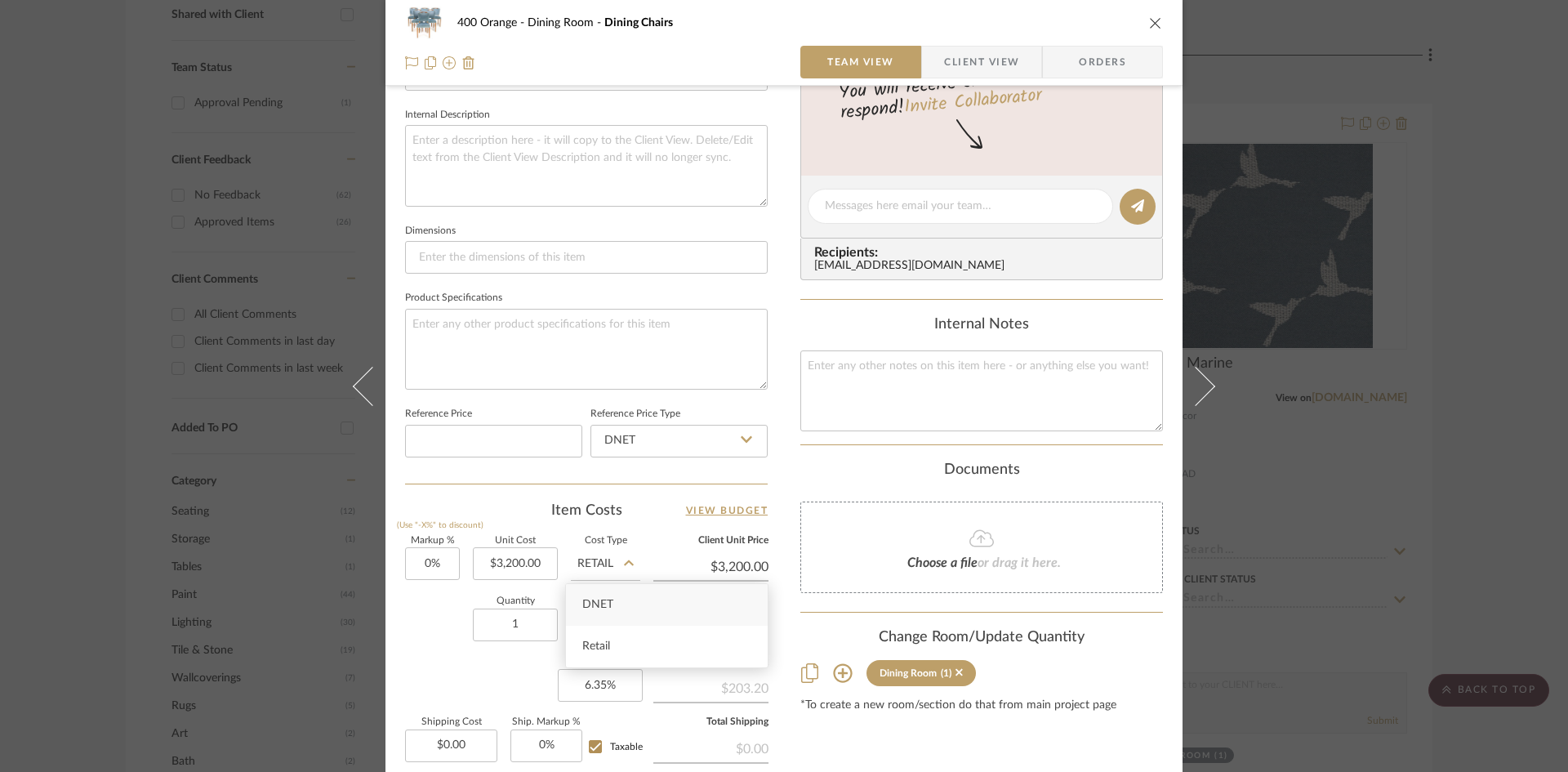
type input "DNET"
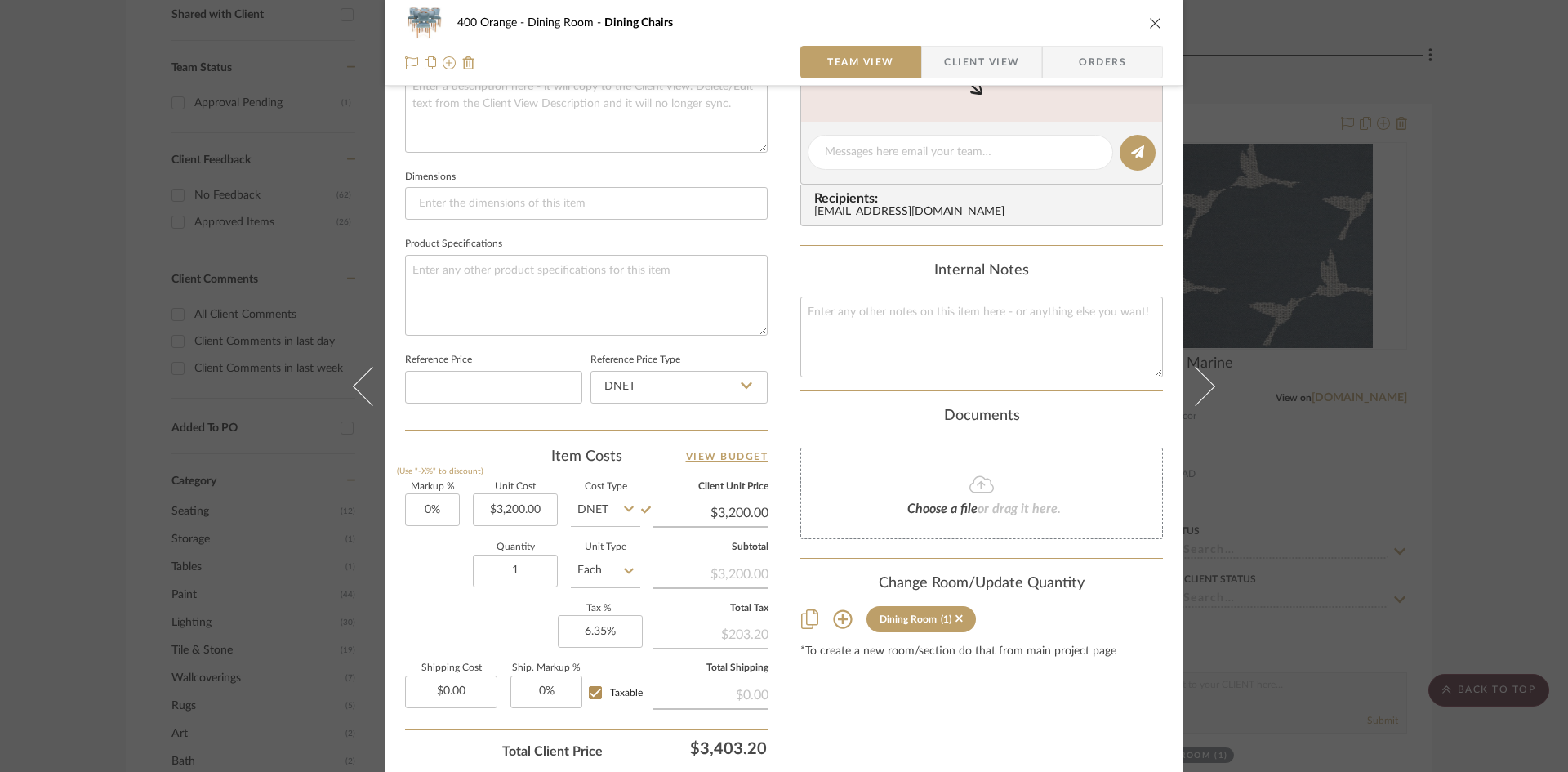
scroll to position [653, 0]
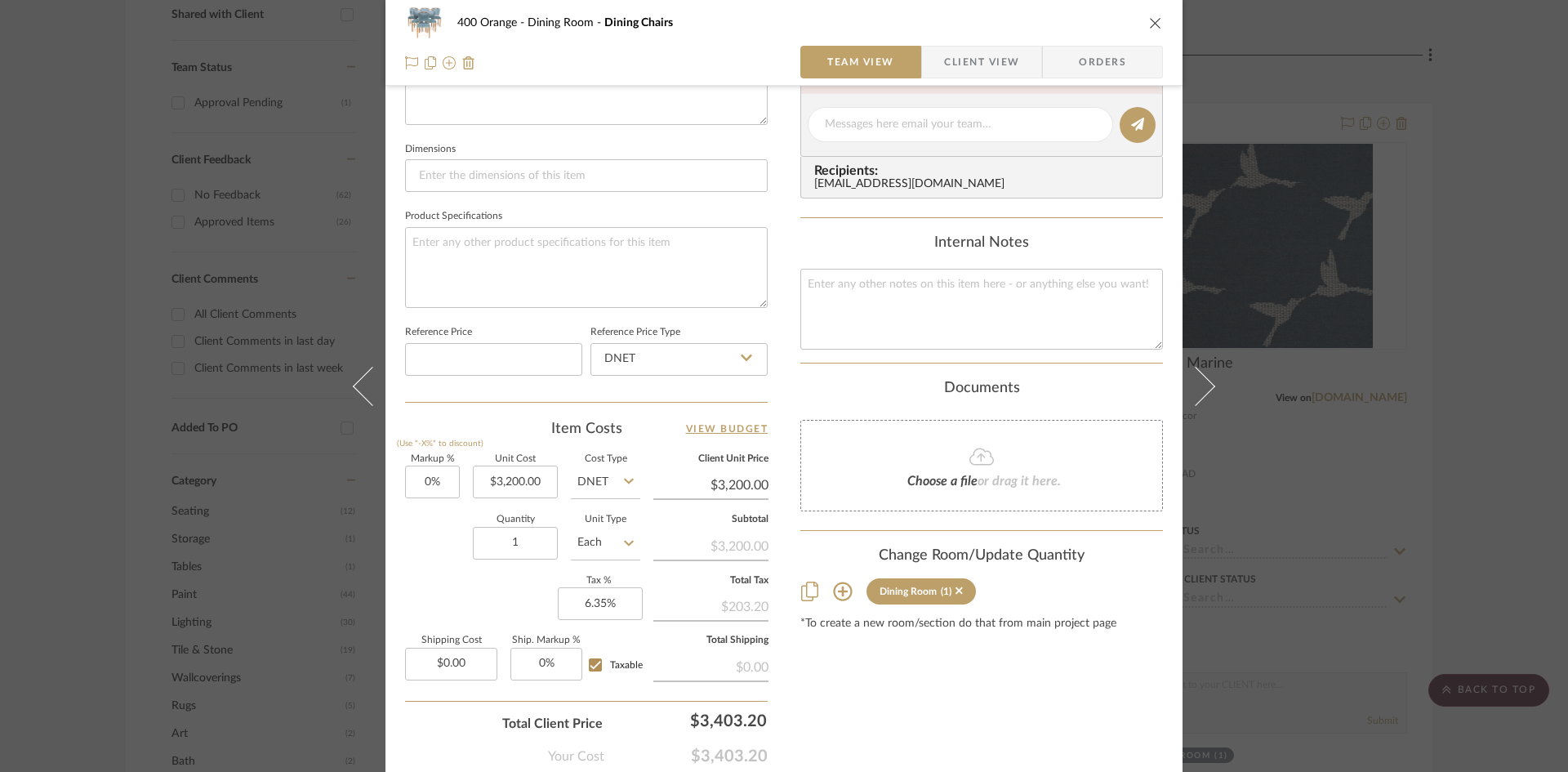
click at [586, 487] on input "DNET" at bounding box center [606, 482] width 69 height 33
click at [600, 553] on div "Retail" at bounding box center [666, 564] width 202 height 41
type input "Retail"
click at [691, 525] on fieldset "Subtotal $3,200.00" at bounding box center [711, 538] width 115 height 44
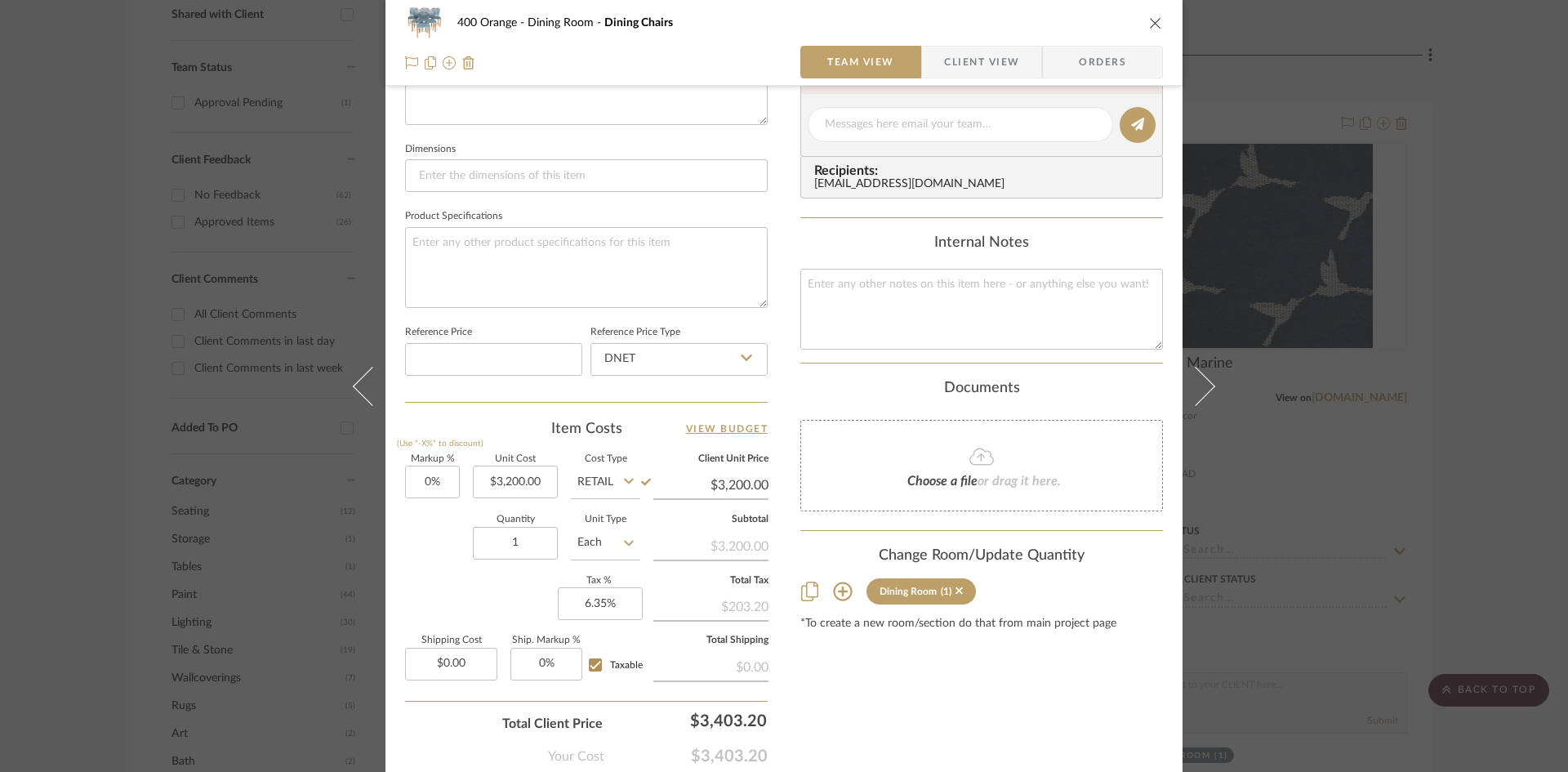
click at [752, 527] on fieldset "Subtotal $3,200.00" at bounding box center [711, 538] width 115 height 44
click at [609, 556] on input "Each" at bounding box center [606, 543] width 69 height 33
click at [608, 550] on input "Each" at bounding box center [606, 543] width 69 height 33
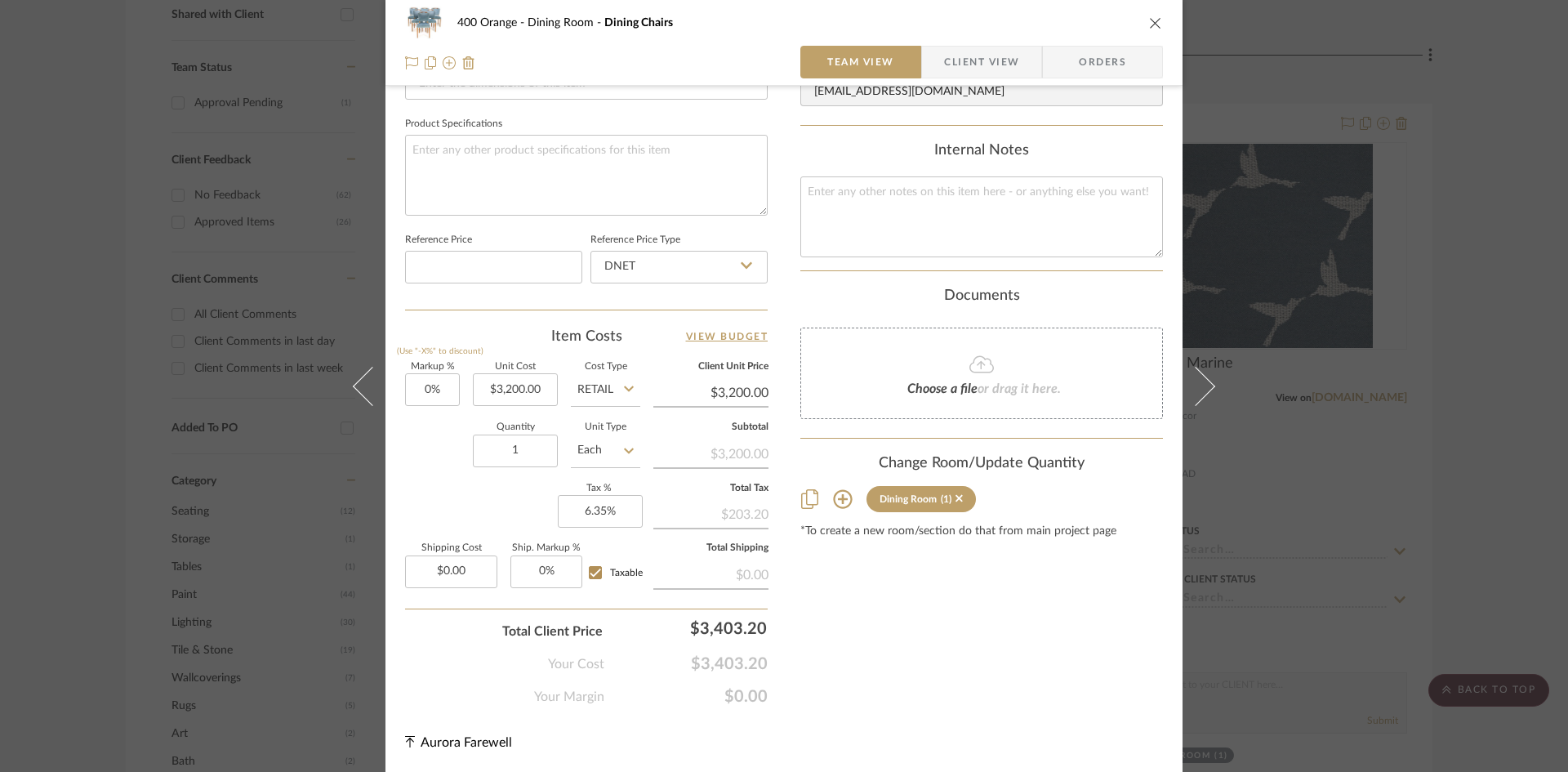
scroll to position [582, 0]
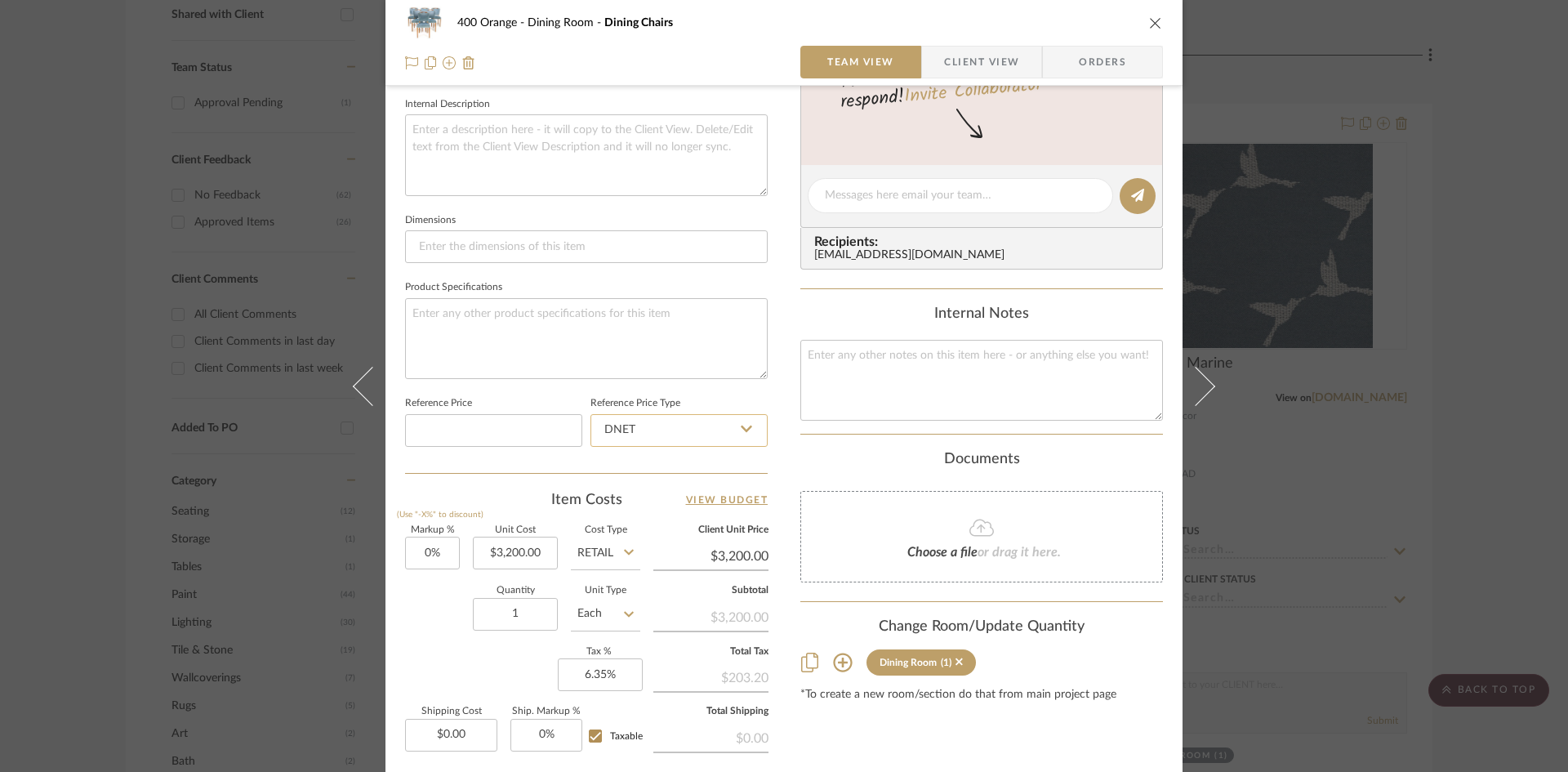
click at [616, 436] on input "DNET" at bounding box center [679, 430] width 178 height 33
click at [506, 438] on input at bounding box center [494, 430] width 178 height 33
click at [639, 444] on input "DNET" at bounding box center [679, 430] width 178 height 33
click at [632, 484] on div "DNET" at bounding box center [687, 471] width 202 height 41
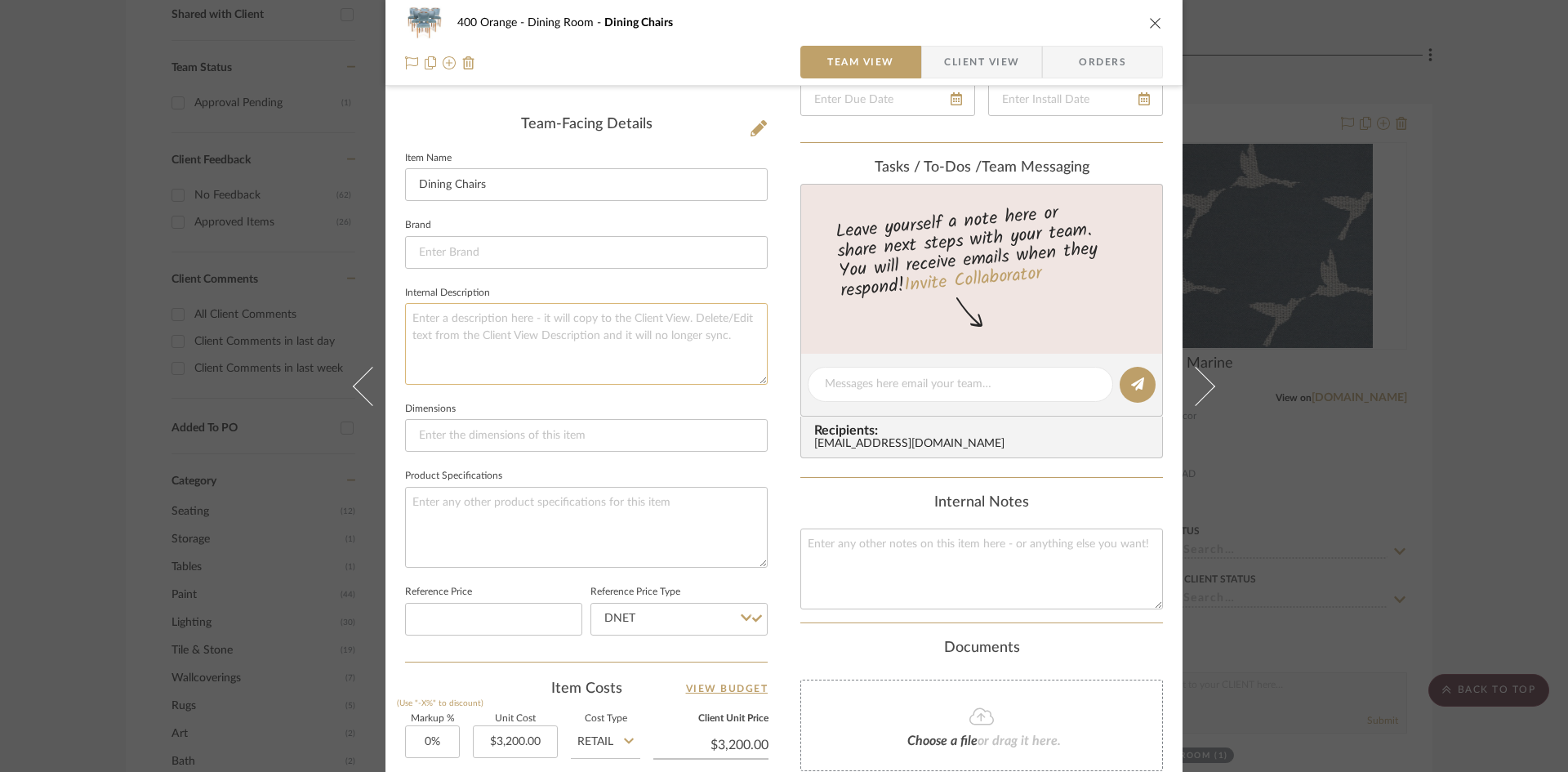
scroll to position [419, 0]
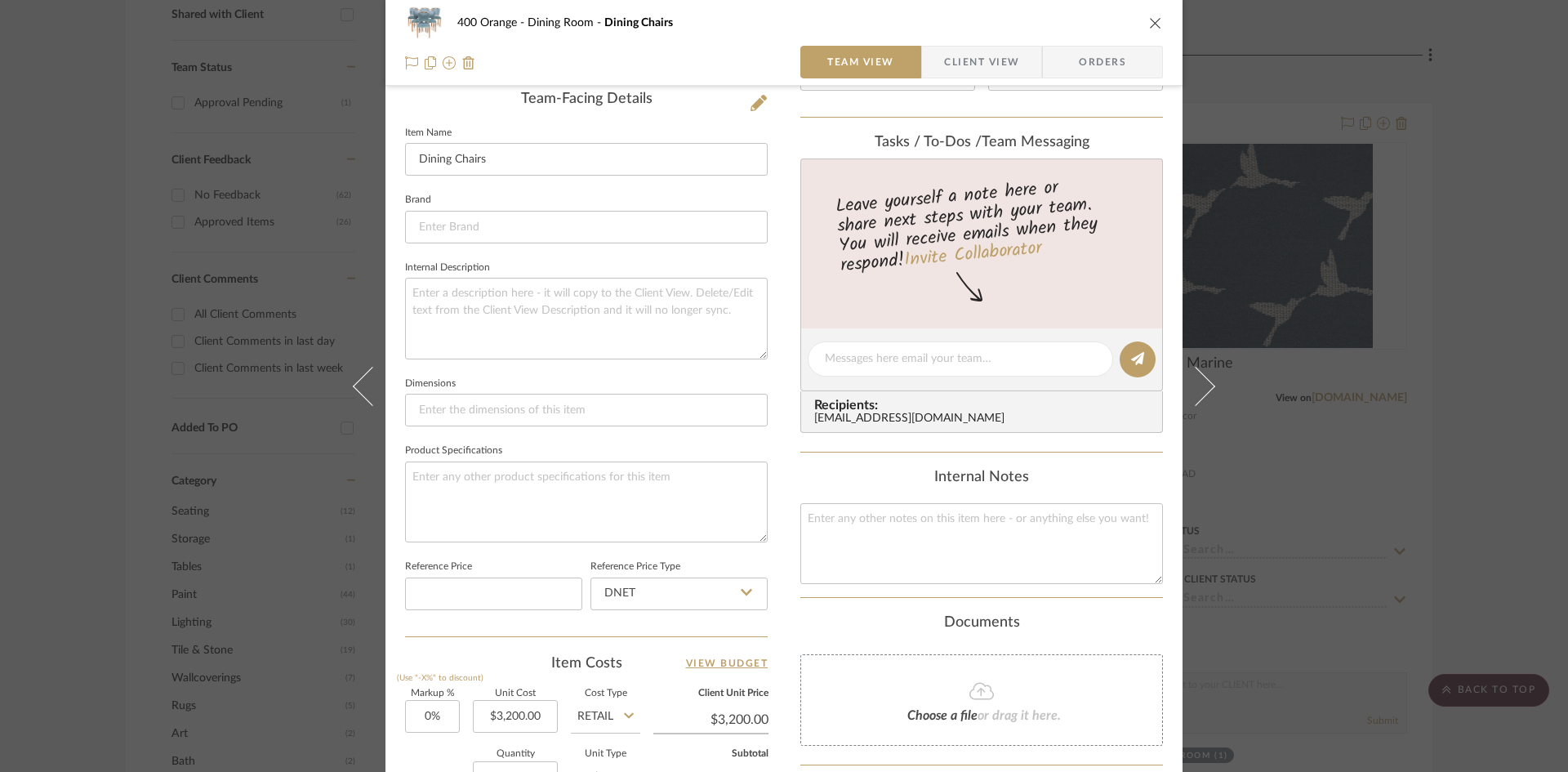
click at [1156, 23] on icon "close" at bounding box center [1156, 23] width 13 height 13
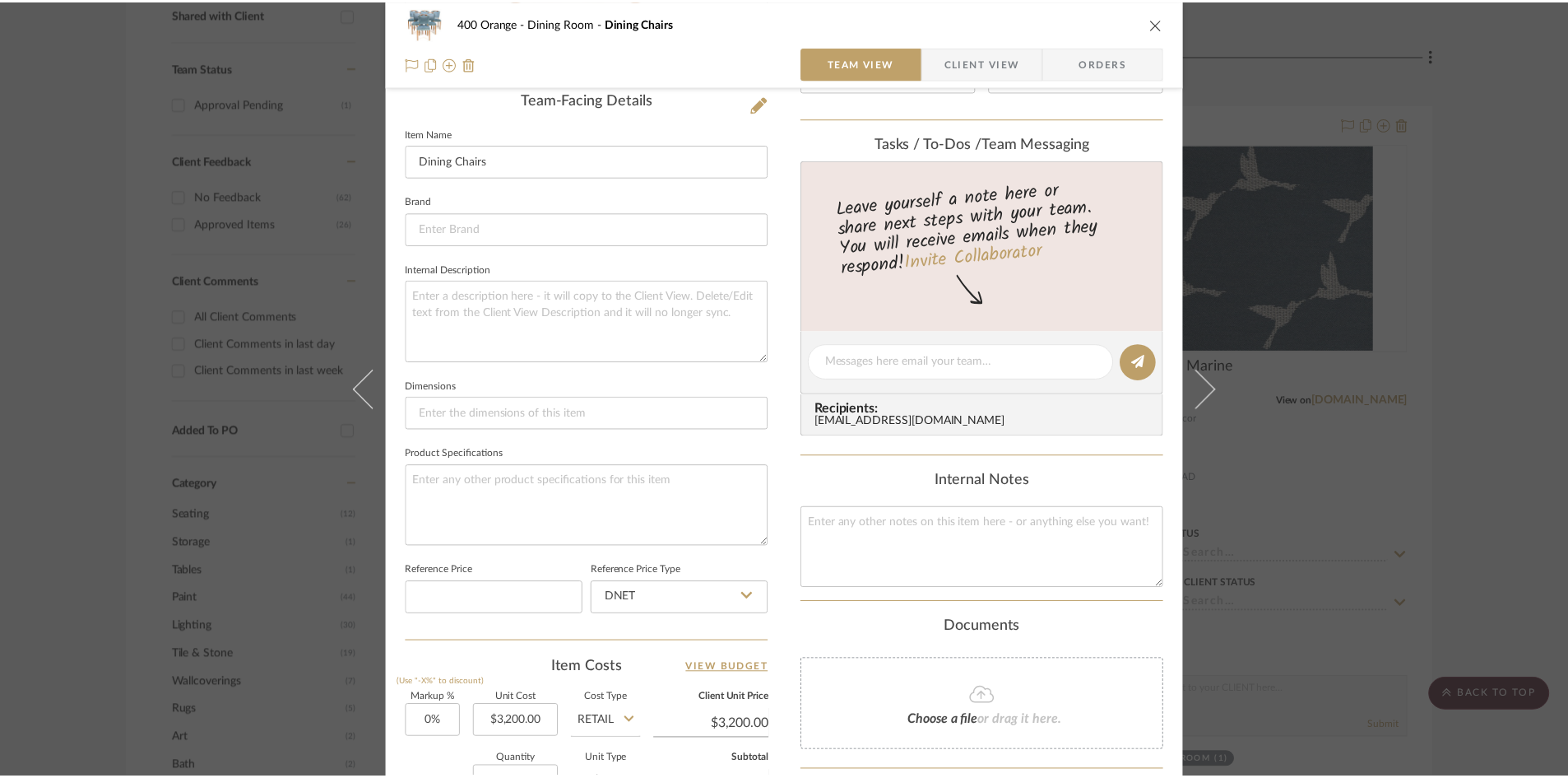
scroll to position [658, 0]
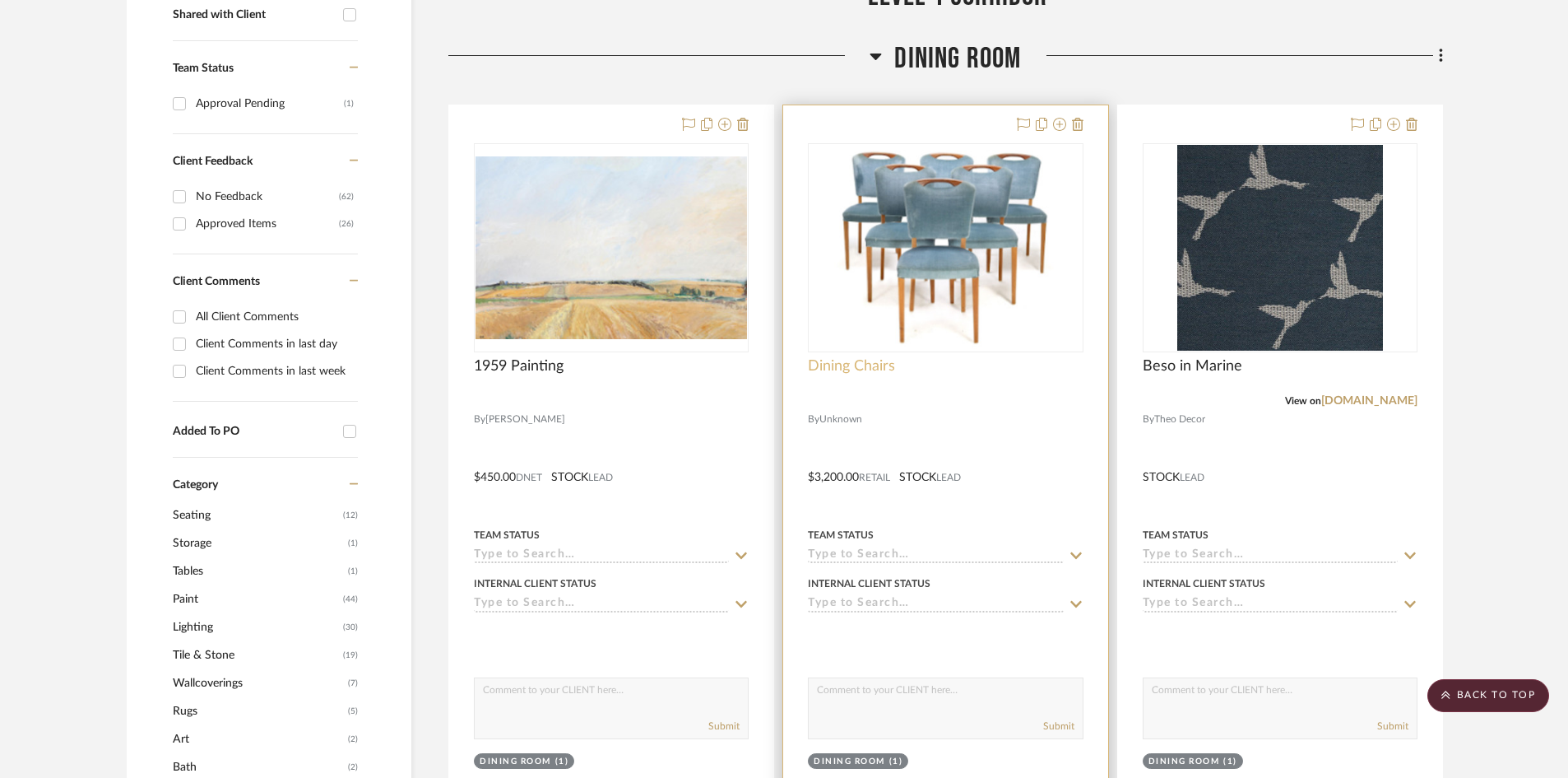
click at [830, 364] on span "Dining Chairs" at bounding box center [851, 366] width 87 height 18
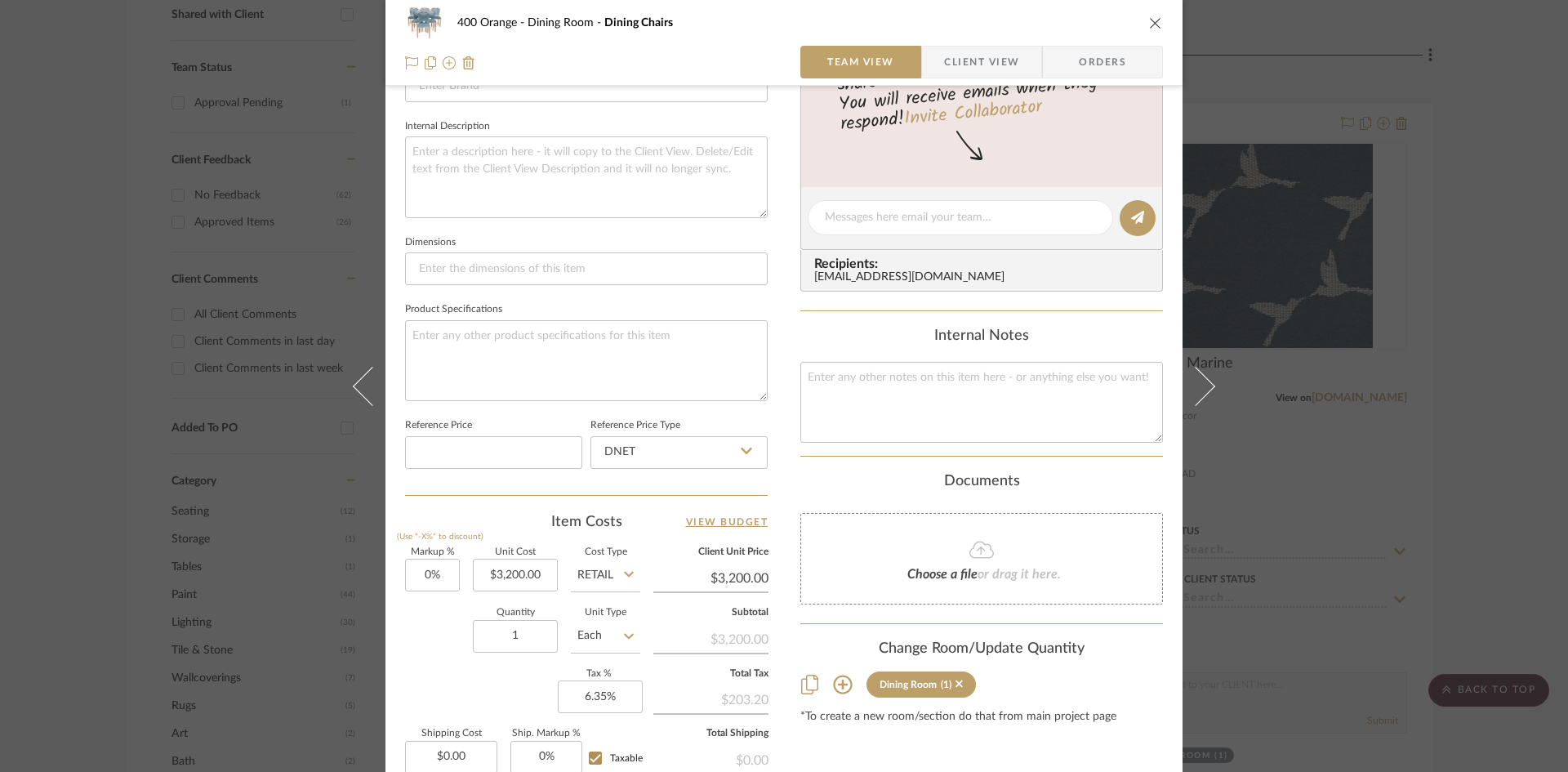
scroll to position [736, 0]
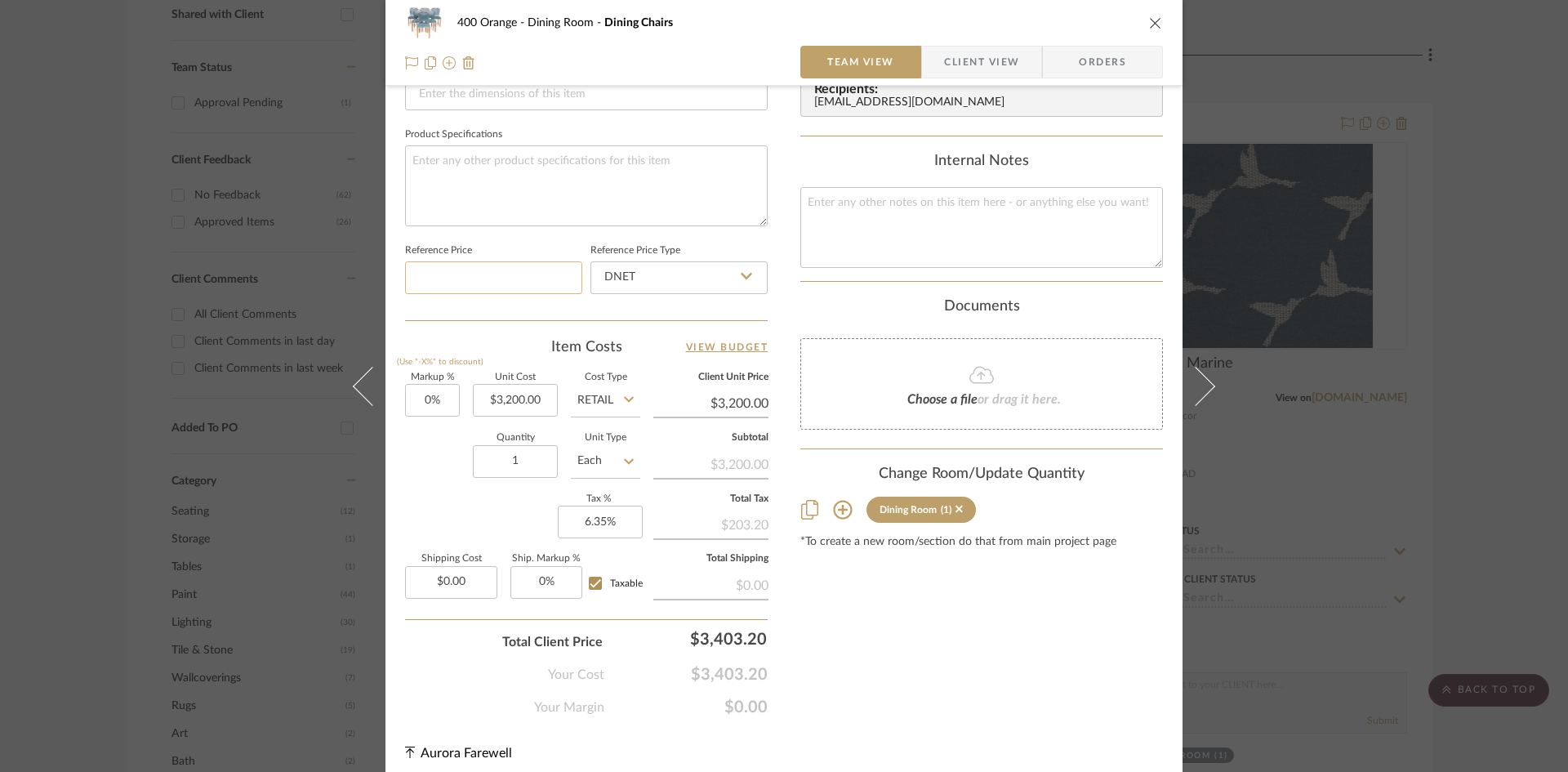
click at [468, 283] on input at bounding box center [494, 277] width 178 height 33
click at [1149, 26] on icon "close" at bounding box center [1156, 23] width 13 height 13
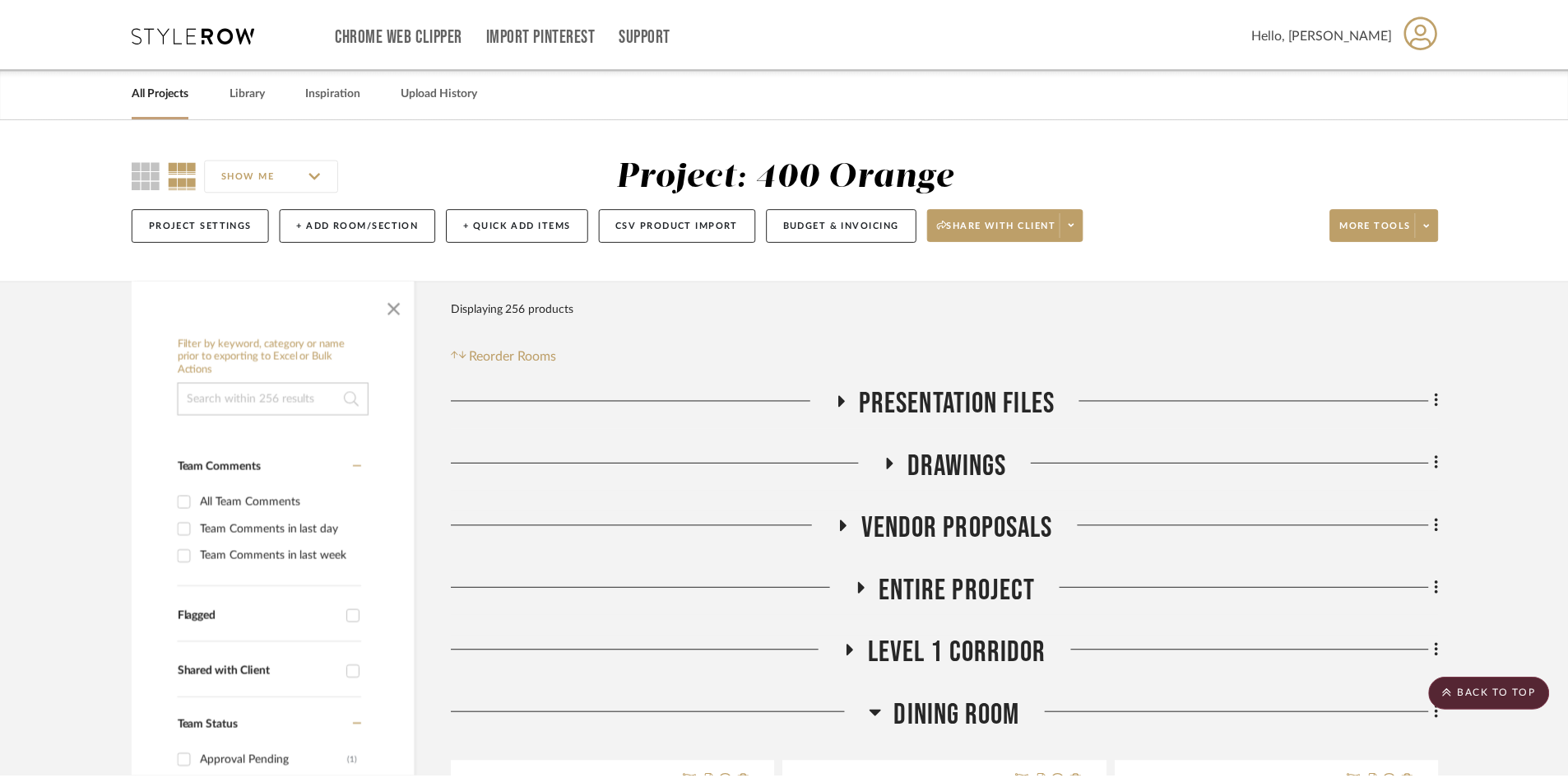
scroll to position [658, 0]
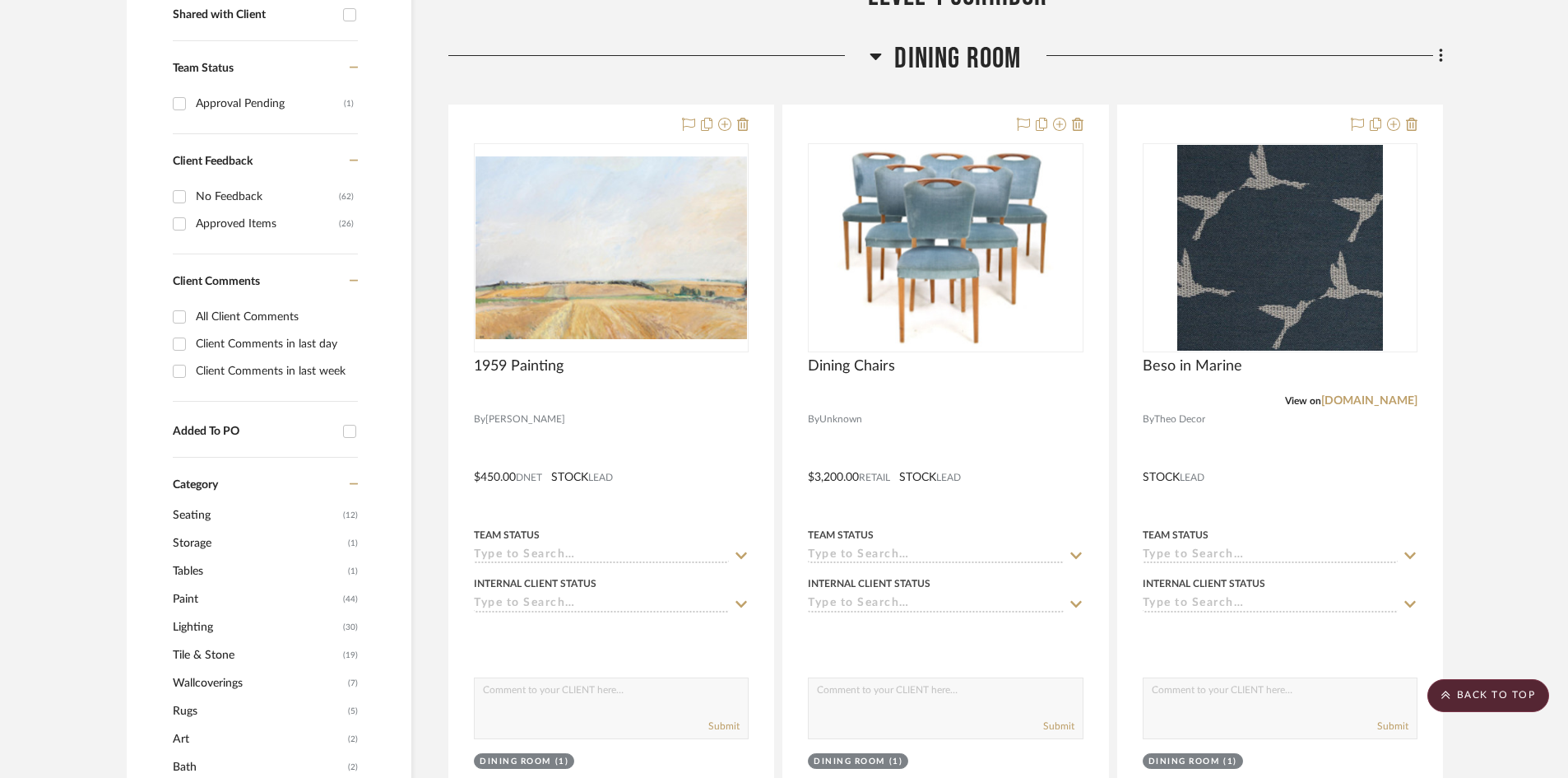
click at [918, 63] on span "Dining Room" at bounding box center [958, 59] width 127 height 36
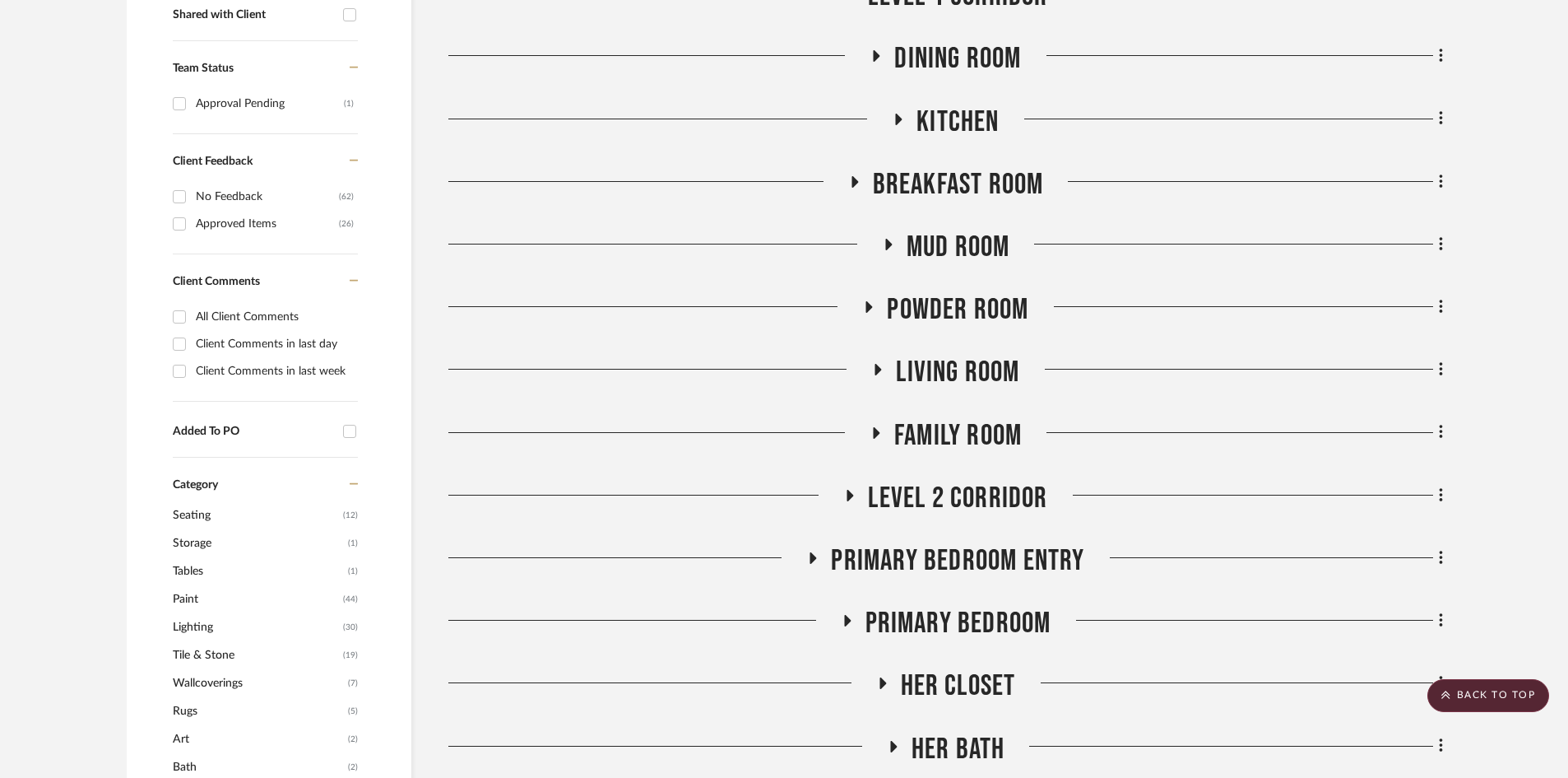
click at [963, 51] on span "Dining Room" at bounding box center [958, 59] width 127 height 36
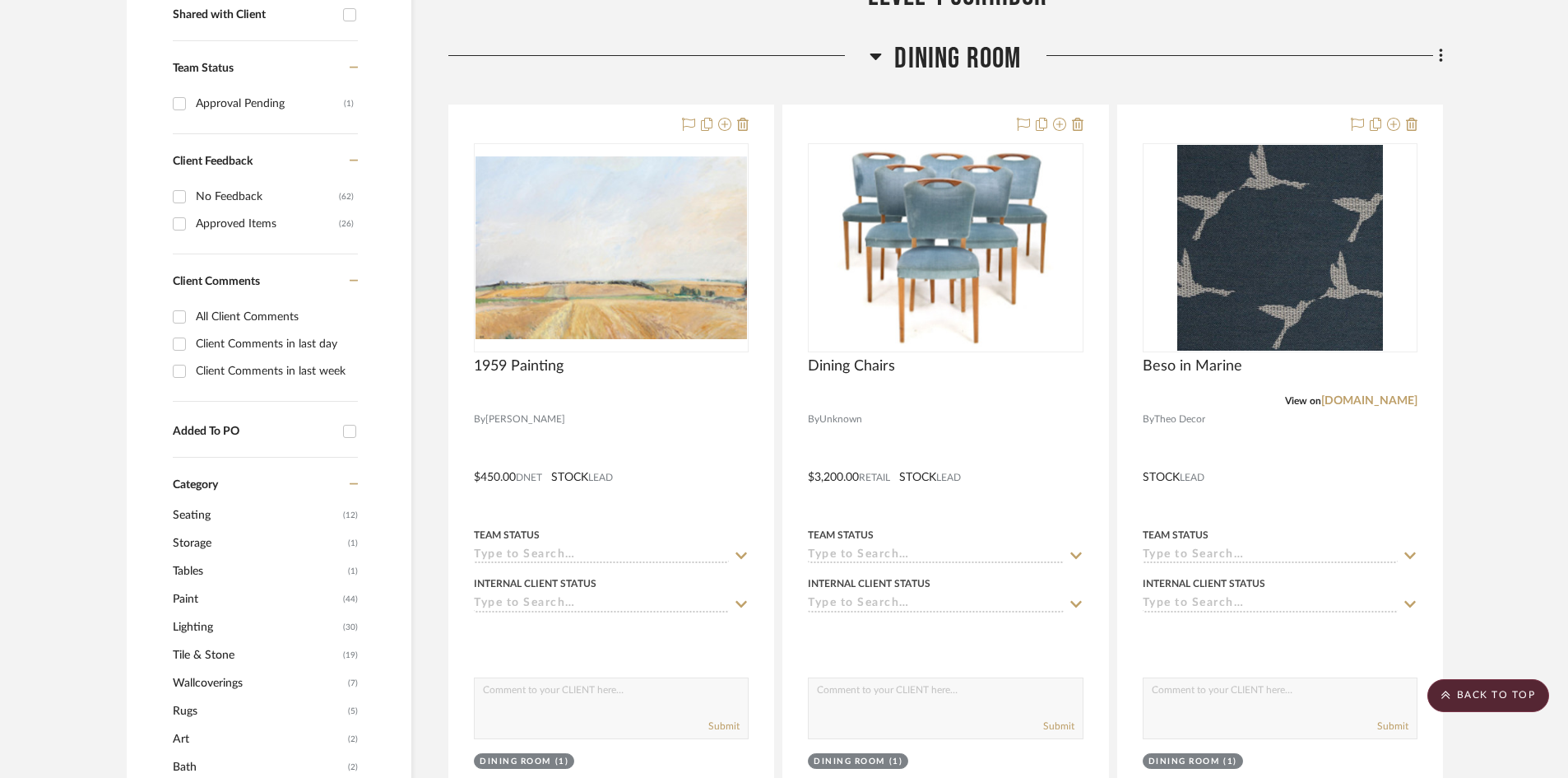
click at [977, 52] on span "Dining Room" at bounding box center [958, 59] width 127 height 36
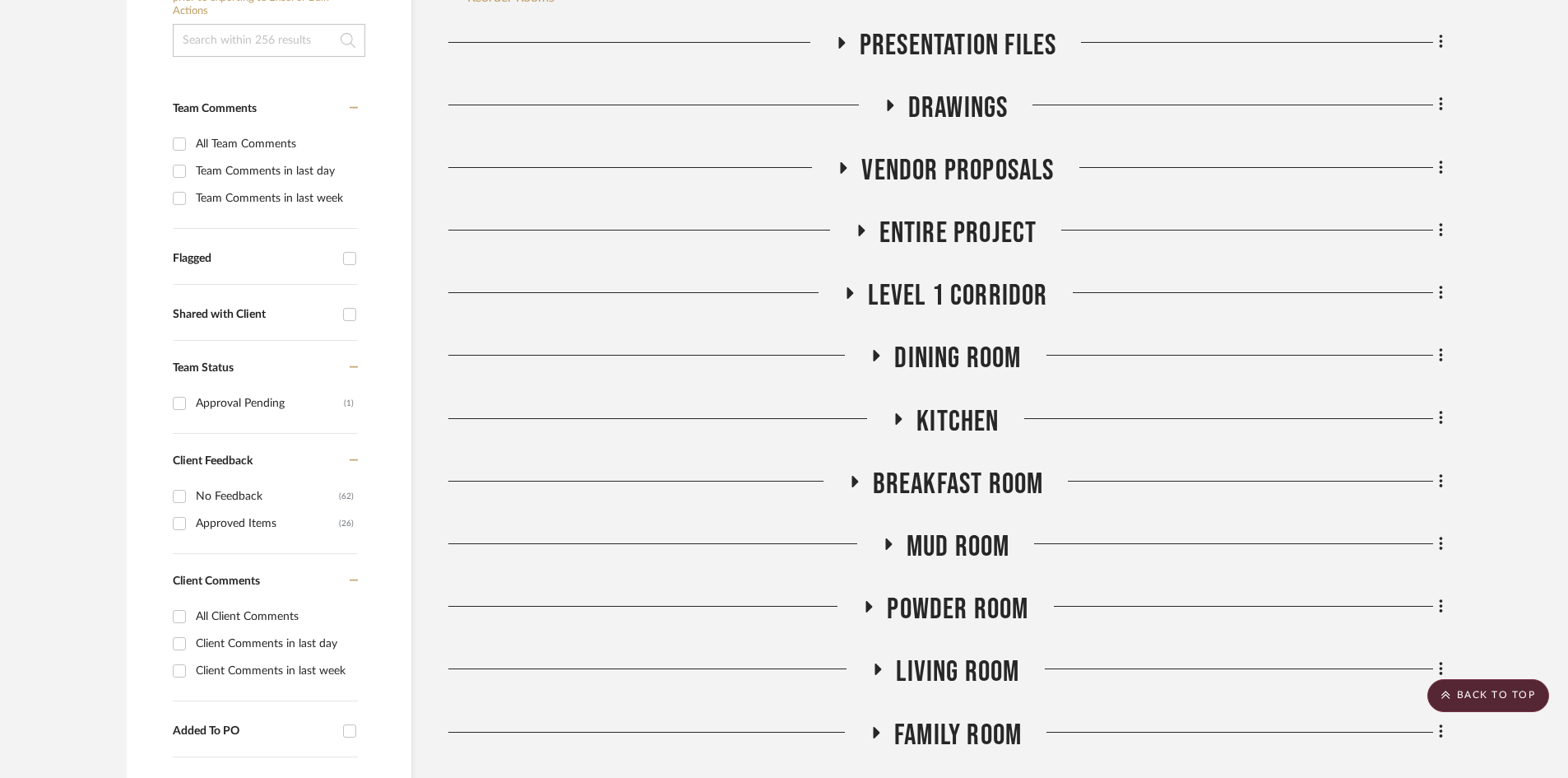
scroll to position [329, 0]
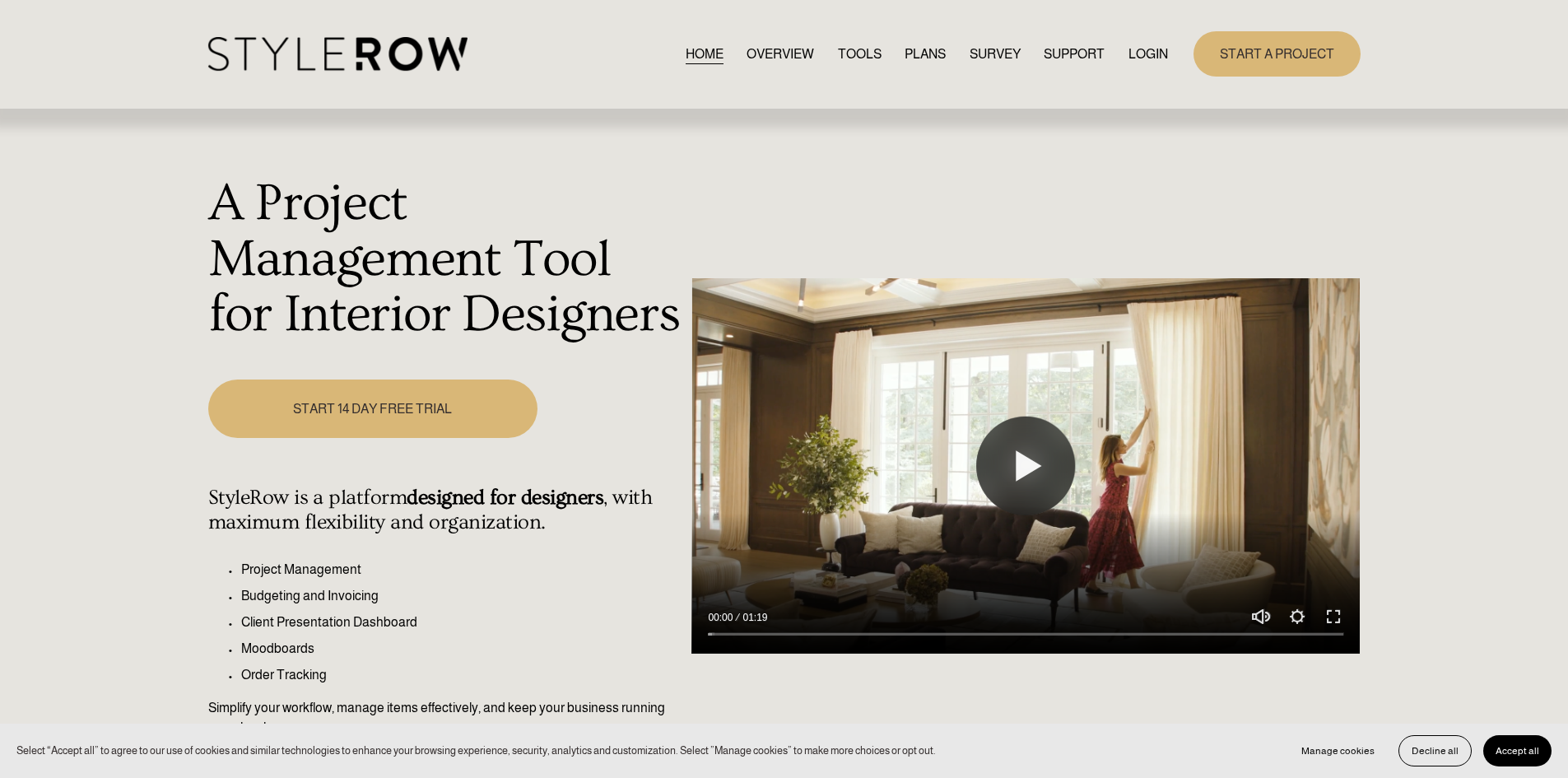
click at [1141, 44] on link "LOGIN" at bounding box center [1148, 53] width 40 height 22
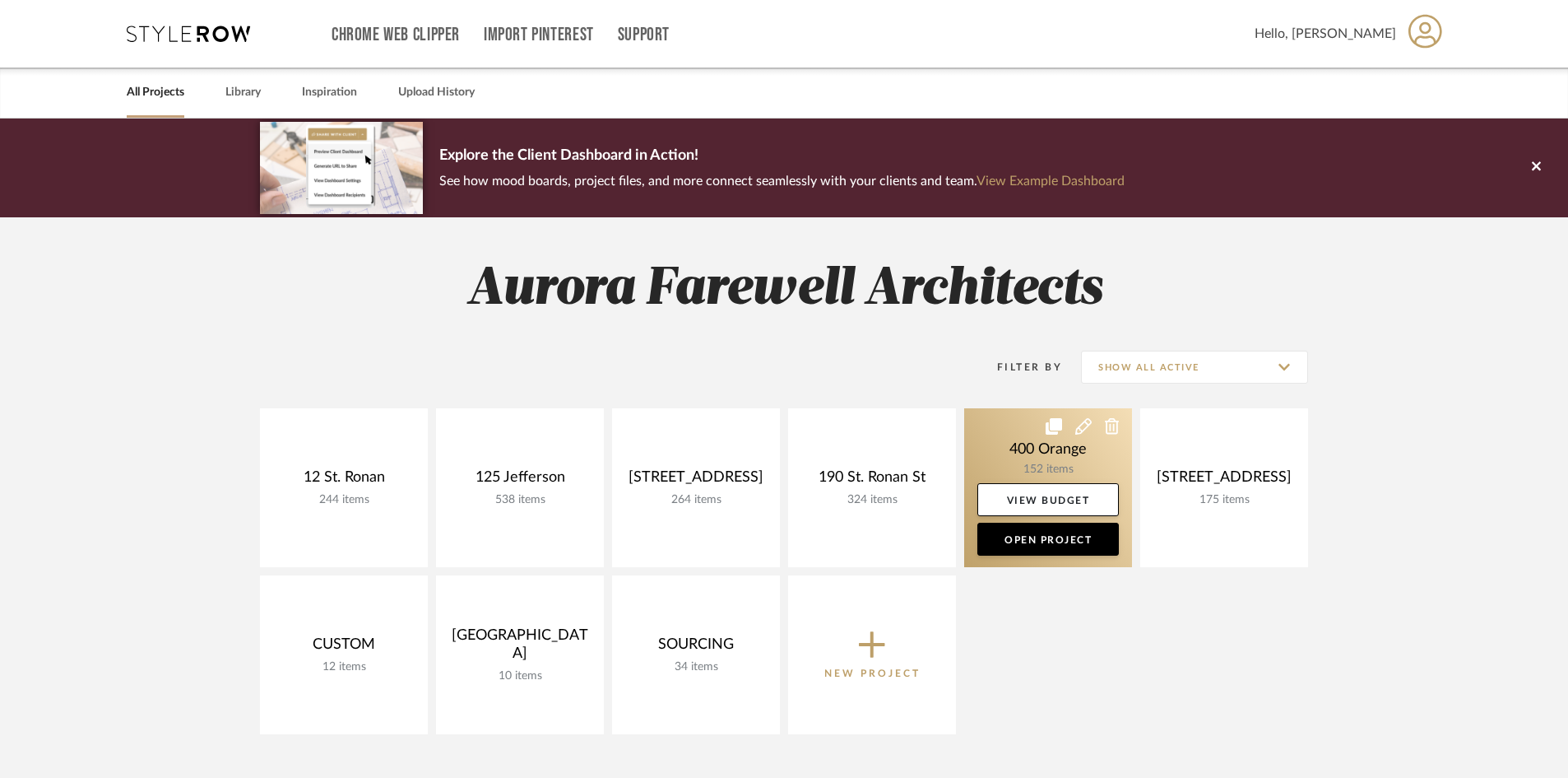
click at [1042, 448] on link at bounding box center [1049, 488] width 168 height 159
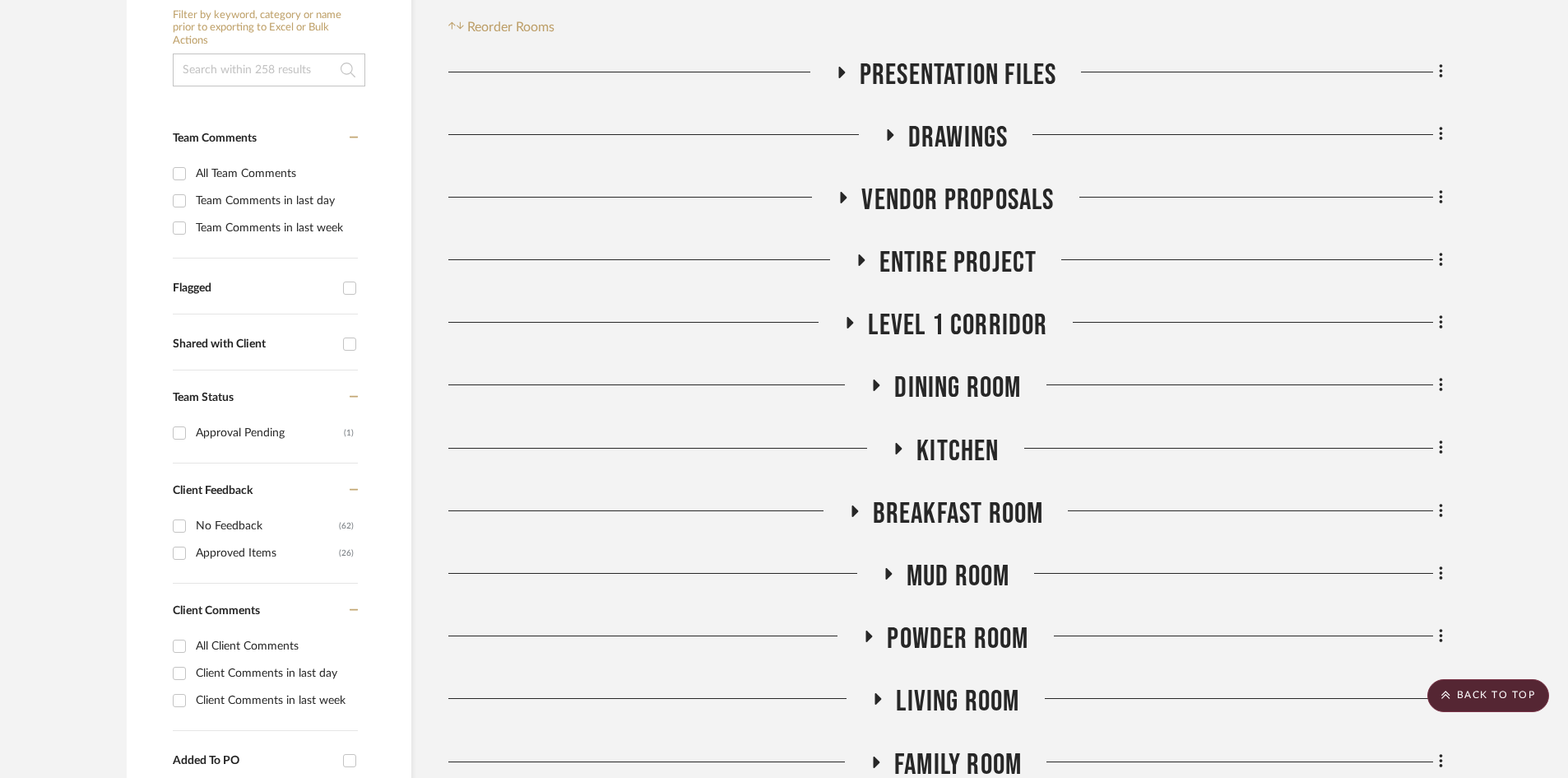
scroll to position [576, 0]
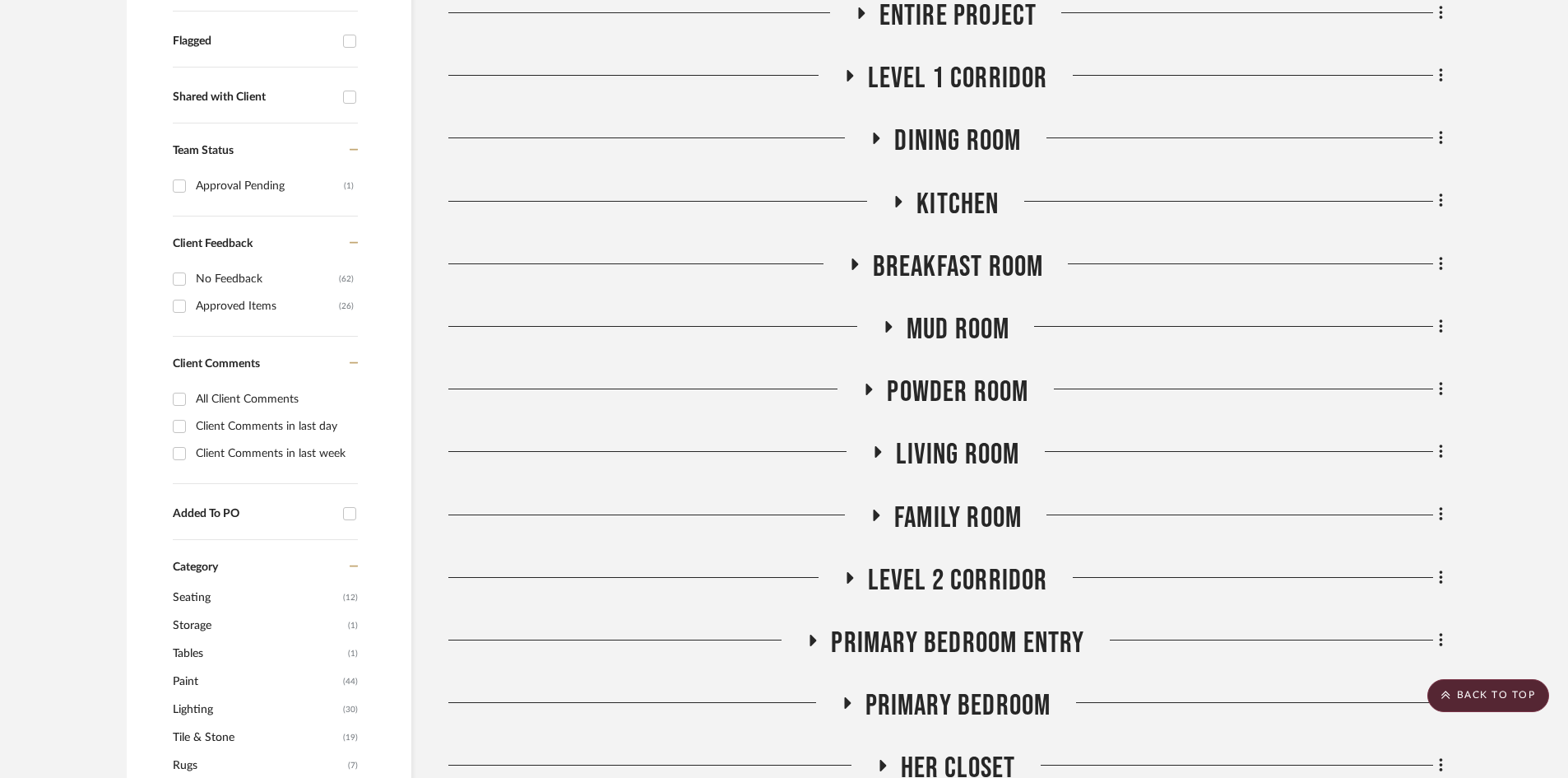
click at [936, 573] on span "Level 2 Corridor" at bounding box center [957, 581] width 179 height 36
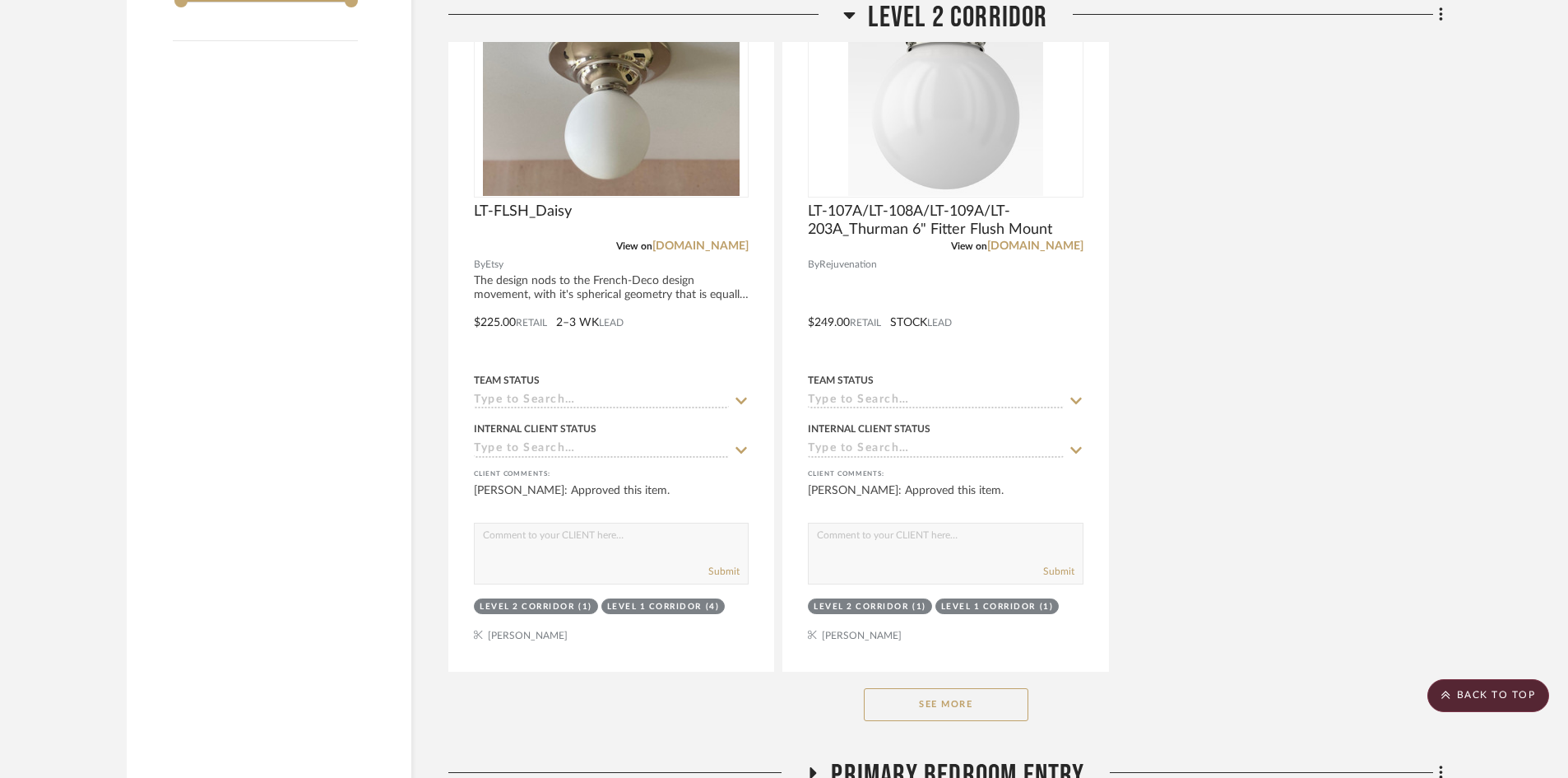
scroll to position [2881, 0]
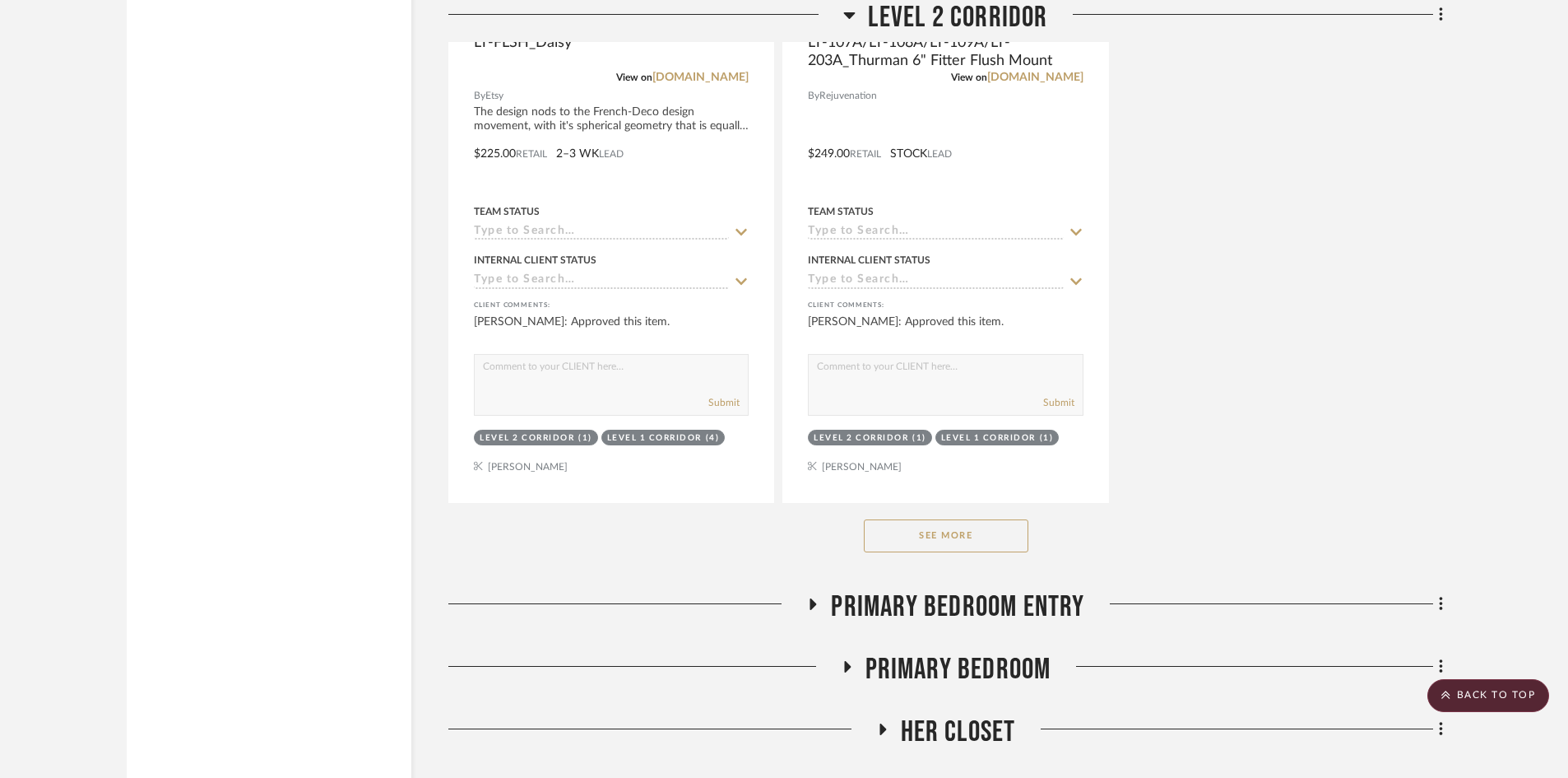
click at [923, 544] on button "See More" at bounding box center [946, 536] width 164 height 33
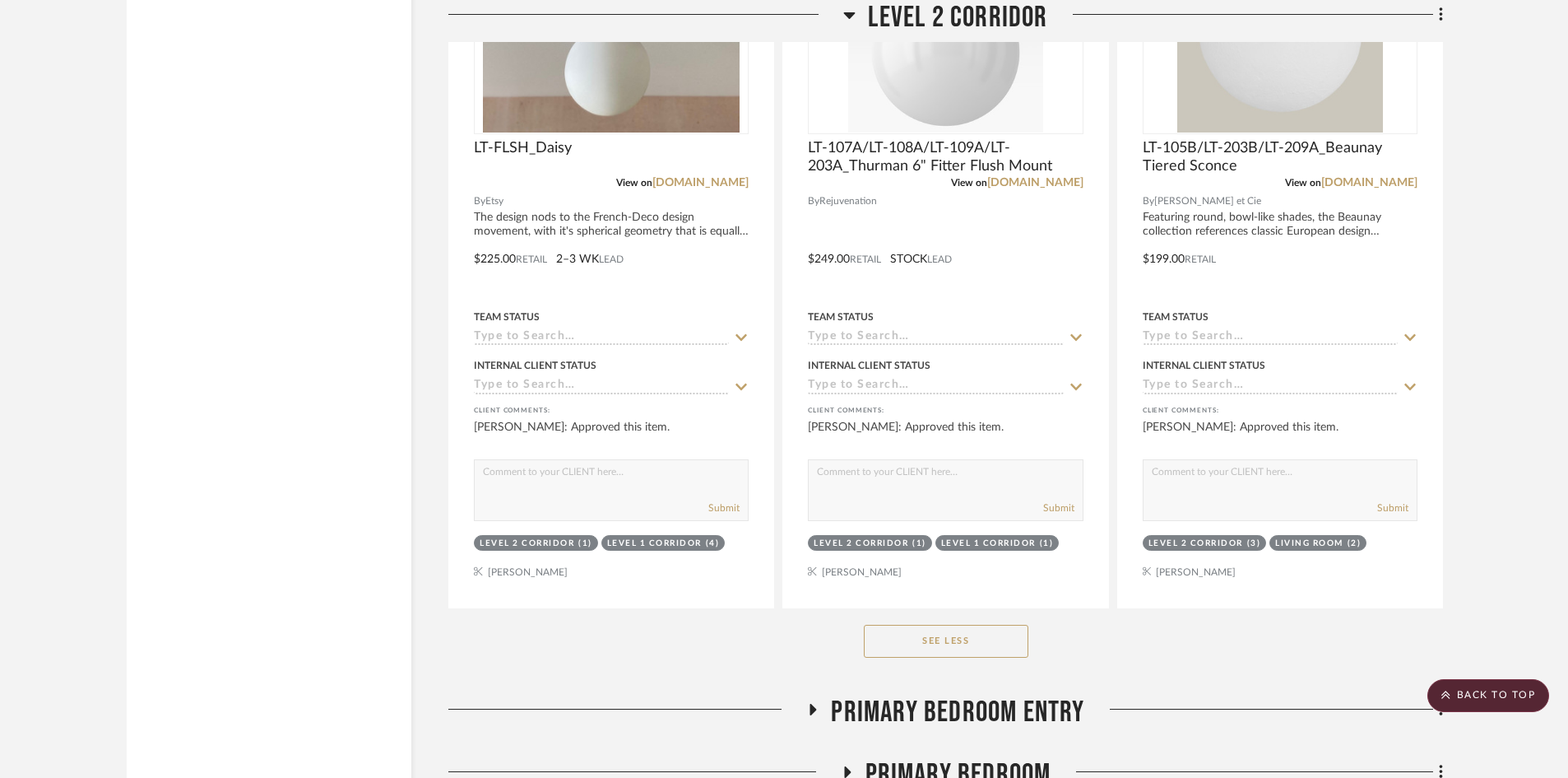
scroll to position [2634, 0]
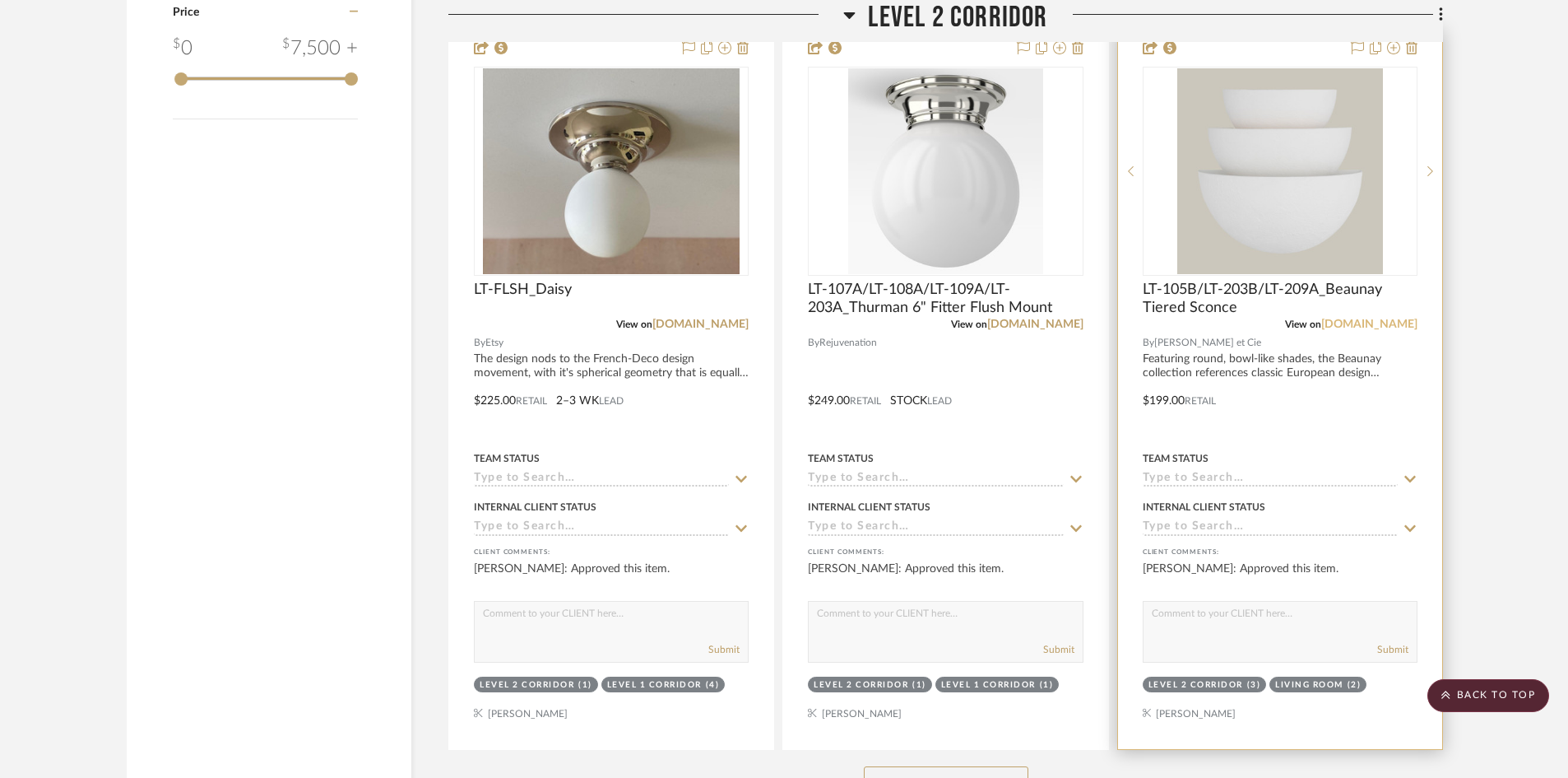
click at [1386, 323] on link "[DOMAIN_NAME]" at bounding box center [1370, 324] width 97 height 12
